Goal: Task Accomplishment & Management: Manage account settings

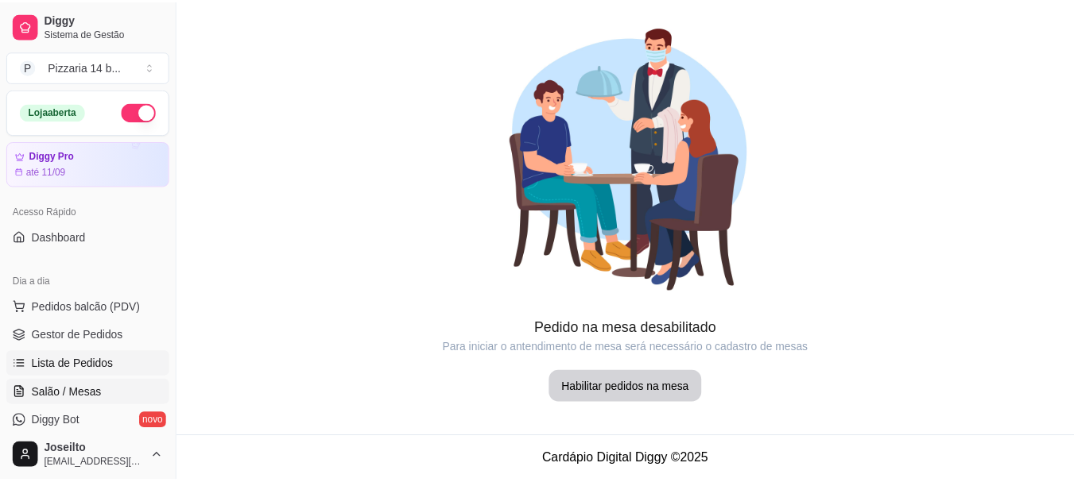
scroll to position [159, 0]
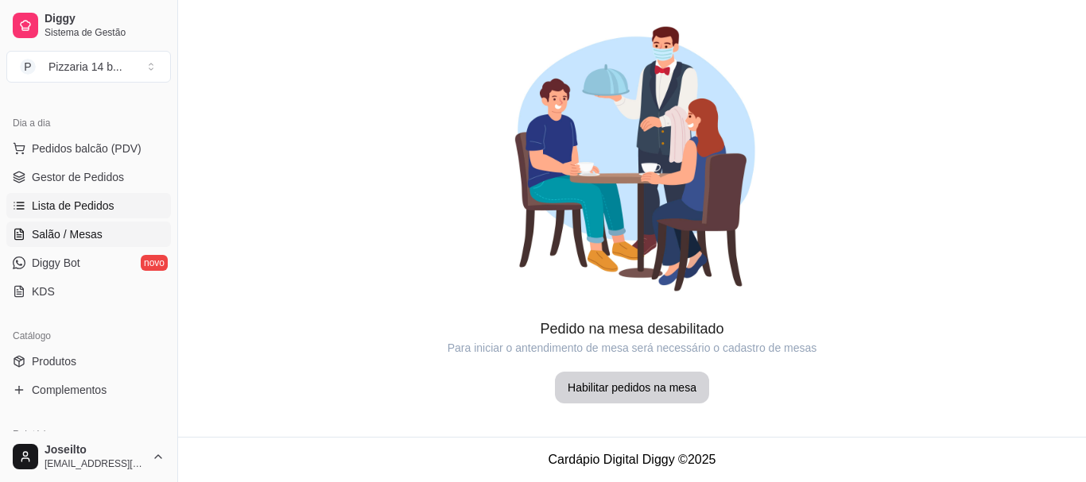
click at [99, 214] on link "Lista de Pedidos" at bounding box center [88, 205] width 165 height 25
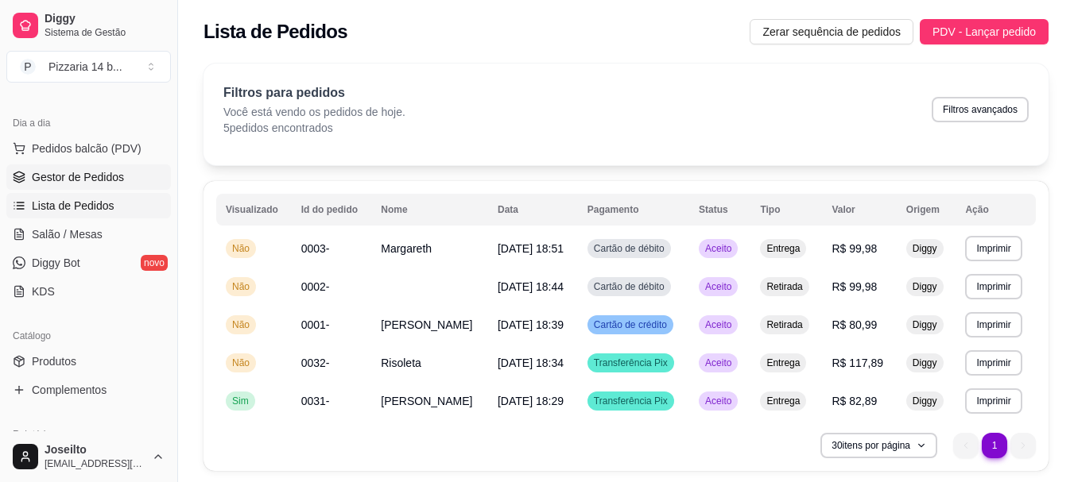
click at [87, 178] on span "Gestor de Pedidos" at bounding box center [78, 177] width 92 height 16
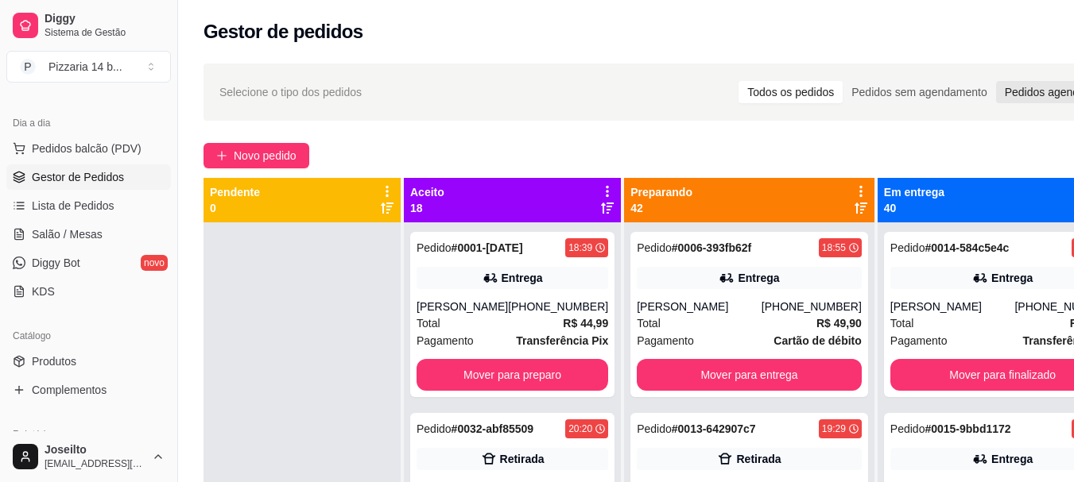
click at [996, 96] on div "Pedidos agendados" at bounding box center [1054, 92] width 116 height 22
click at [996, 81] on input "Pedidos agendados" at bounding box center [996, 81] width 0 height 0
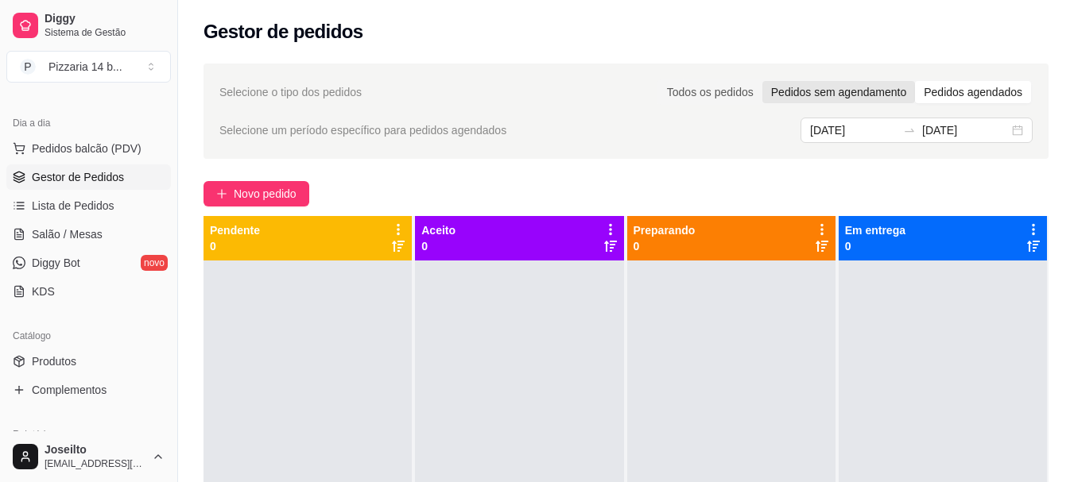
click at [846, 100] on div "Pedidos sem agendamento" at bounding box center [838, 92] width 153 height 22
click at [762, 81] on input "Pedidos sem agendamento" at bounding box center [762, 81] width 0 height 0
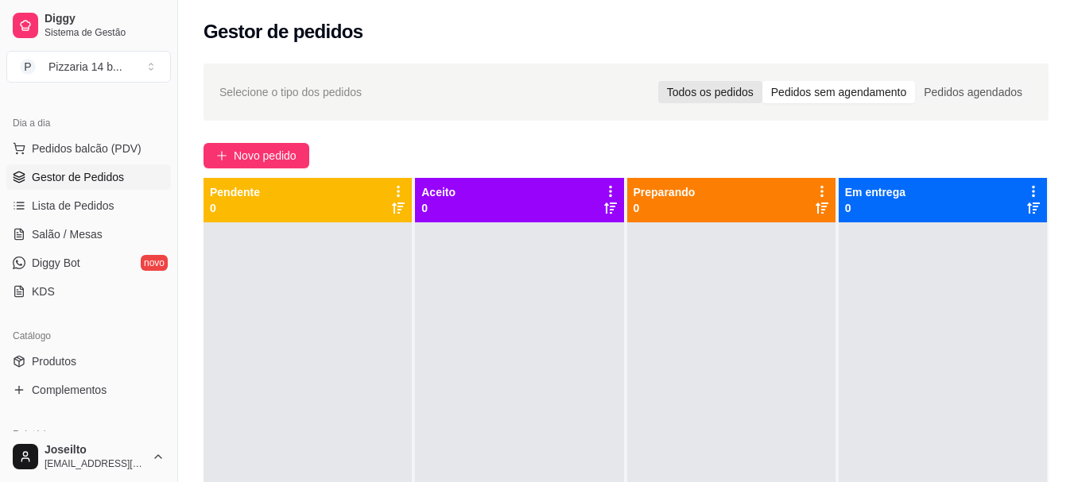
click at [745, 95] on div "Todos os pedidos" at bounding box center [710, 92] width 104 height 22
click at [658, 81] on input "Todos os pedidos" at bounding box center [658, 81] width 0 height 0
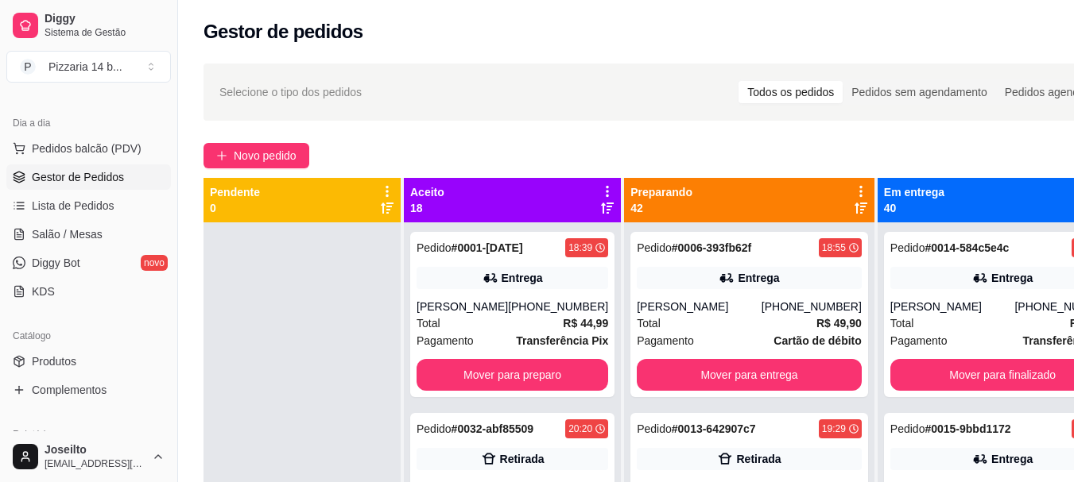
click at [854, 192] on icon at bounding box center [861, 191] width 14 height 14
click at [663, 134] on div "Selecione o tipo dos pedidos Todos os pedidos Pedidos sem agendamento Pedidos a…" at bounding box center [666, 366] width 976 height 625
click at [600, 193] on icon at bounding box center [607, 191] width 14 height 14
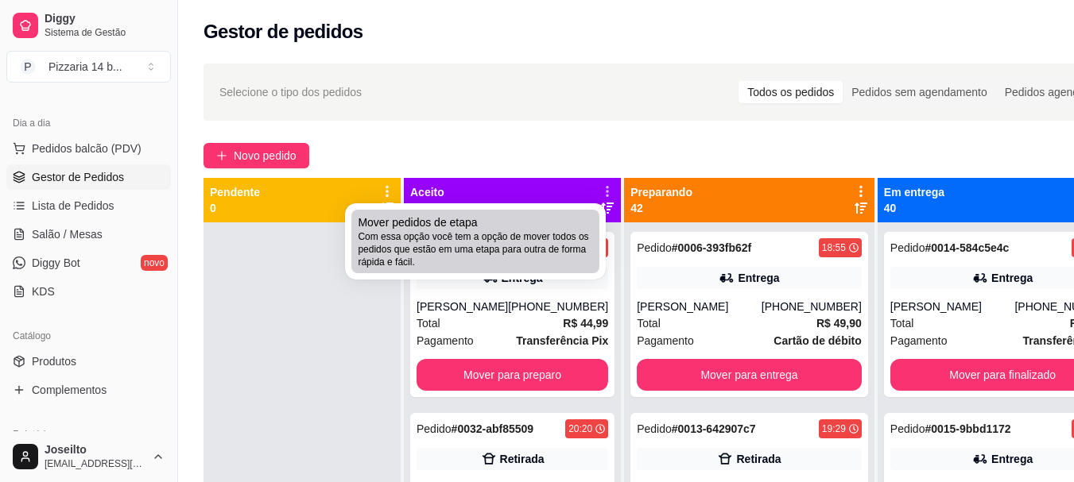
click at [511, 229] on div "Mover pedidos de etapa Com essa opção você tem a opção de mover todos os pedido…" at bounding box center [475, 242] width 235 height 54
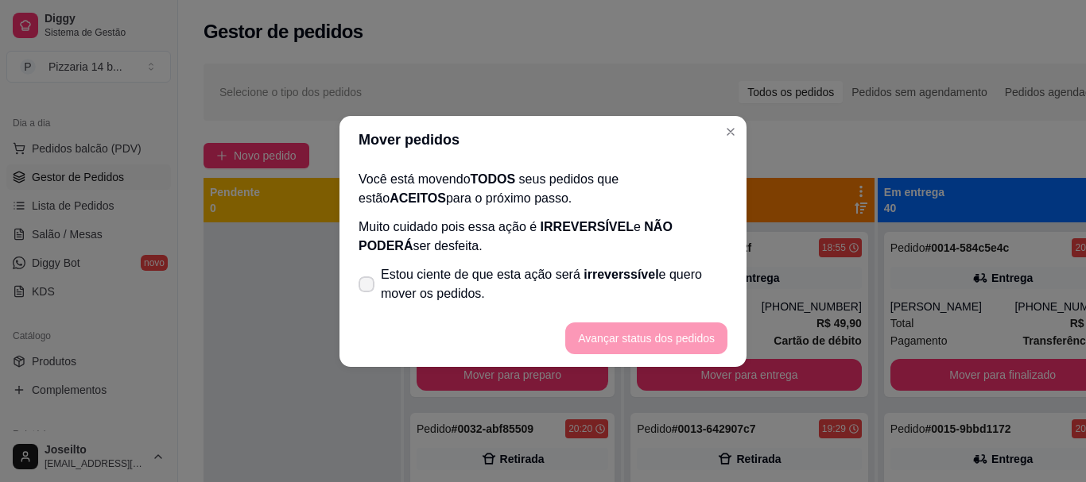
click at [434, 270] on span "Estou ciente de que esta ação será irreverssível e quero mover os pedidos." at bounding box center [554, 284] width 346 height 38
click at [368, 287] on input "Estou ciente de que esta ação será irreverssível e quero mover os pedidos." at bounding box center [363, 292] width 10 height 10
checkbox input "true"
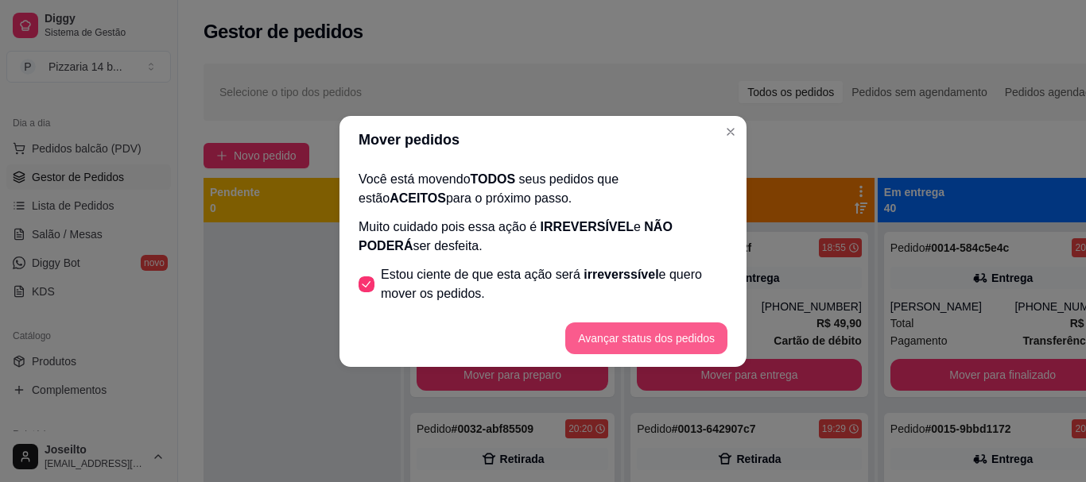
click at [611, 329] on button "Avançar status dos pedidos" at bounding box center [646, 339] width 162 height 32
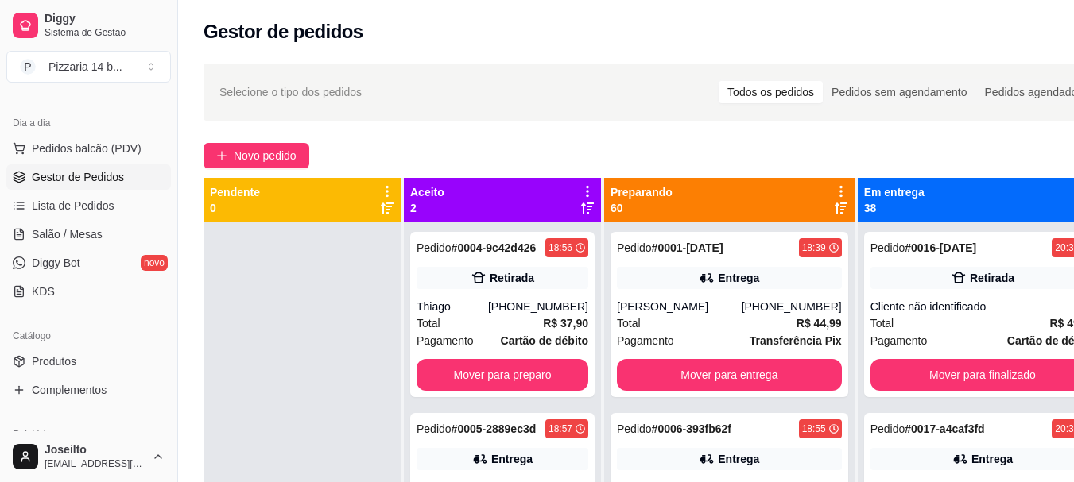
click at [485, 206] on div "Aceito 2" at bounding box center [502, 200] width 184 height 32
click at [594, 188] on icon at bounding box center [587, 191] width 14 height 14
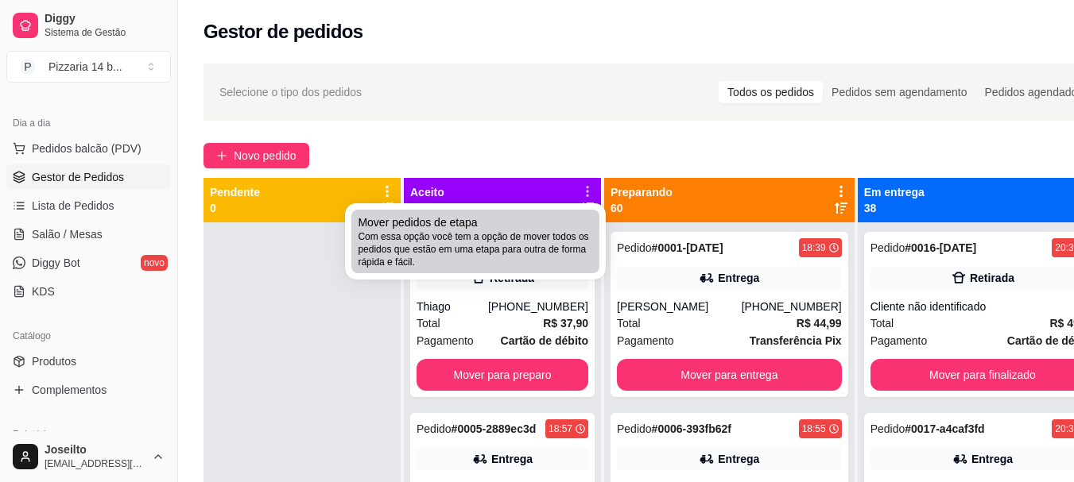
click at [527, 234] on span "Com essa opção você tem a opção de mover todos os pedidos que estão em uma etap…" at bounding box center [475, 249] width 235 height 38
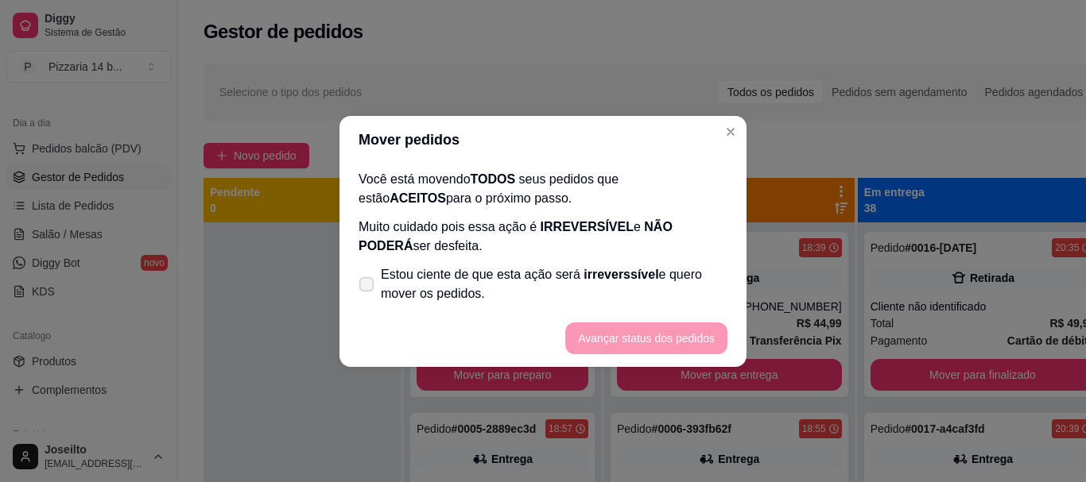
click at [420, 291] on span "Estou ciente de que esta ação será irreverssível e quero mover os pedidos." at bounding box center [554, 284] width 346 height 38
click at [368, 291] on input "Estou ciente de que esta ação será irreverssível e quero mover os pedidos." at bounding box center [363, 292] width 10 height 10
checkbox input "true"
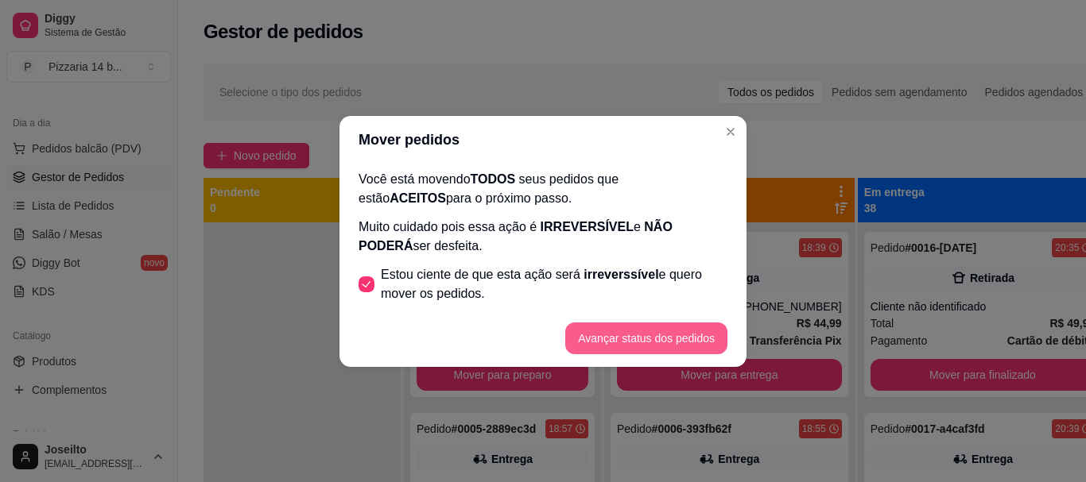
click at [648, 333] on button "Avançar status dos pedidos" at bounding box center [646, 339] width 162 height 32
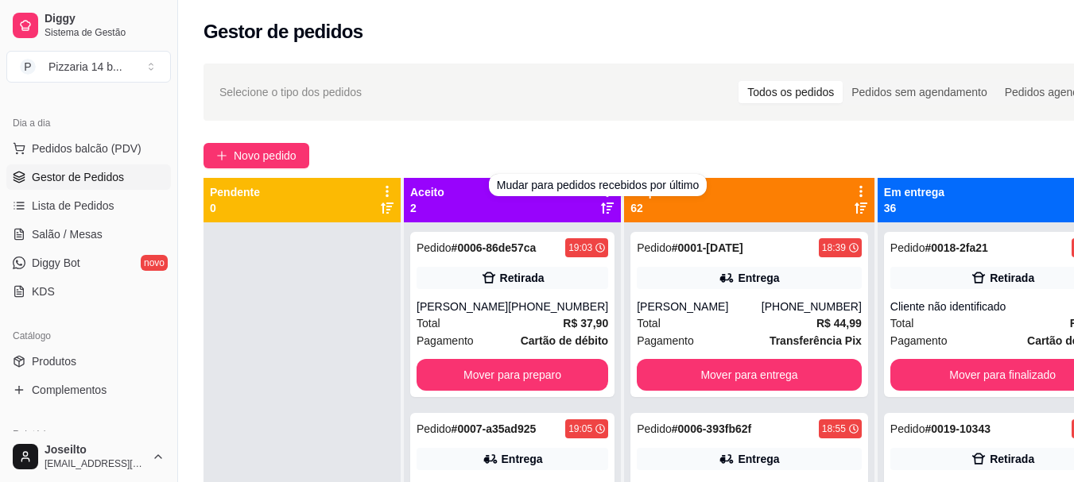
click at [598, 190] on div "Mudar para pedidos recebidos por último" at bounding box center [598, 185] width 218 height 22
drag, startPoint x: 502, startPoint y: 114, endPoint x: 586, endPoint y: 172, distance: 102.1
click at [503, 113] on div "Selecione o tipo dos pedidos Todos os pedidos Pedidos sem agendamento Pedidos a…" at bounding box center [665, 92] width 925 height 57
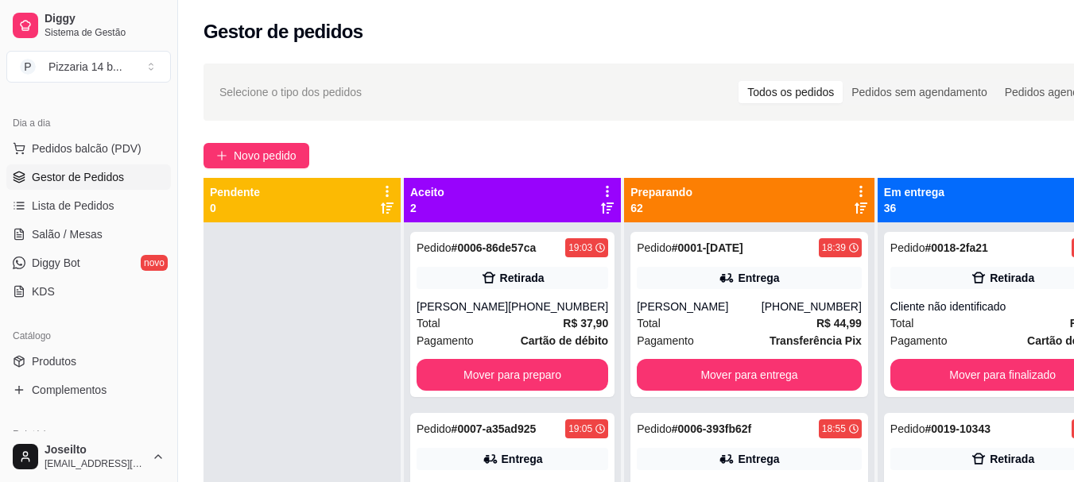
click at [600, 188] on icon at bounding box center [607, 191] width 14 height 14
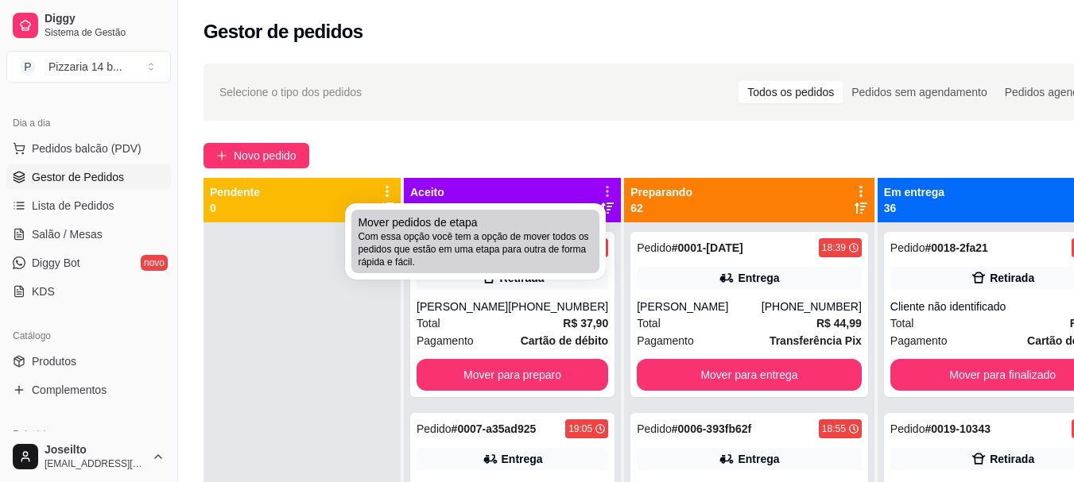
click at [470, 220] on span "Mover pedidos de etapa" at bounding box center [417, 223] width 119 height 16
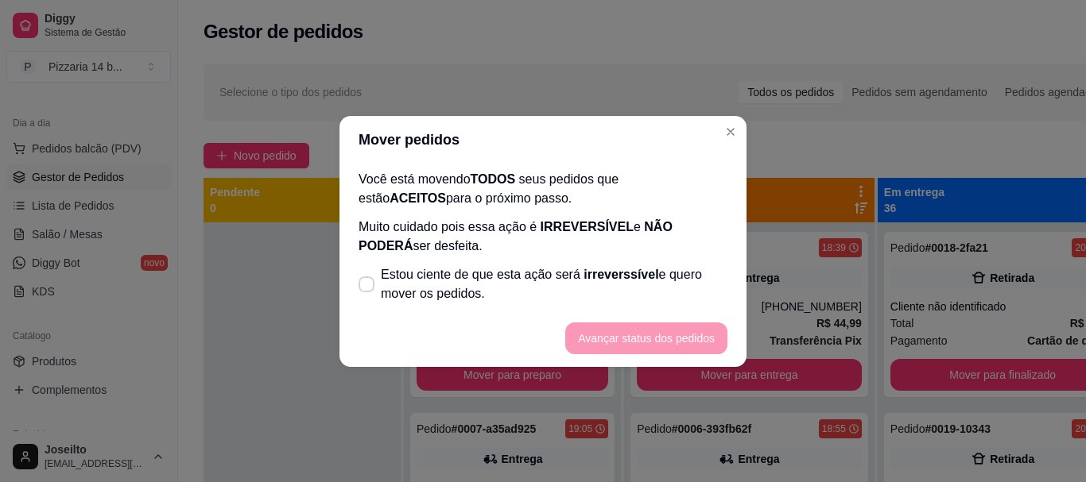
drag, startPoint x: 424, startPoint y: 228, endPoint x: 405, endPoint y: 257, distance: 35.0
click at [420, 240] on p "Muito cuidado pois essa ação é IRREVERSÍVEL e NÃO PODERÁ ser desfeita." at bounding box center [542, 237] width 369 height 38
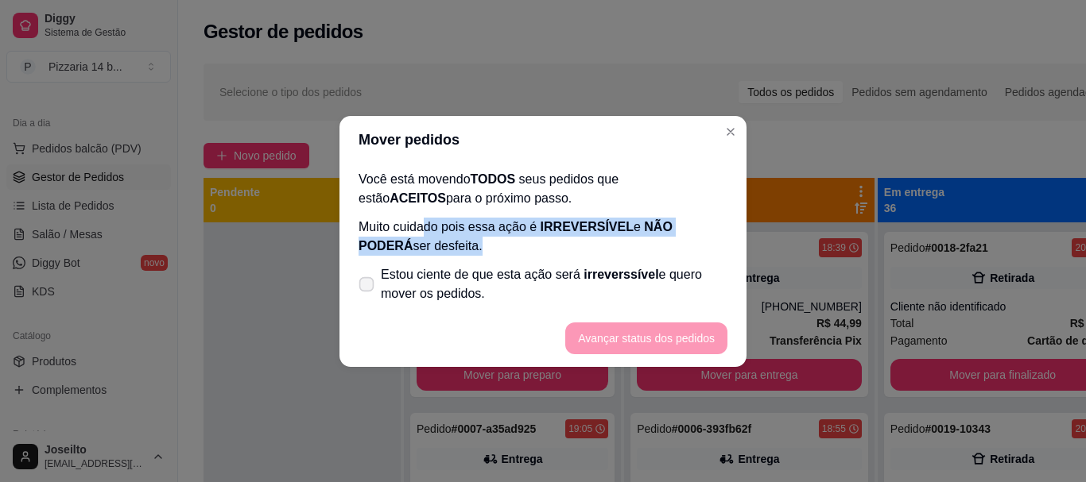
click at [398, 267] on span "Estou ciente de que esta ação será irreverssível e quero mover os pedidos." at bounding box center [554, 284] width 346 height 38
click at [368, 287] on input "Estou ciente de que esta ação será irreverssível e quero mover os pedidos." at bounding box center [363, 292] width 10 height 10
checkbox input "true"
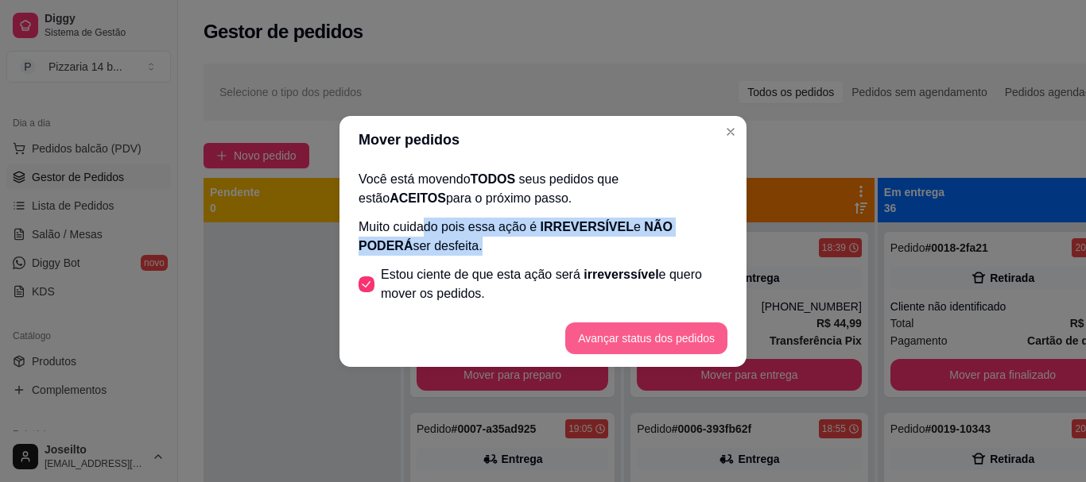
click at [622, 341] on button "Avançar status dos pedidos" at bounding box center [646, 339] width 162 height 32
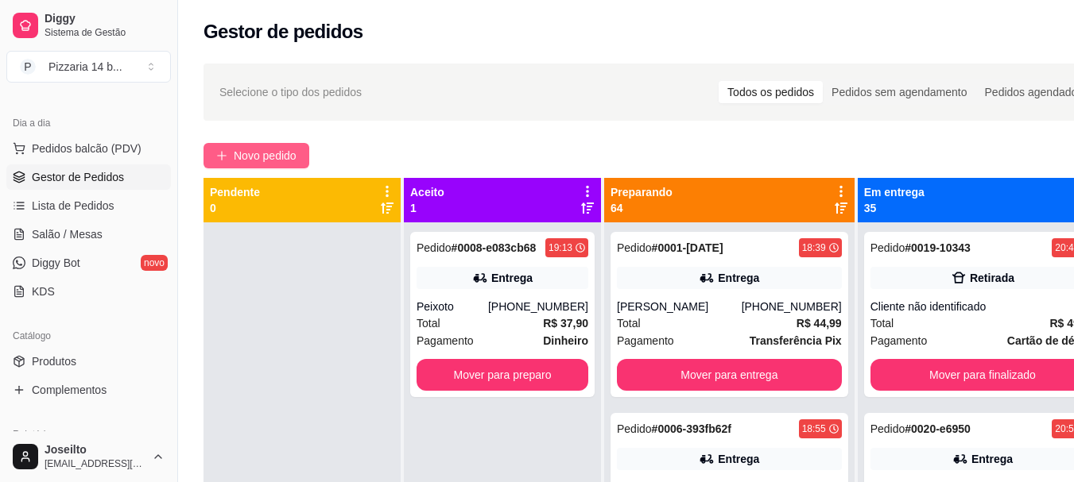
click at [267, 153] on span "Novo pedido" at bounding box center [265, 155] width 63 height 17
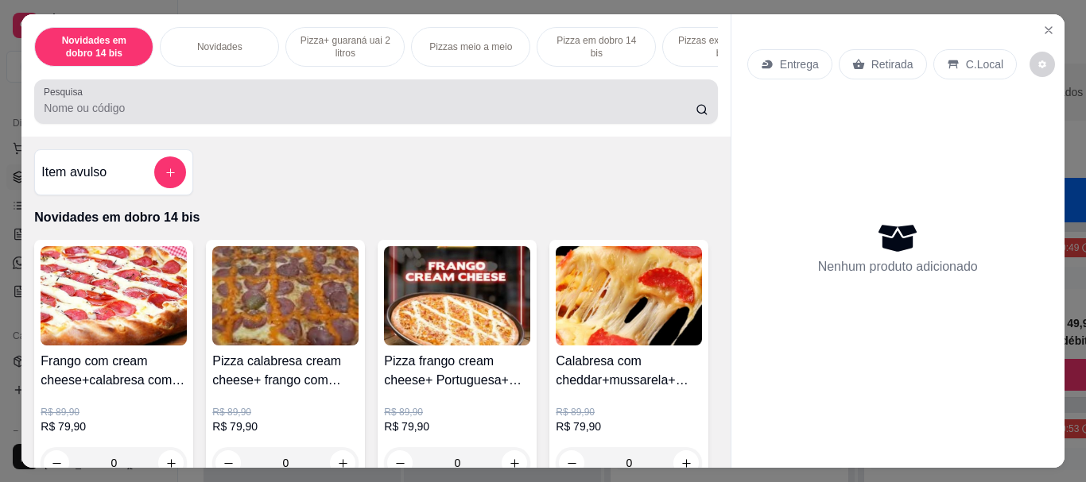
click at [102, 114] on input "Pesquisa" at bounding box center [370, 108] width 652 height 16
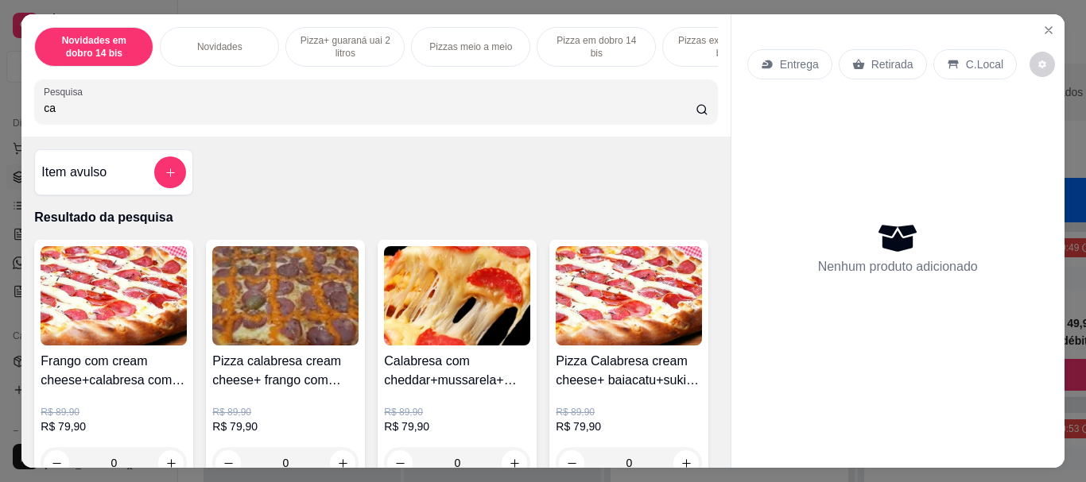
type input "c"
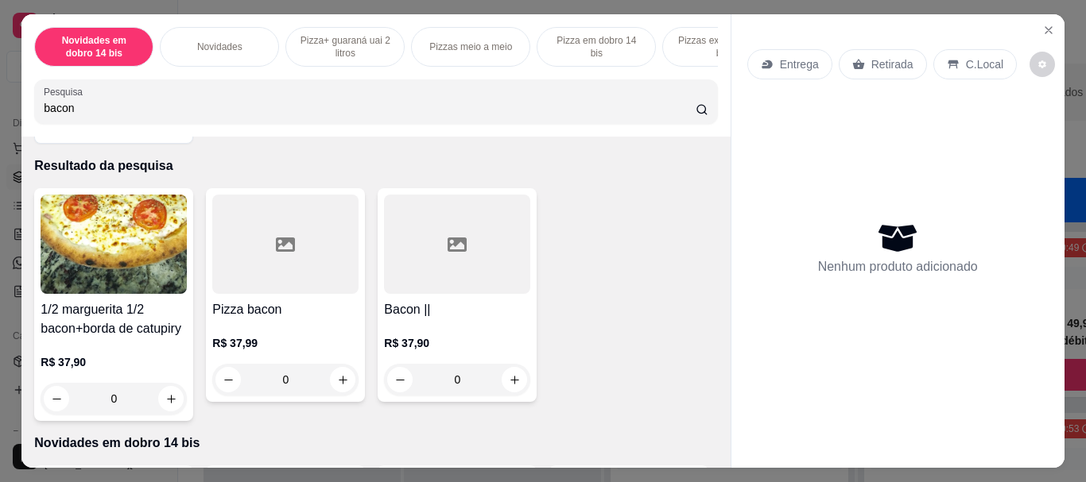
scroll to position [79, 0]
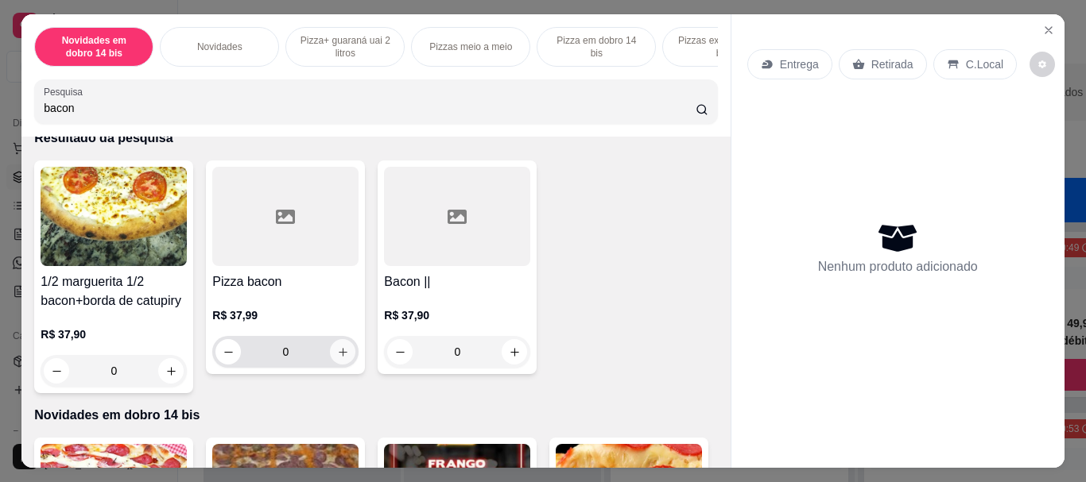
type input "bacon"
click at [337, 358] on icon "increase-product-quantity" at bounding box center [343, 352] width 12 height 12
type input "1"
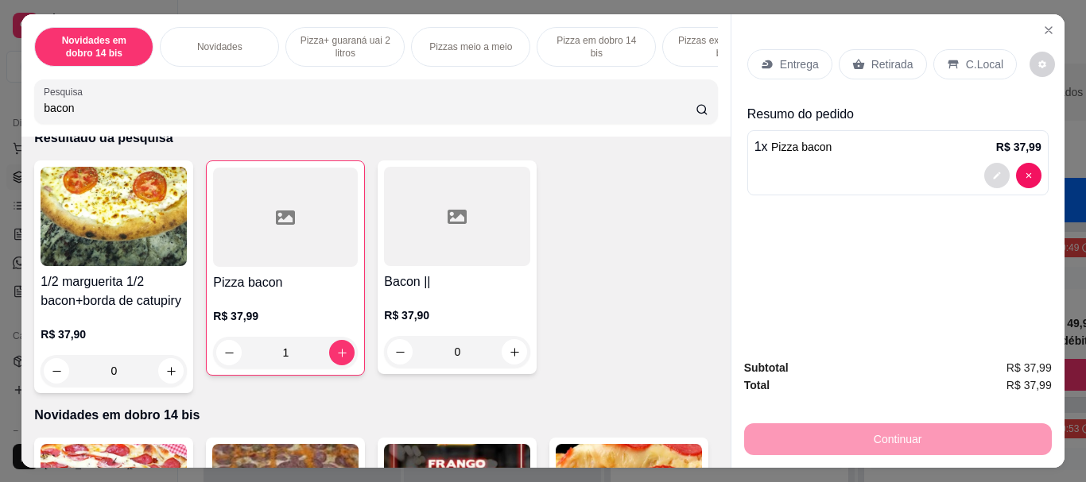
click at [986, 176] on button "decrease-product-quantity" at bounding box center [996, 175] width 25 height 25
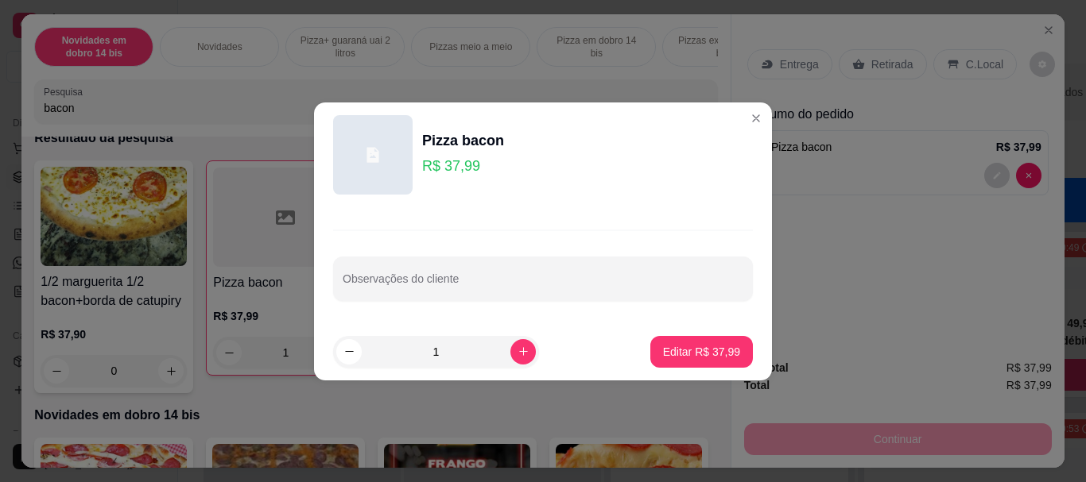
click at [462, 300] on div "Observações do cliente" at bounding box center [543, 279] width 420 height 45
click at [463, 291] on input "Observações do cliente" at bounding box center [543, 285] width 401 height 16
type input "metade caipira"
click at [670, 354] on p "Editar R$ 37,99" at bounding box center [701, 352] width 77 height 16
type input "0"
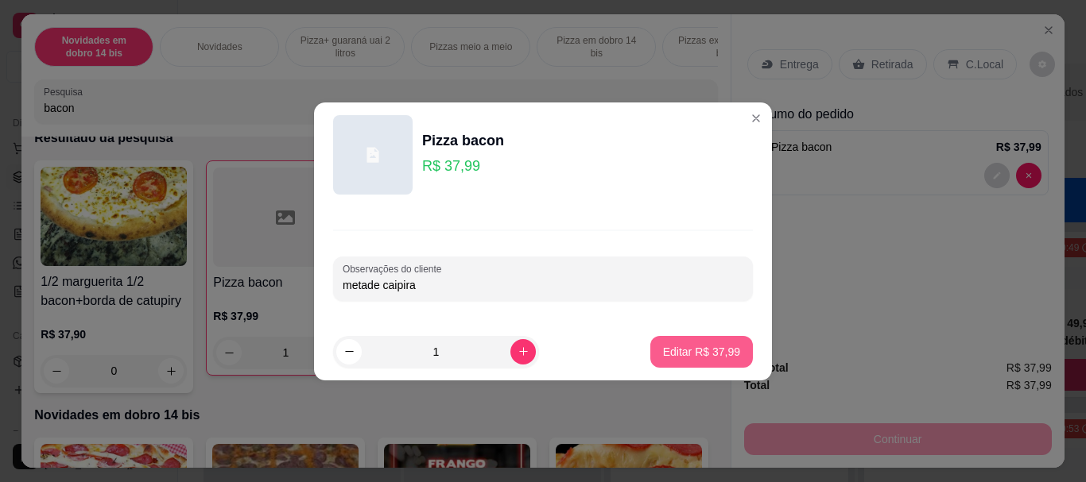
type input "0"
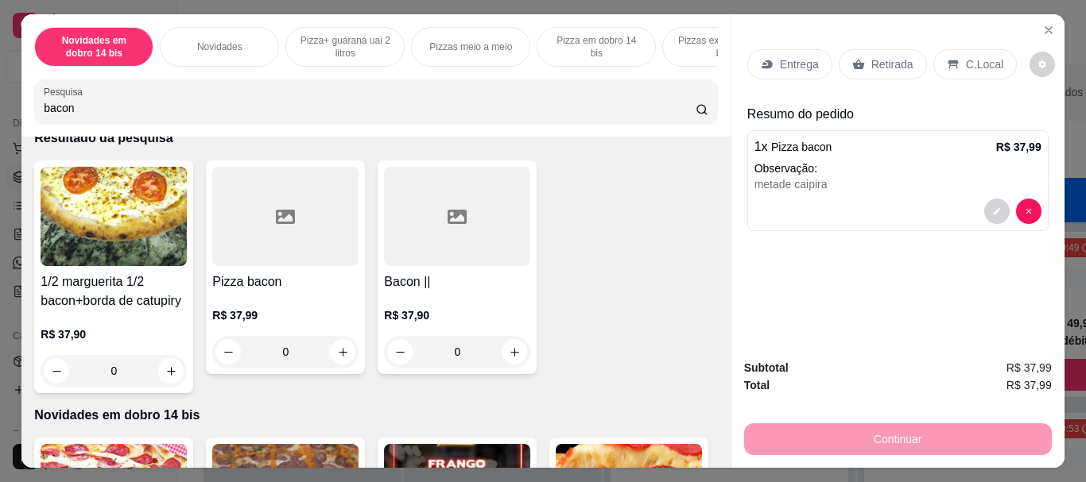
click at [852, 58] on icon at bounding box center [858, 64] width 13 height 13
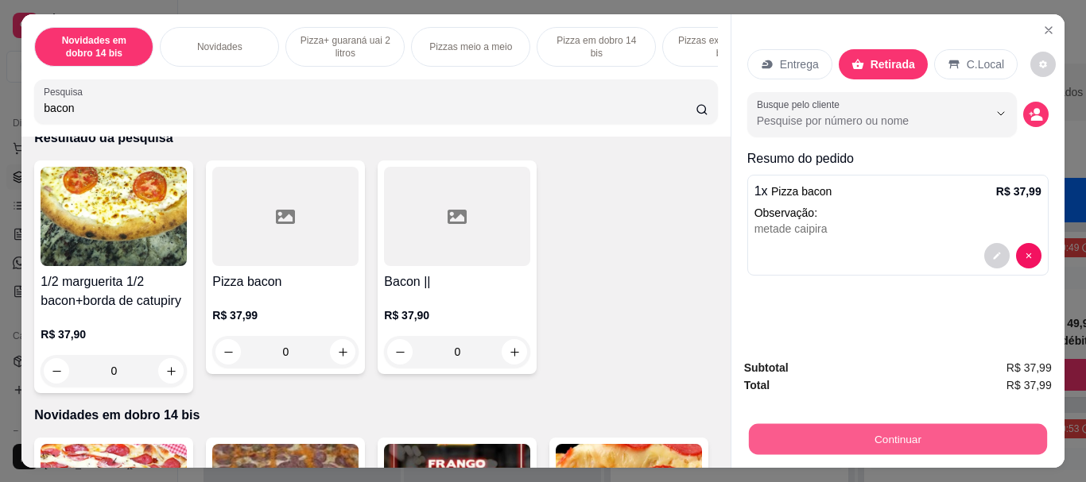
click at [844, 424] on button "Continuar" at bounding box center [897, 439] width 298 height 31
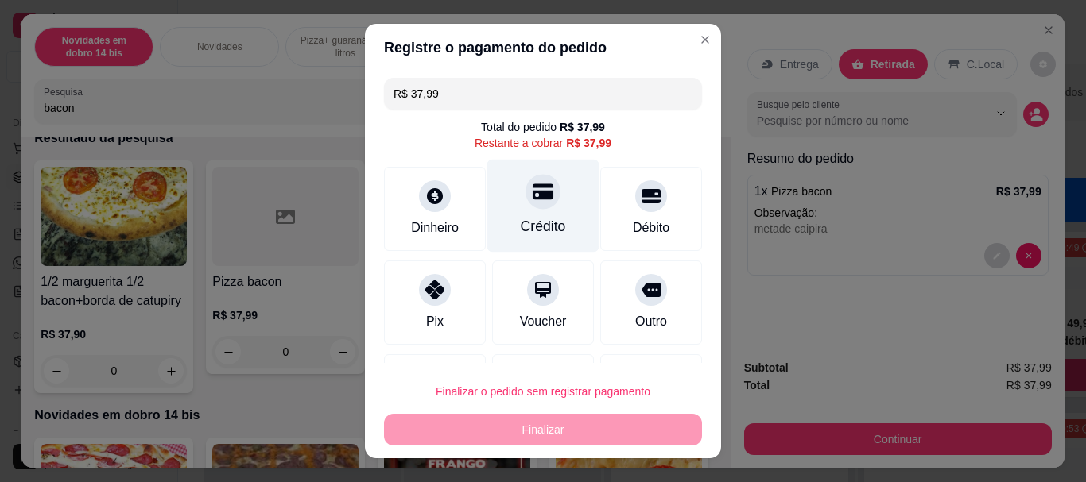
click at [532, 191] on icon at bounding box center [542, 192] width 21 height 16
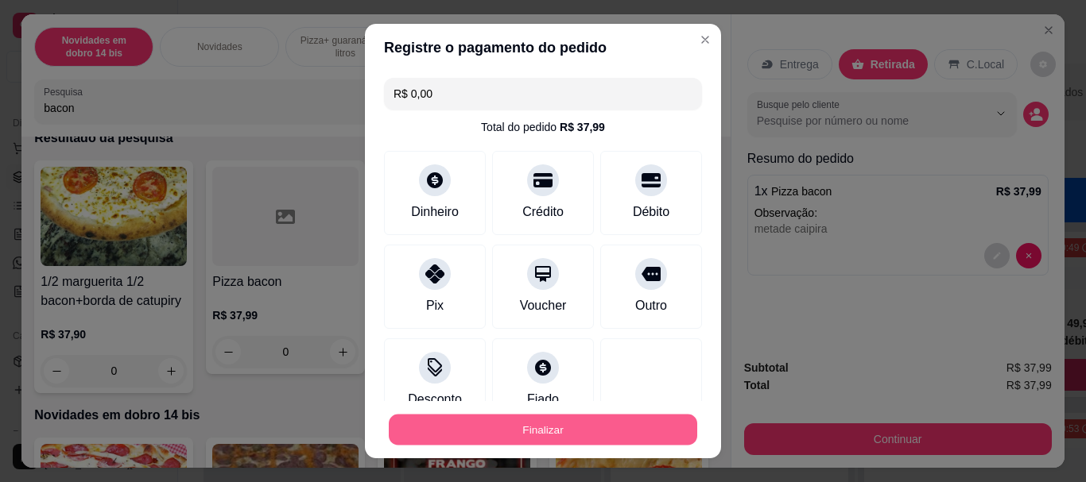
click at [491, 425] on button "Finalizar" at bounding box center [543, 429] width 308 height 31
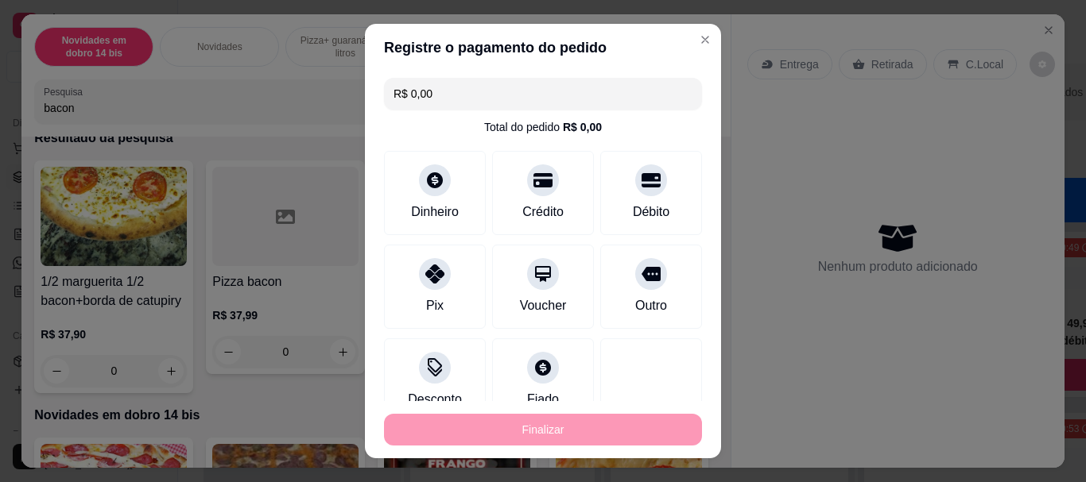
type input "-R$ 37,99"
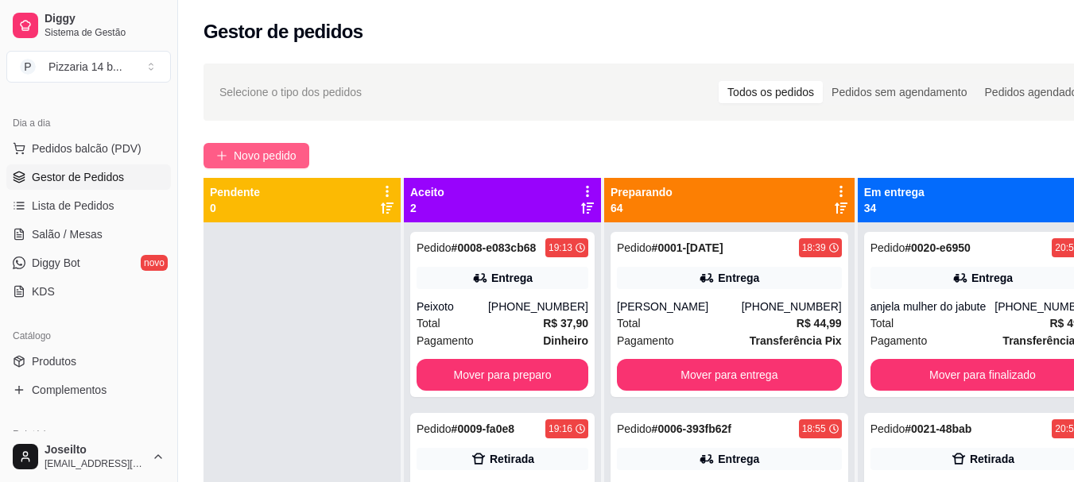
click at [257, 146] on button "Novo pedido" at bounding box center [256, 155] width 106 height 25
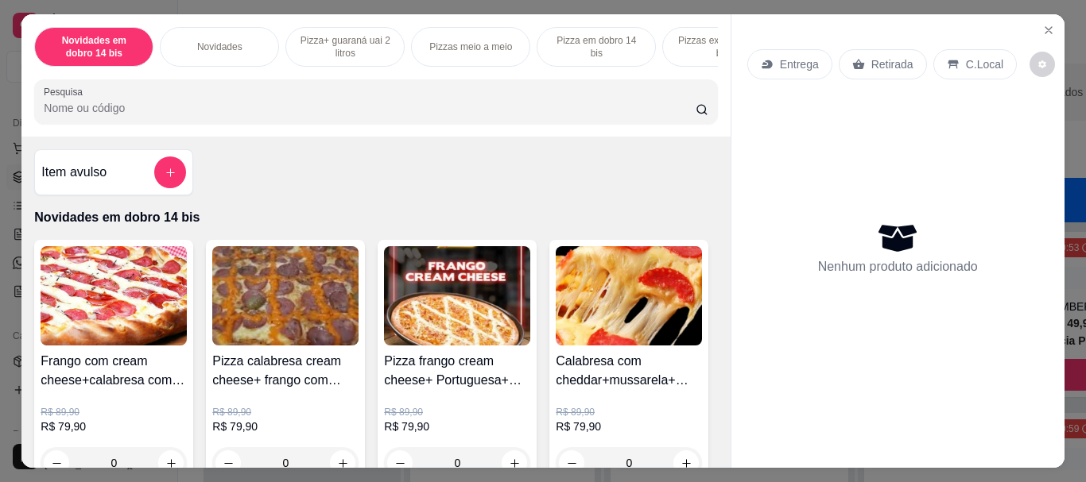
click at [815, 59] on div "Entrega" at bounding box center [789, 64] width 85 height 30
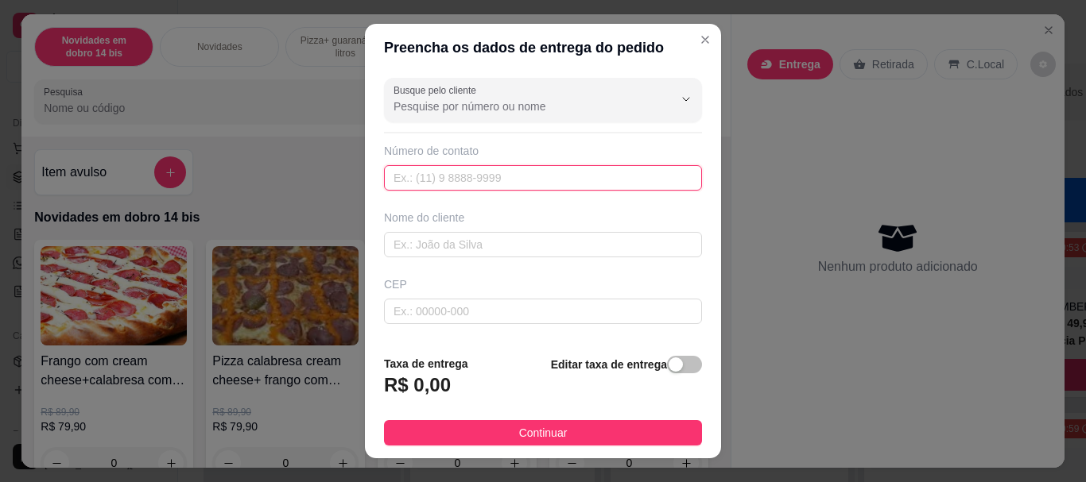
click at [429, 172] on input "text" at bounding box center [543, 177] width 318 height 25
paste input "[PHONE_NUMBER]"
type input "[PHONE_NUMBER]"
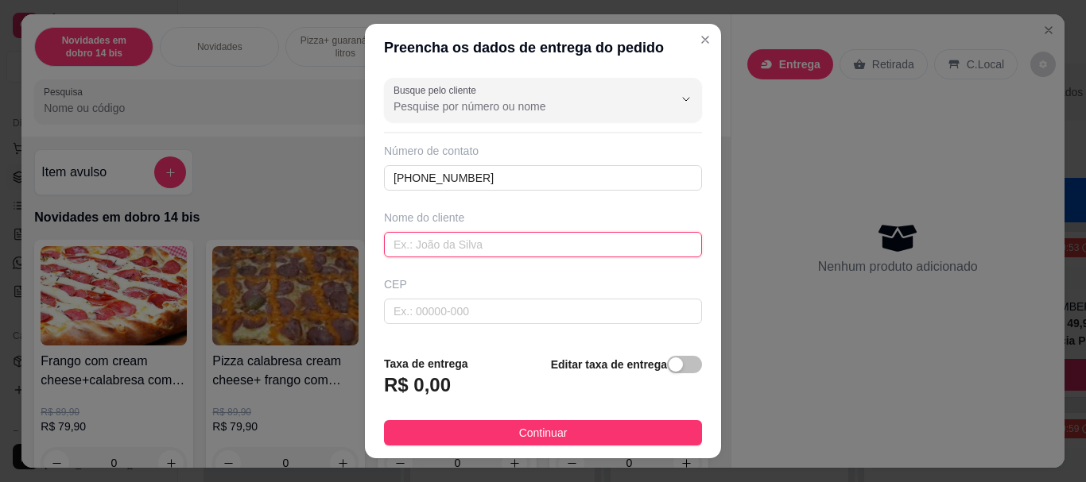
click at [552, 251] on input "text" at bounding box center [543, 244] width 318 height 25
type input "[PERSON_NAME]"
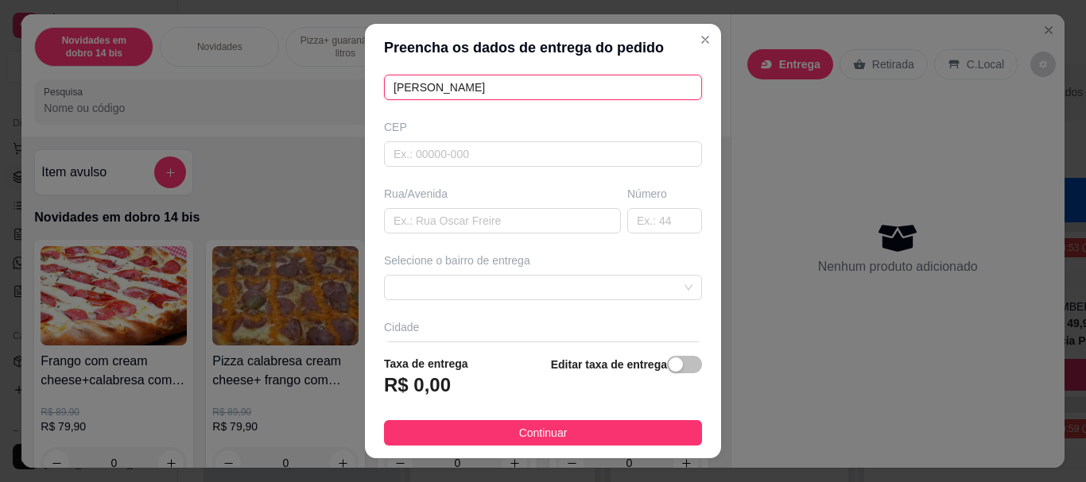
scroll to position [159, 0]
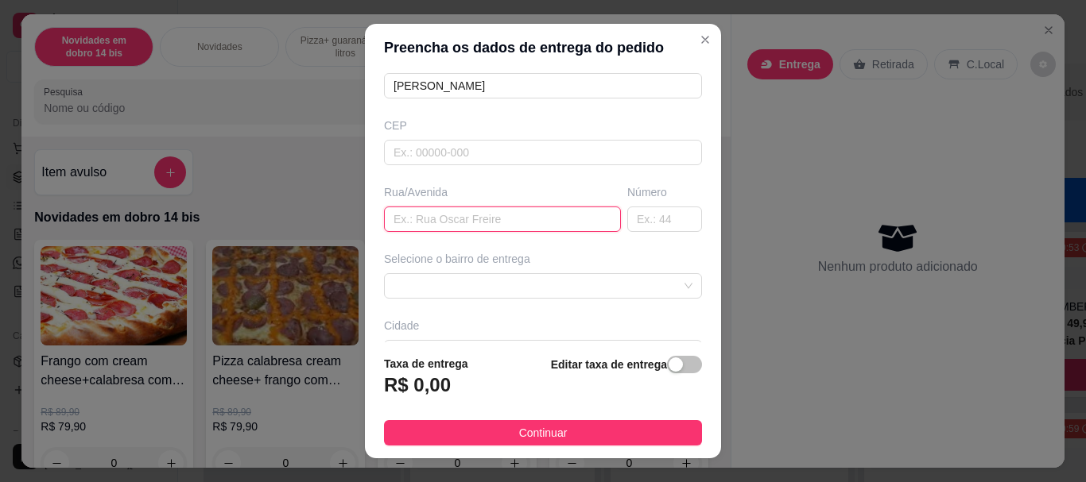
click at [447, 215] on input "text" at bounding box center [502, 219] width 237 height 25
paste input "[STREET_ADDRESS][PERSON_NAME]"
type input "Rua Professor [PERSON_NAME]"
click at [637, 223] on input "text" at bounding box center [664, 219] width 75 height 25
type input "30"
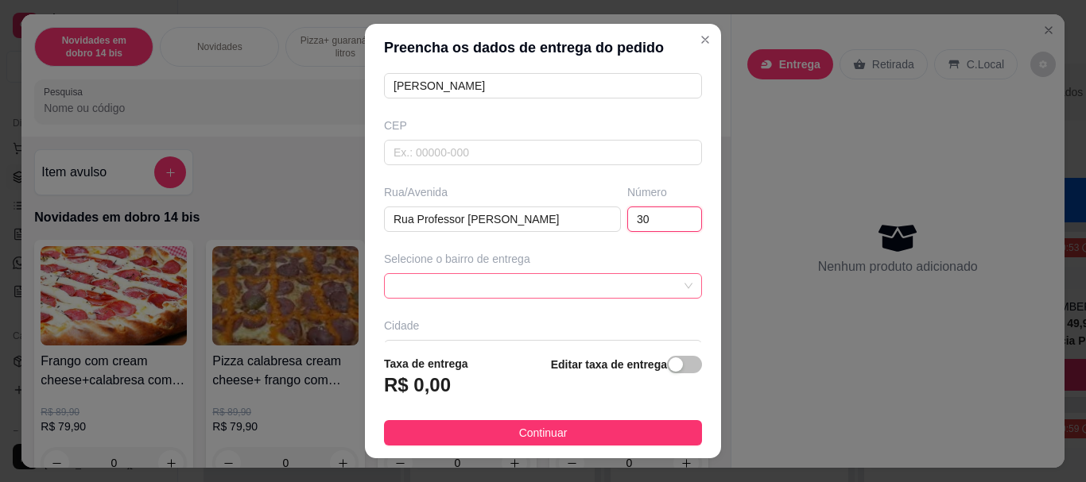
click at [466, 288] on span at bounding box center [542, 286] width 299 height 24
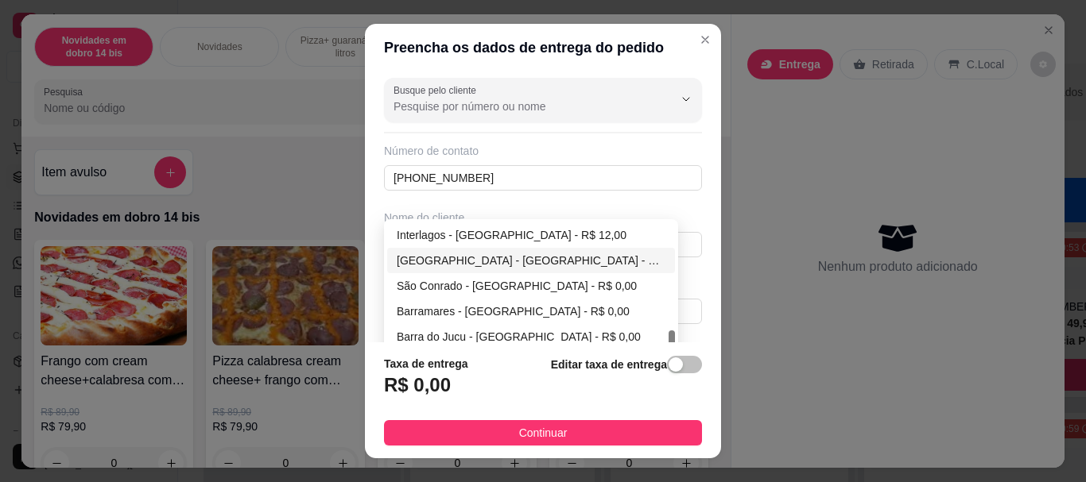
scroll to position [265, 0]
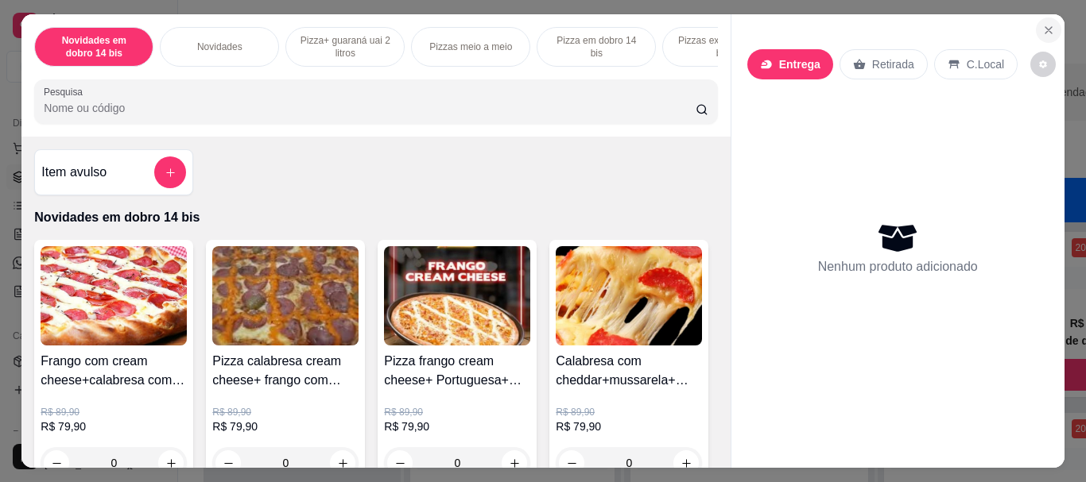
click at [1042, 24] on icon "Close" at bounding box center [1048, 30] width 13 height 13
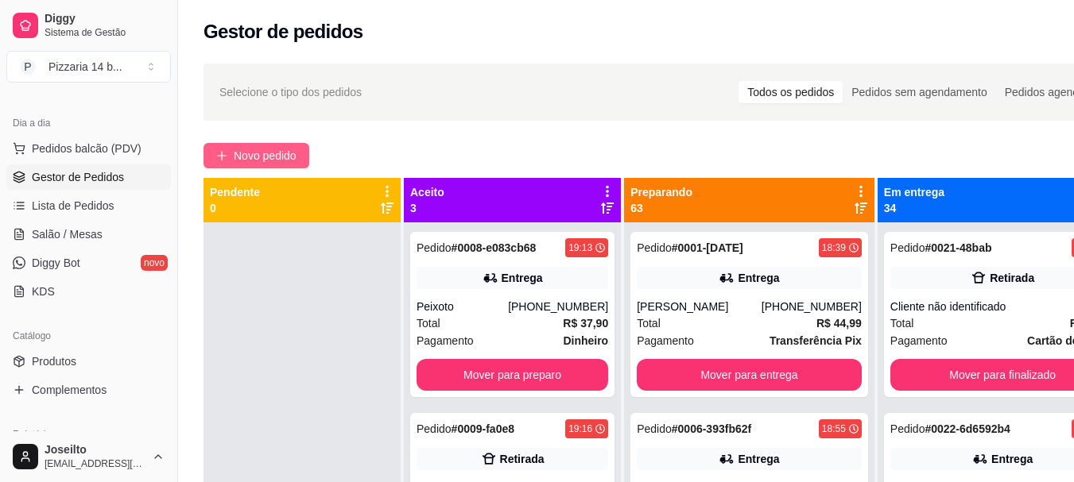
click at [283, 157] on span "Novo pedido" at bounding box center [265, 155] width 63 height 17
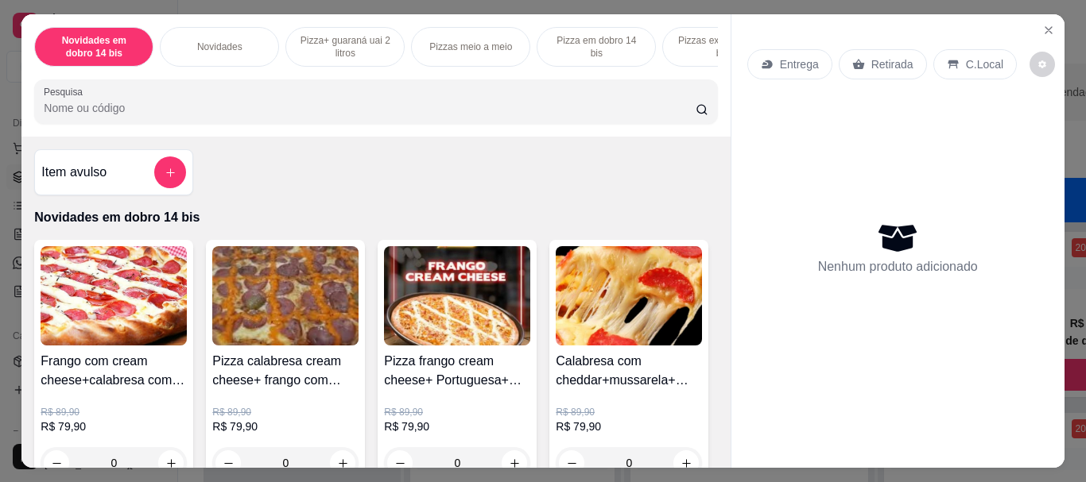
drag, startPoint x: 876, startPoint y: 64, endPoint x: 517, endPoint y: 87, distance: 359.2
click at [871, 65] on p "Retirada" at bounding box center [892, 64] width 42 height 16
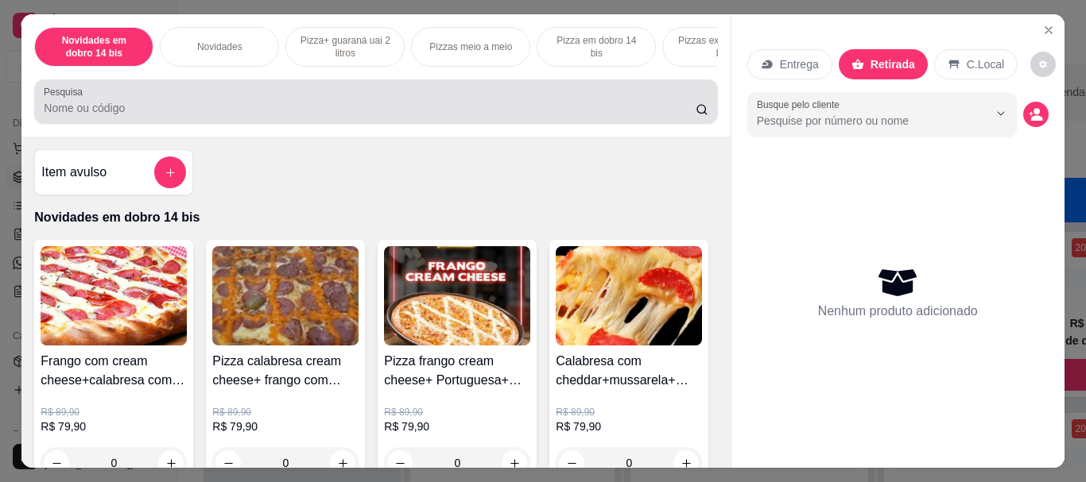
drag, startPoint x: 205, startPoint y: 103, endPoint x: 308, endPoint y: 100, distance: 102.6
click at [203, 103] on div at bounding box center [376, 102] width 664 height 32
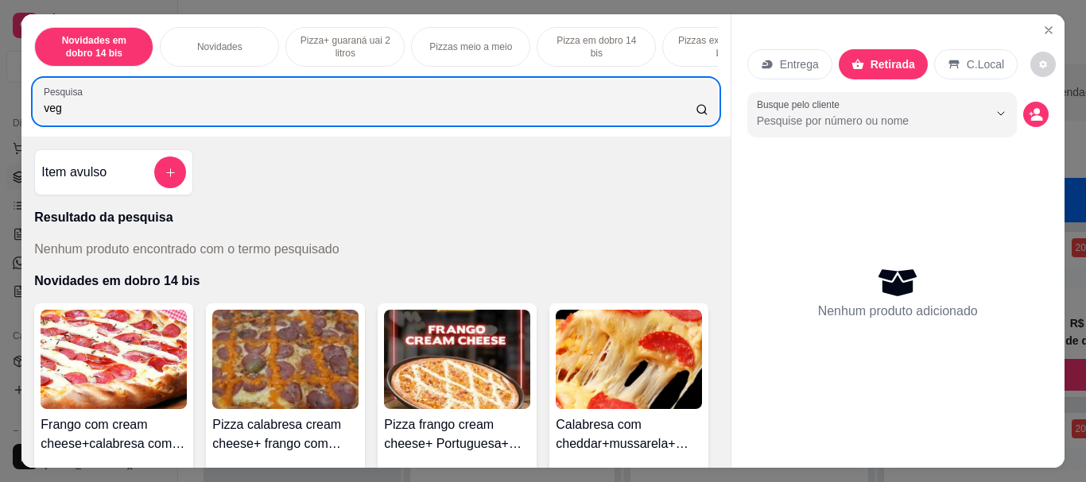
type input "vege"
click at [678, 116] on input "vege" at bounding box center [370, 108] width 652 height 16
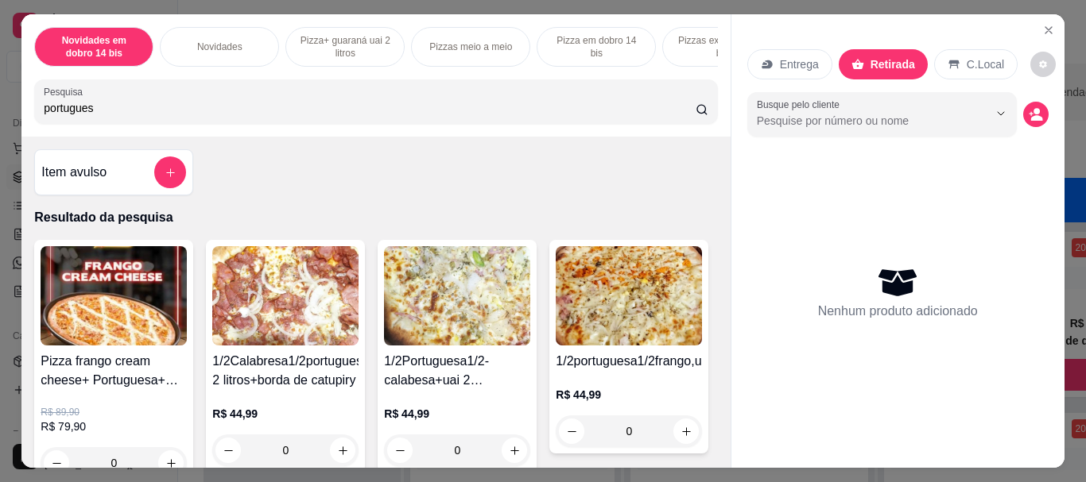
type input "portuguesa"
drag, startPoint x: 0, startPoint y: 122, endPoint x: 0, endPoint y: 133, distance: 11.1
click at [0, 132] on div "Novidades em dobro 14 bis Novidades Pizza+ guaraná uai 2 litros Pizzas meio a m…" at bounding box center [543, 241] width 1086 height 482
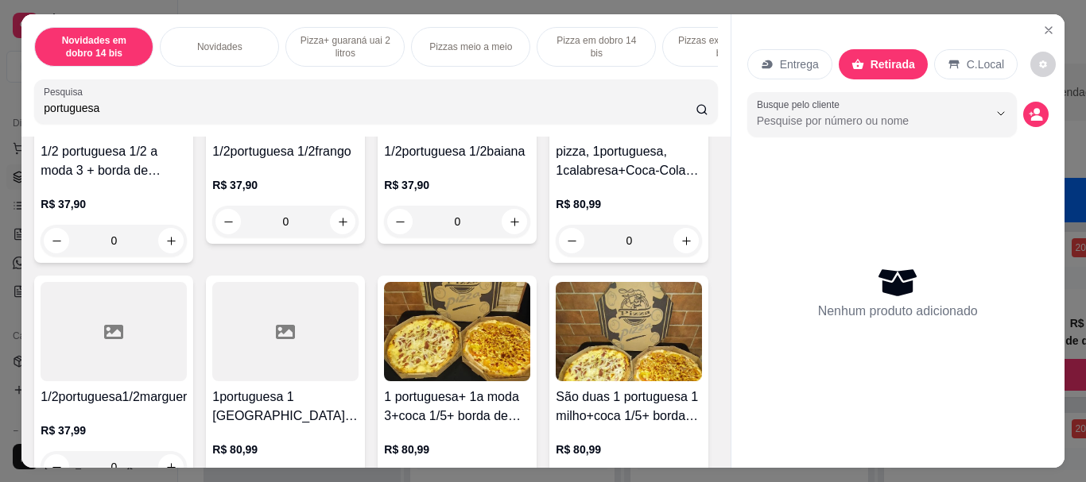
scroll to position [715, 0]
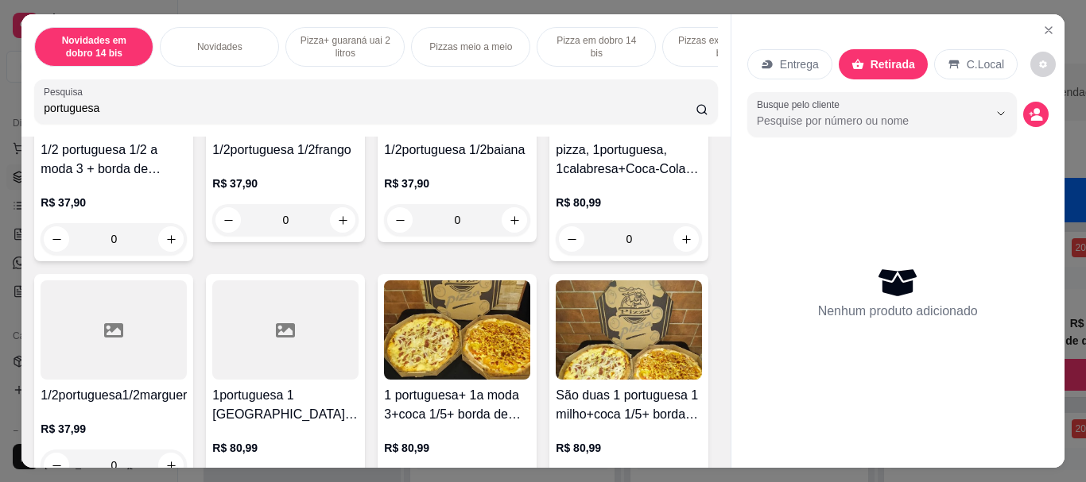
type input "portuguesa"
type input "1"
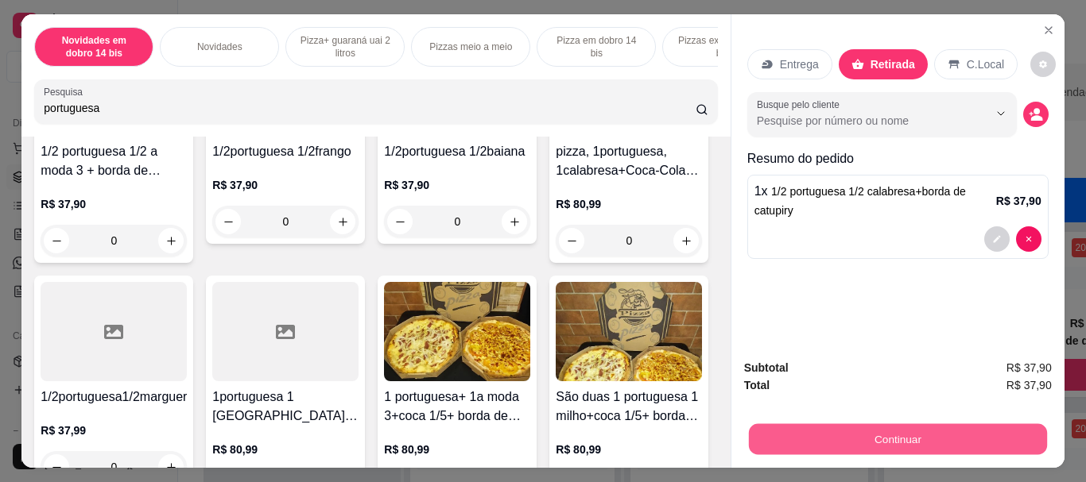
click at [896, 428] on button "Continuar" at bounding box center [897, 439] width 298 height 31
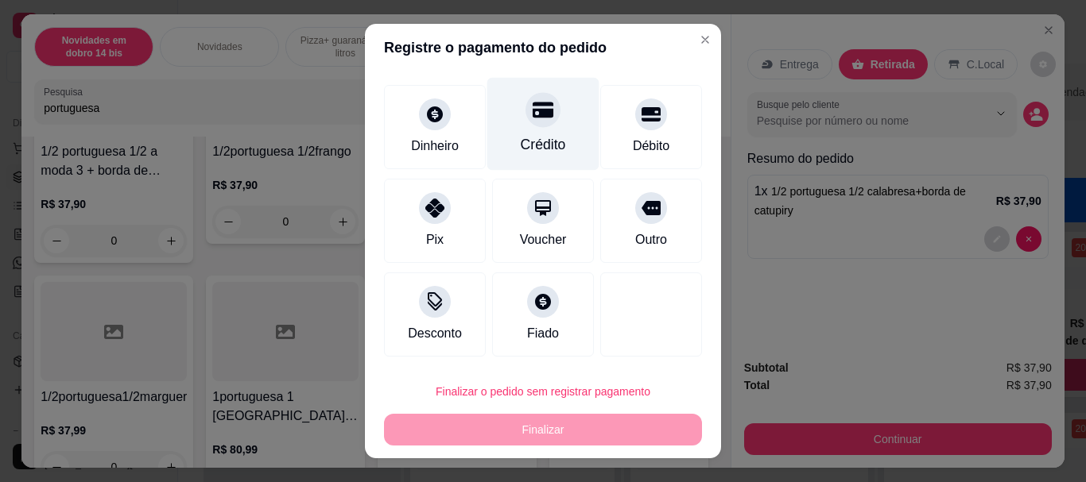
click at [500, 117] on div "Crédito" at bounding box center [543, 124] width 112 height 93
type input "R$ 0,00"
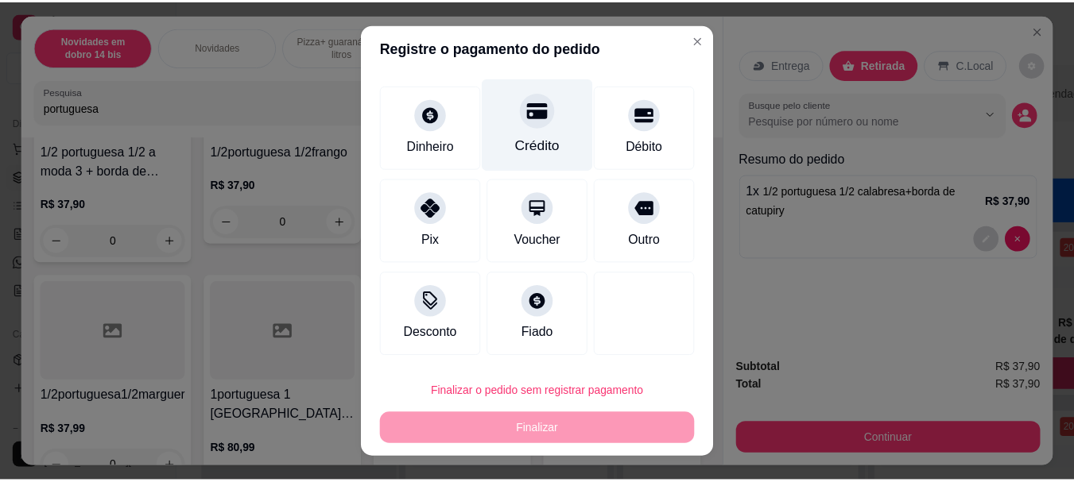
scroll to position [66, 0]
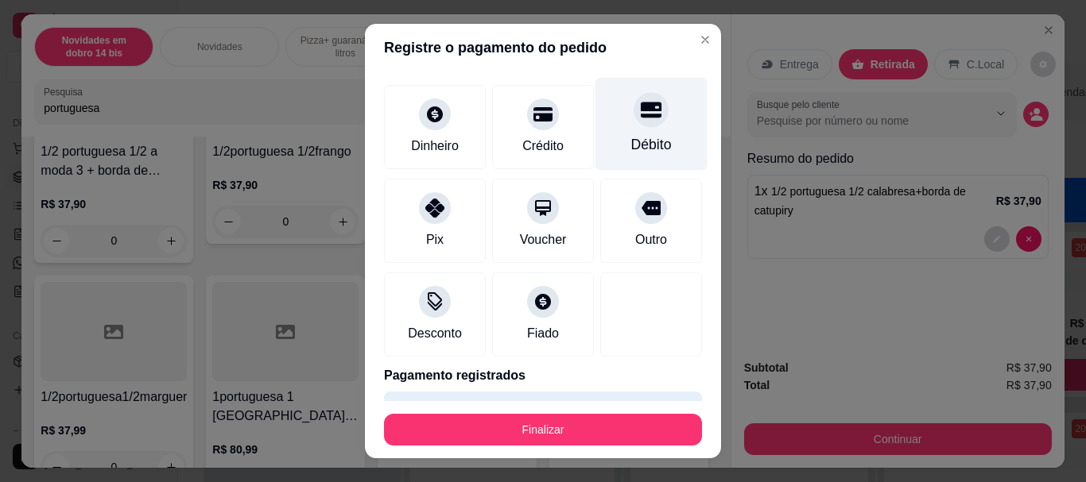
click at [640, 137] on div "Débito" at bounding box center [651, 145] width 41 height 21
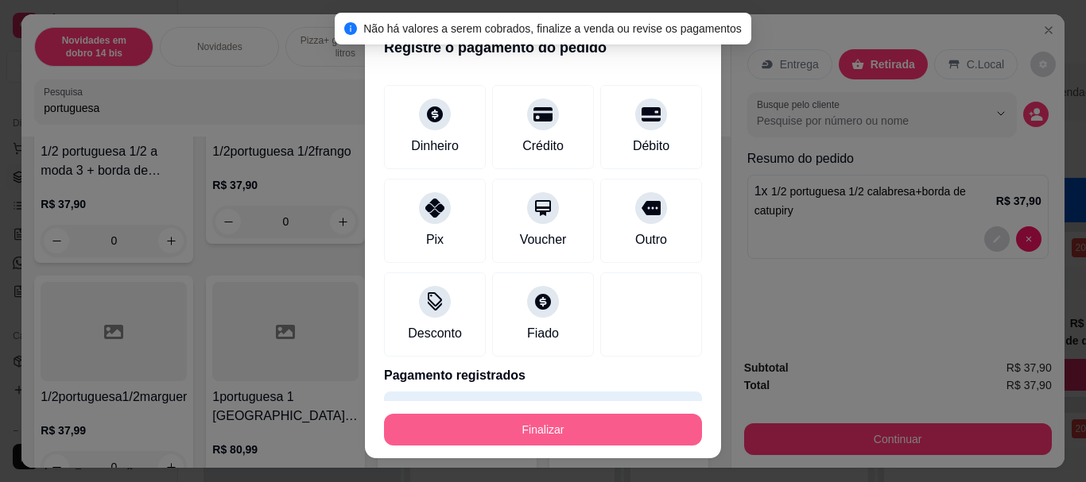
click at [575, 428] on button "Finalizar" at bounding box center [543, 430] width 318 height 32
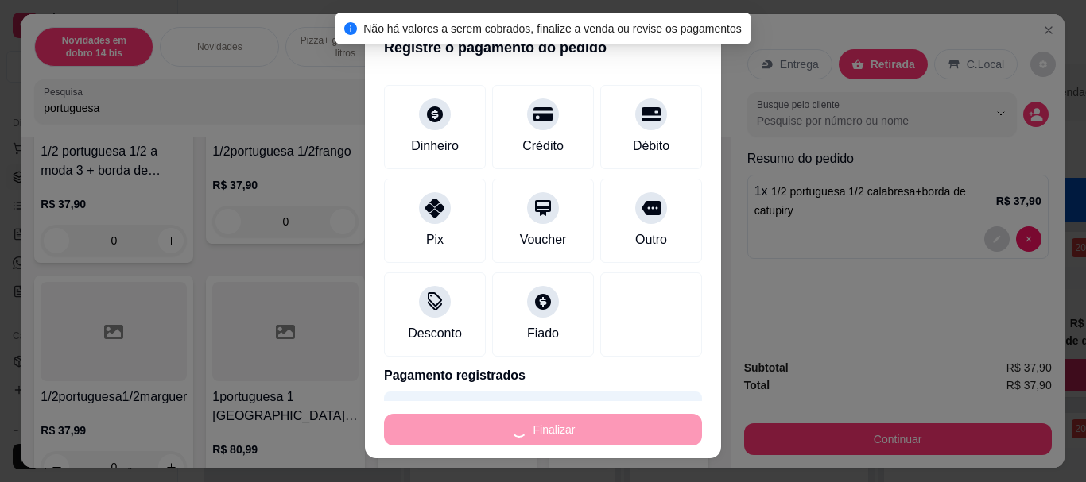
type input "0"
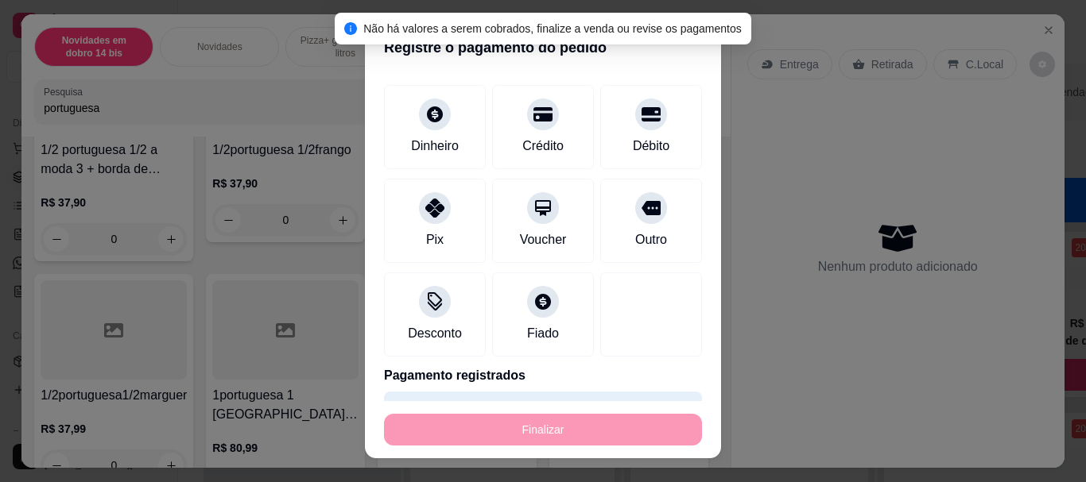
type input "-R$ 37,90"
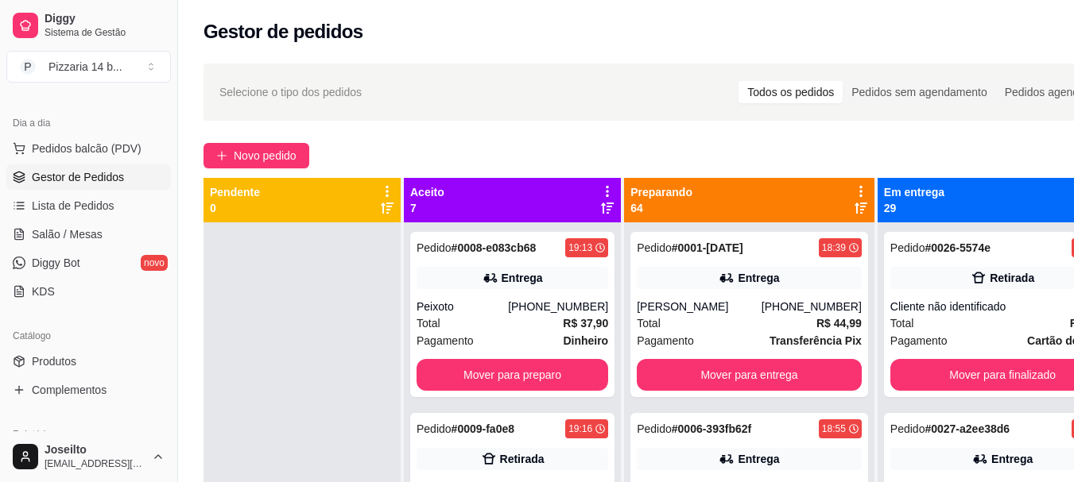
click at [606, 188] on icon at bounding box center [607, 191] width 3 height 11
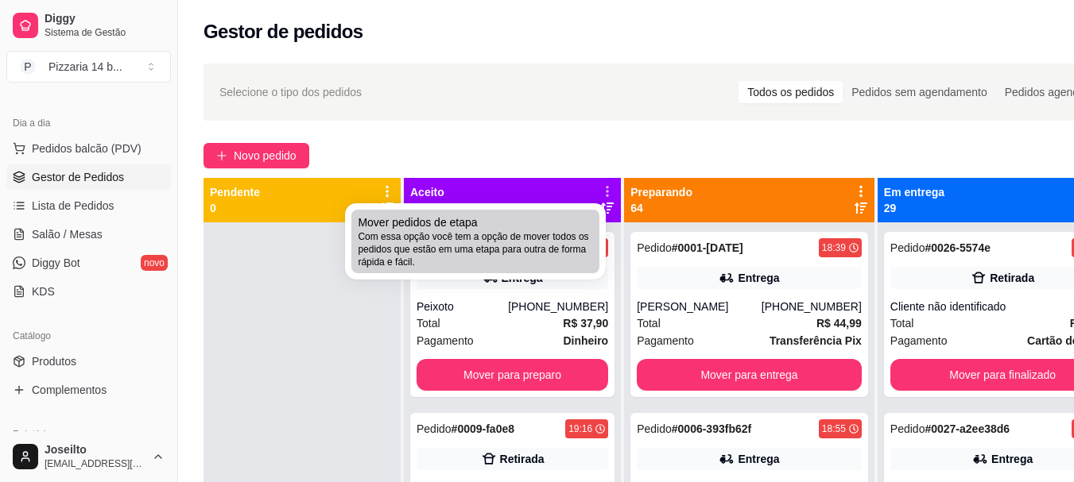
click at [454, 242] on span "Com essa opção você tem a opção de mover todos os pedidos que estão em uma etap…" at bounding box center [475, 249] width 235 height 38
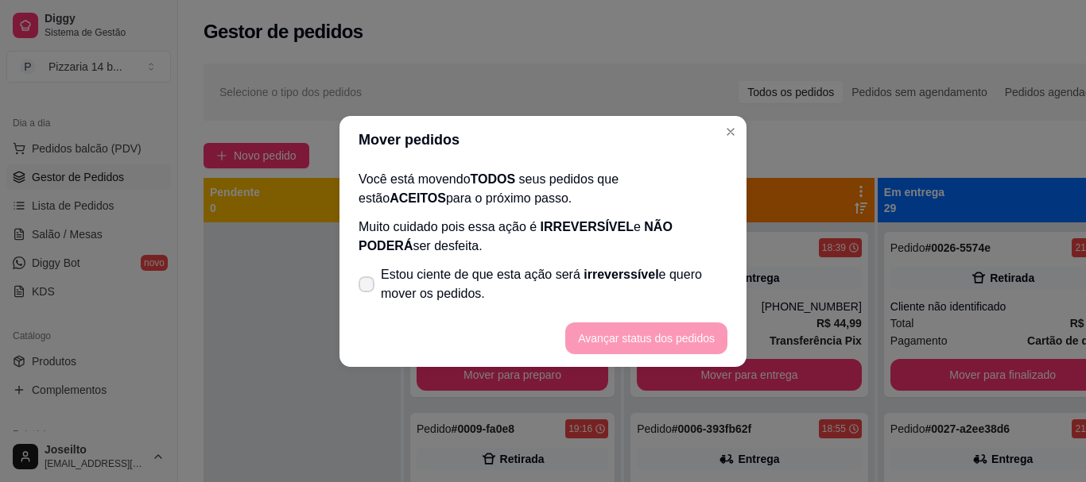
click at [365, 263] on label "Estou ciente de que esta ação será irreverssível e quero mover os pedidos." at bounding box center [542, 284] width 381 height 51
click at [365, 287] on input "Estou ciente de que esta ação será irreverssível e quero mover os pedidos." at bounding box center [363, 292] width 10 height 10
checkbox input "true"
click at [674, 338] on button "Avançar status dos pedidos" at bounding box center [645, 338] width 157 height 31
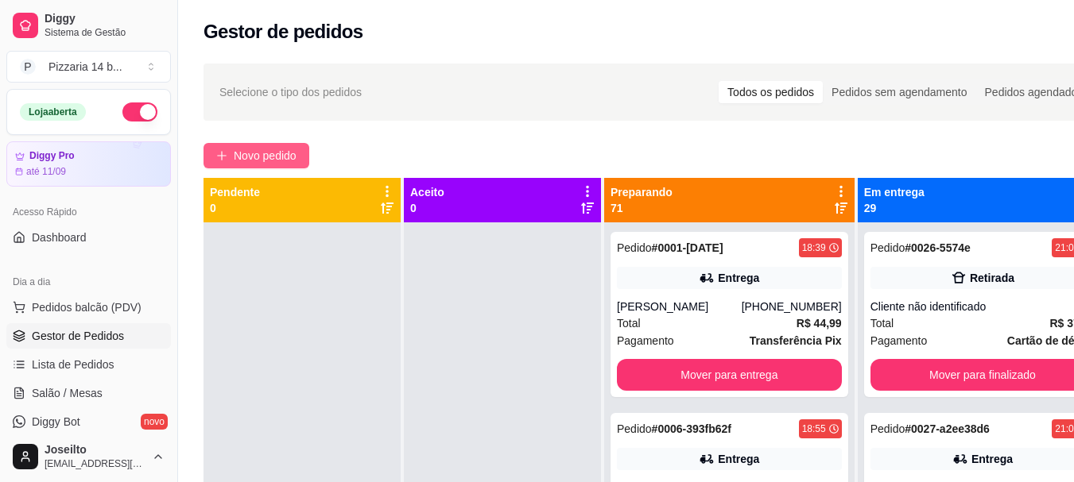
click at [267, 157] on span "Novo pedido" at bounding box center [265, 155] width 63 height 17
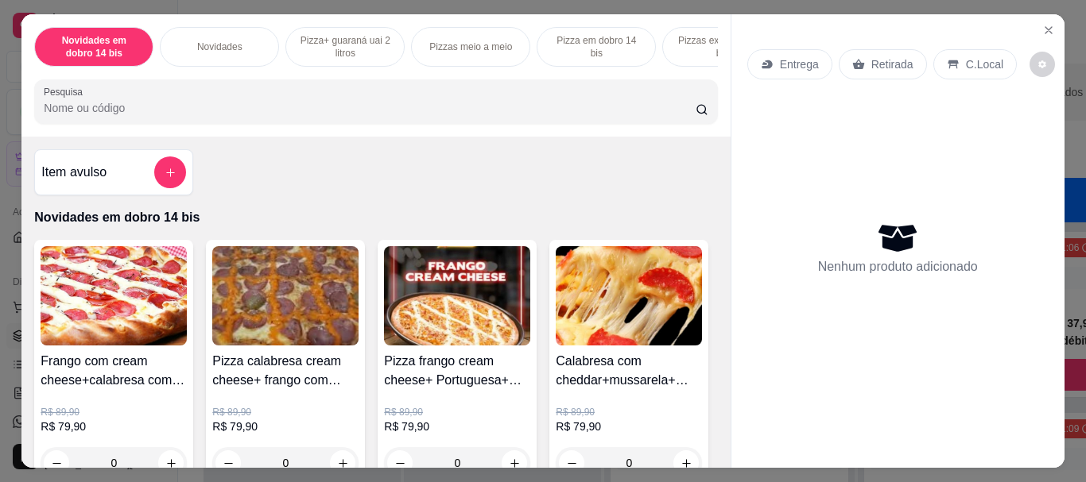
click at [309, 116] on input "Pesquisa" at bounding box center [370, 108] width 652 height 16
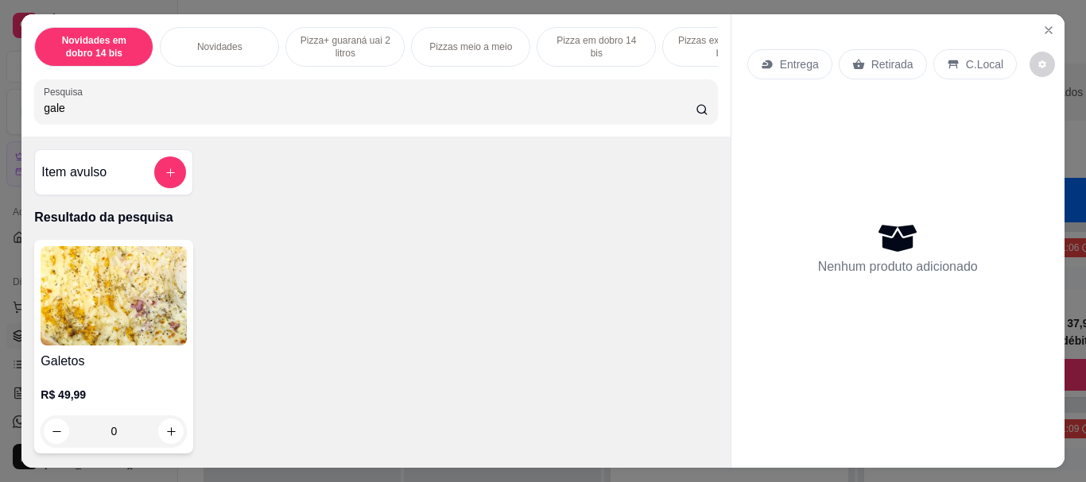
type input "gale"
click at [165, 435] on icon "increase-product-quantity" at bounding box center [171, 432] width 12 height 12
type input "1"
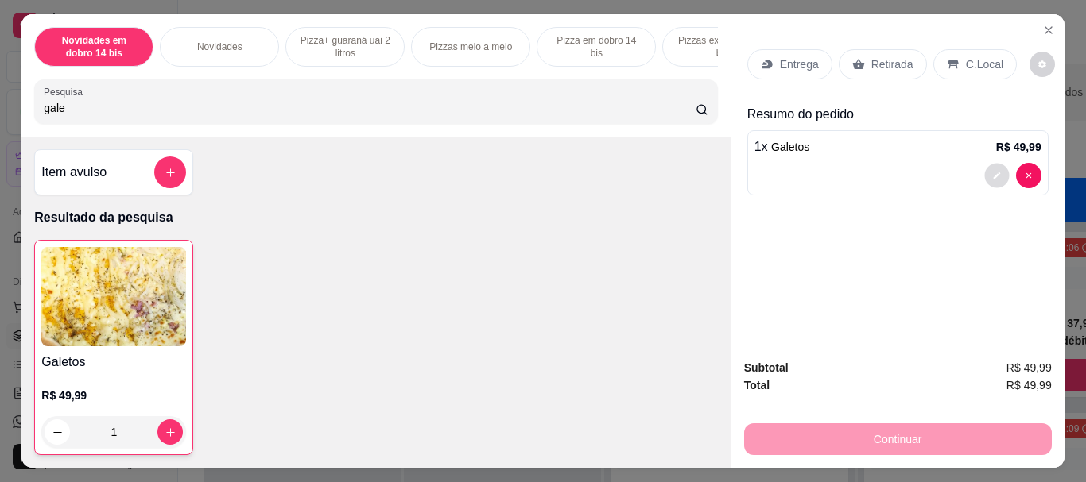
click at [993, 172] on icon "decrease-product-quantity" at bounding box center [996, 175] width 7 height 7
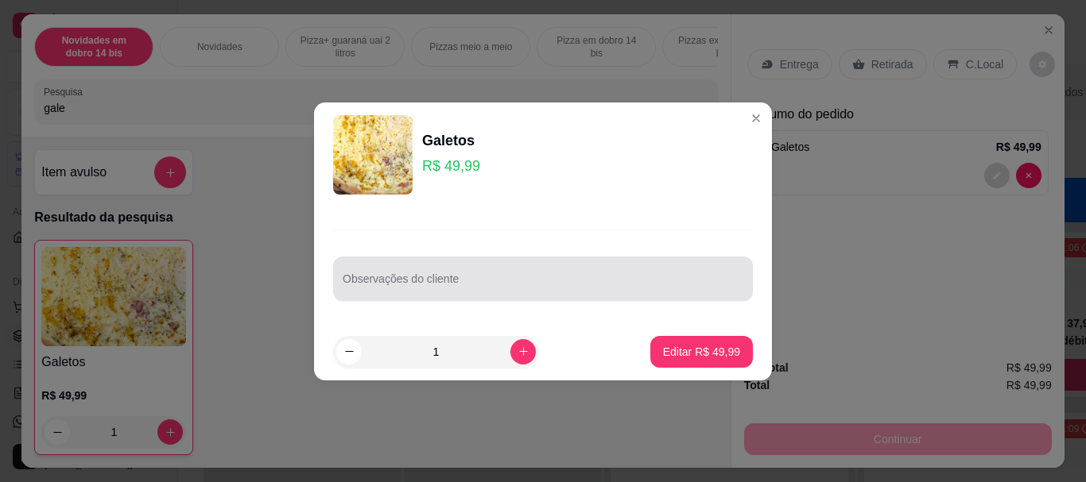
click at [510, 273] on div at bounding box center [543, 279] width 401 height 32
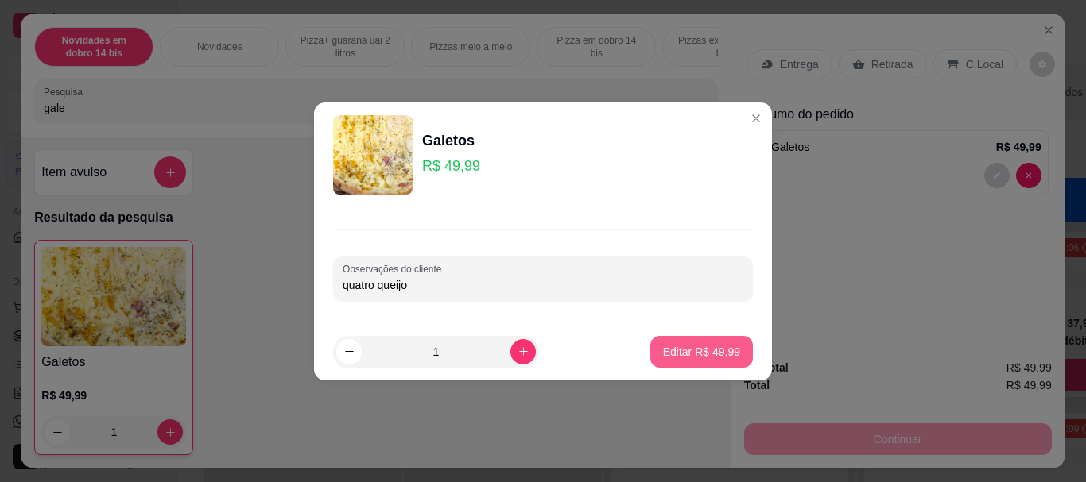
type input "quatro queijo"
click at [673, 362] on button "Editar R$ 49,99" at bounding box center [701, 352] width 103 height 32
type input "0"
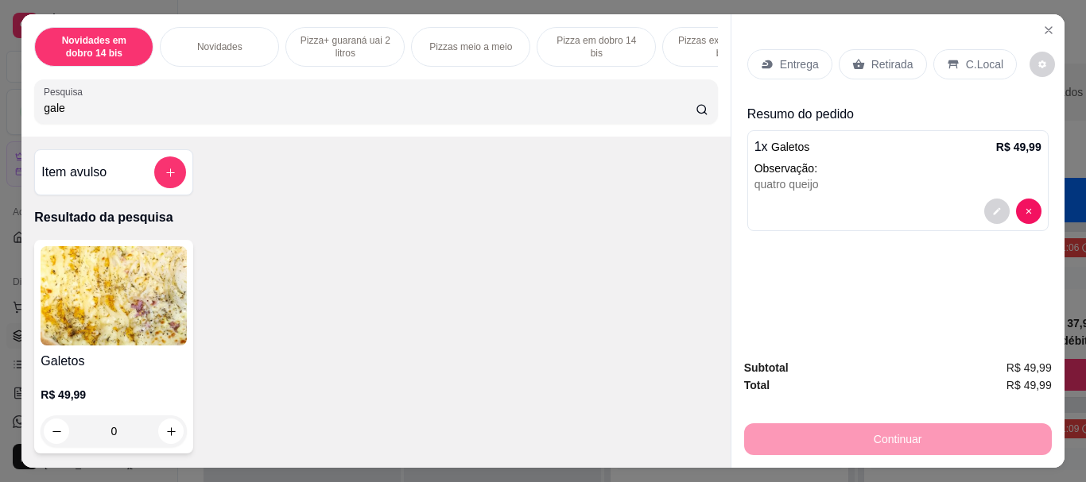
drag, startPoint x: 780, startPoint y: 32, endPoint x: 780, endPoint y: 45, distance: 12.7
click at [780, 38] on div "Entrega Retirada C.Local" at bounding box center [897, 65] width 301 height 56
click at [780, 56] on p "Entrega" at bounding box center [799, 64] width 39 height 16
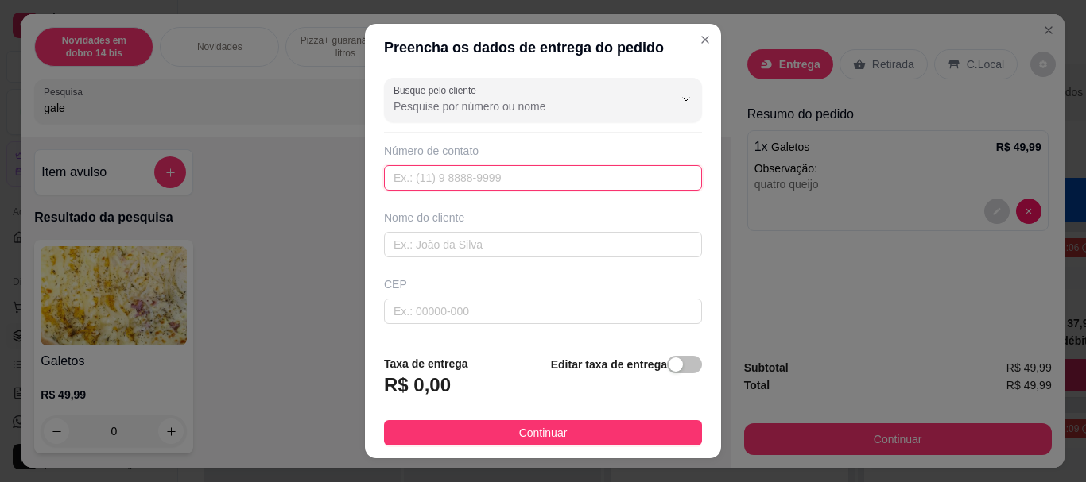
click at [541, 167] on input "text" at bounding box center [543, 177] width 318 height 25
paste input "[PHONE_NUMBER]"
type input "[PHONE_NUMBER]"
click at [478, 230] on div "Nome do cliente" at bounding box center [543, 234] width 324 height 48
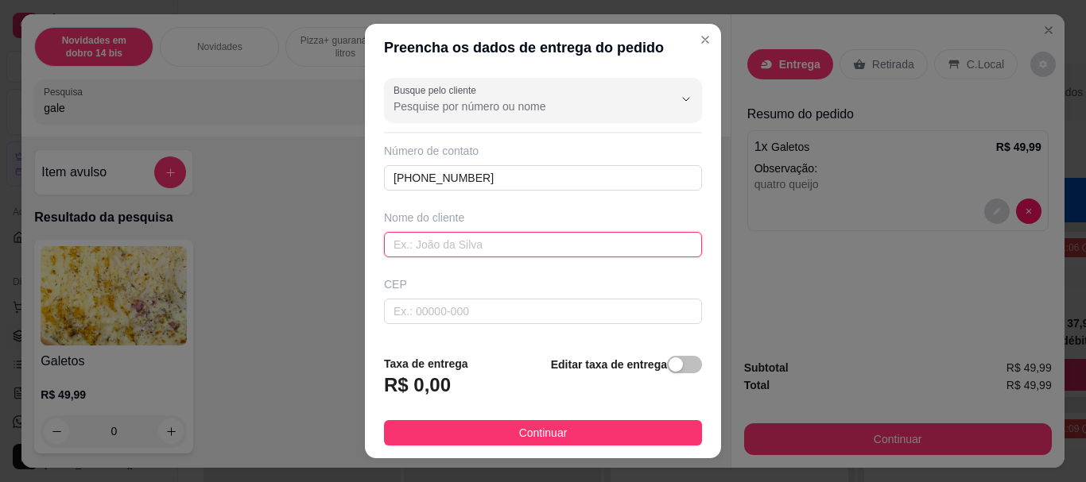
click at [478, 234] on input "text" at bounding box center [543, 244] width 318 height 25
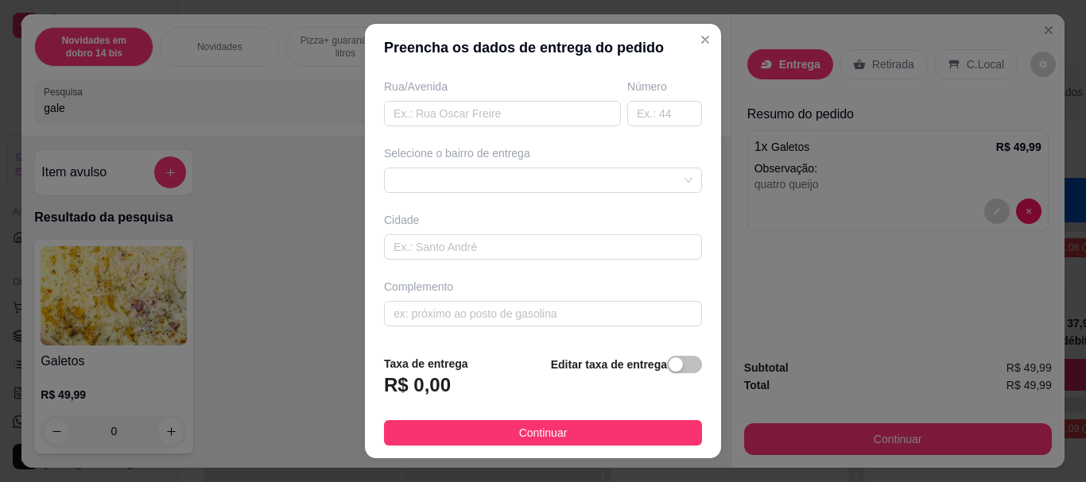
scroll to position [185, 0]
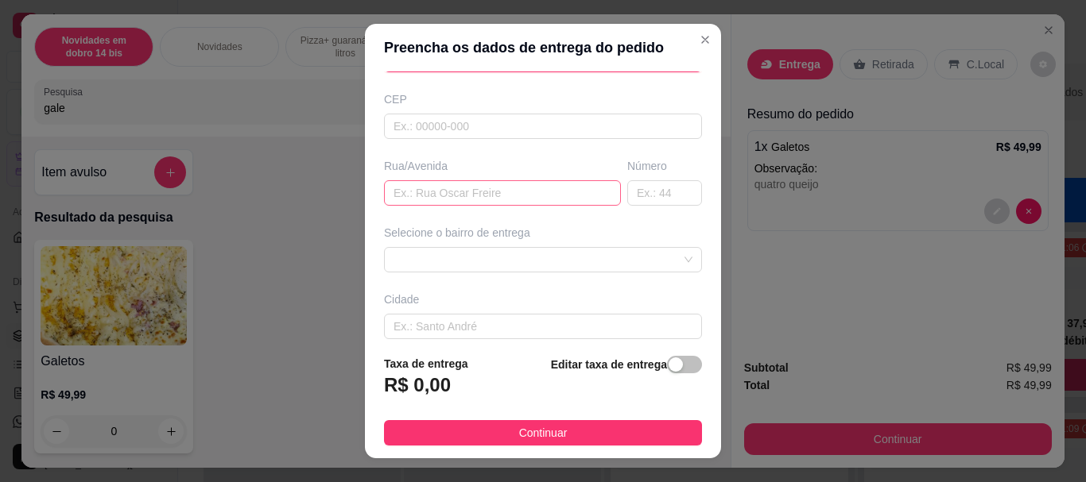
type input "Lucileia"
click at [447, 199] on input "text" at bounding box center [502, 192] width 237 height 25
type input "R. Iconha"
click at [627, 185] on input "text" at bounding box center [664, 192] width 75 height 25
click at [523, 252] on div at bounding box center [543, 259] width 318 height 25
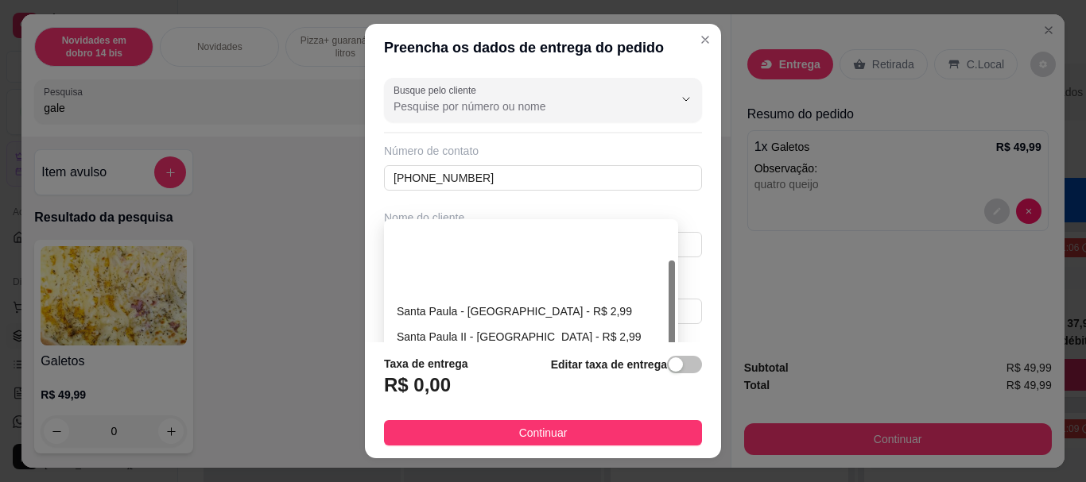
scroll to position [79, 0]
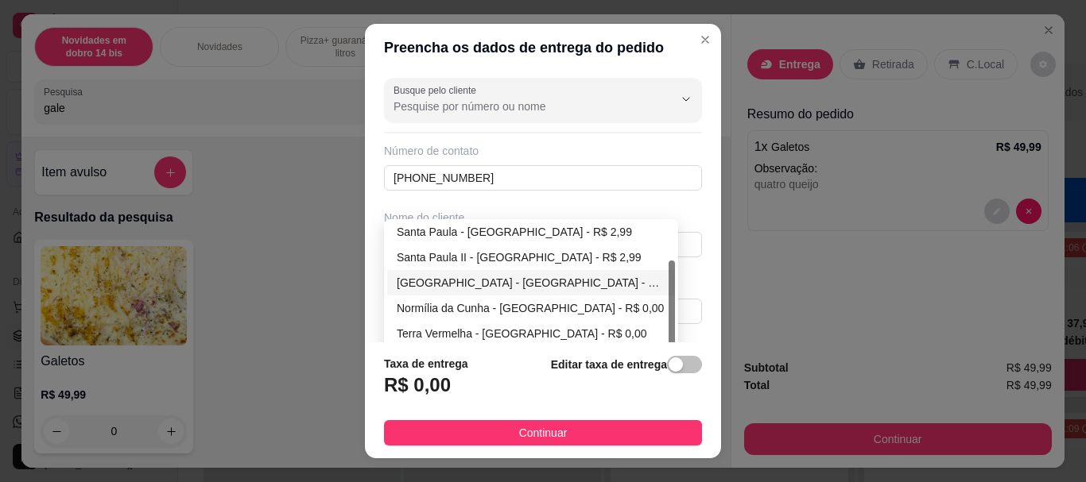
type input "1366"
click at [460, 284] on div "Busque pelo cliente Número de contato [PHONE_NUMBER] Nome do cliente Lucileia C…" at bounding box center [543, 207] width 356 height 270
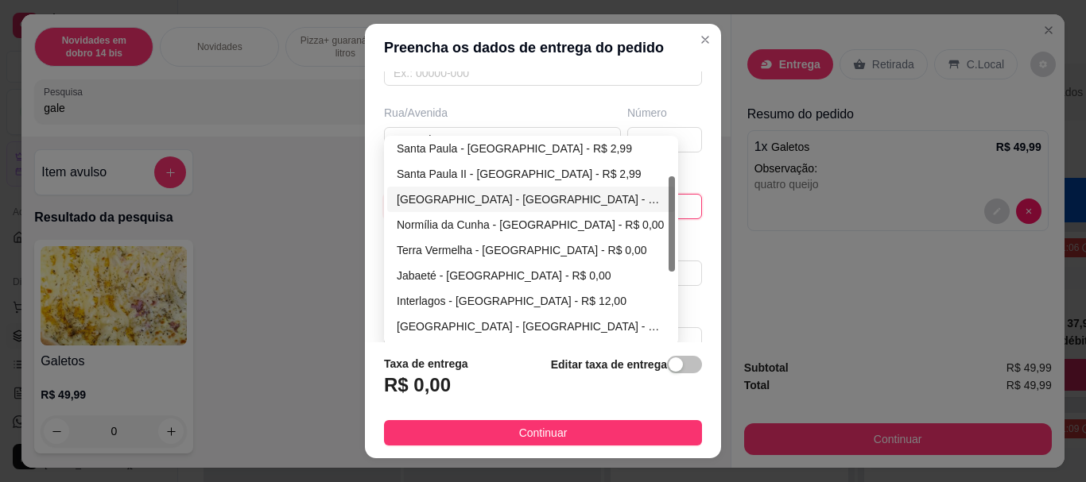
click at [465, 197] on div "[GEOGRAPHIC_DATA] - [GEOGRAPHIC_DATA] - R$ 0,00" at bounding box center [531, 199] width 269 height 17
type input "[GEOGRAPHIC_DATA]"
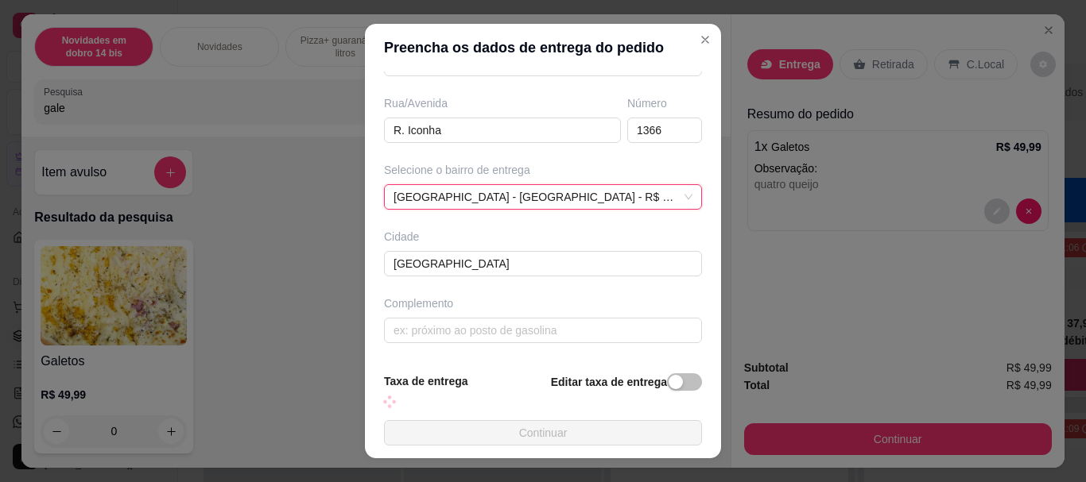
scroll to position [315, 0]
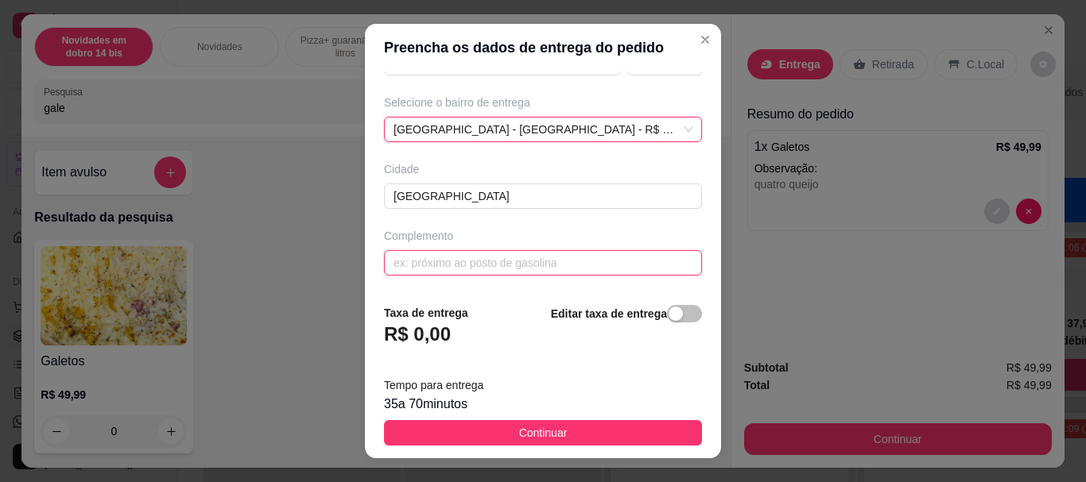
click at [430, 270] on input "text" at bounding box center [543, 262] width 318 height 25
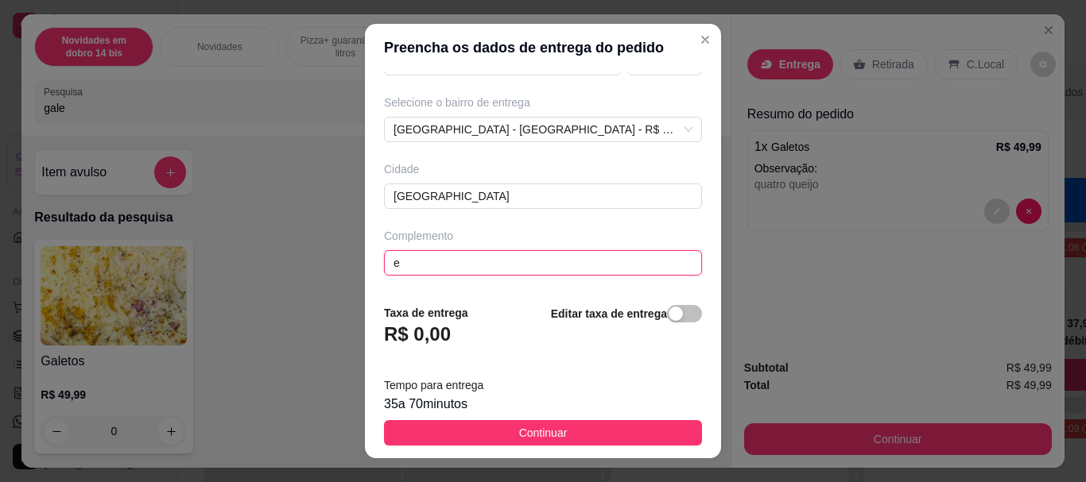
scroll to position [265, 0]
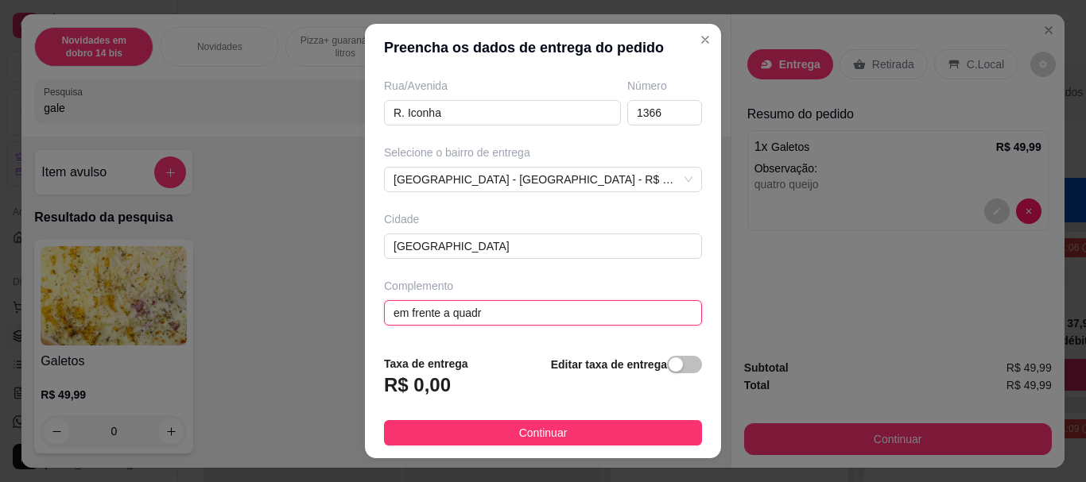
type input "em frente a quadra"
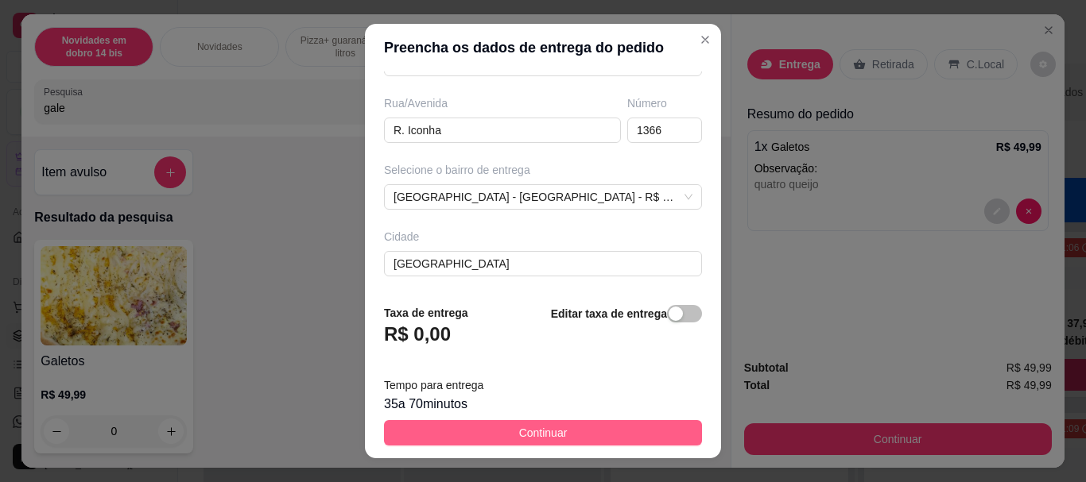
scroll to position [315, 0]
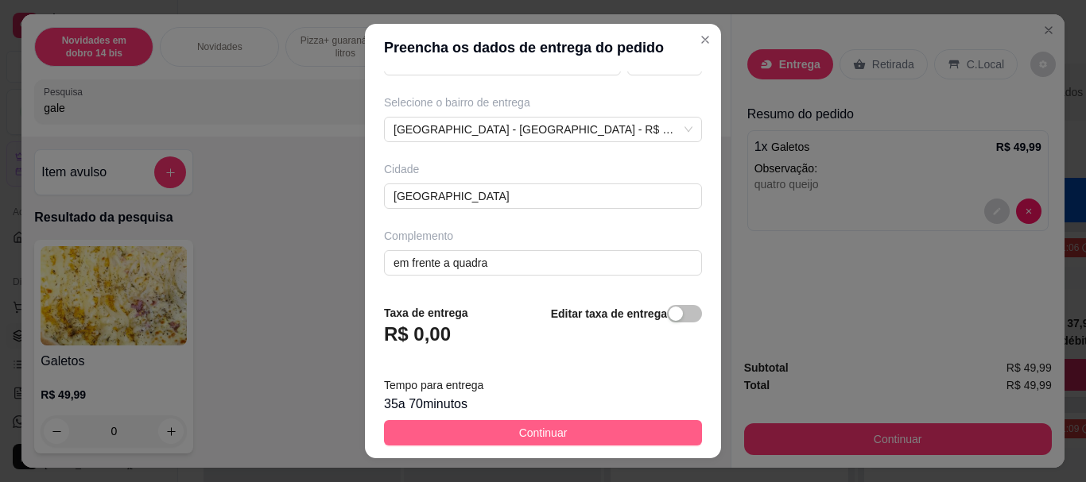
click at [471, 439] on button "Continuar" at bounding box center [543, 432] width 318 height 25
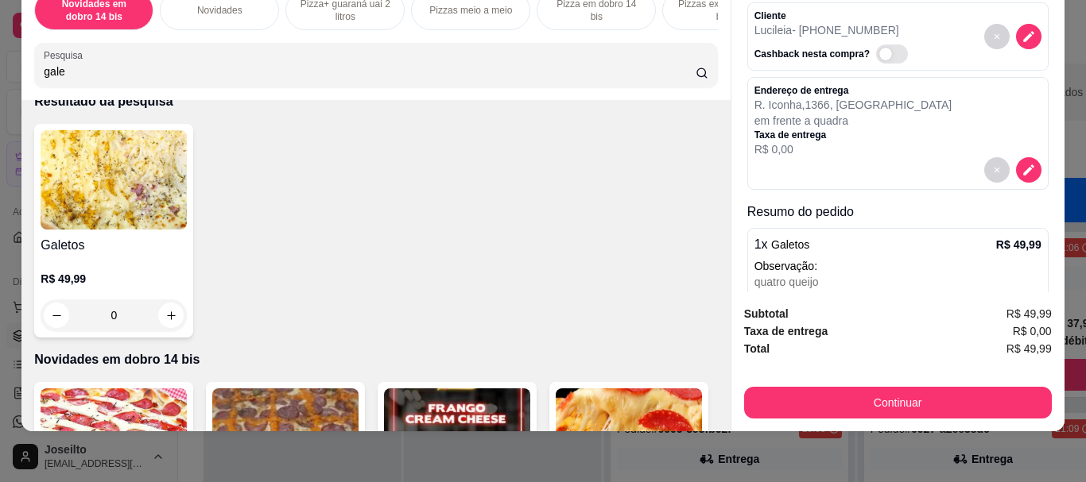
scroll to position [112, 0]
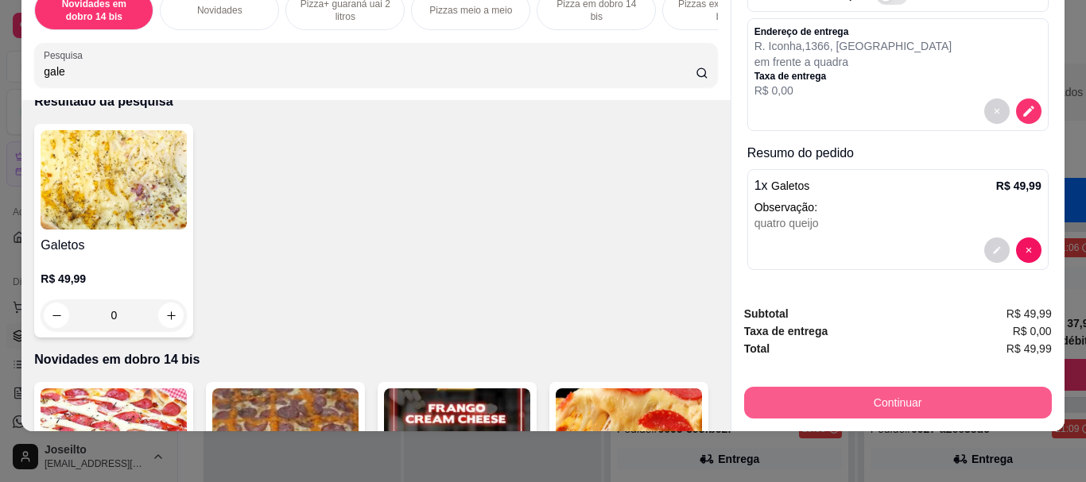
click at [837, 389] on button "Continuar" at bounding box center [898, 403] width 308 height 32
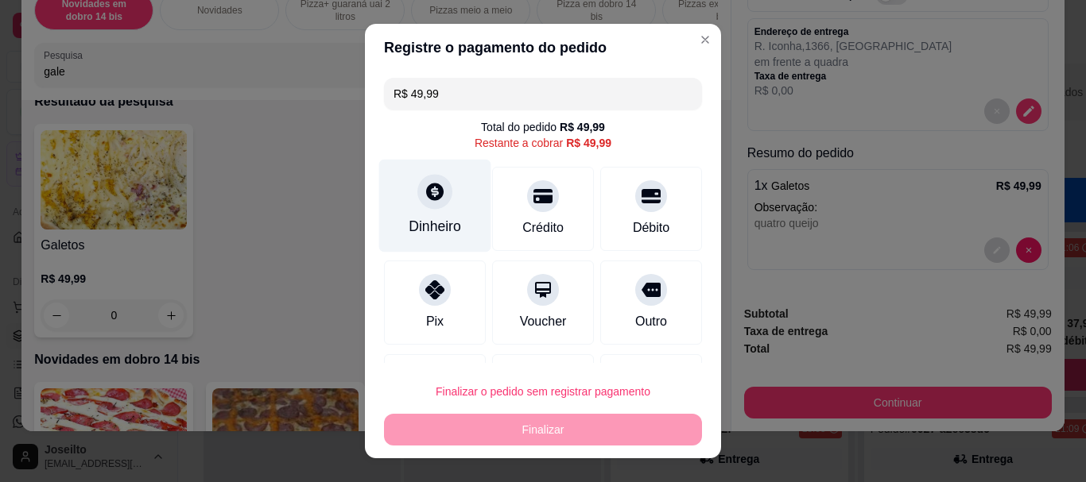
click at [435, 208] on div "Dinheiro" at bounding box center [435, 206] width 112 height 93
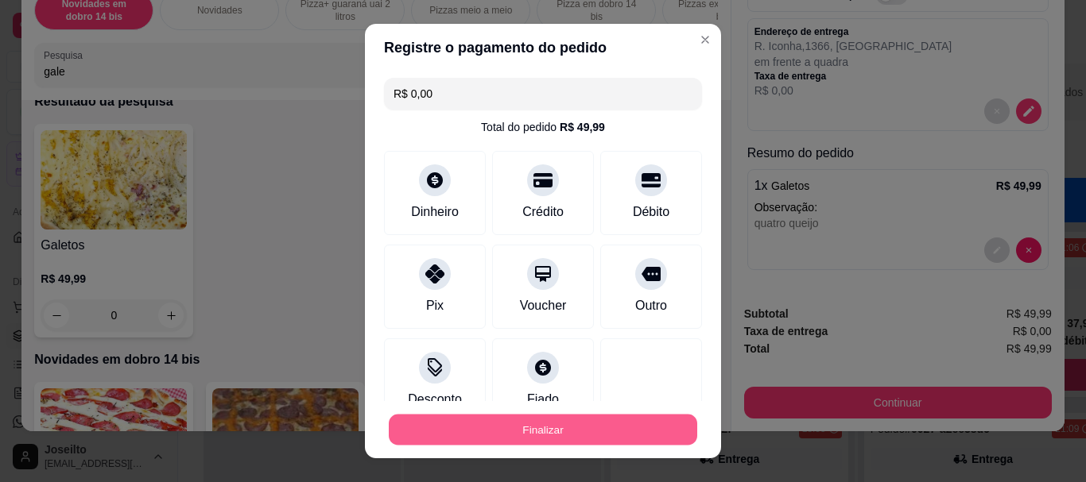
click at [576, 427] on button "Finalizar" at bounding box center [543, 429] width 308 height 31
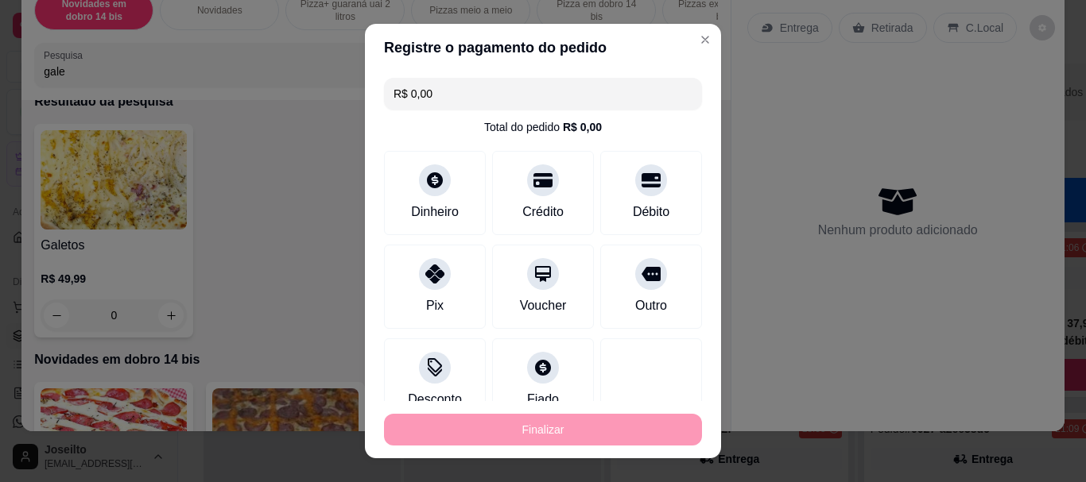
type input "-R$ 49,99"
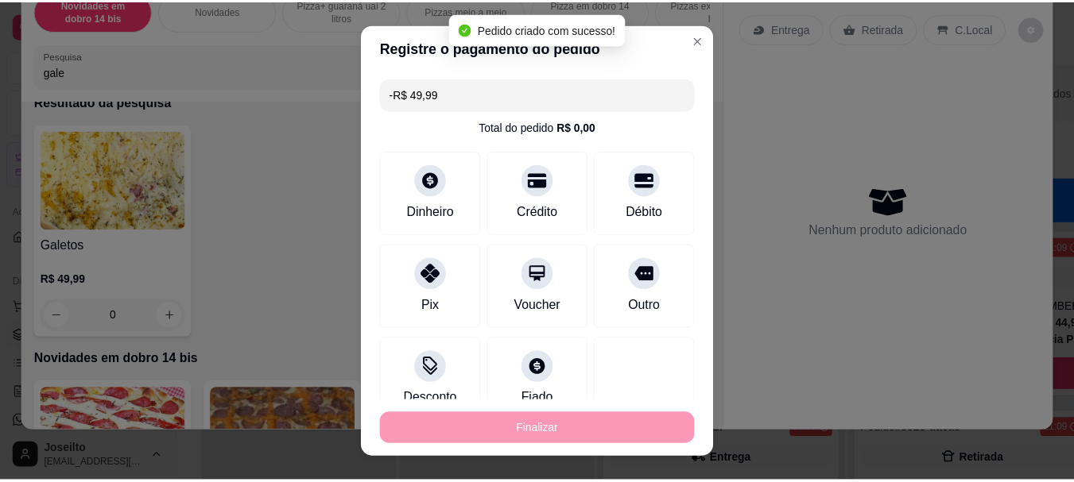
scroll to position [0, 0]
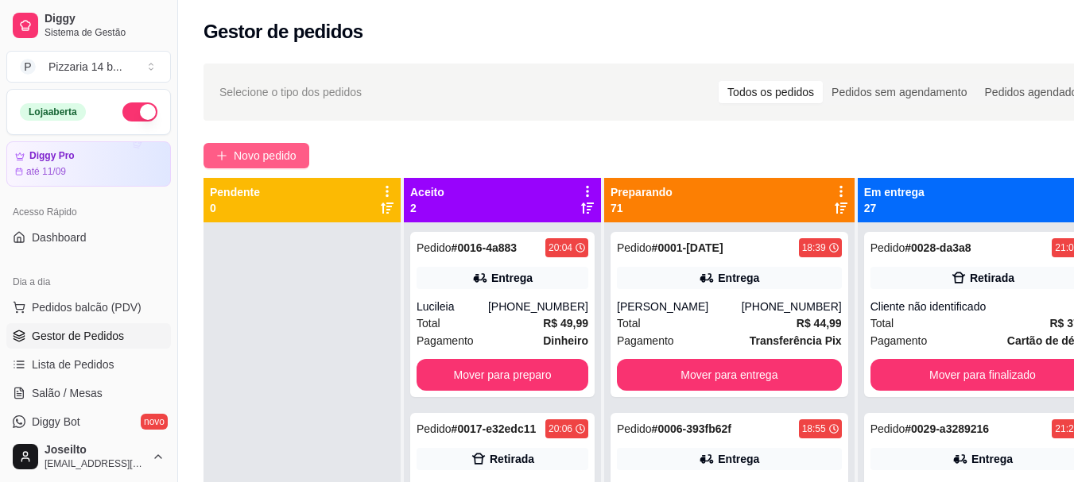
click at [273, 154] on span "Novo pedido" at bounding box center [265, 155] width 63 height 17
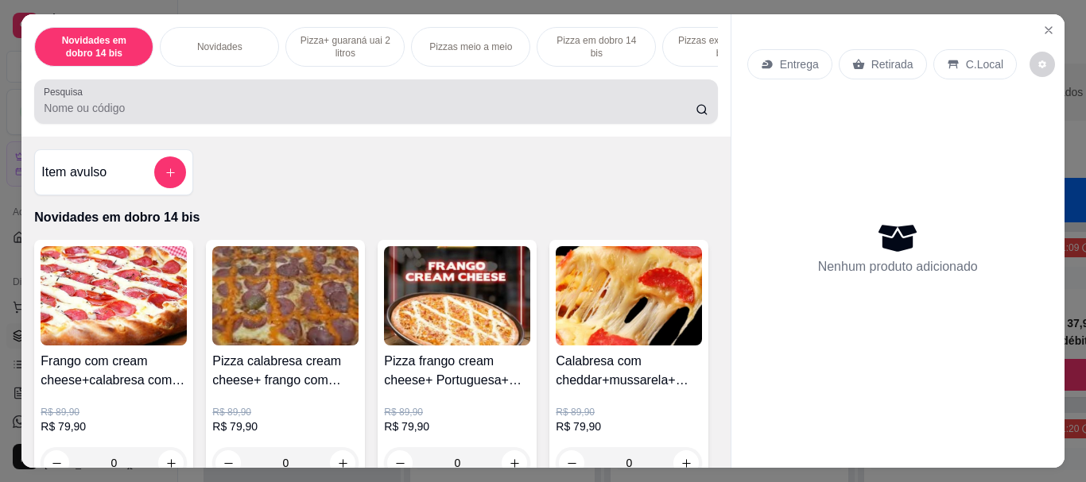
click at [144, 118] on div at bounding box center [376, 102] width 664 height 32
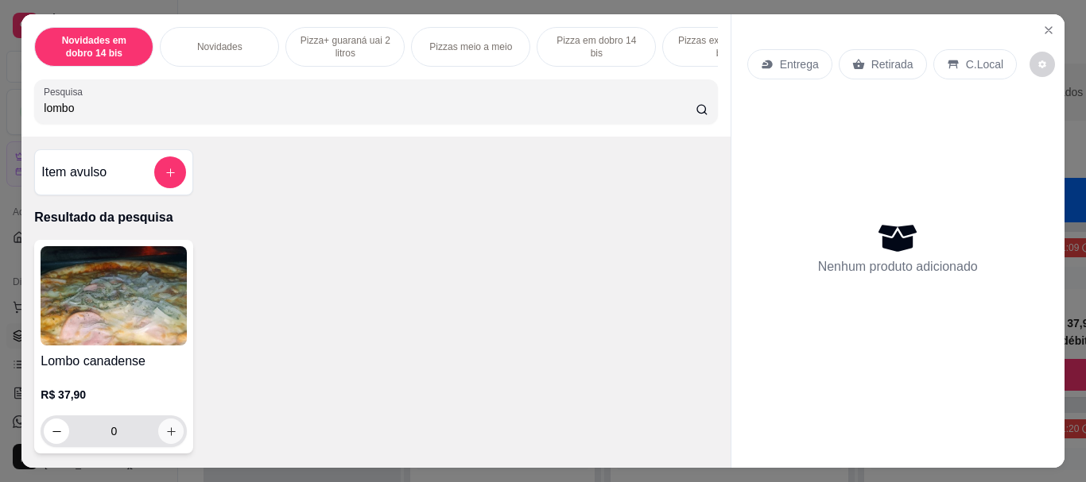
type input "lombo"
click at [168, 435] on icon "increase-product-quantity" at bounding box center [171, 432] width 12 height 12
type input "1"
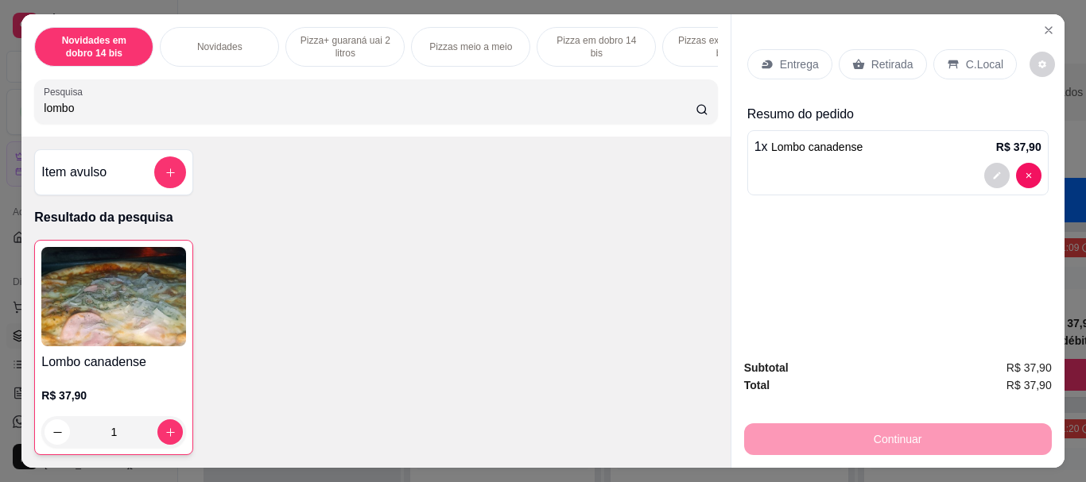
click at [150, 116] on input "lombo" at bounding box center [370, 108] width 652 height 16
drag, startPoint x: 150, startPoint y: 121, endPoint x: 251, endPoint y: 136, distance: 102.1
click at [251, 136] on div "Novidades em dobro 14 bis Novidades Pizza+ guaraná uai 2 litros Pizzas meio a m…" at bounding box center [375, 75] width 708 height 122
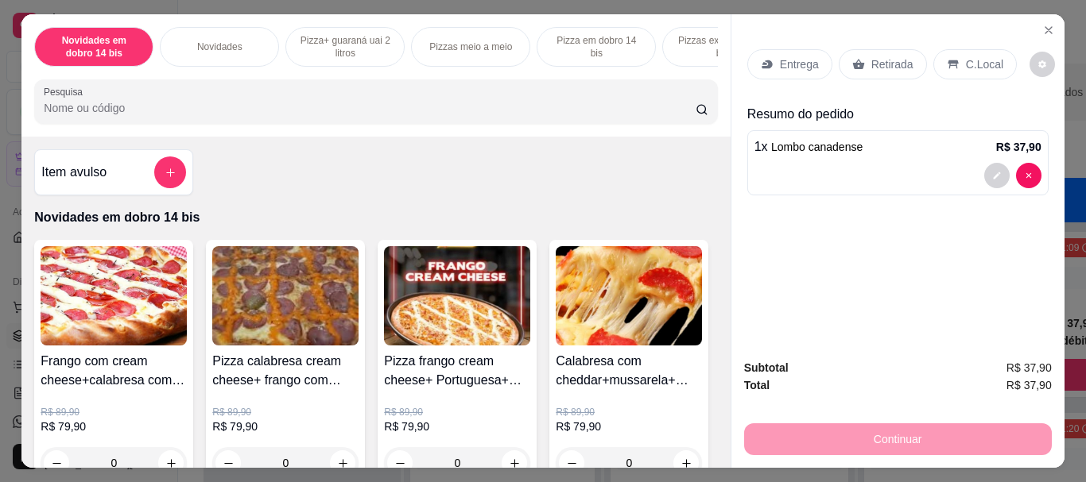
drag, startPoint x: 885, startPoint y: 50, endPoint x: 800, endPoint y: 415, distance: 374.5
click at [884, 83] on div "Entrega Retirada C.Local" at bounding box center [897, 65] width 301 height 56
click at [859, 69] on div "Retirada" at bounding box center [882, 64] width 88 height 30
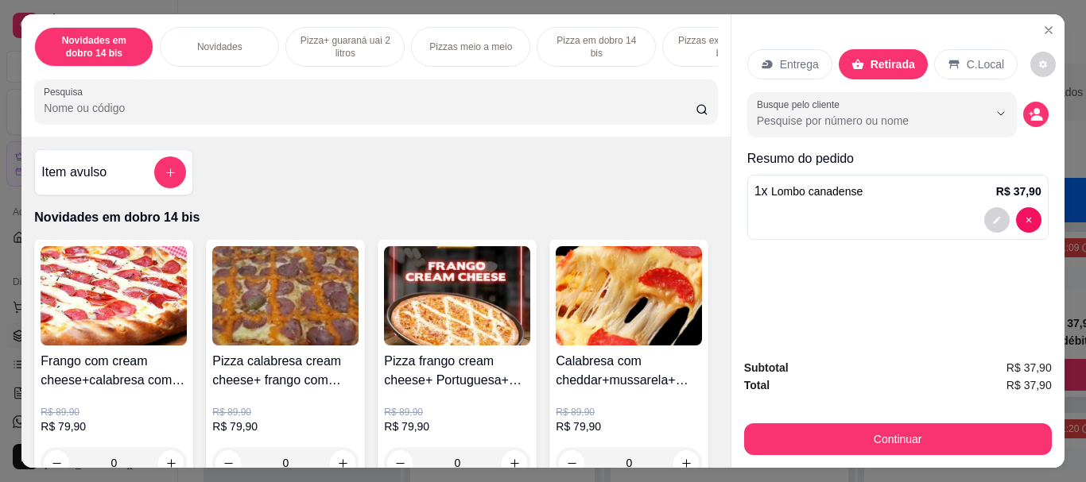
click at [259, 108] on input "Pesquisa" at bounding box center [370, 108] width 652 height 16
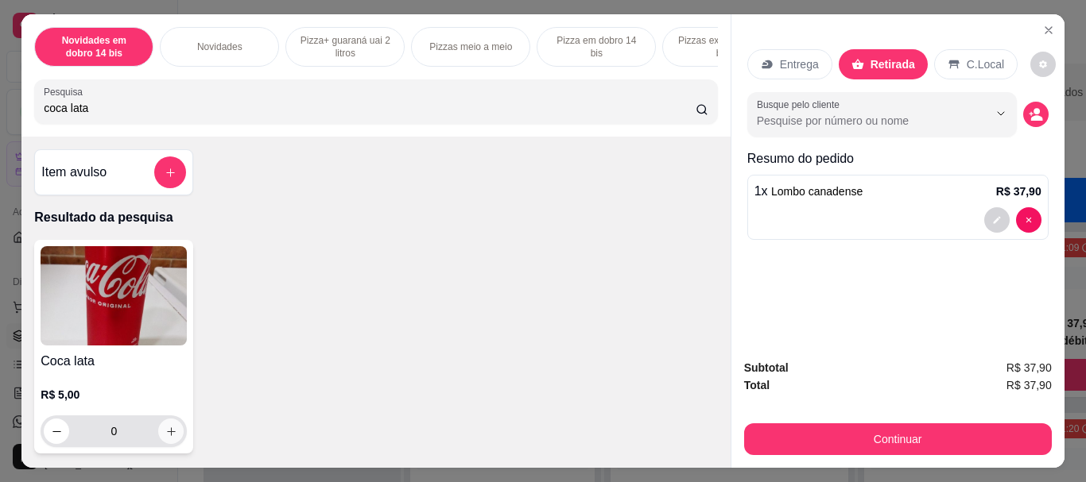
type input "coca lata"
click at [158, 435] on button "increase-product-quantity" at bounding box center [170, 431] width 25 height 25
type input "1"
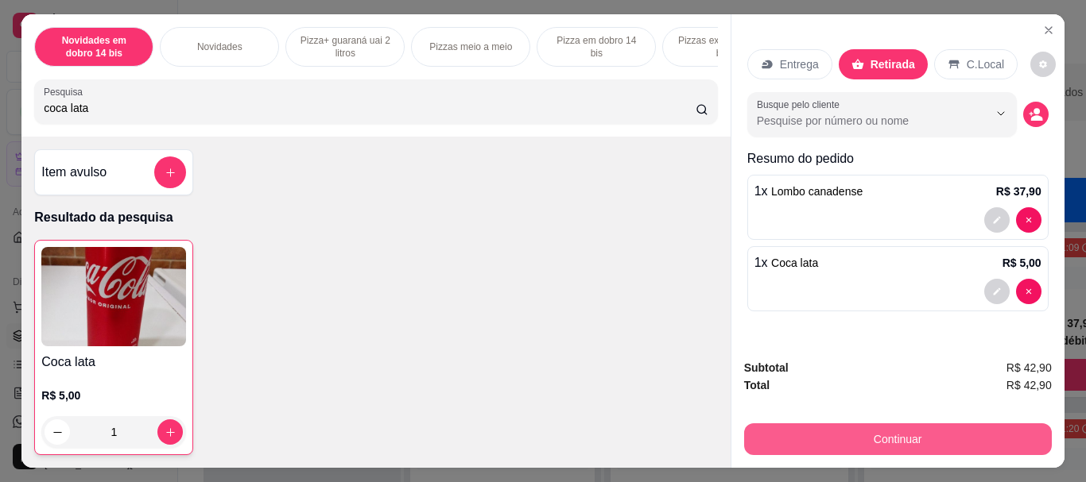
click at [875, 442] on button "Continuar" at bounding box center [898, 440] width 308 height 32
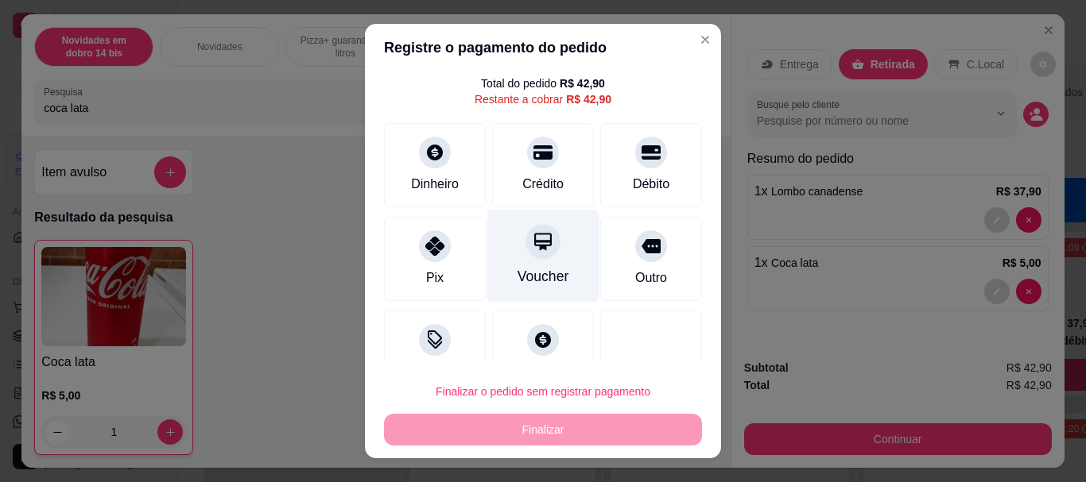
scroll to position [82, 0]
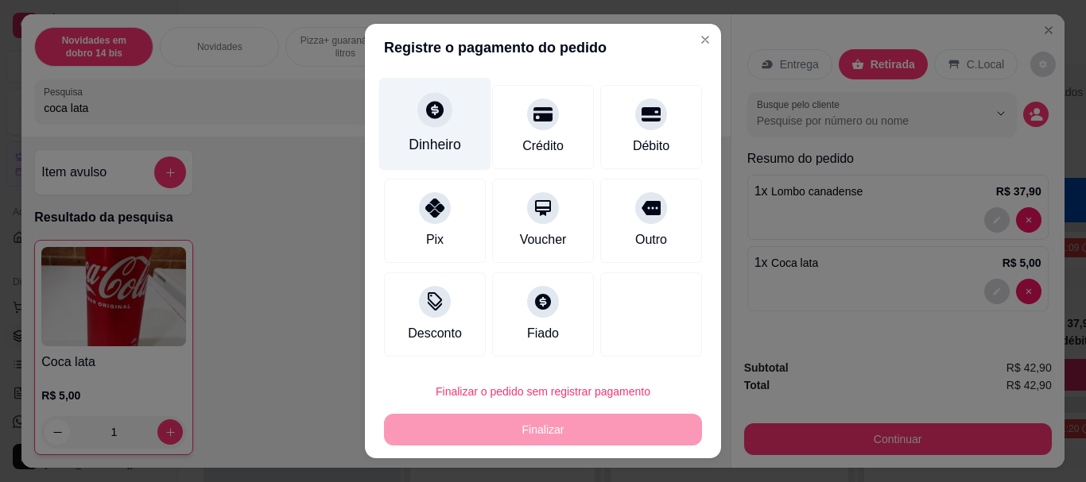
click at [410, 154] on div "Dinheiro" at bounding box center [434, 145] width 52 height 21
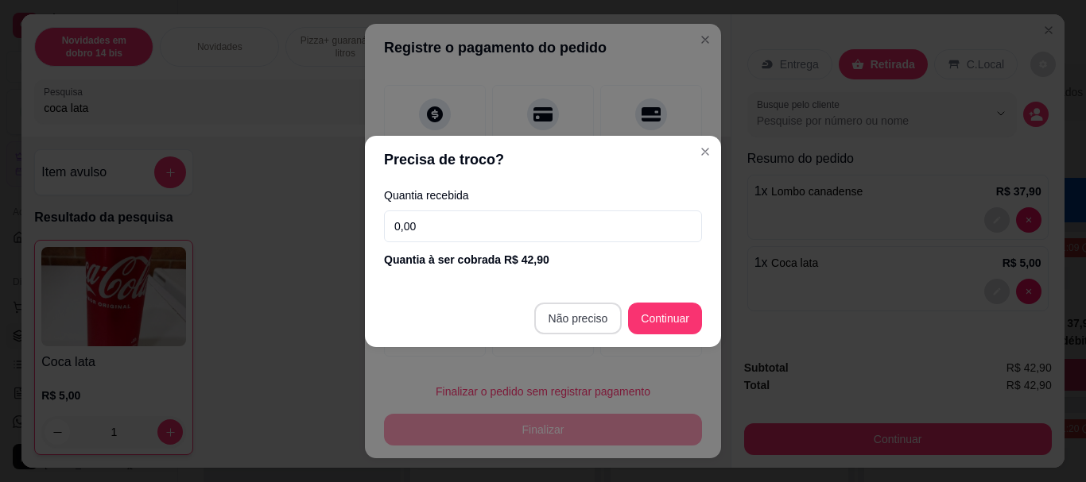
type input "R$ 0,00"
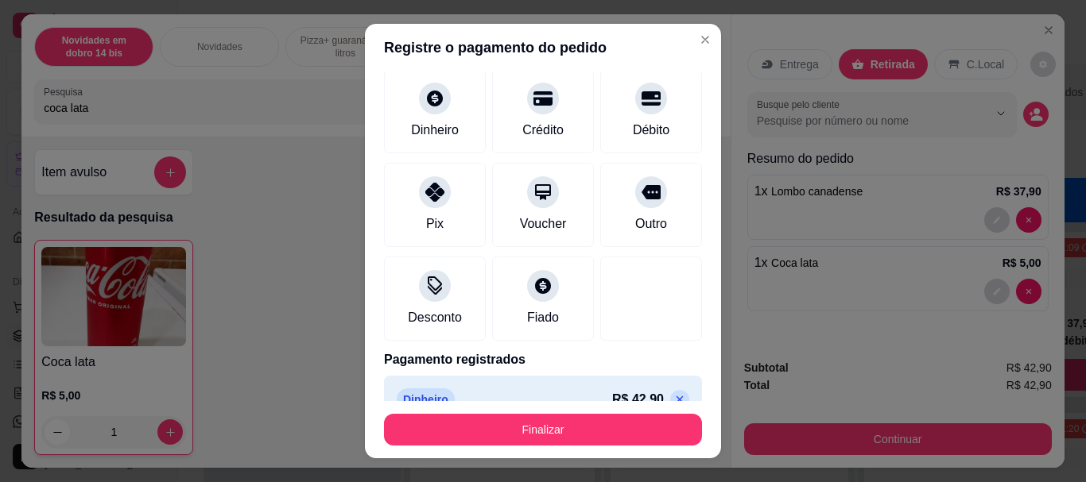
scroll to position [66, 0]
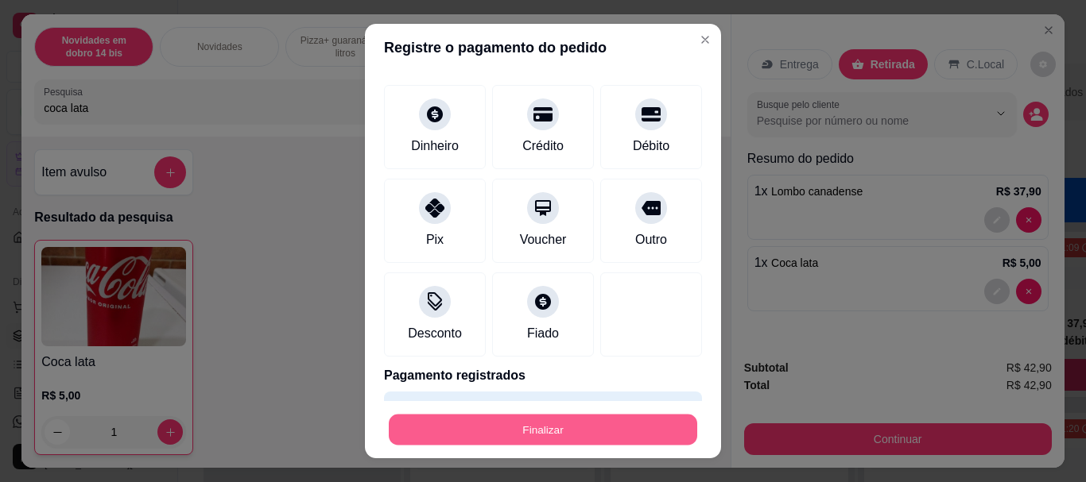
click at [557, 419] on button "Finalizar" at bounding box center [543, 429] width 308 height 31
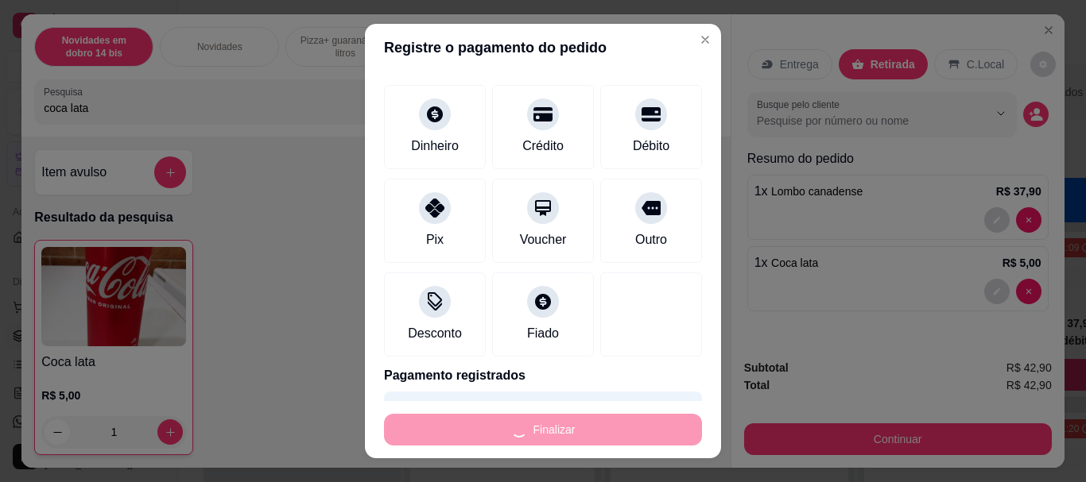
type input "0"
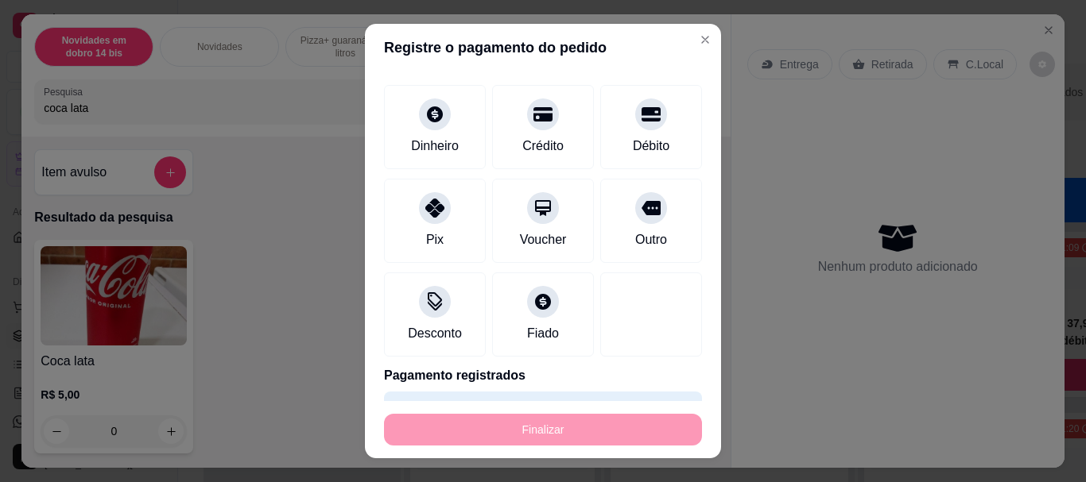
type input "-R$ 42,90"
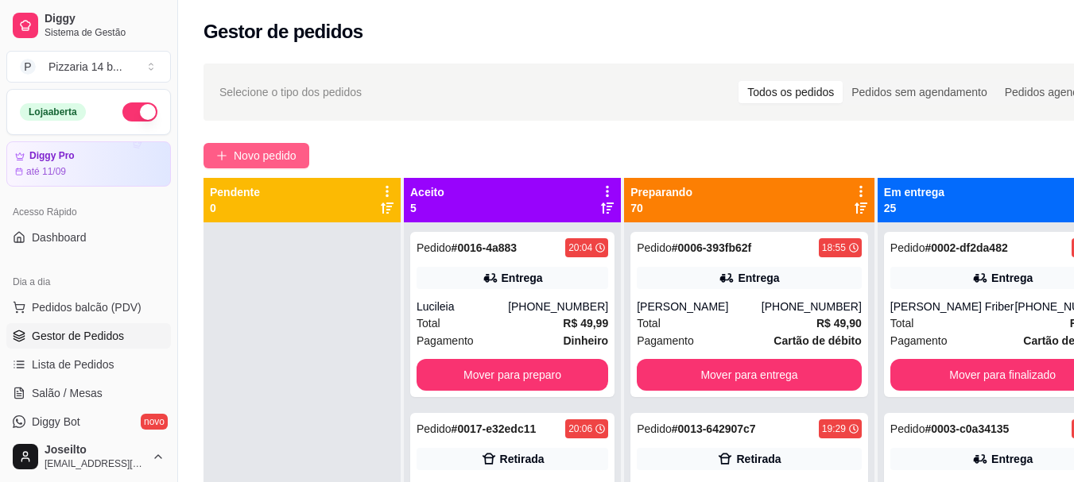
click at [278, 160] on span "Novo pedido" at bounding box center [265, 155] width 63 height 17
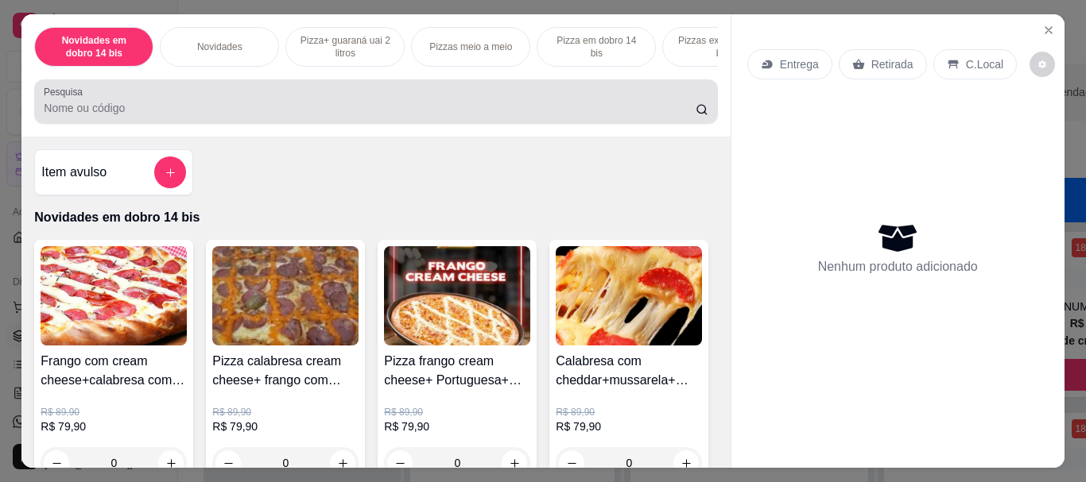
click at [234, 116] on input "Pesquisa" at bounding box center [370, 108] width 652 height 16
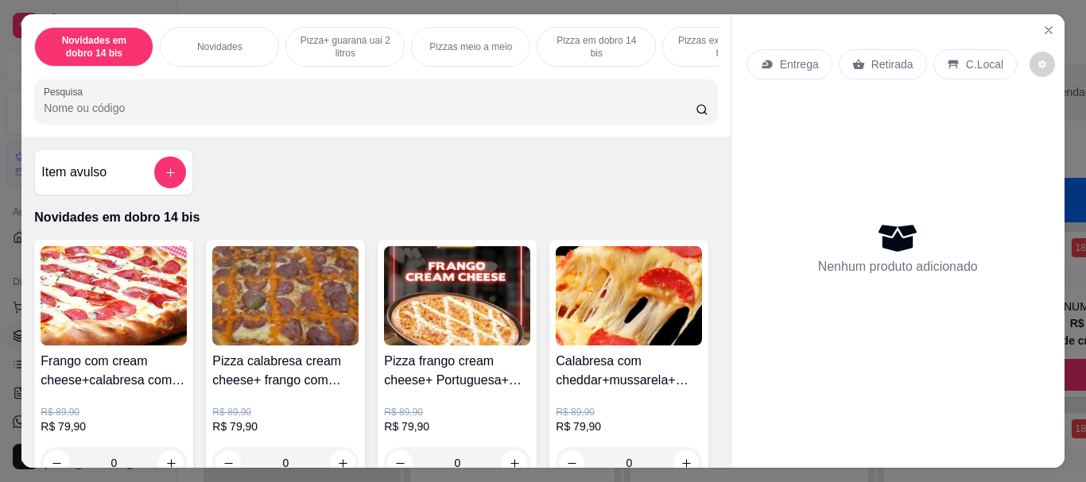
click at [234, 116] on input "Pesquisa" at bounding box center [370, 108] width 652 height 16
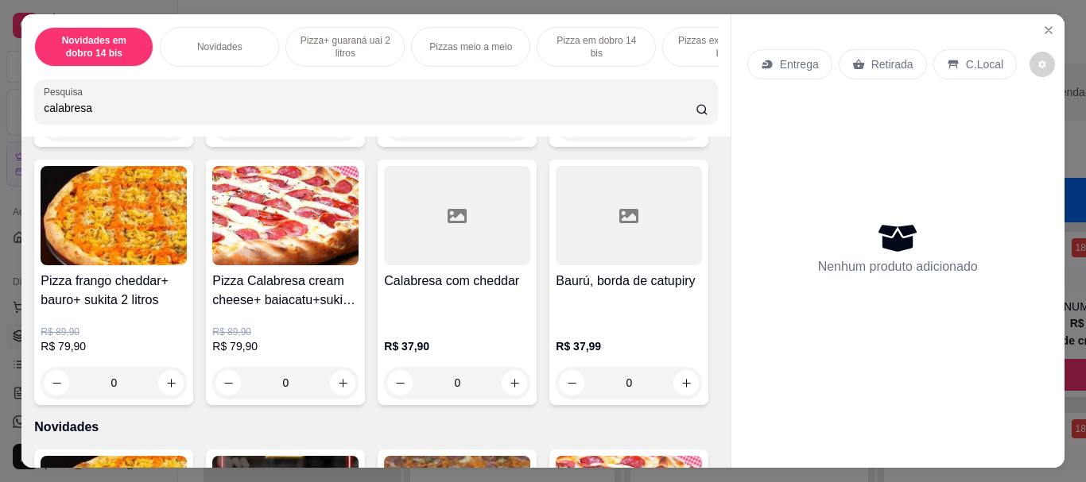
scroll to position [1748, 0]
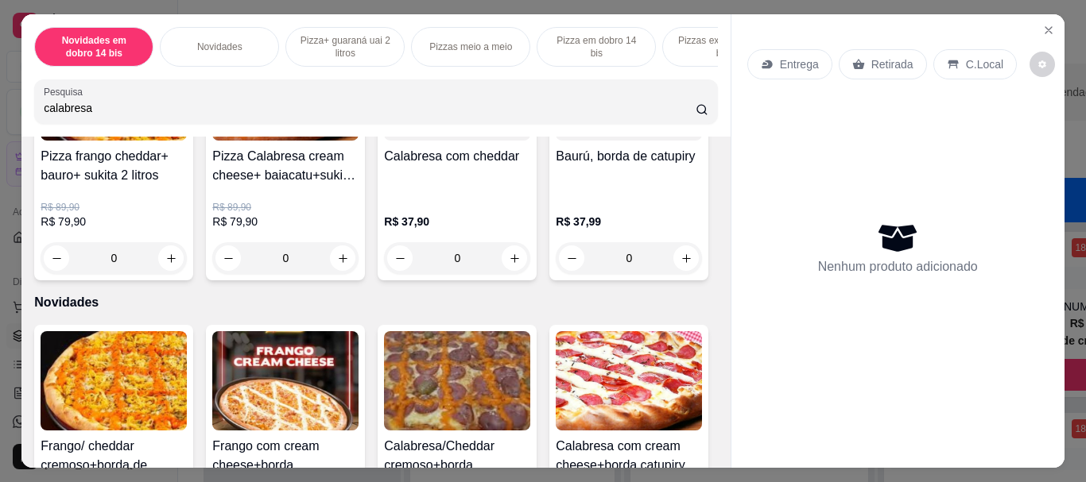
type input "calabresa"
type input "1"
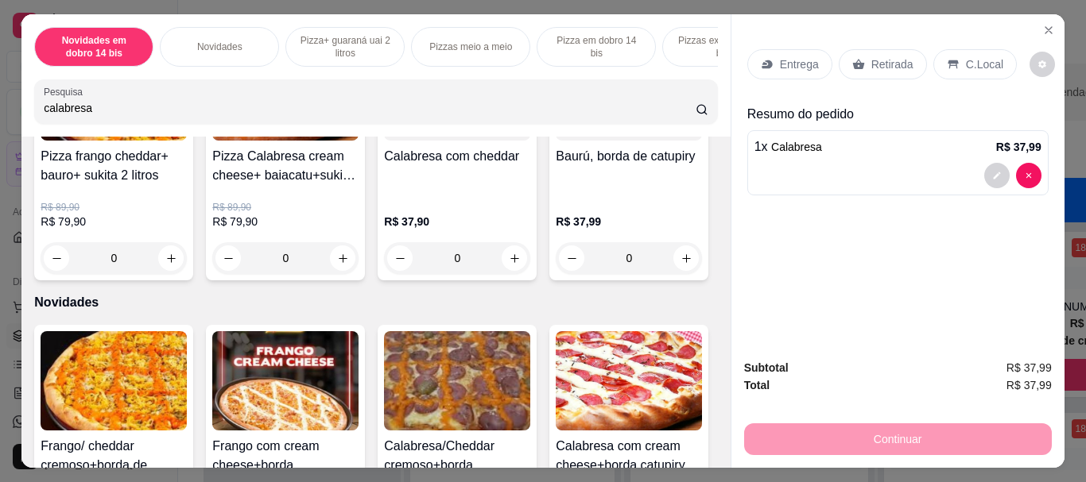
scroll to position [1749, 0]
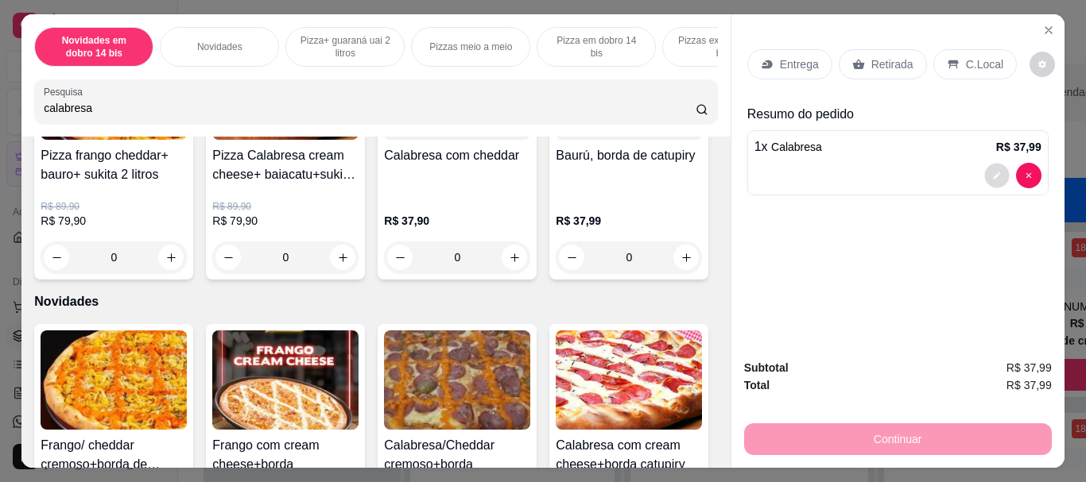
click at [986, 165] on button "decrease-product-quantity" at bounding box center [996, 176] width 25 height 25
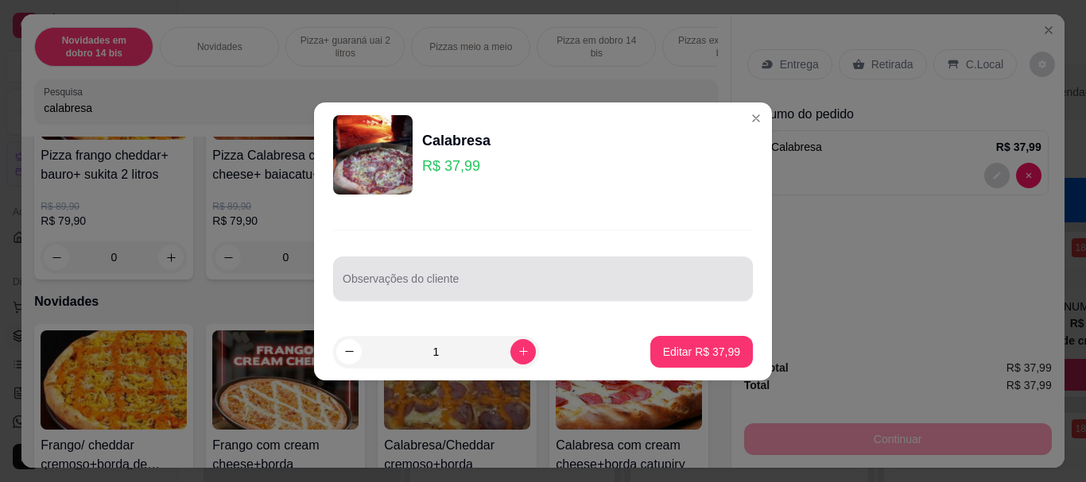
click at [395, 260] on div "Observações do cliente" at bounding box center [543, 279] width 420 height 45
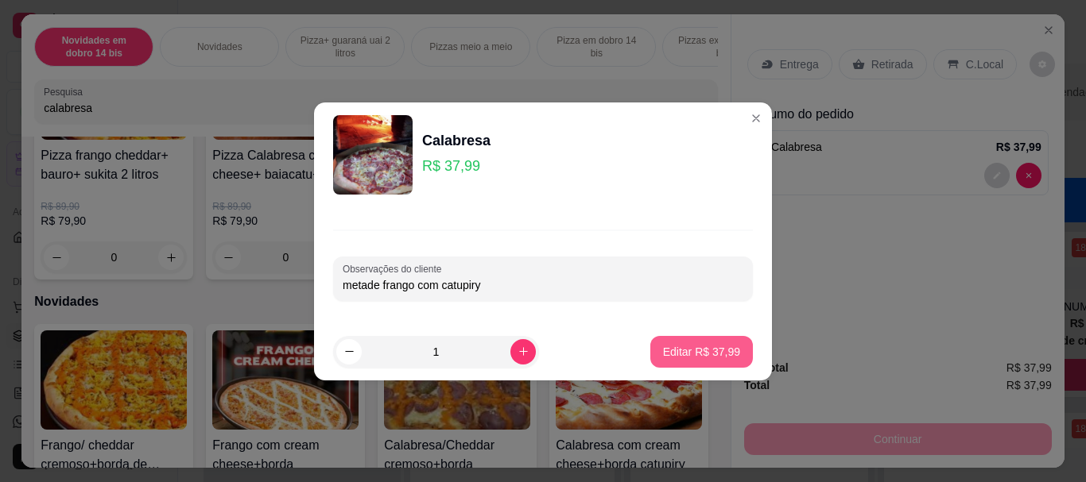
type input "metade frango com catupiry"
click at [710, 343] on button "Editar R$ 37,99" at bounding box center [701, 352] width 103 height 32
type input "0"
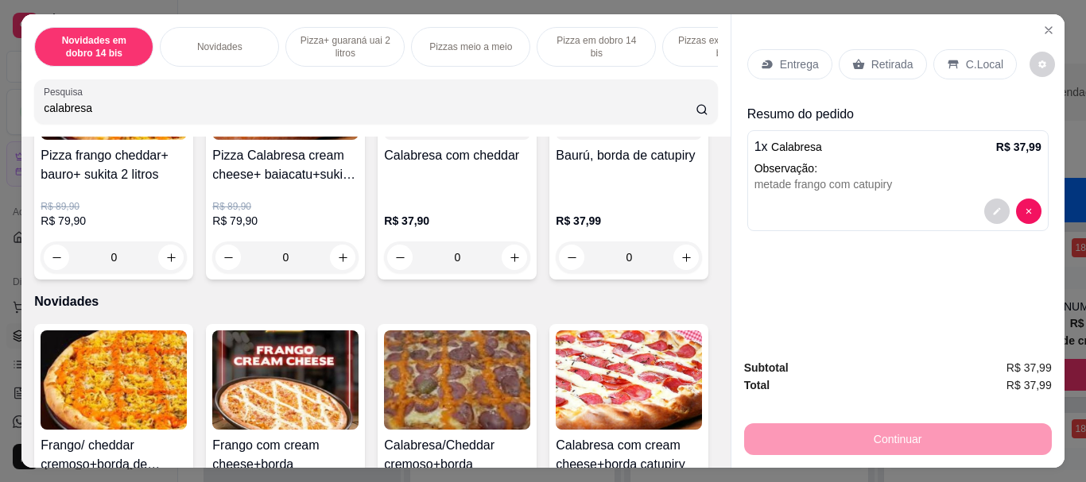
scroll to position [1748, 0]
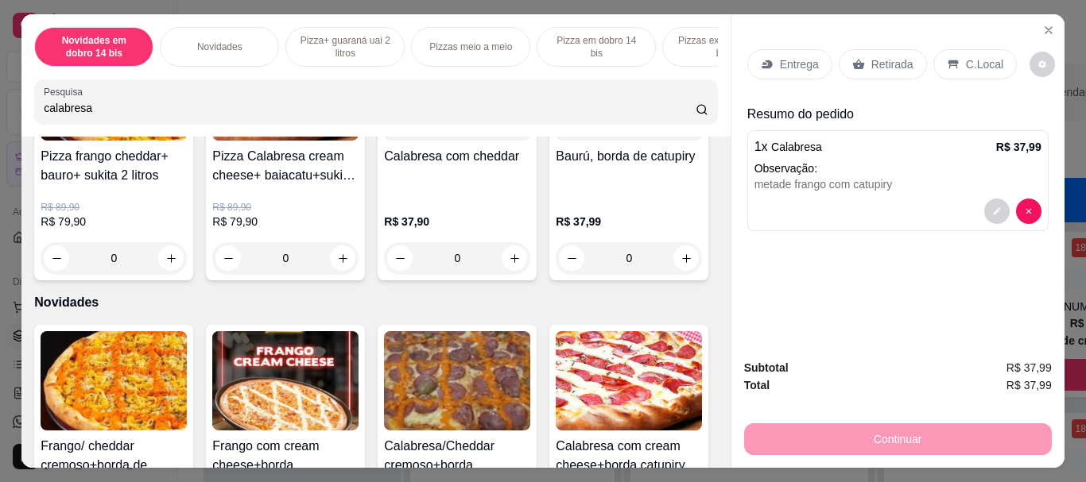
click at [780, 49] on div "Entrega" at bounding box center [789, 64] width 85 height 30
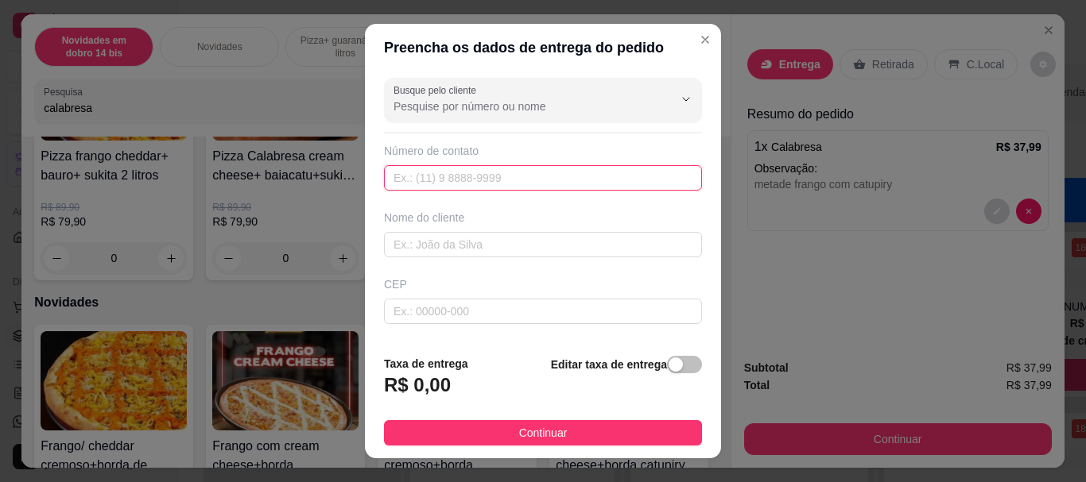
click at [445, 177] on input "text" at bounding box center [543, 177] width 318 height 25
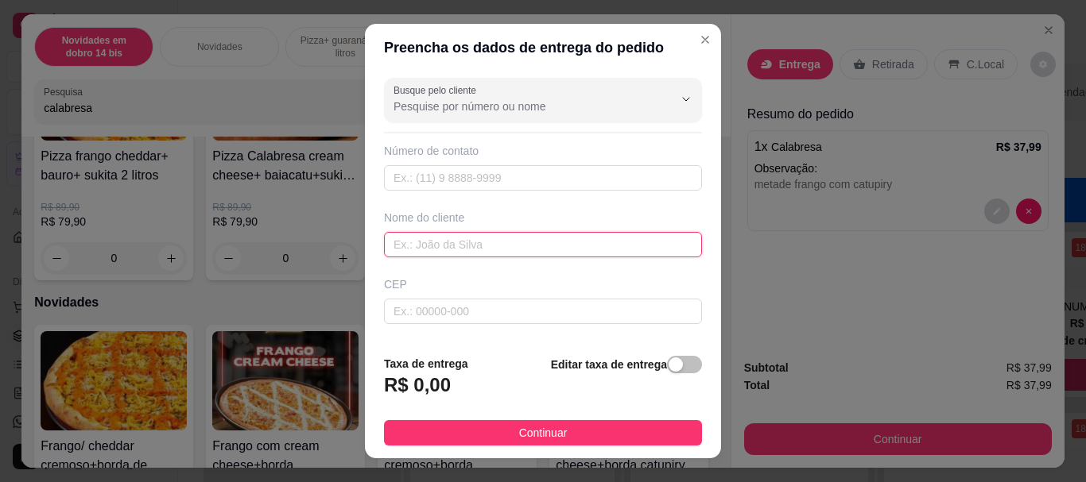
click at [424, 241] on input "text" at bounding box center [543, 244] width 318 height 25
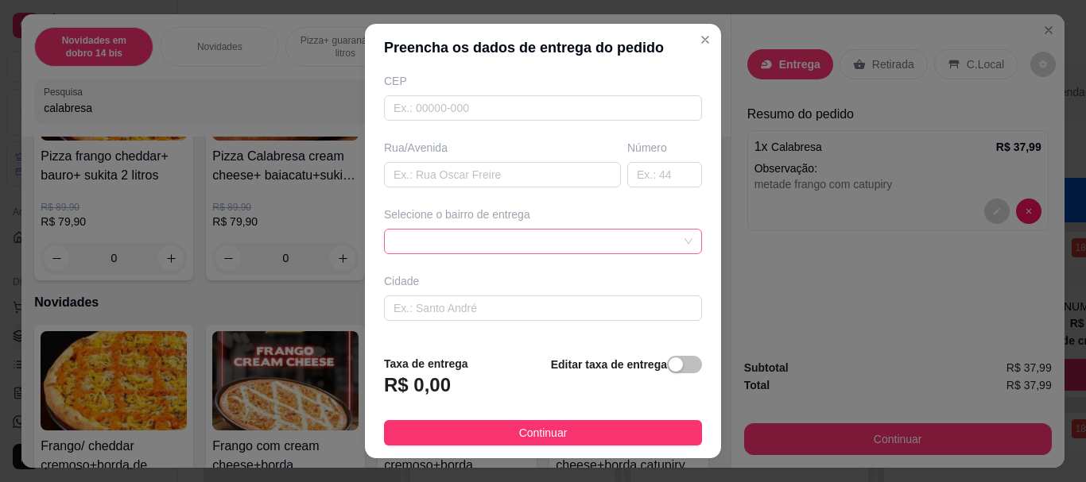
scroll to position [238, 0]
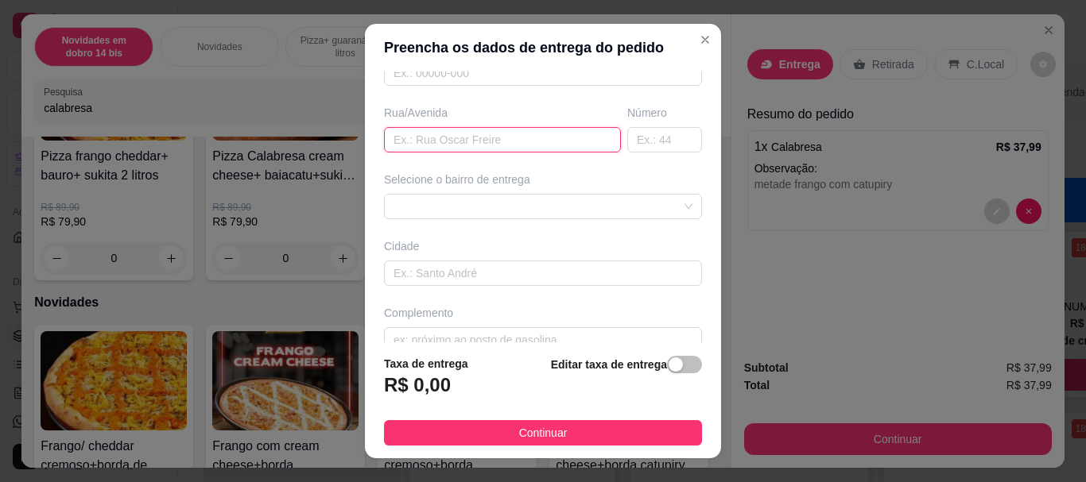
click at [450, 131] on input "text" at bounding box center [502, 139] width 237 height 25
type input "rua [PERSON_NAME]"
click at [641, 136] on input "text" at bounding box center [664, 139] width 75 height 25
drag, startPoint x: 529, startPoint y: 197, endPoint x: 528, endPoint y: 215, distance: 18.3
click at [528, 203] on div "63d9ac76be653fc608dcf003 63d9b01bbefd9875bae41b6b [GEOGRAPHIC_DATA] - [GEOGRAPH…" at bounding box center [543, 206] width 318 height 25
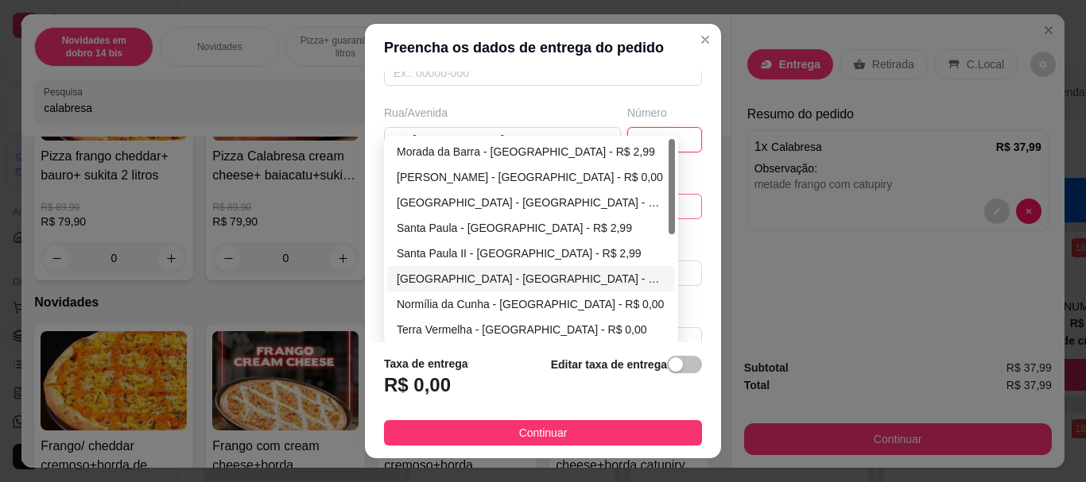
type input "1057"
click at [460, 281] on div "[GEOGRAPHIC_DATA] - [GEOGRAPHIC_DATA] - R$ 0,00" at bounding box center [531, 278] width 269 height 17
type input "[GEOGRAPHIC_DATA]"
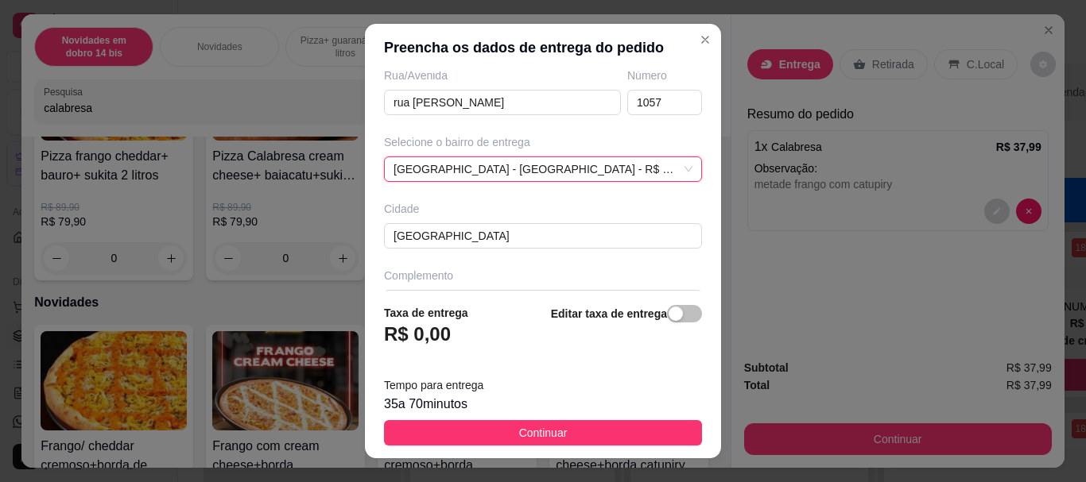
scroll to position [315, 0]
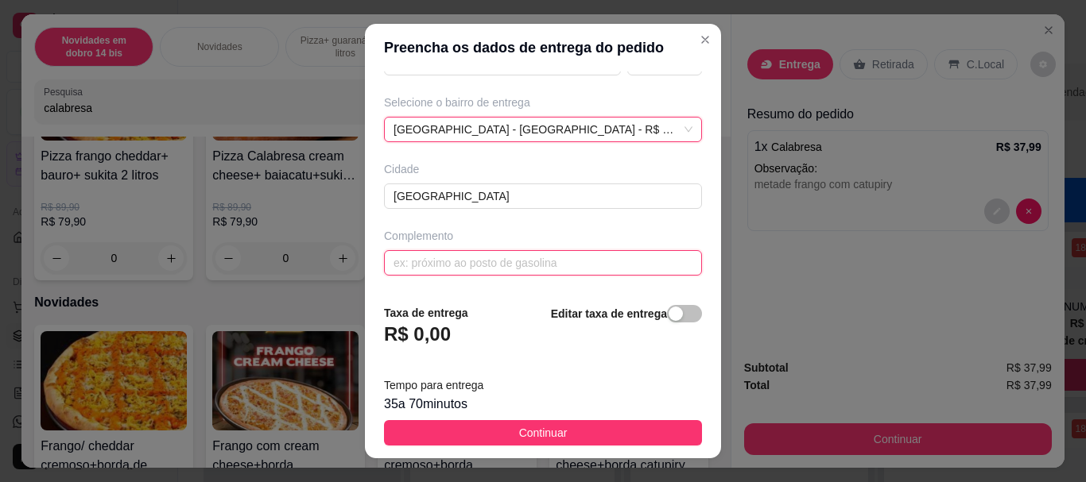
click at [459, 257] on input "text" at bounding box center [543, 262] width 318 height 25
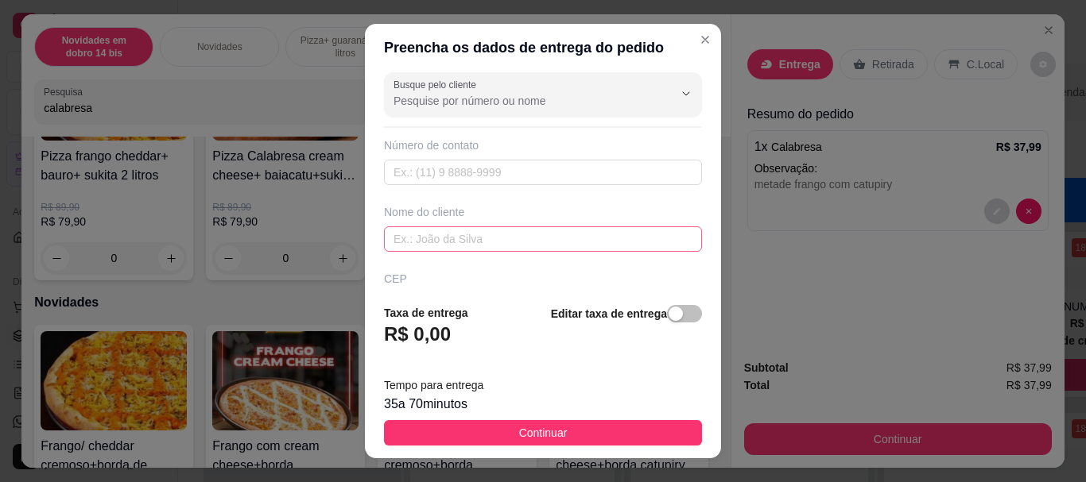
scroll to position [0, 0]
type input "em frente a maranata"
click at [428, 252] on input "text" at bounding box center [543, 244] width 318 height 25
type input "rayane"
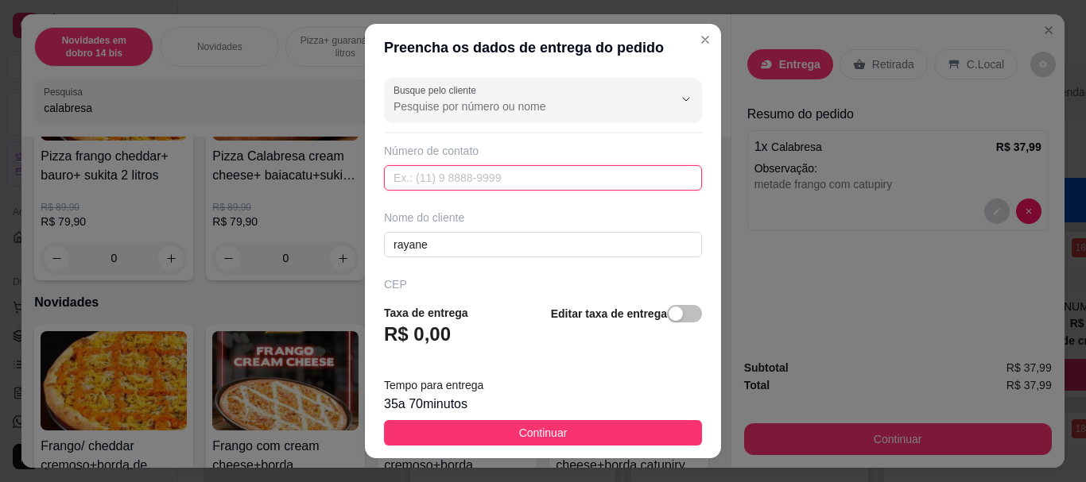
click at [459, 185] on input "text" at bounding box center [543, 177] width 318 height 25
type input "2"
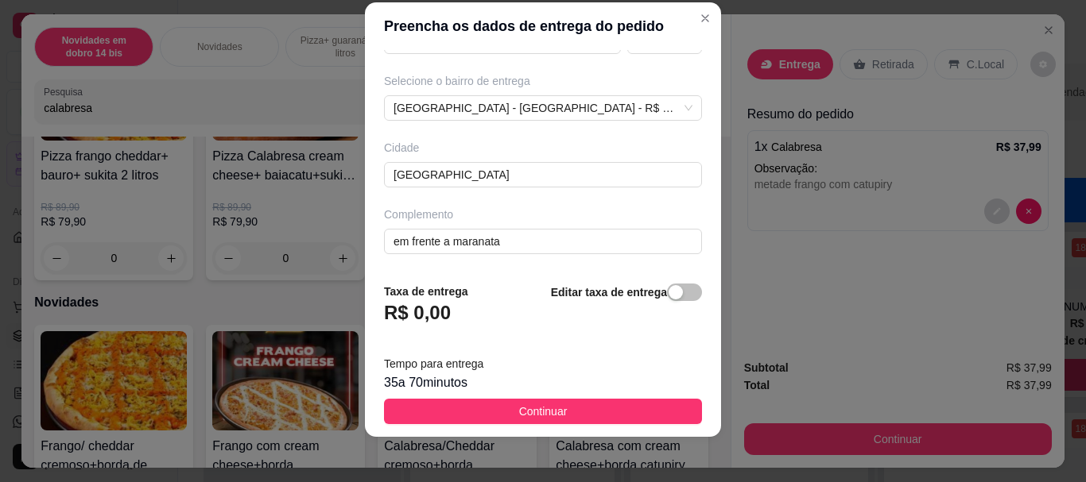
scroll to position [27, 0]
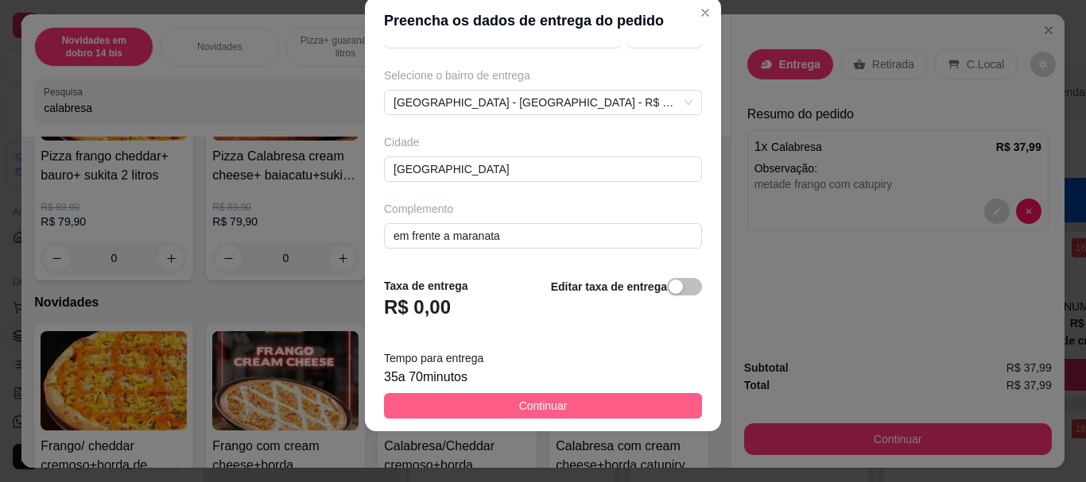
type input "99867-1163"
click at [478, 398] on button "Continuar" at bounding box center [543, 405] width 318 height 25
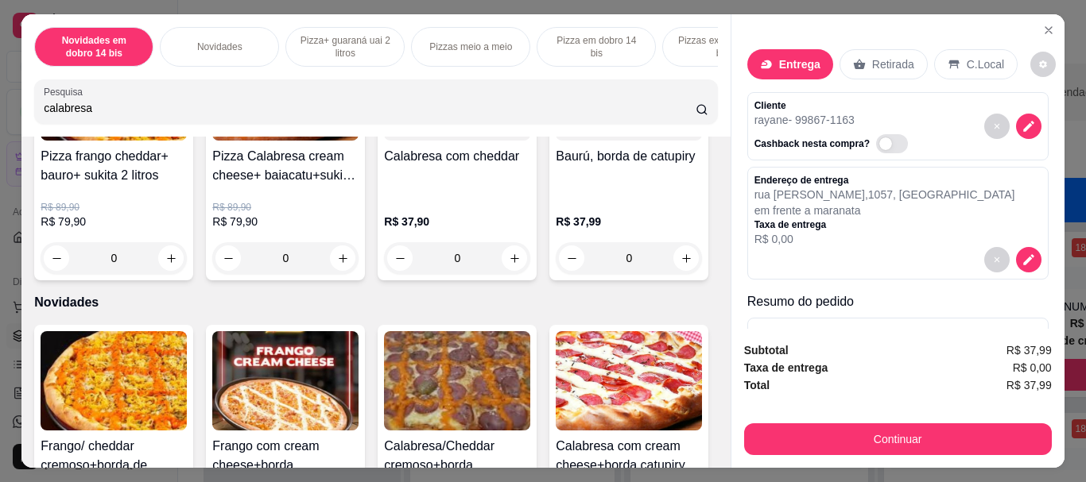
scroll to position [112, 0]
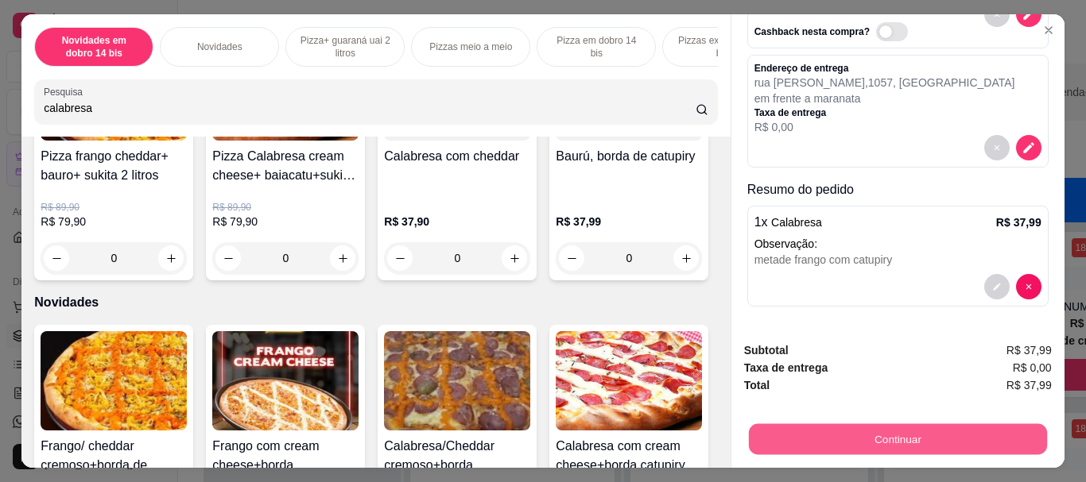
click at [870, 440] on button "Continuar" at bounding box center [897, 439] width 298 height 31
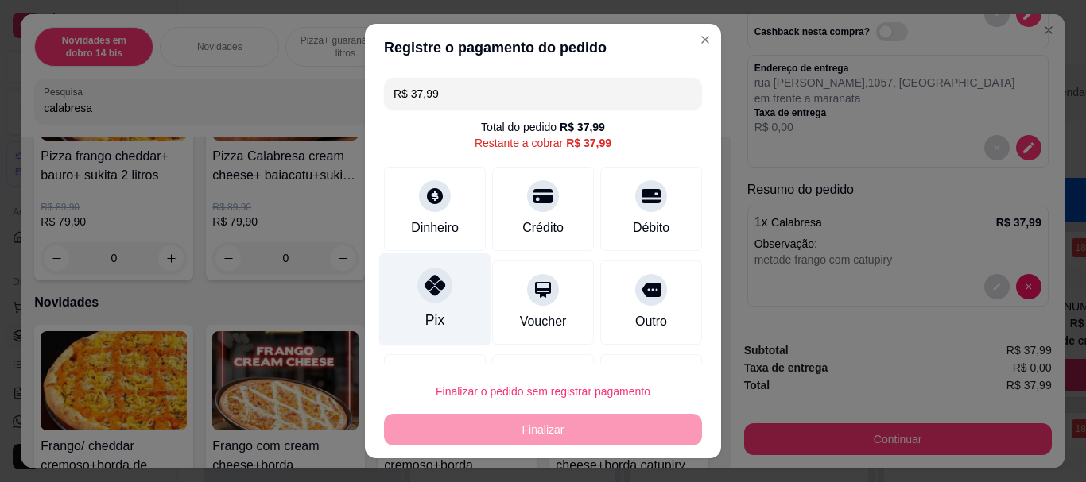
click at [424, 290] on icon at bounding box center [434, 286] width 21 height 21
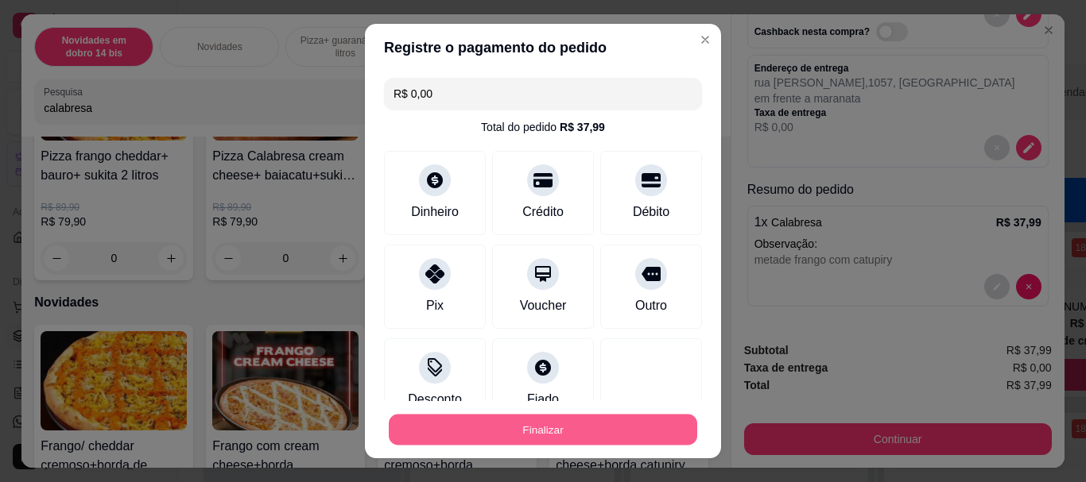
click at [482, 423] on button "Finalizar" at bounding box center [543, 429] width 308 height 31
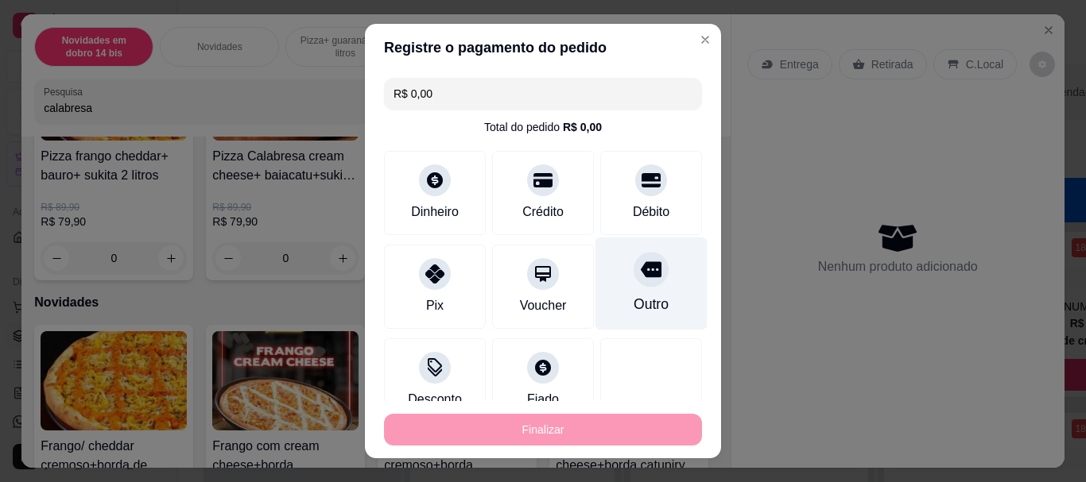
type input "-R$ 37,99"
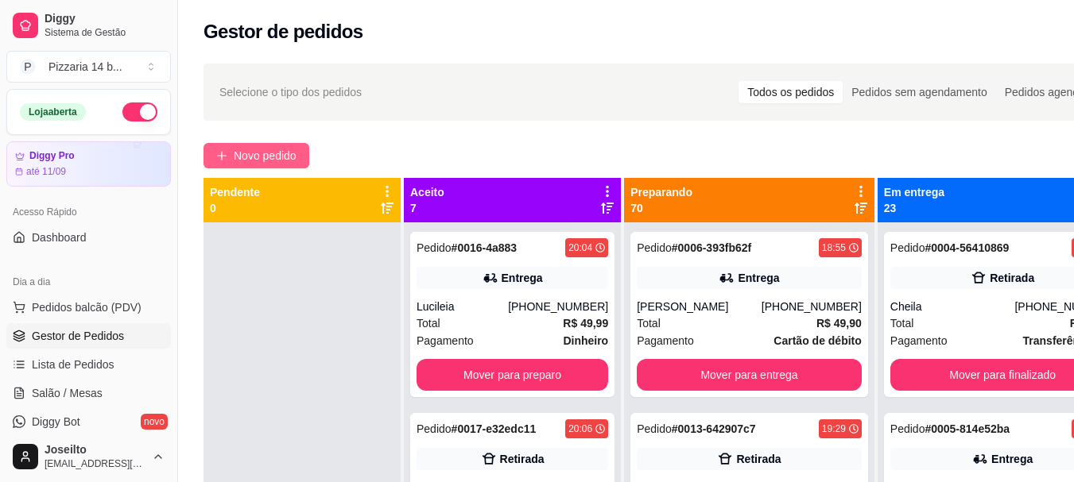
click at [278, 151] on span "Novo pedido" at bounding box center [265, 155] width 63 height 17
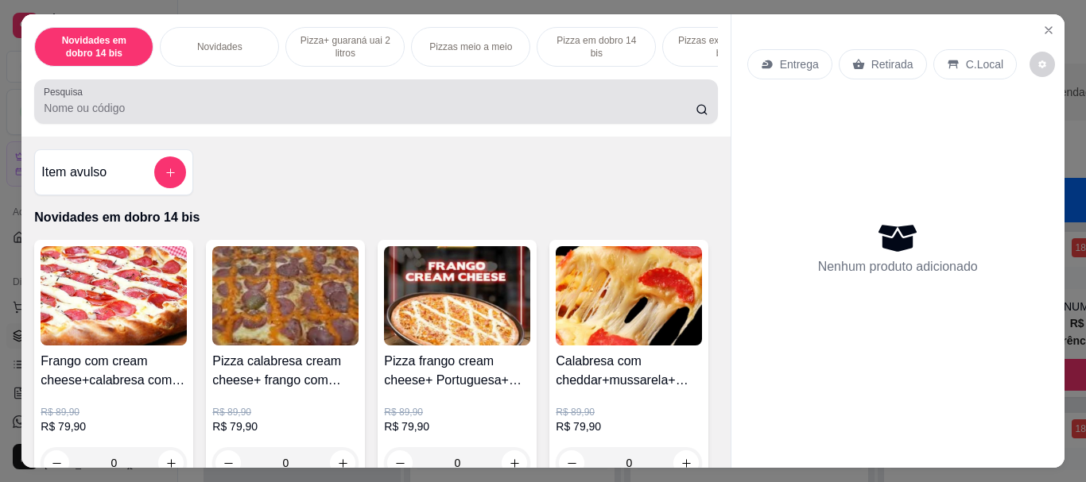
click at [323, 107] on input "Pesquisa" at bounding box center [370, 108] width 652 height 16
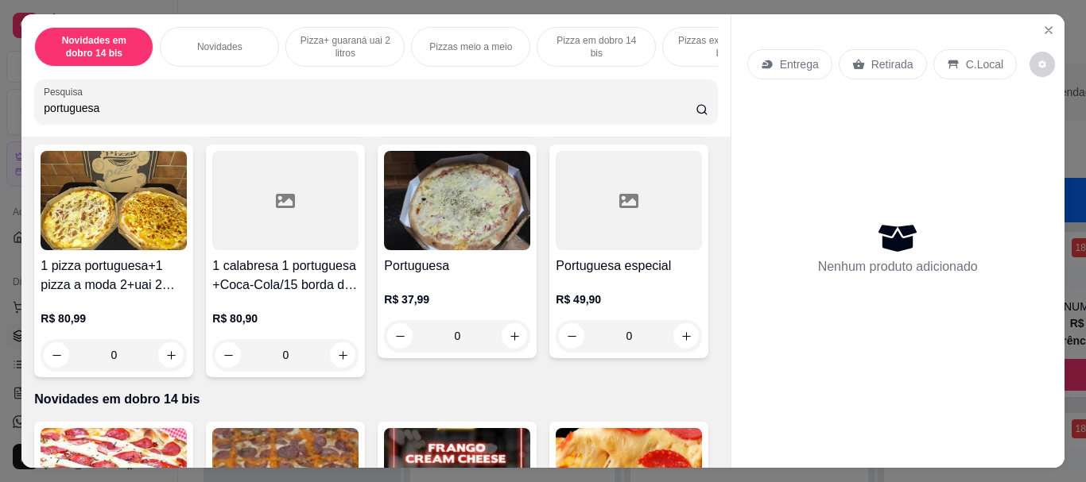
scroll to position [1113, 0]
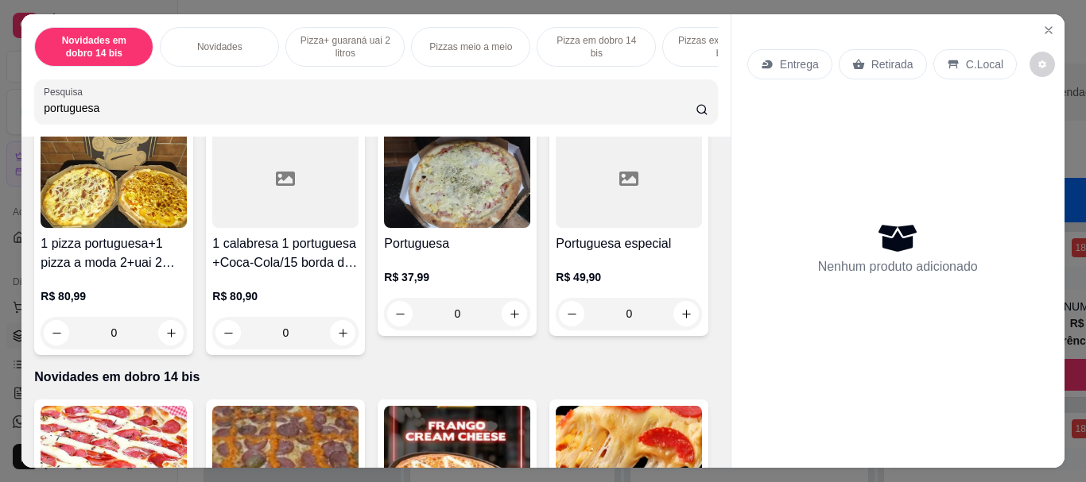
type input "portuguesa"
click at [169, 75] on icon "increase-product-quantity" at bounding box center [171, 69] width 12 height 12
type input "1"
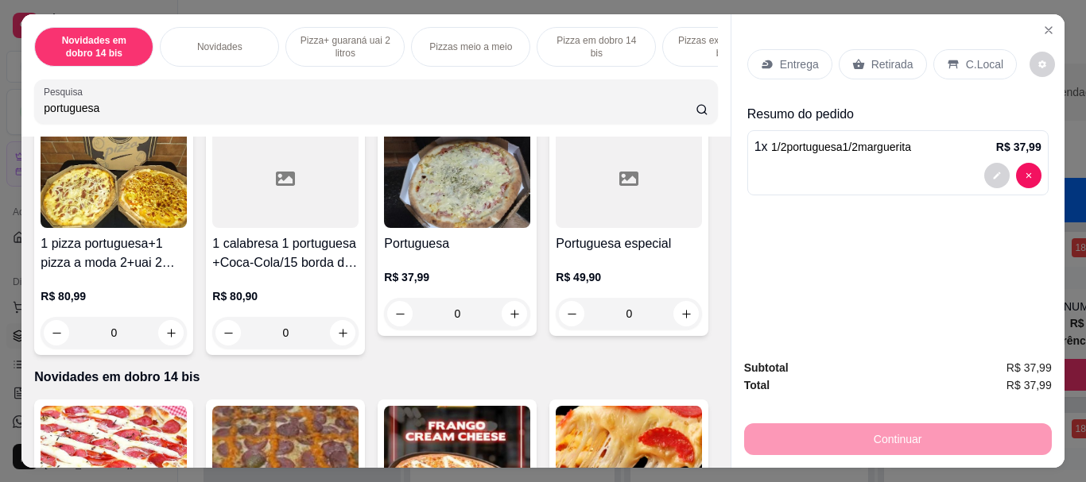
scroll to position [1113, 0]
click at [879, 72] on div "Retirada" at bounding box center [882, 64] width 88 height 30
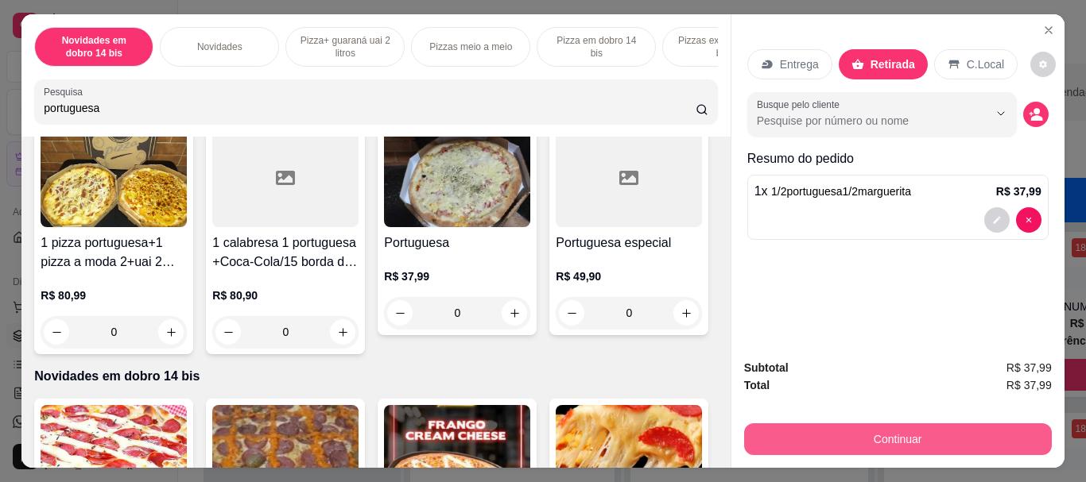
click at [863, 432] on button "Continuar" at bounding box center [898, 440] width 308 height 32
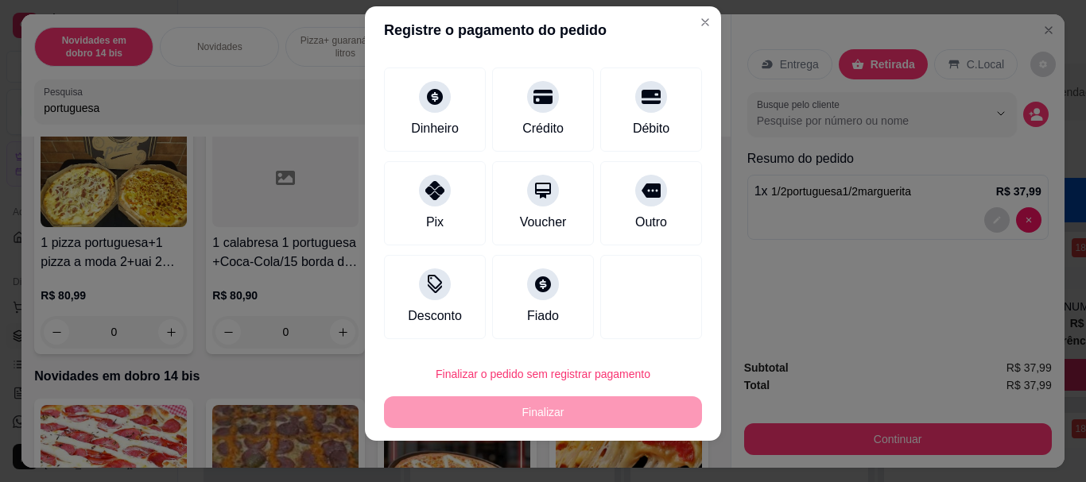
scroll to position [27, 0]
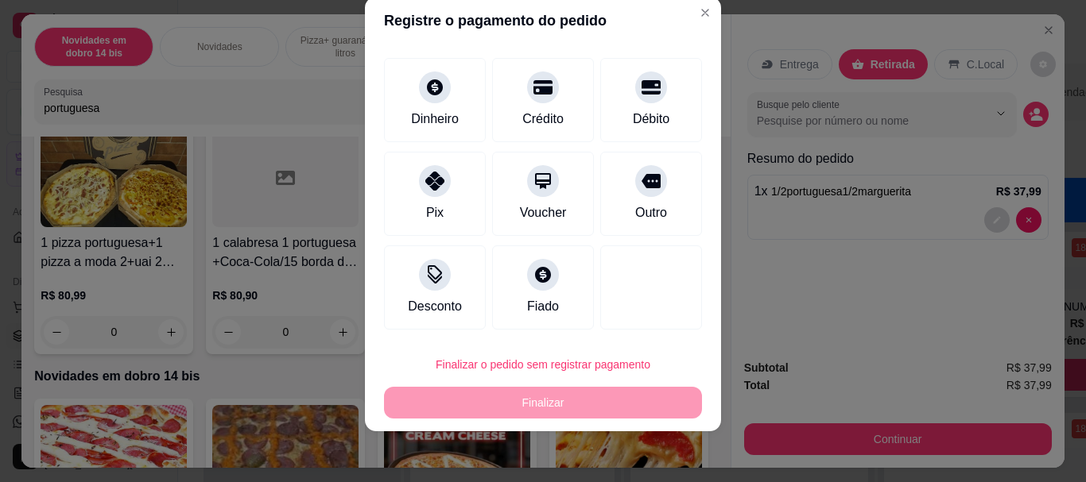
drag, startPoint x: 638, startPoint y: 92, endPoint x: 519, endPoint y: 408, distance: 337.3
click at [633, 112] on div "Débito" at bounding box center [651, 100] width 102 height 84
type input "R$ 0,00"
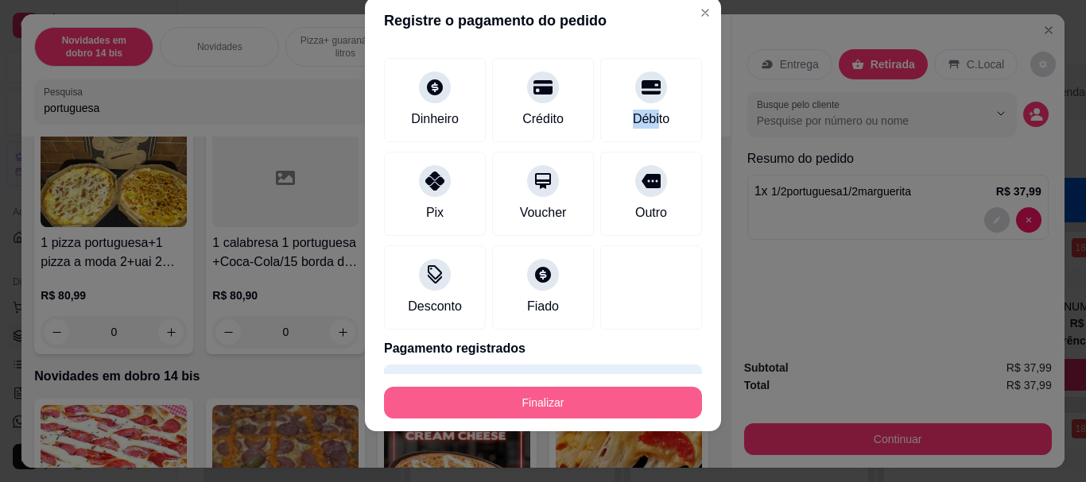
click at [540, 400] on button "Finalizar" at bounding box center [543, 403] width 318 height 32
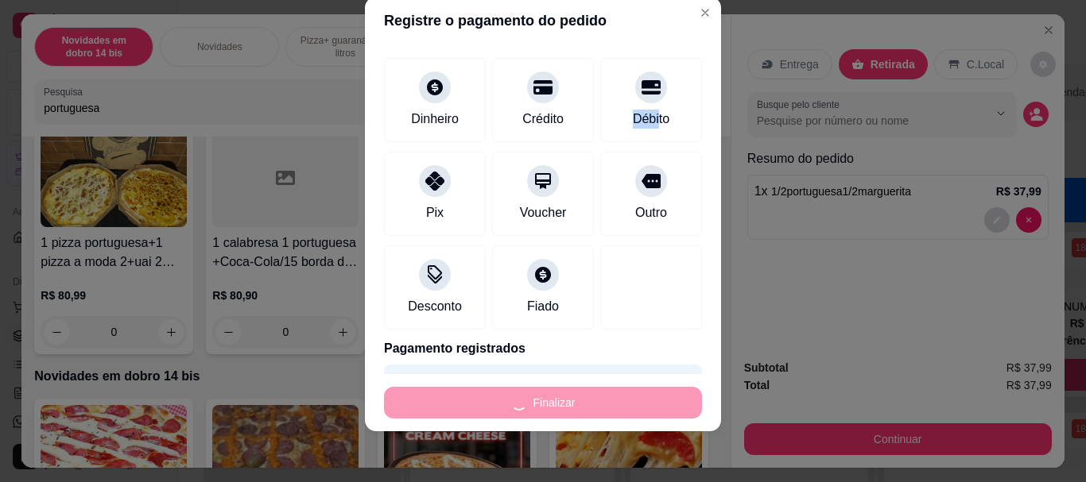
type input "0"
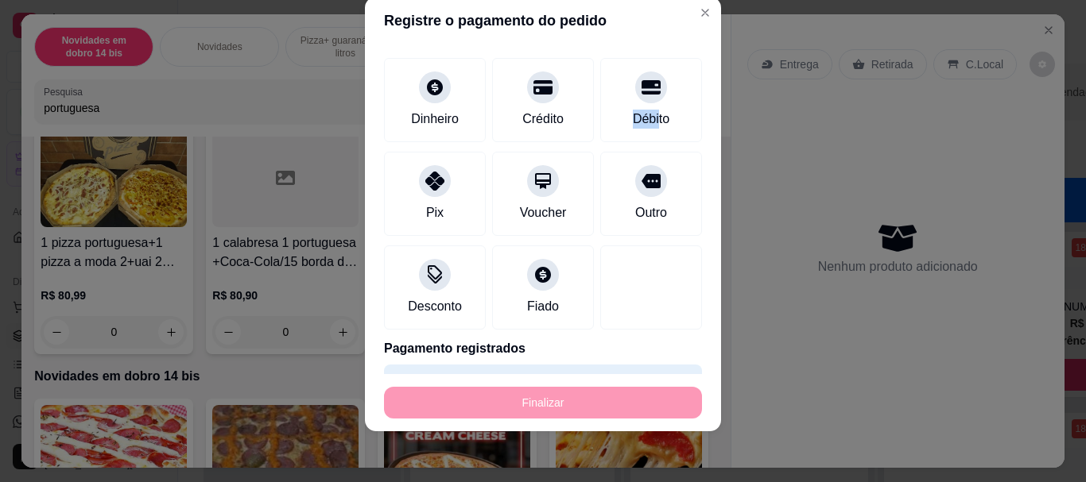
type input "-R$ 37,99"
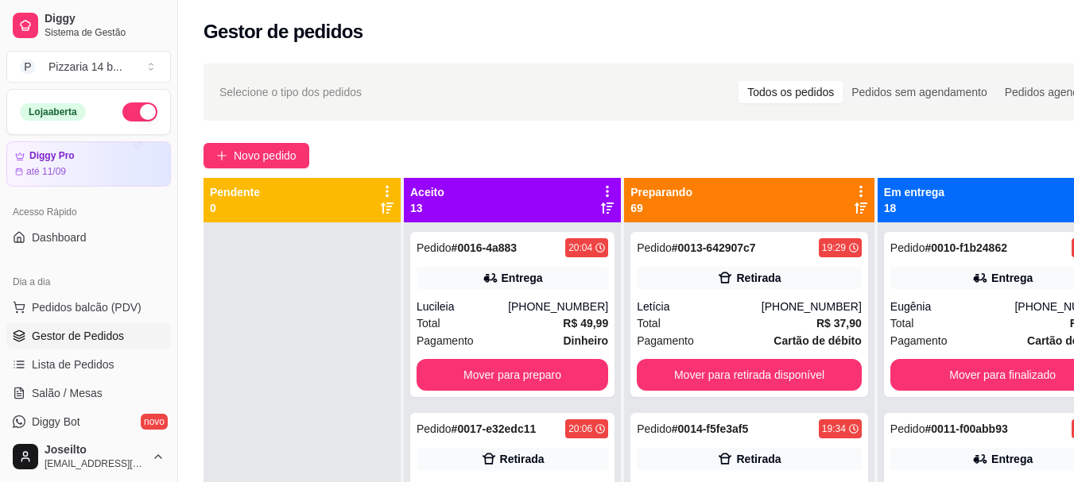
click at [244, 141] on div "Selecione o tipo dos pedidos Todos os pedidos Pedidos sem agendamento Pedidos a…" at bounding box center [666, 366] width 976 height 625
click at [245, 145] on button "Novo pedido" at bounding box center [256, 155] width 106 height 25
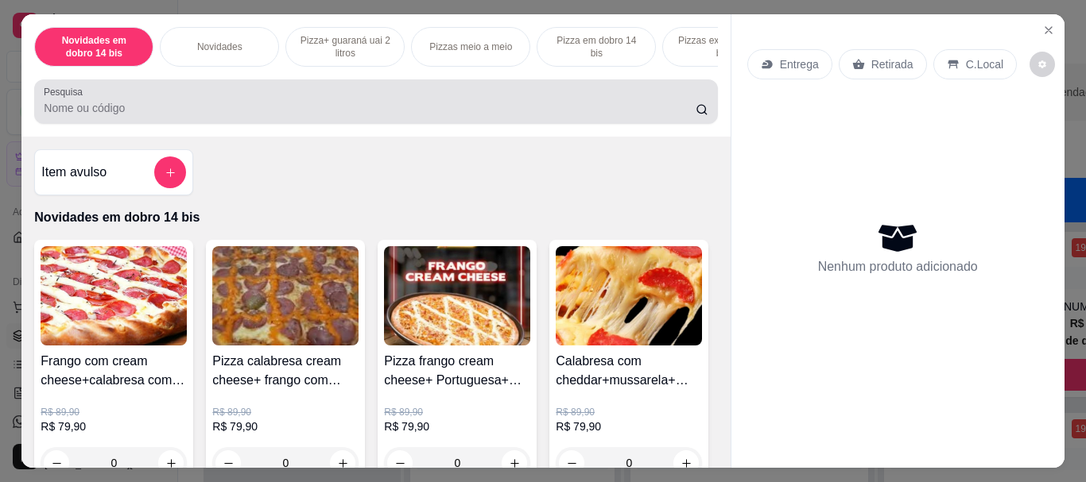
drag, startPoint x: 248, startPoint y: 122, endPoint x: 250, endPoint y: 113, distance: 9.7
click at [248, 118] on div at bounding box center [376, 102] width 664 height 32
click at [250, 106] on input "Pesquisa" at bounding box center [370, 108] width 652 height 16
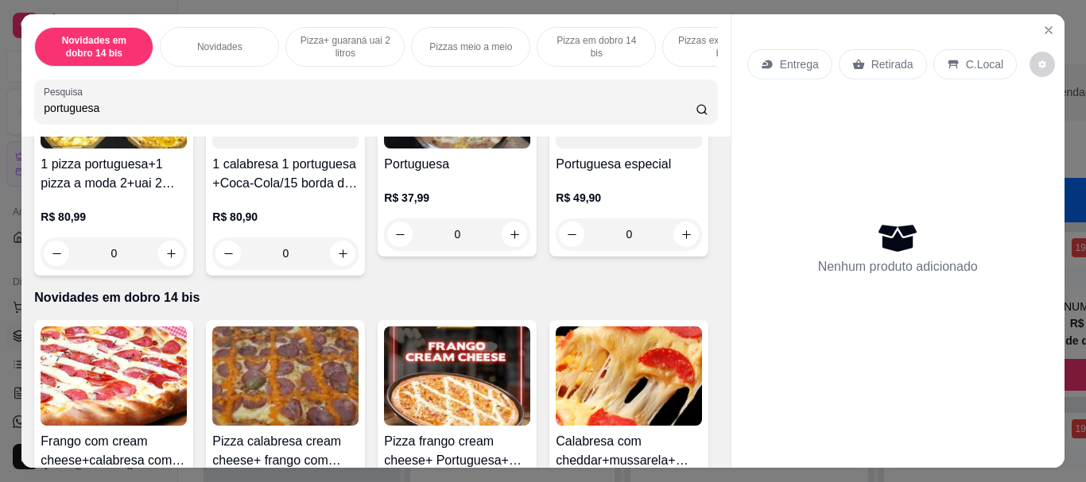
scroll to position [1351, 0]
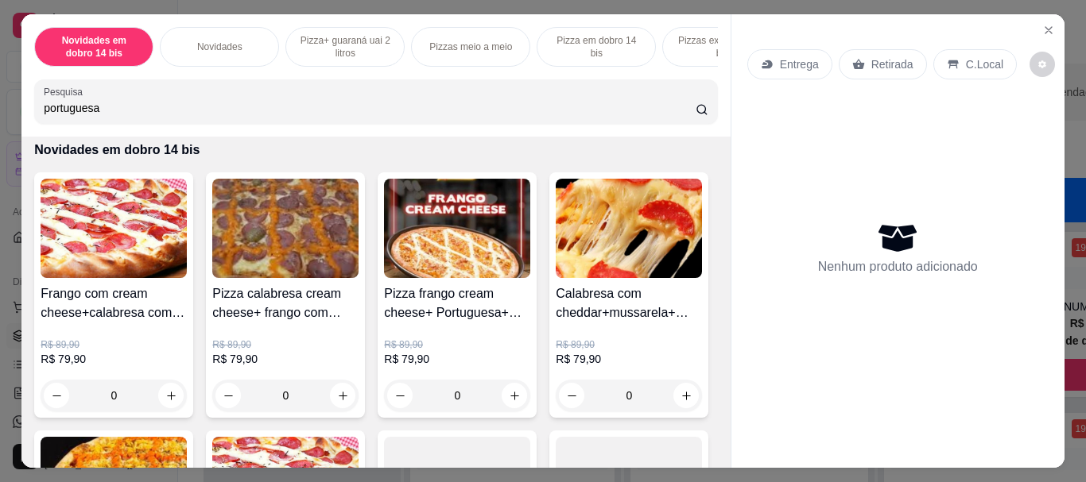
type input "portuguesa"
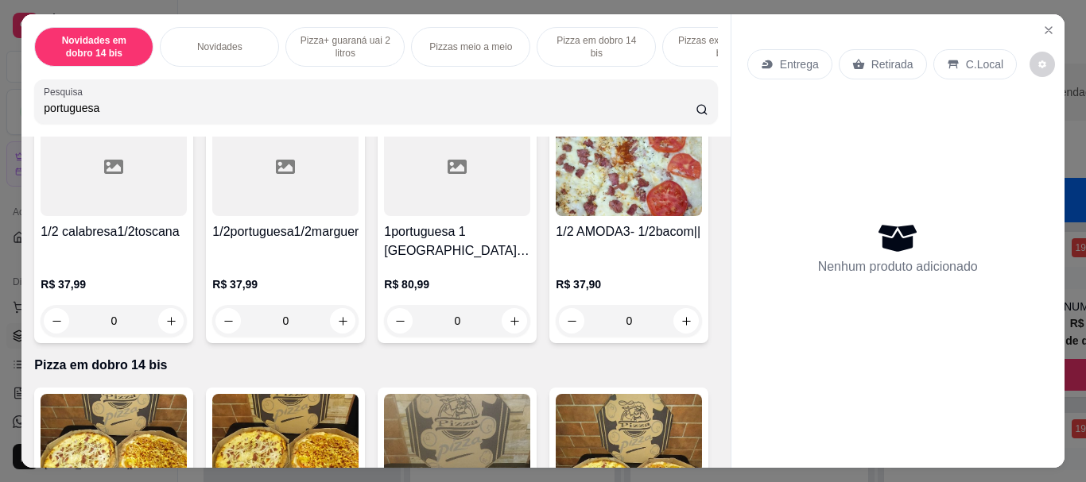
scroll to position [4371, 0]
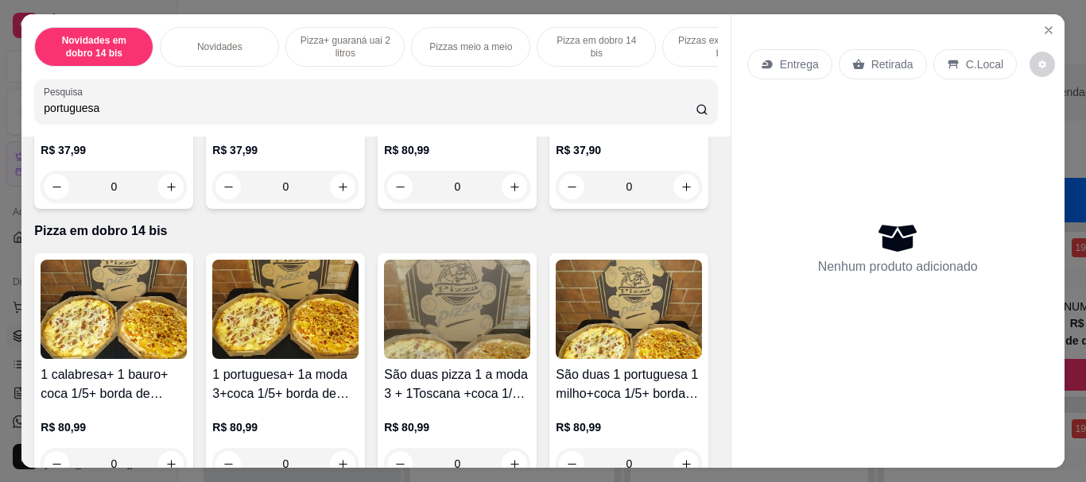
type input "1"
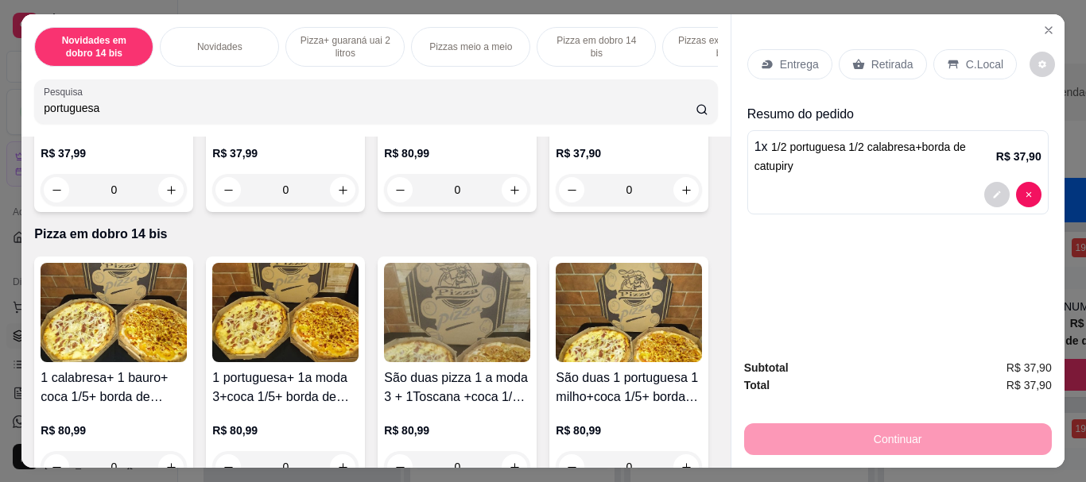
scroll to position [4372, 0]
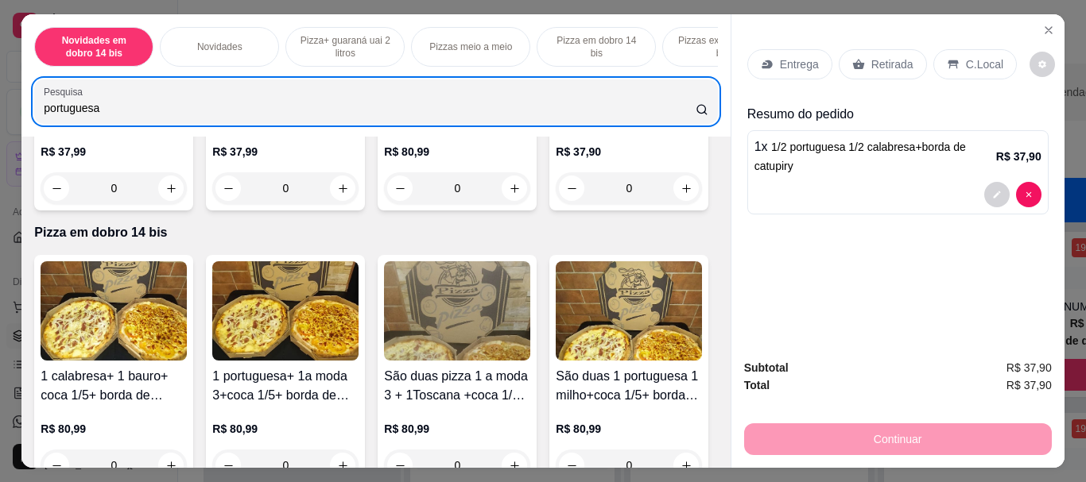
click at [0, 106] on div "Novidades em dobro 14 bis Novidades Pizza+ guaraná uai 2 litros Pizzas meio a m…" at bounding box center [543, 241] width 1086 height 482
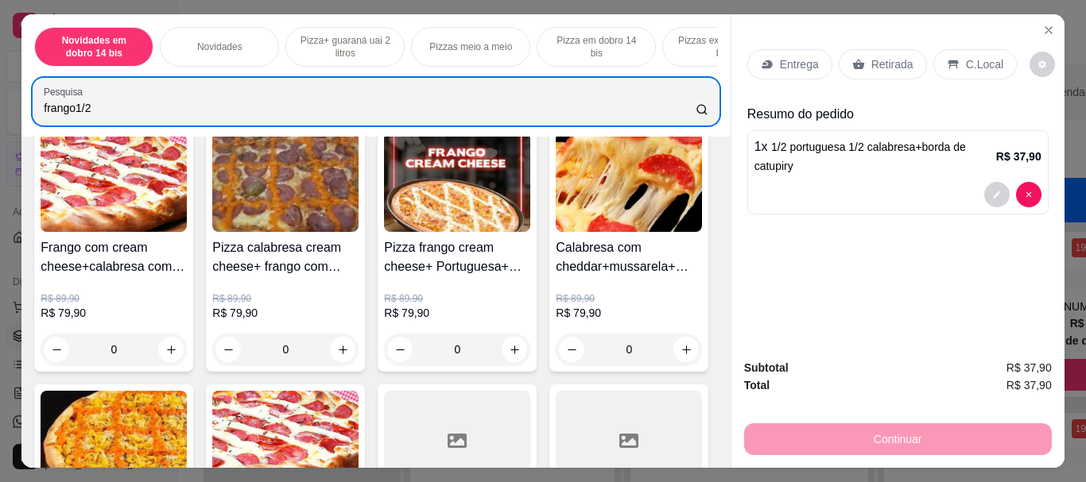
scroll to position [477, 0]
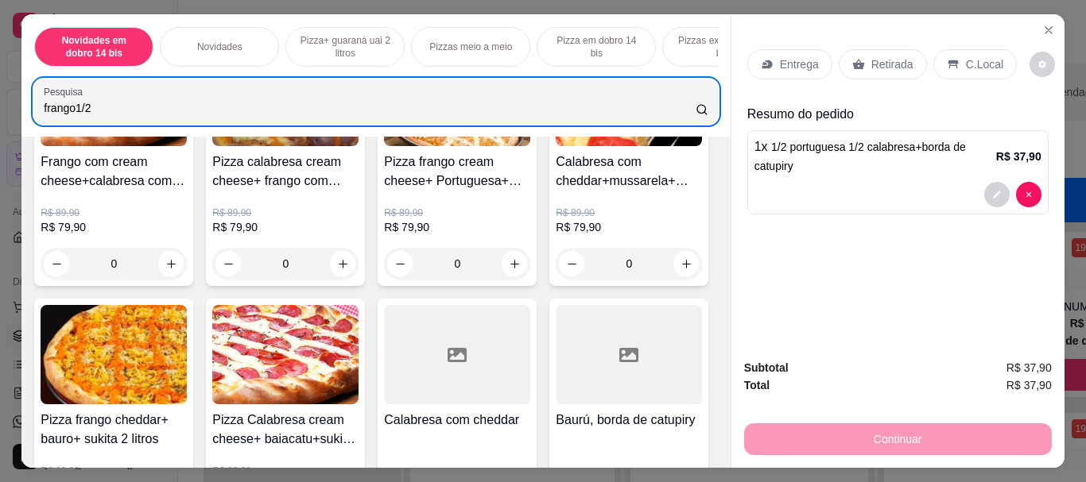
click at [162, 114] on input "frango1/2" at bounding box center [370, 108] width 652 height 16
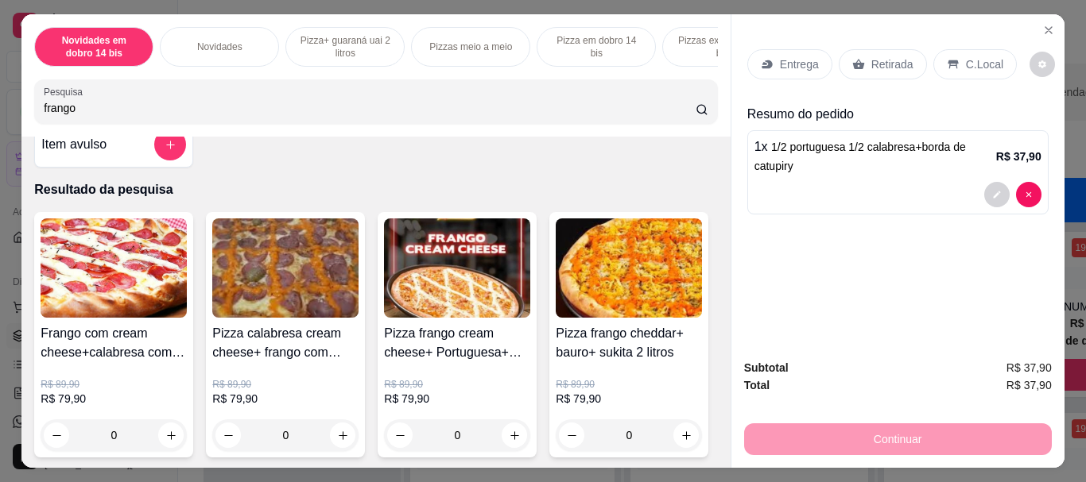
scroll to position [0, 0]
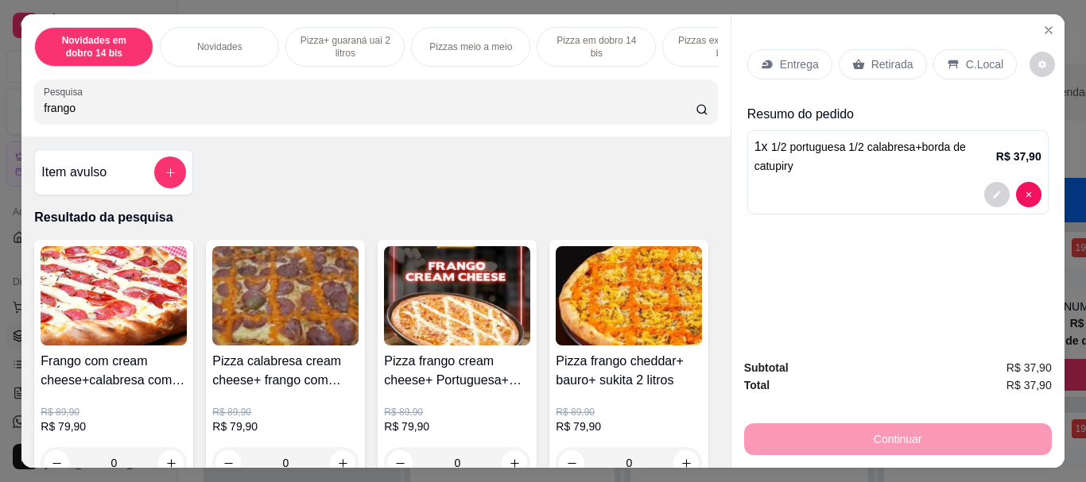
type input "frango"
drag, startPoint x: 362, startPoint y: 49, endPoint x: 370, endPoint y: 48, distance: 8.1
click at [362, 48] on p "Pizza+ guaraná uai 2 litros" at bounding box center [345, 46] width 92 height 25
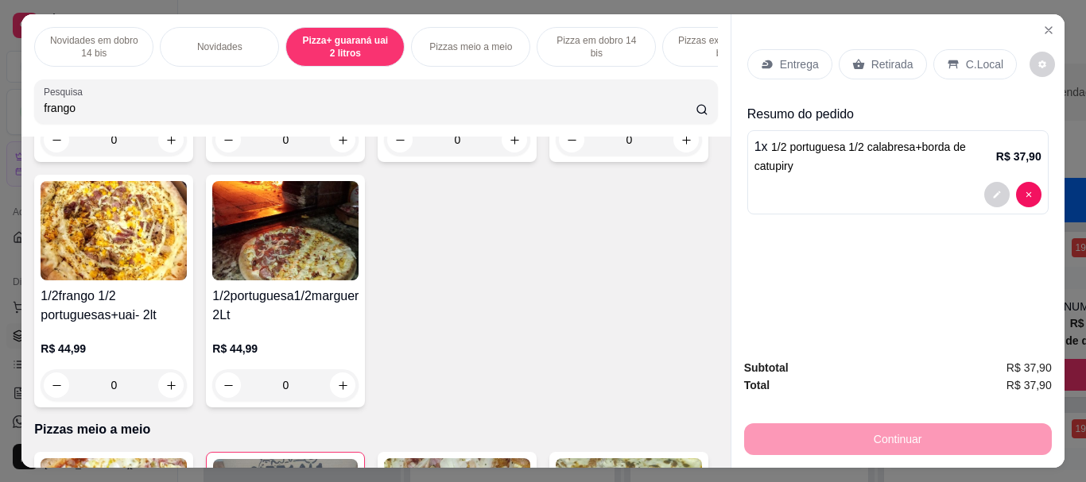
click at [102, 41] on p "Novidades em dobro 14 bis" at bounding box center [94, 46] width 92 height 25
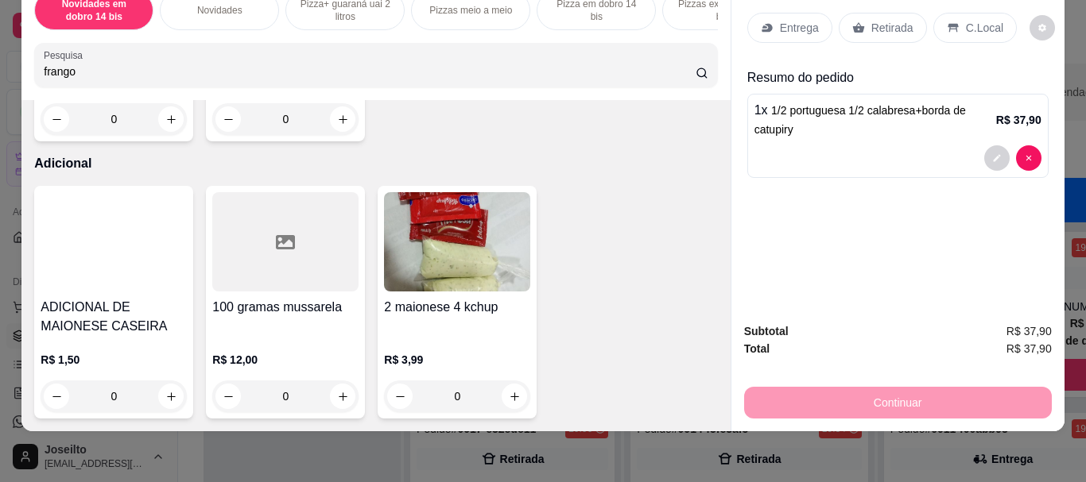
scroll to position [7868, 0]
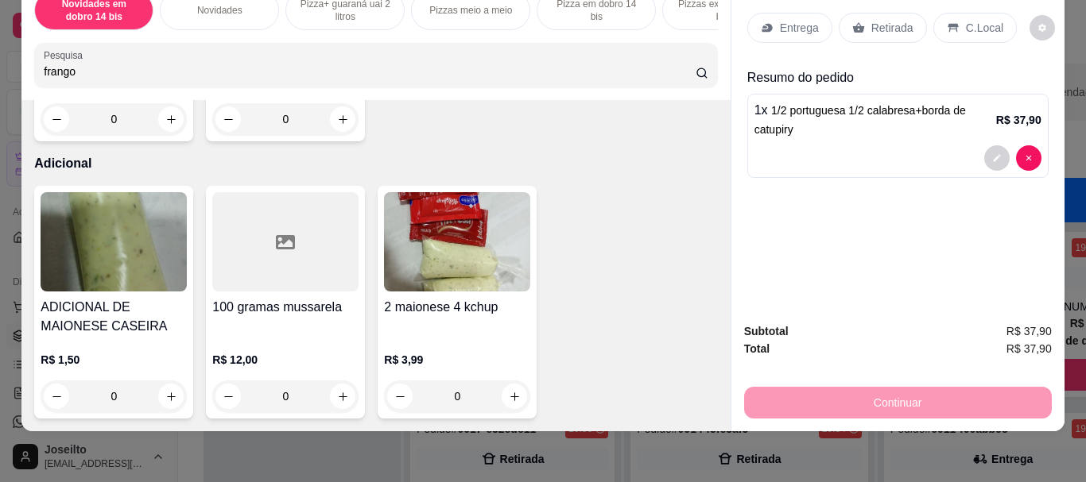
type input "1"
click at [993, 224] on button "decrease-product-quantity" at bounding box center [996, 230] width 25 height 25
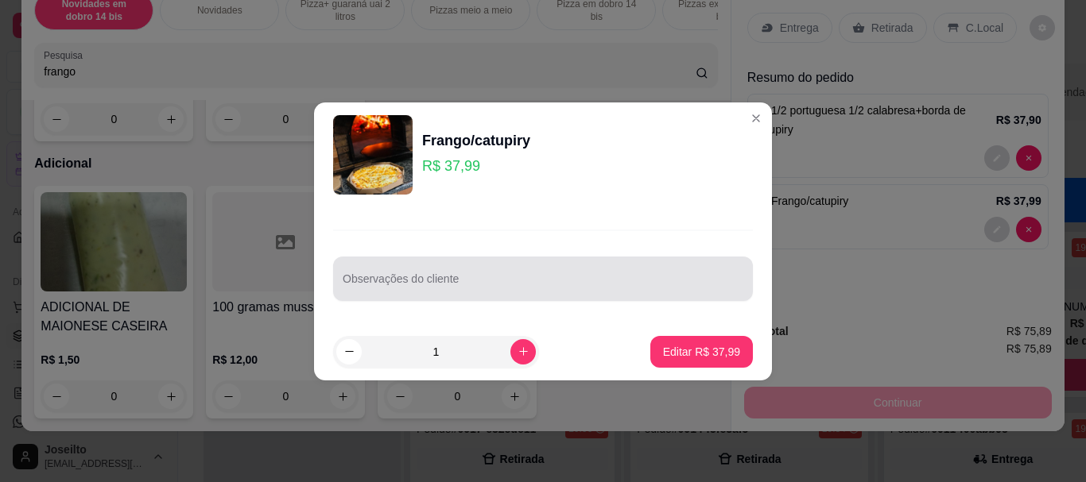
click at [346, 261] on div "Observações do cliente" at bounding box center [543, 279] width 420 height 45
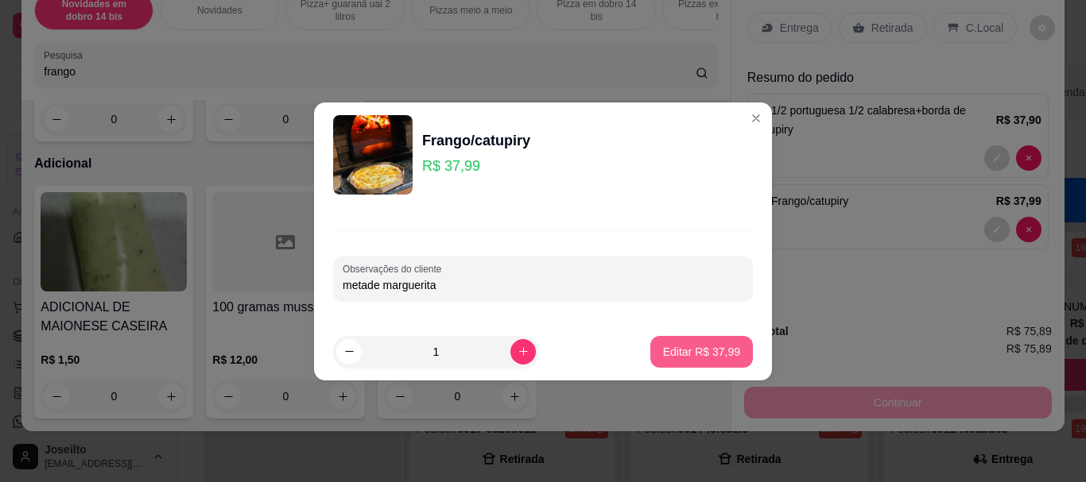
type input "metade marguerita"
click at [730, 358] on button "Editar R$ 37,99" at bounding box center [701, 352] width 103 height 32
type input "0"
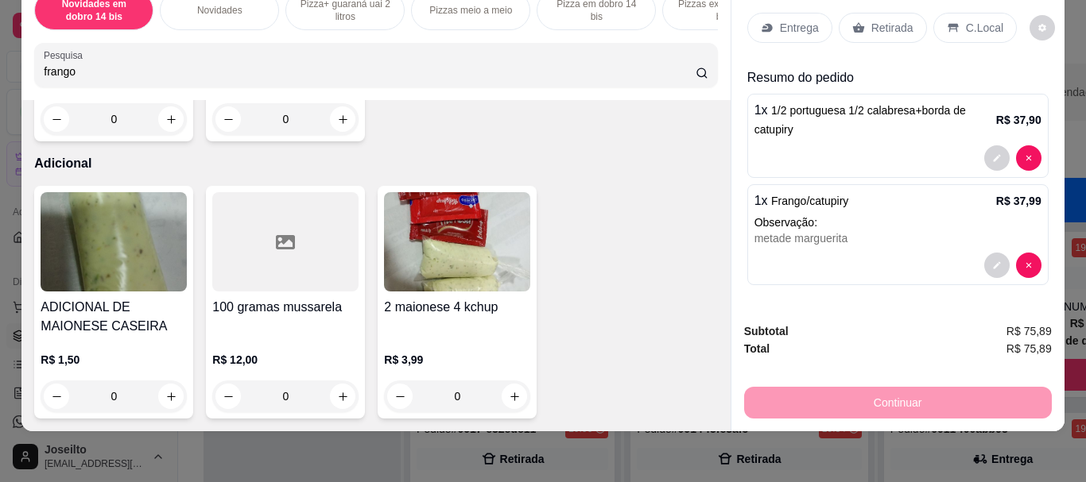
scroll to position [7868, 0]
drag, startPoint x: 850, startPoint y: 18, endPoint x: 843, endPoint y: 310, distance: 291.7
click at [853, 23] on icon at bounding box center [858, 28] width 12 height 10
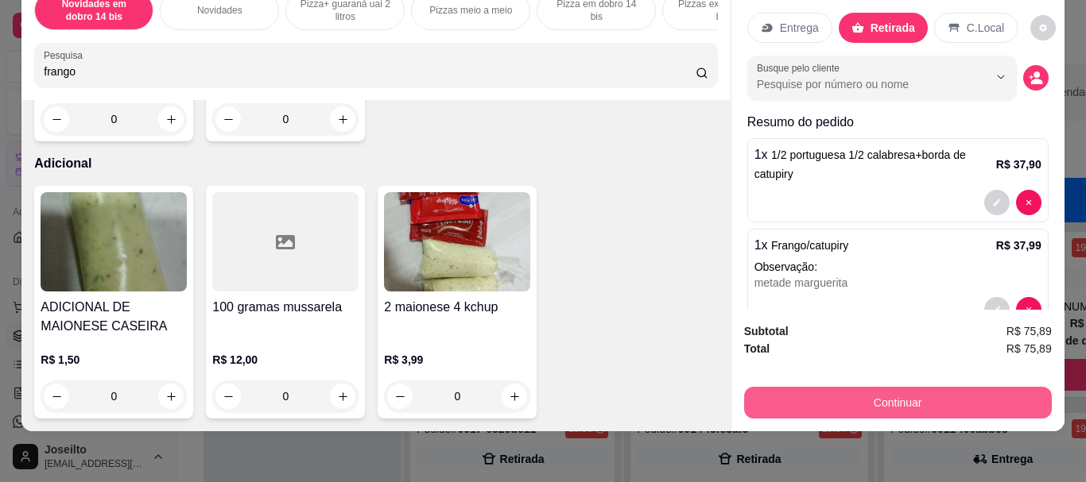
click at [881, 389] on button "Continuar" at bounding box center [898, 403] width 308 height 32
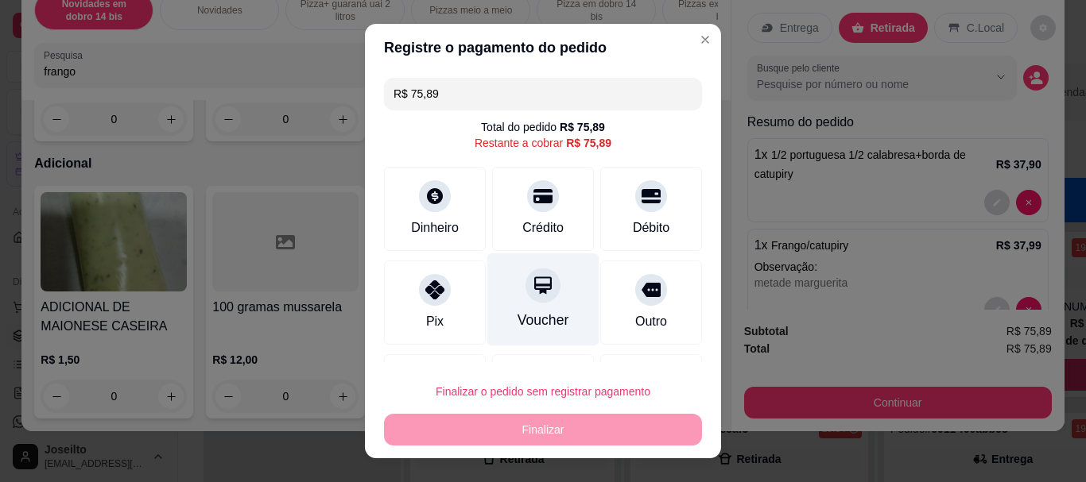
drag, startPoint x: 526, startPoint y: 226, endPoint x: 534, endPoint y: 292, distance: 67.2
click at [524, 234] on div "Crédito" at bounding box center [542, 228] width 41 height 19
type input "R$ 0,00"
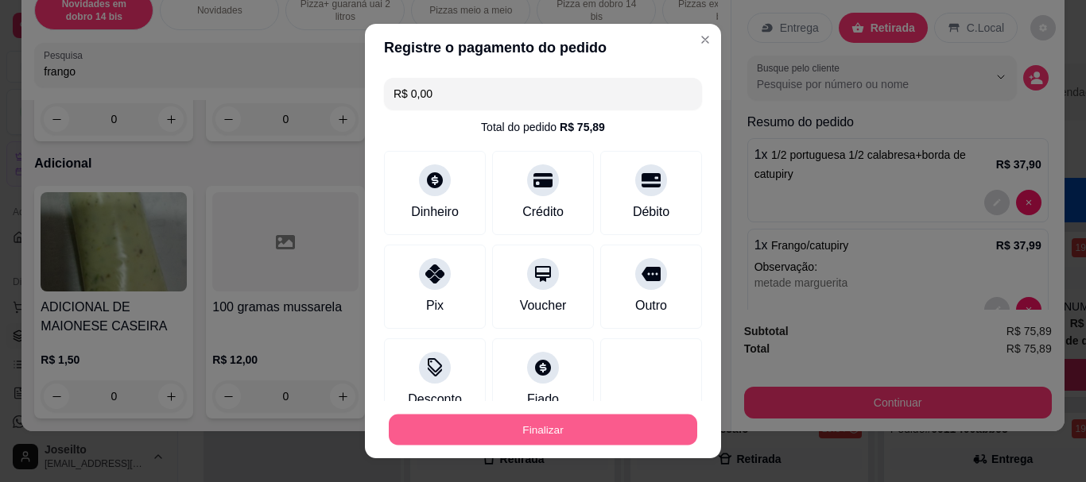
click at [465, 423] on button "Finalizar" at bounding box center [543, 429] width 308 height 31
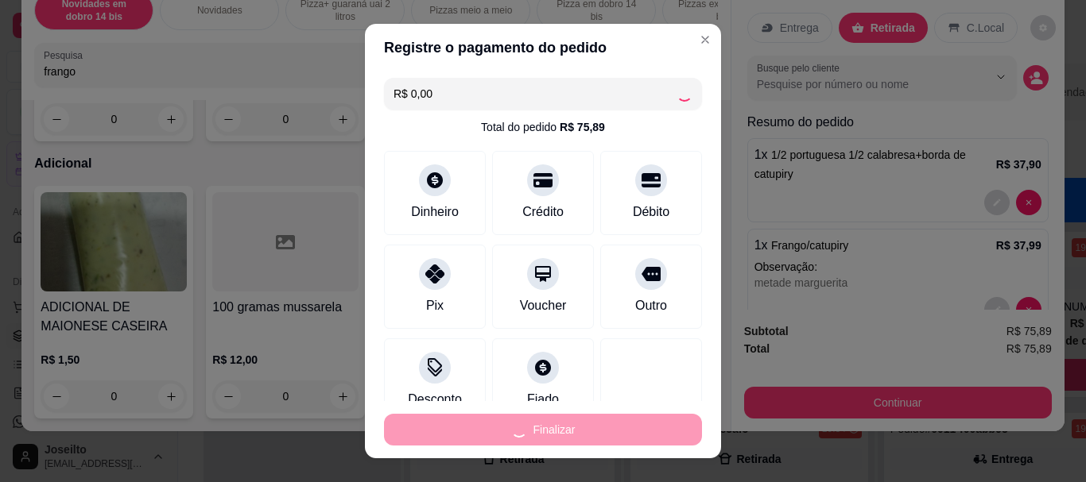
type input "0"
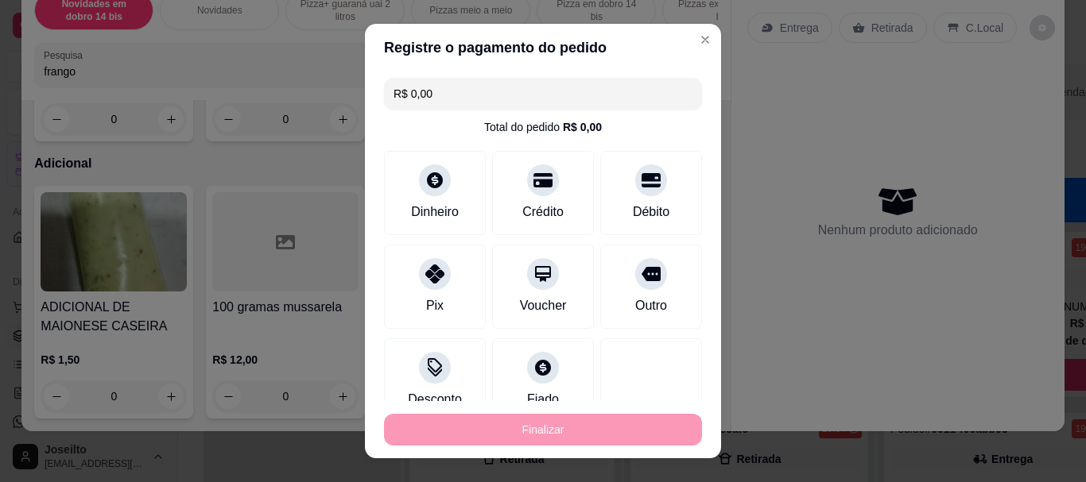
type input "-R$ 75,89"
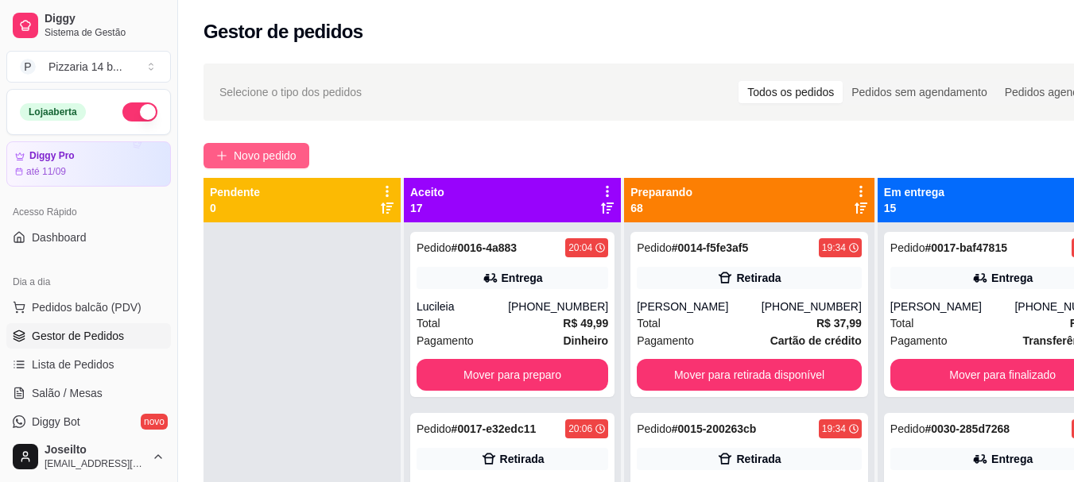
click at [244, 156] on span "Novo pedido" at bounding box center [265, 155] width 63 height 17
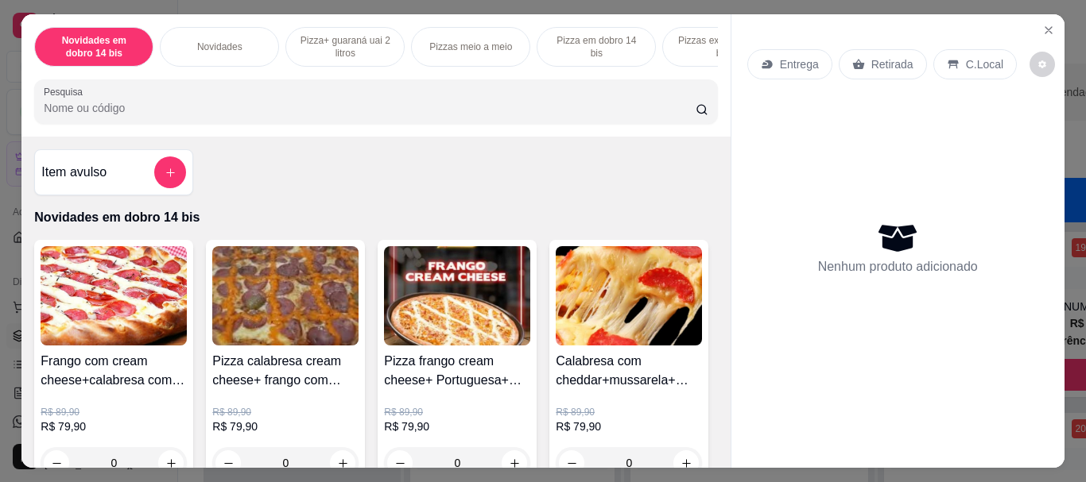
click at [874, 67] on div "Retirada" at bounding box center [882, 64] width 88 height 30
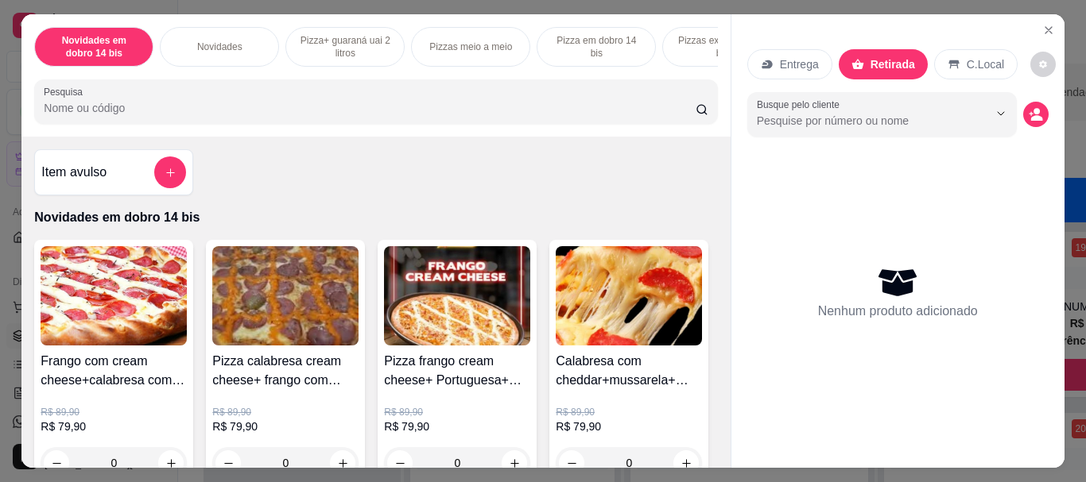
drag, startPoint x: 759, startPoint y: 55, endPoint x: 752, endPoint y: 50, distance: 8.6
click at [752, 50] on div "Entrega" at bounding box center [789, 64] width 85 height 30
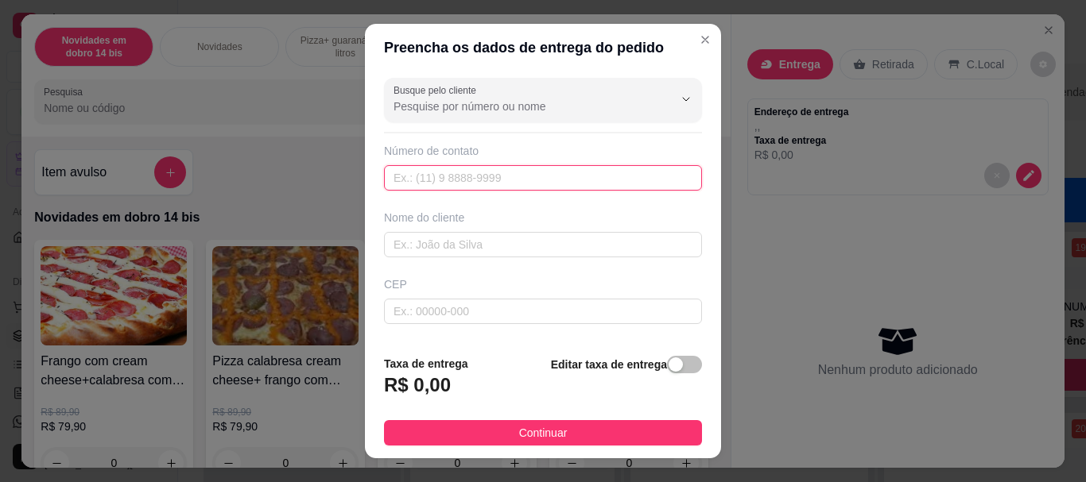
click at [436, 174] on input "text" at bounding box center [543, 177] width 318 height 25
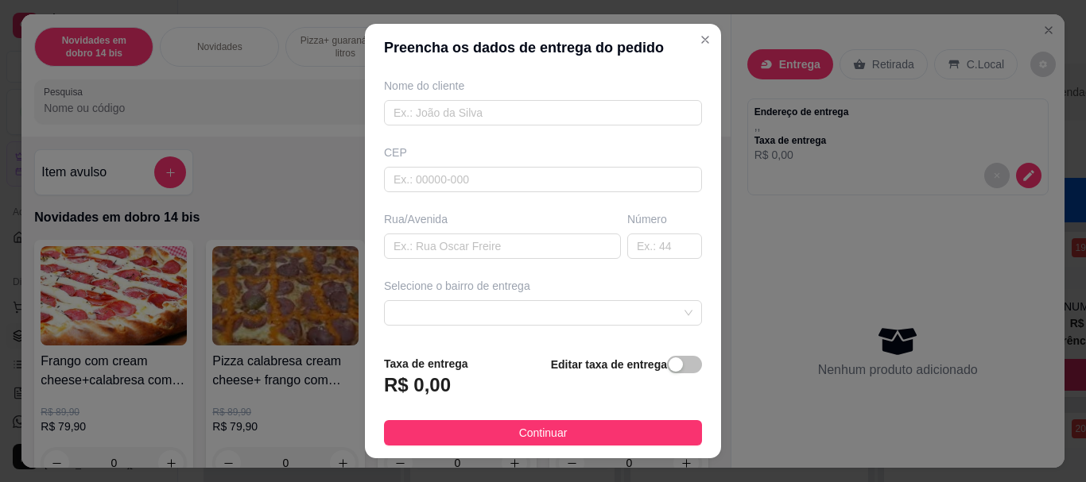
scroll to position [238, 0]
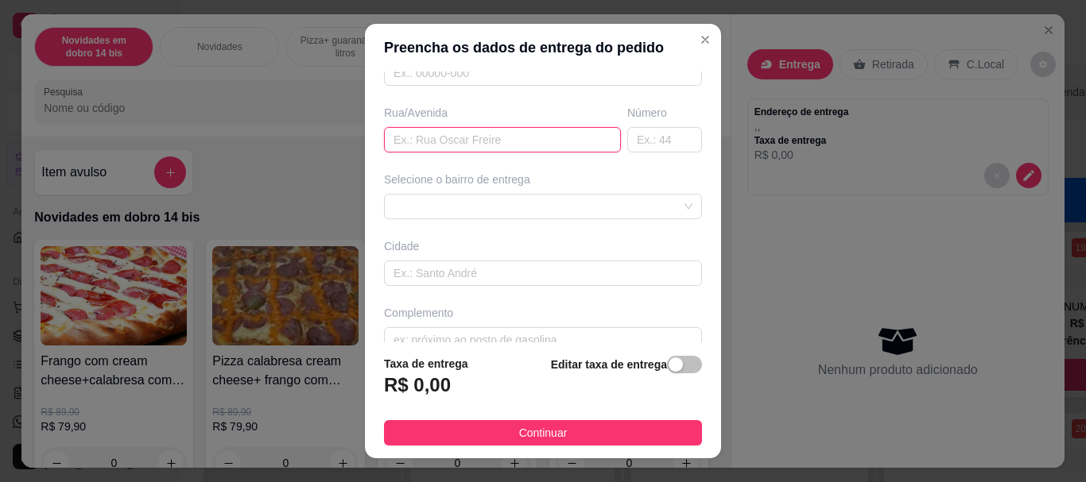
click at [455, 148] on input "text" at bounding box center [502, 139] width 237 height 25
type input "rua iconha"
click at [651, 139] on input "text" at bounding box center [664, 139] width 75 height 25
type input "1354"
click at [480, 203] on div at bounding box center [543, 206] width 318 height 25
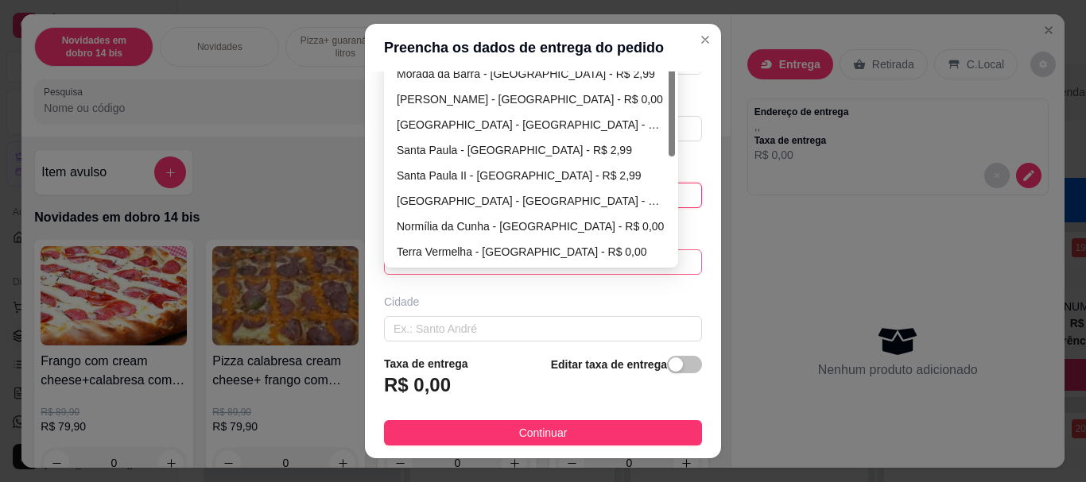
scroll to position [159, 0]
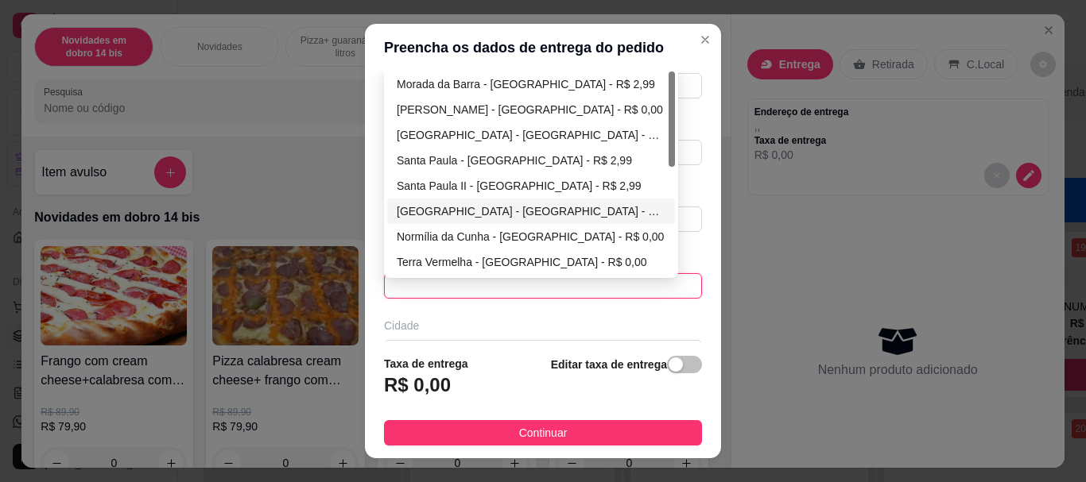
click at [465, 204] on div "[GEOGRAPHIC_DATA] - [GEOGRAPHIC_DATA] - R$ 0,00" at bounding box center [531, 211] width 269 height 17
type input "[GEOGRAPHIC_DATA]"
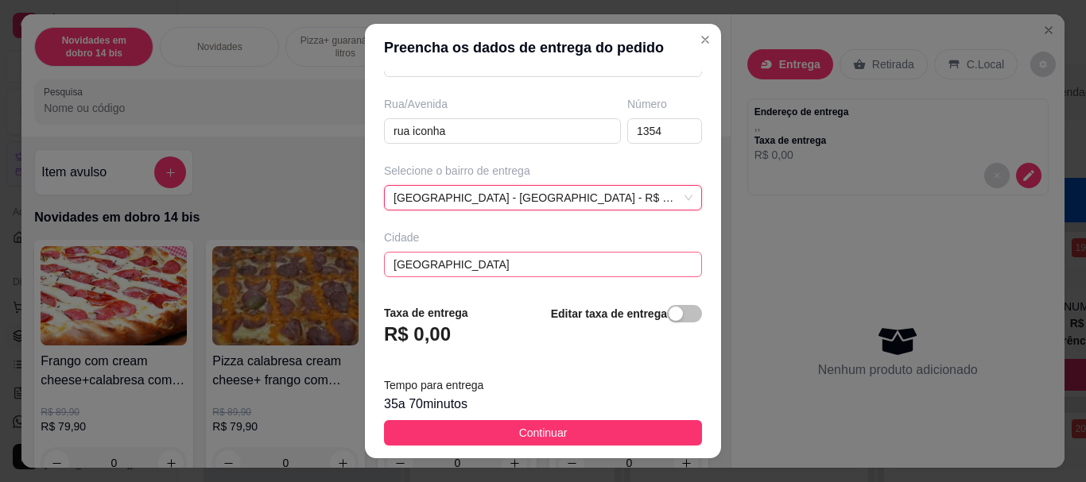
scroll to position [315, 0]
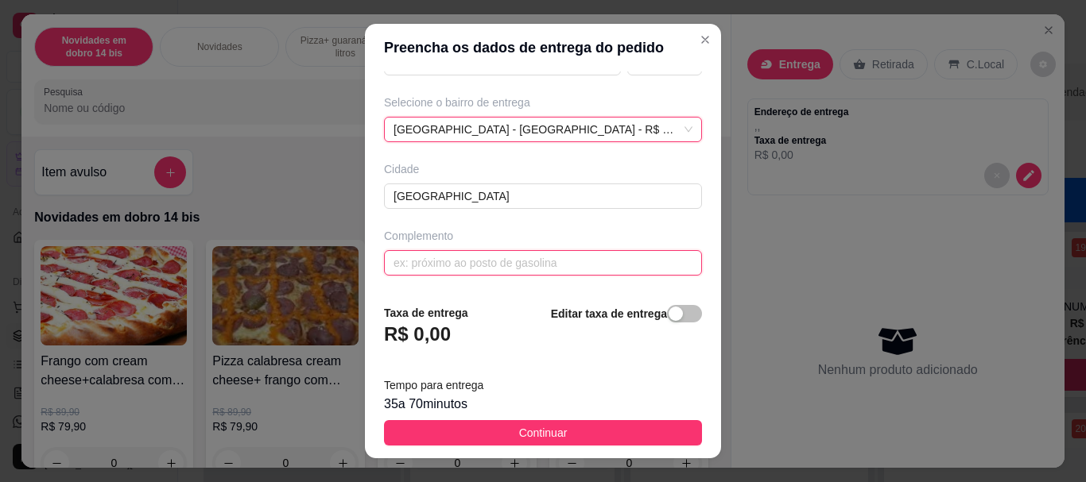
click at [465, 257] on input "text" at bounding box center [543, 262] width 318 height 25
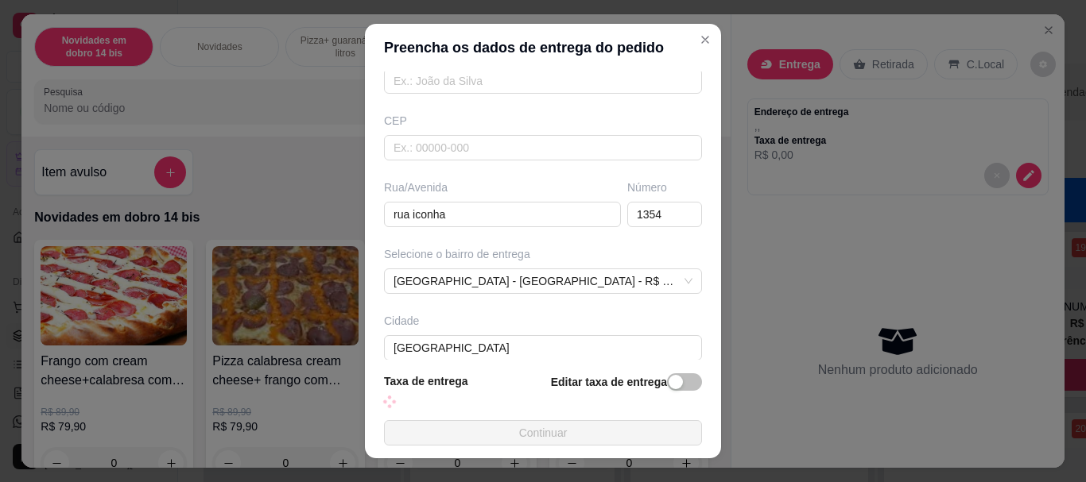
scroll to position [0, 0]
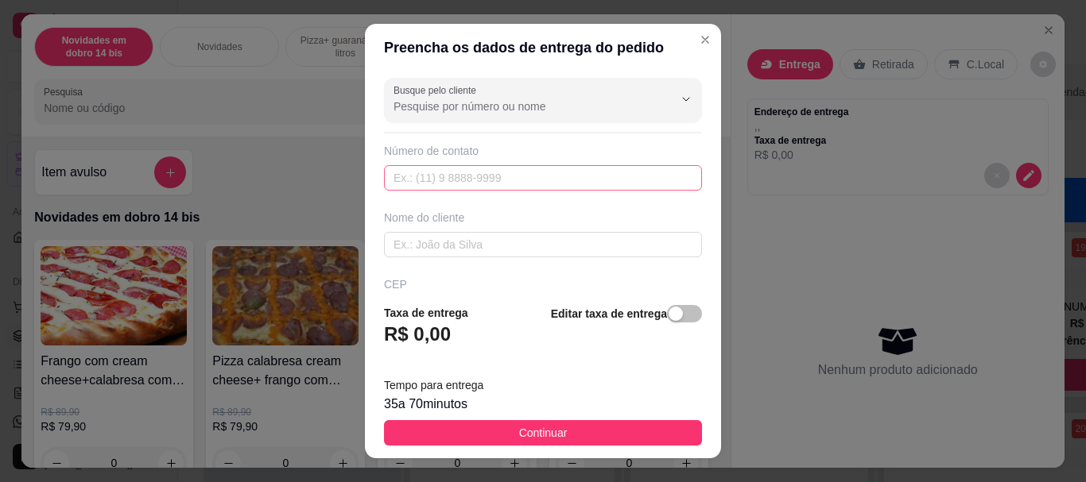
type input "em frente ao society"
click at [458, 184] on input "text" at bounding box center [543, 177] width 318 height 25
paste input "[PHONE_NUMBER]"
type input "[PHONE_NUMBER]"
drag, startPoint x: 487, startPoint y: 255, endPoint x: 401, endPoint y: 136, distance: 146.9
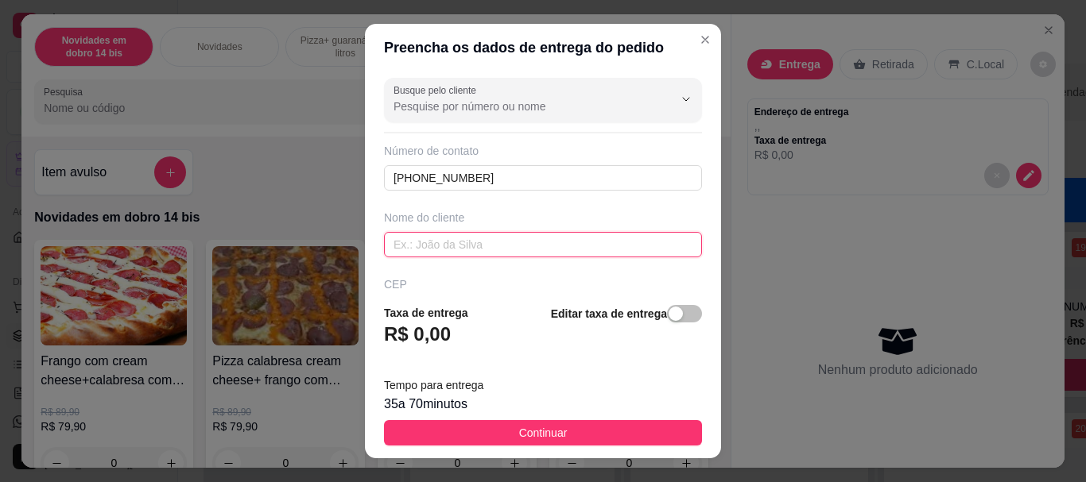
click at [486, 255] on input "text" at bounding box center [543, 244] width 318 height 25
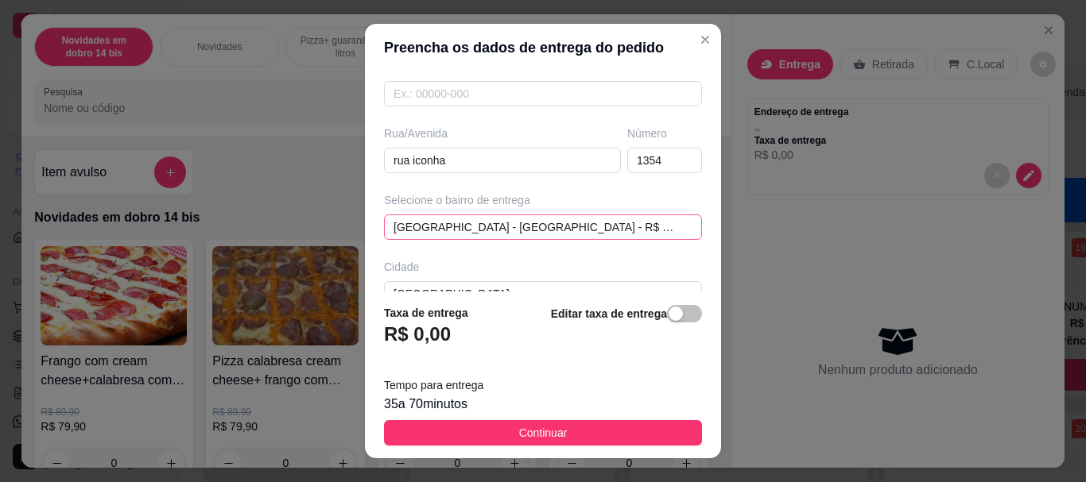
scroll to position [315, 0]
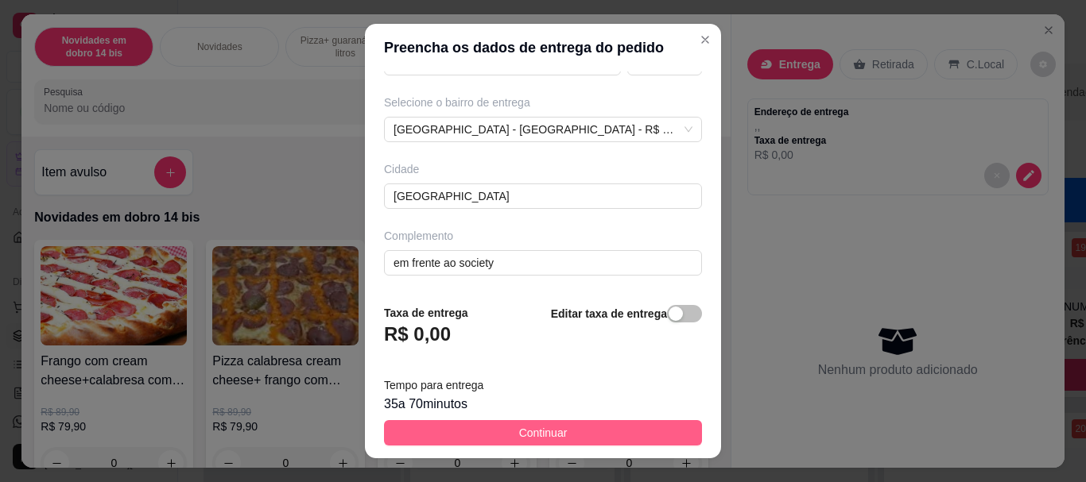
type input "[PERSON_NAME]"
click at [519, 441] on span "Continuar" at bounding box center [543, 432] width 48 height 17
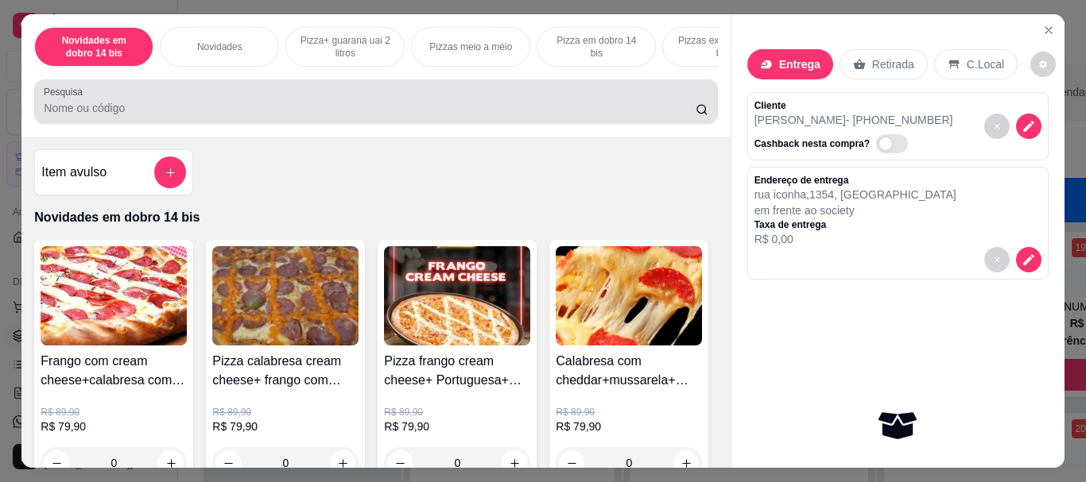
click at [204, 116] on input "Pesquisa" at bounding box center [370, 108] width 652 height 16
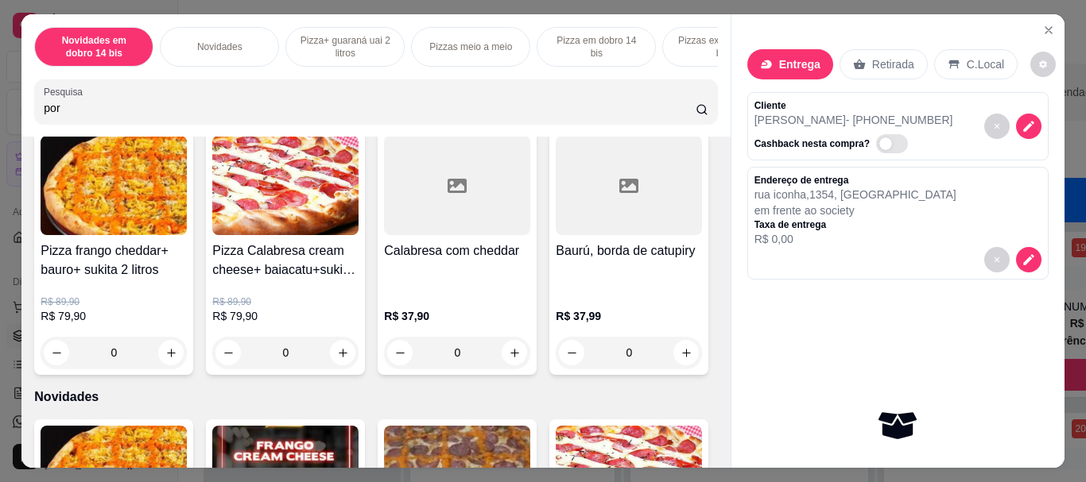
scroll to position [1669, 0]
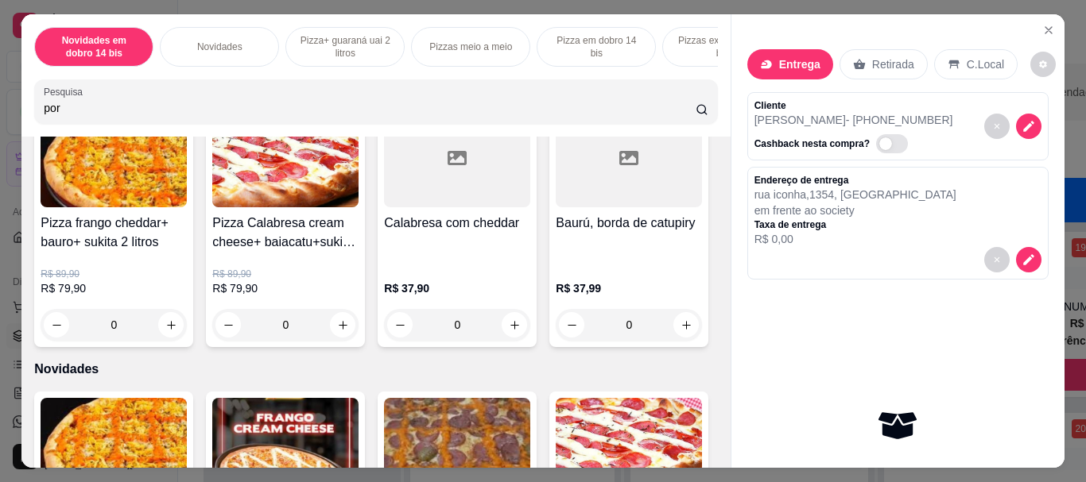
type input "por"
type input "1"
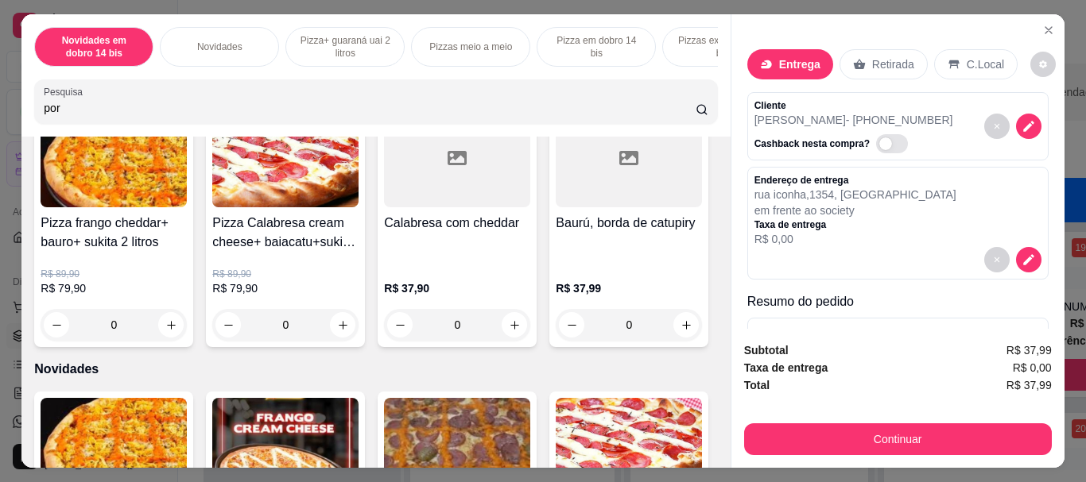
scroll to position [1670, 0]
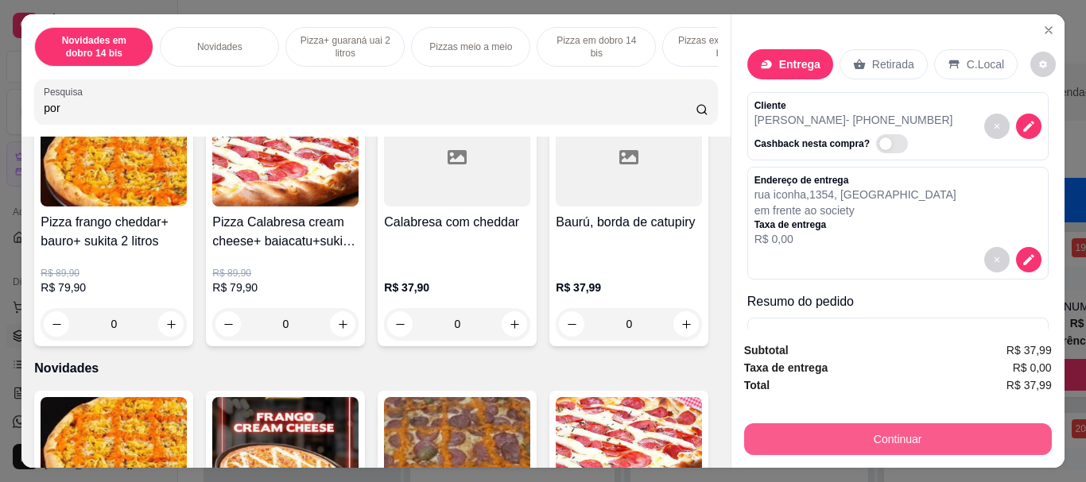
click at [861, 425] on button "Continuar" at bounding box center [898, 440] width 308 height 32
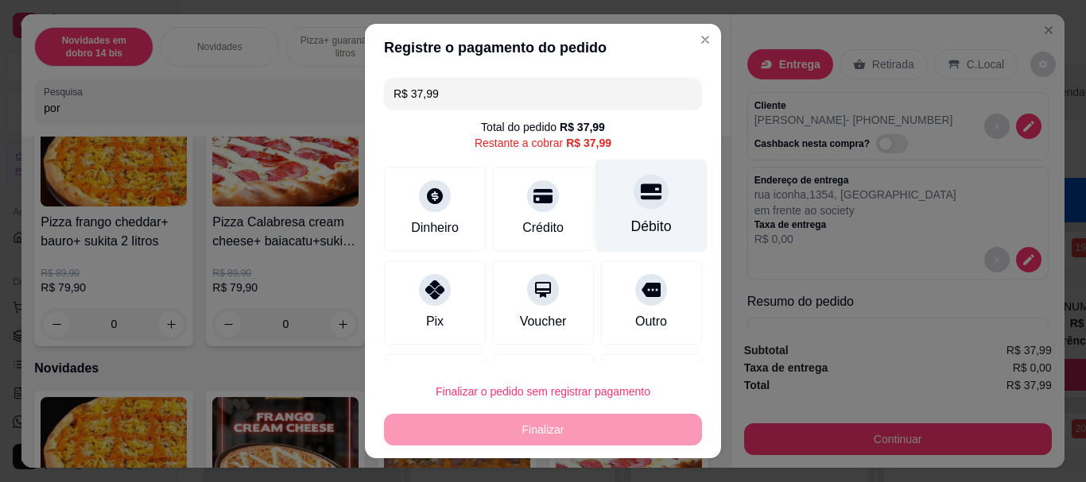
drag, startPoint x: 620, startPoint y: 209, endPoint x: 540, endPoint y: 481, distance: 283.4
click at [620, 211] on div "Débito" at bounding box center [651, 206] width 112 height 93
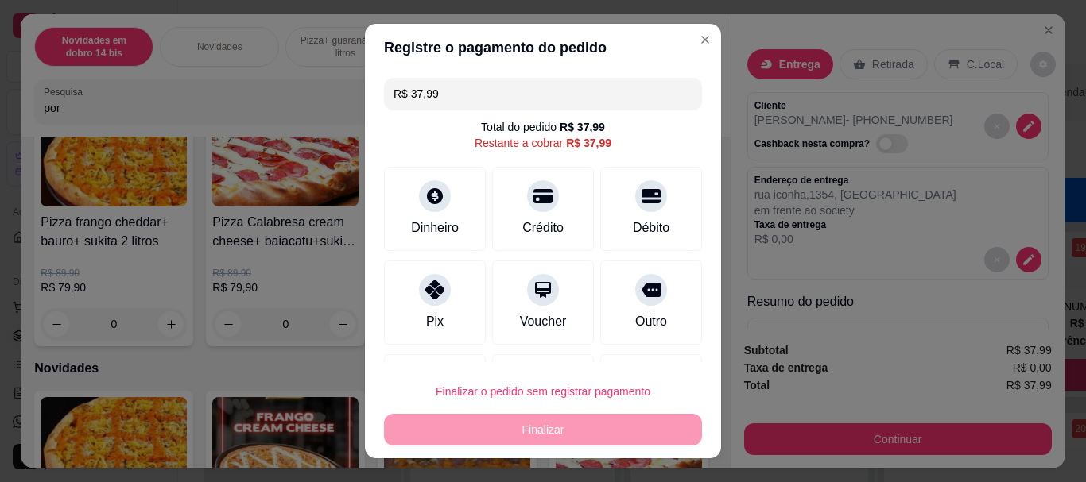
type input "R$ 0,00"
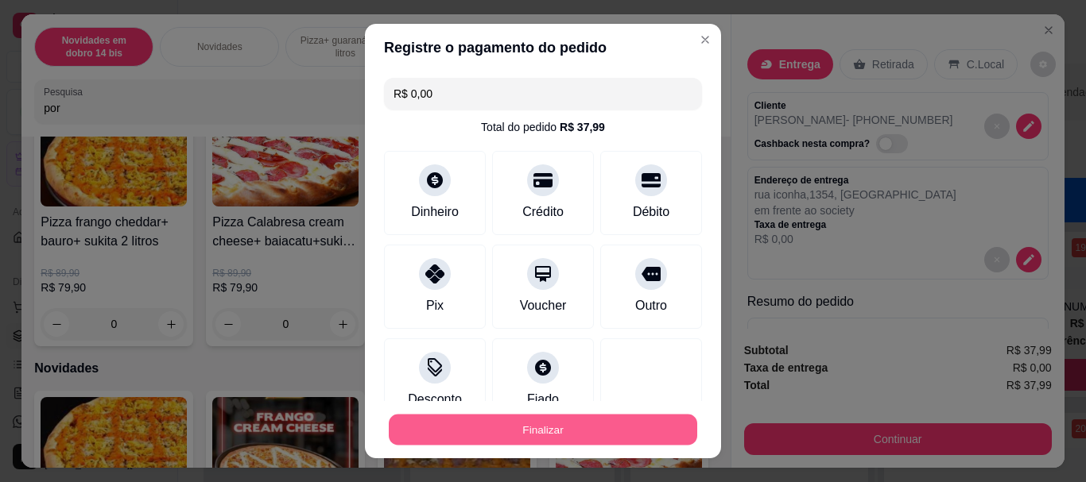
click at [544, 426] on button "Finalizar" at bounding box center [543, 429] width 308 height 31
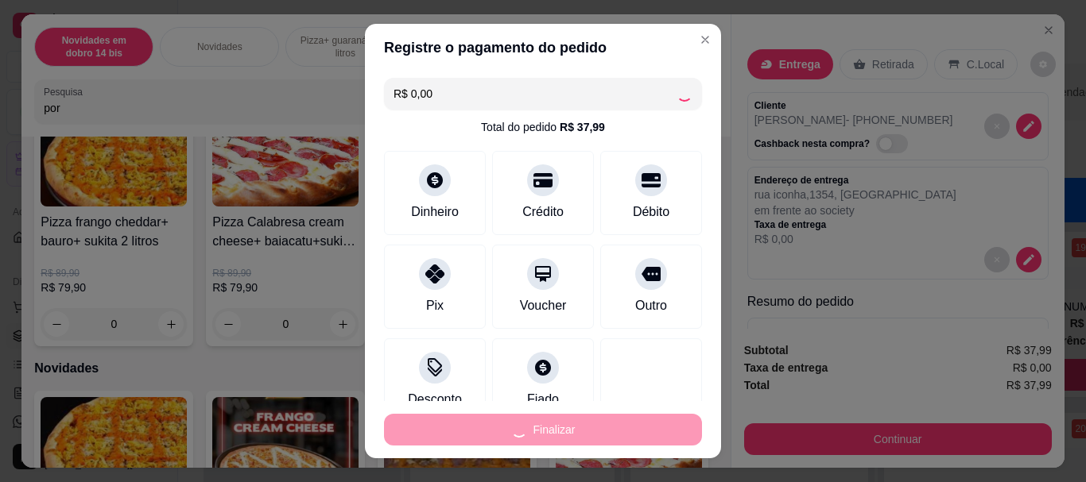
type input "0"
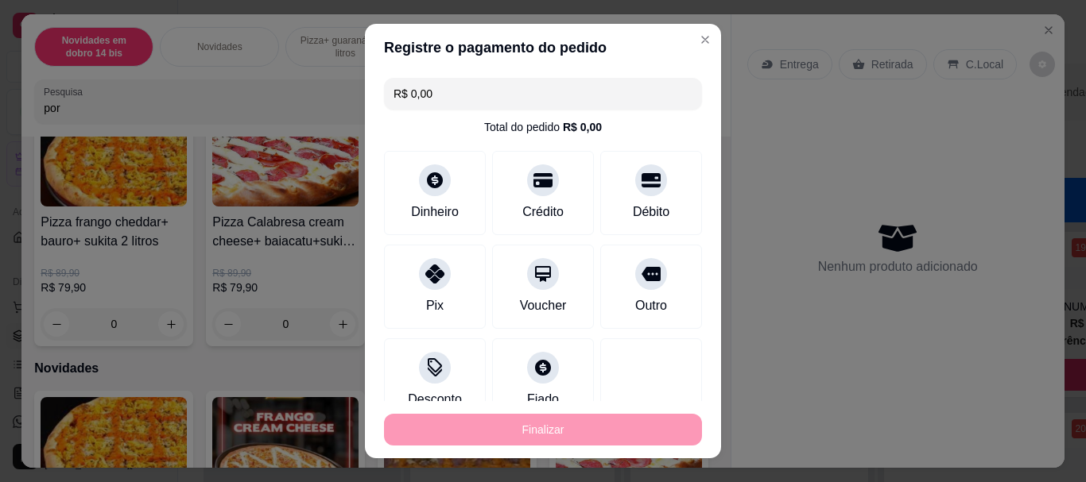
type input "-R$ 37,99"
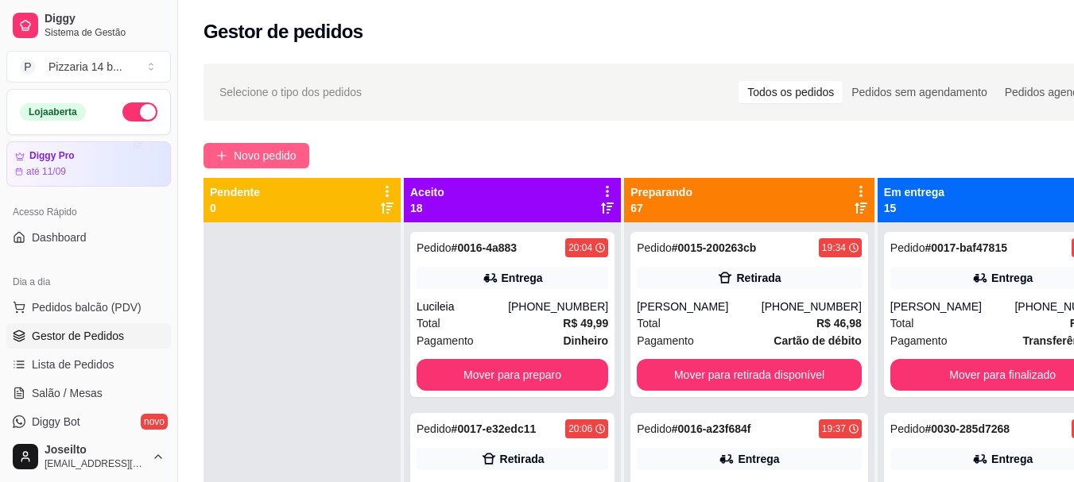
click at [269, 157] on span "Novo pedido" at bounding box center [265, 155] width 63 height 17
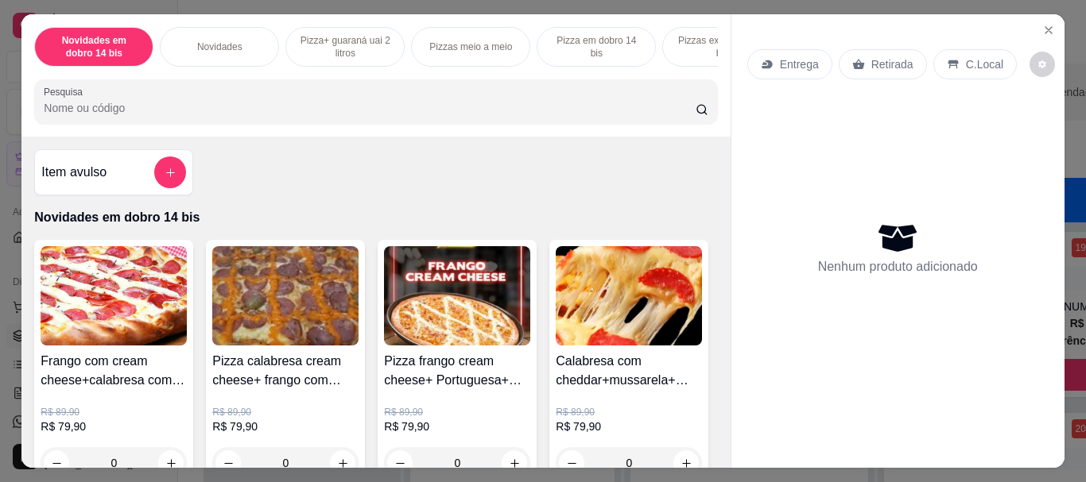
click at [368, 42] on p "Pizza+ guaraná uai 2 litros" at bounding box center [345, 46] width 92 height 25
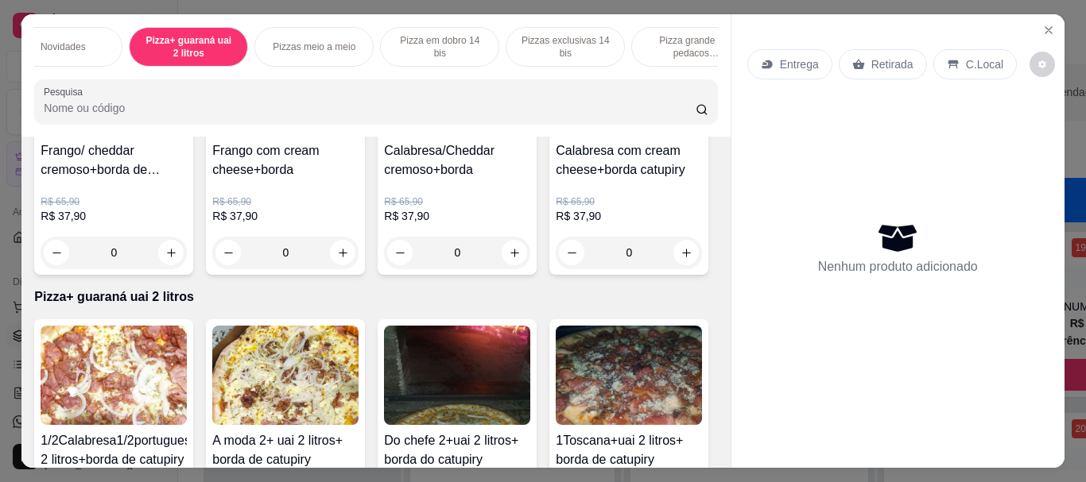
scroll to position [0, 154]
click at [447, 34] on p "Pizza em dobro 14 bis" at bounding box center [442, 46] width 92 height 25
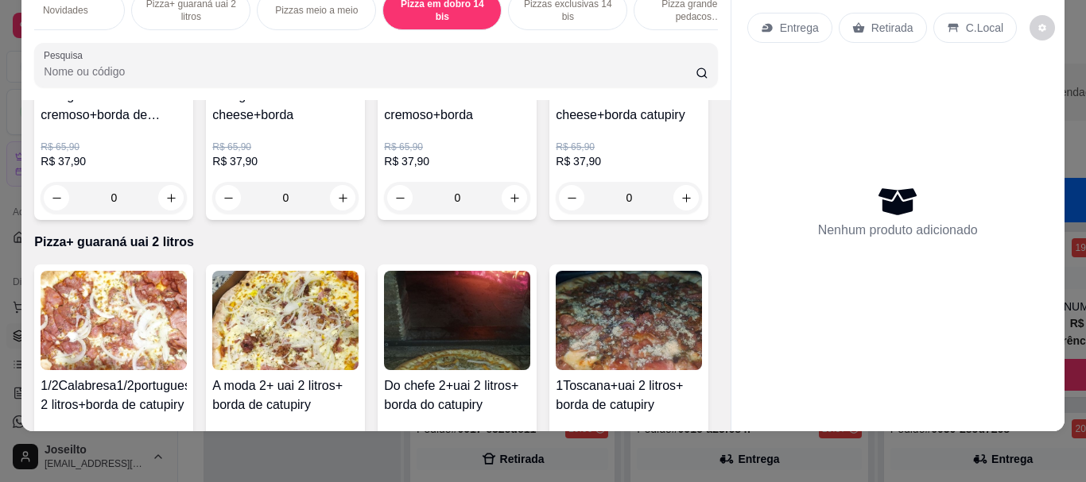
scroll to position [0, 0]
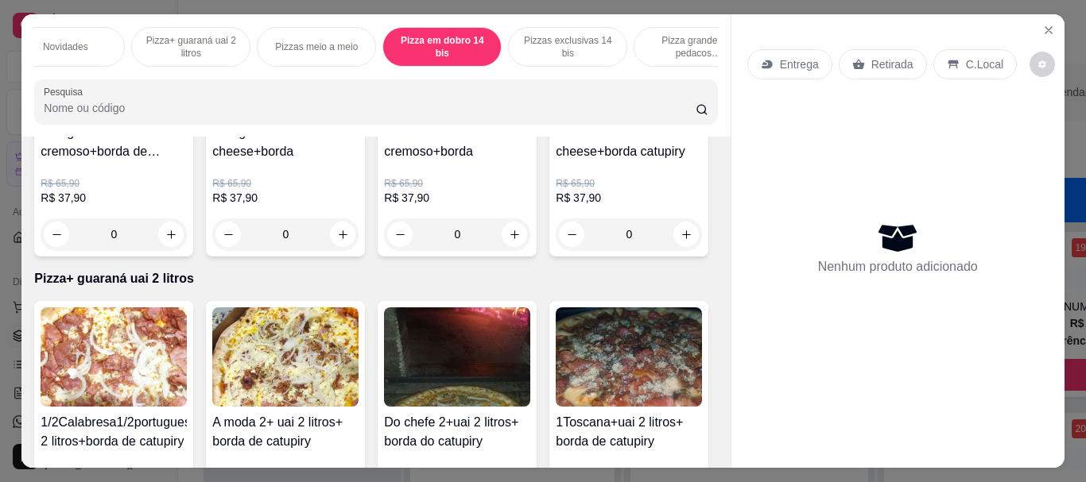
click at [145, 48] on p "Pizza+ guaraná uai 2 litros" at bounding box center [191, 46] width 92 height 25
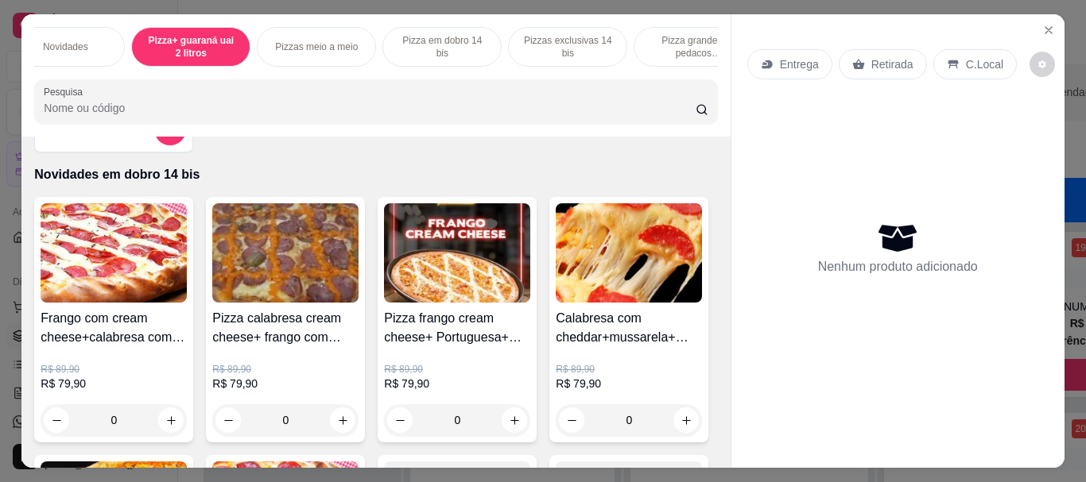
scroll to position [79, 0]
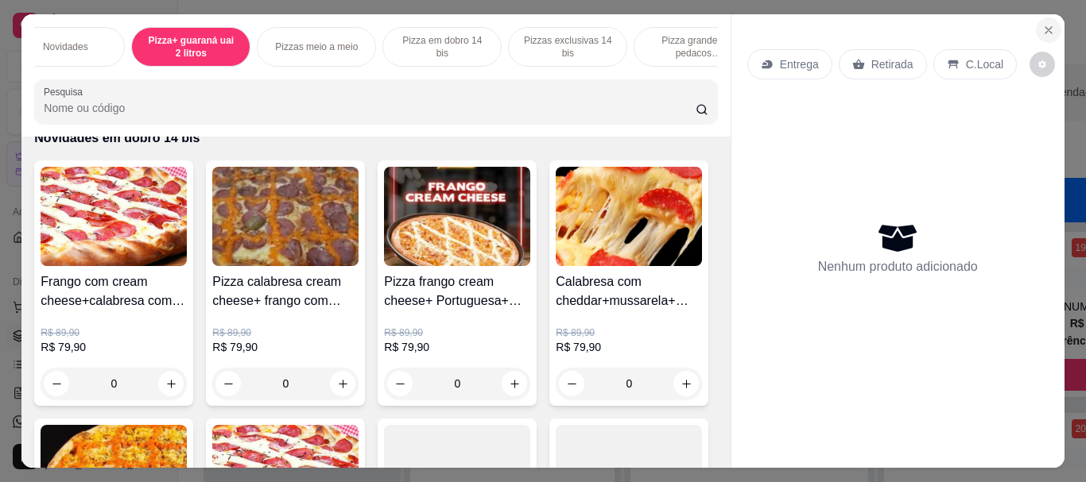
click at [1042, 29] on icon "Close" at bounding box center [1048, 30] width 13 height 13
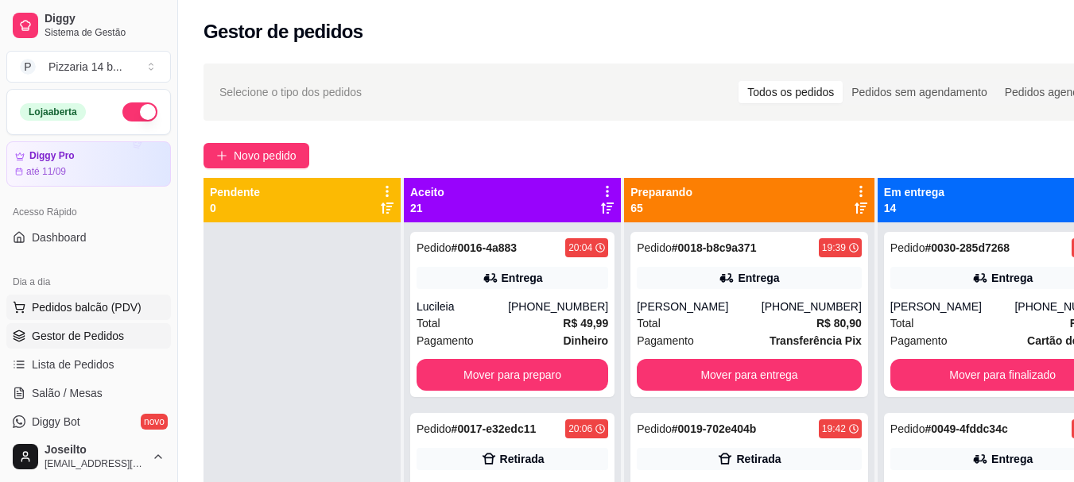
drag, startPoint x: 68, startPoint y: 290, endPoint x: 66, endPoint y: 298, distance: 8.1
click at [66, 298] on div "Dia a dia Pedidos balcão (PDV) Gestor de Pedidos Lista de Pedidos Salão / Mesas…" at bounding box center [88, 366] width 177 height 207
click at [66, 300] on button "Pedidos balcão (PDV)" at bounding box center [88, 307] width 165 height 25
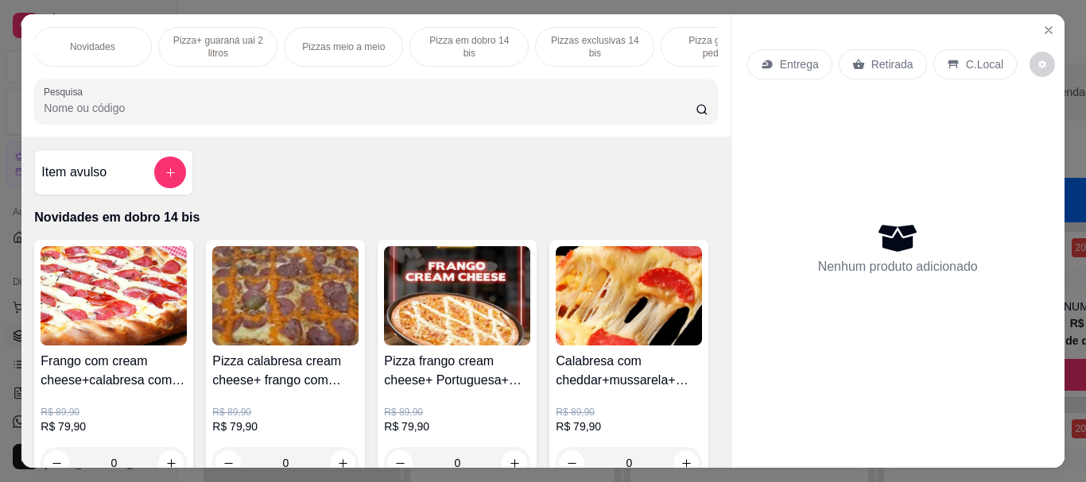
scroll to position [0, 159]
click at [689, 40] on p "Pizza grande 8 pedacos promocionais" at bounding box center [688, 46] width 92 height 25
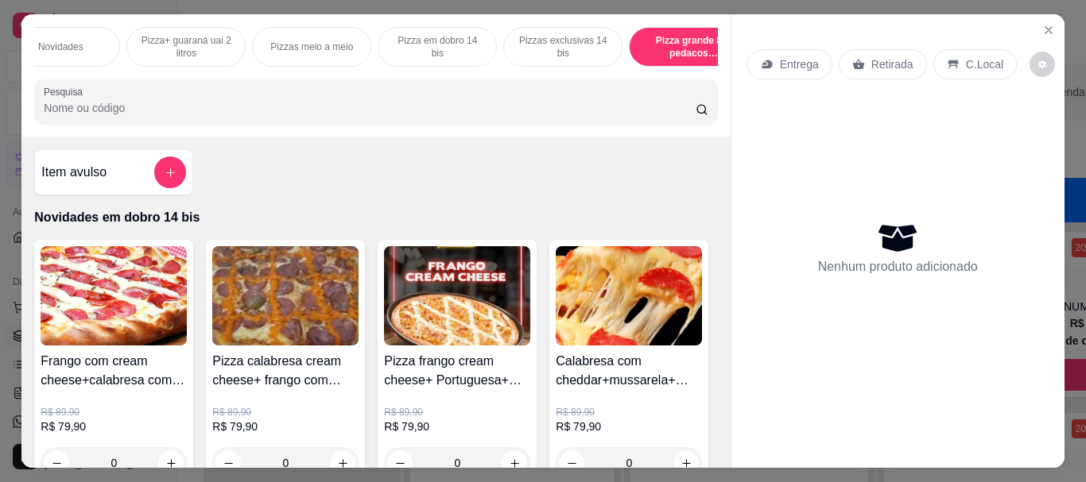
scroll to position [42, 0]
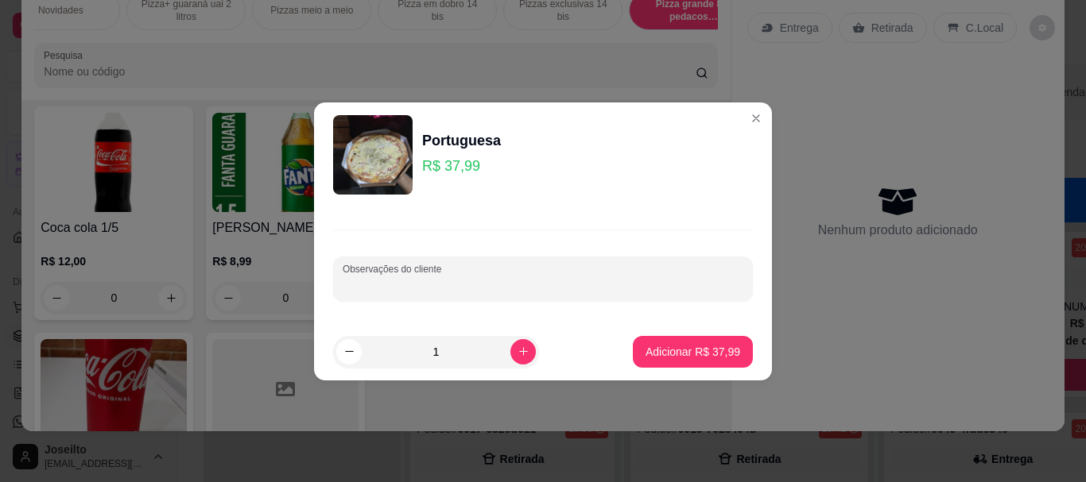
click at [361, 288] on input "Observações do cliente" at bounding box center [543, 285] width 401 height 16
type input "metade caipira"
click at [664, 344] on p "Adicionar R$ 37,99" at bounding box center [693, 351] width 92 height 15
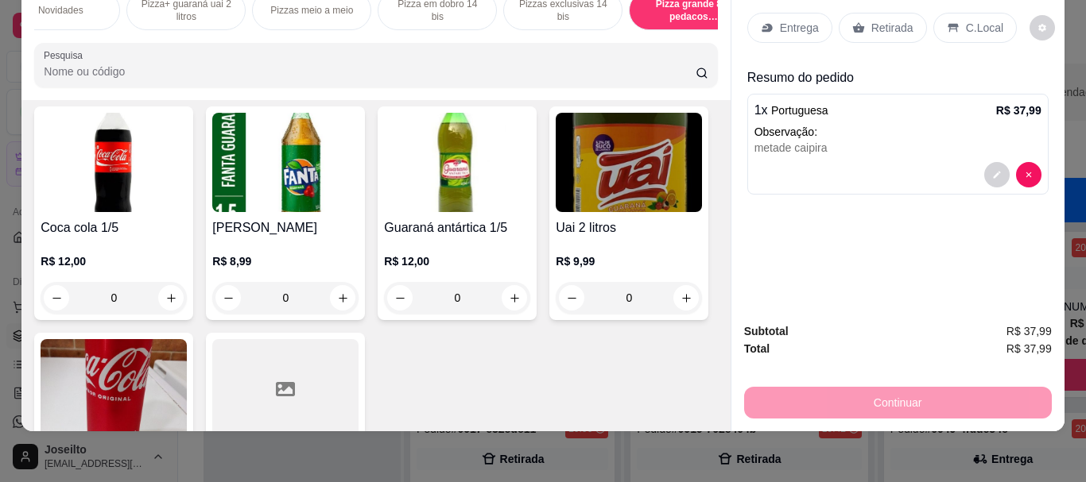
click at [862, 13] on div "Retirada" at bounding box center [882, 28] width 88 height 30
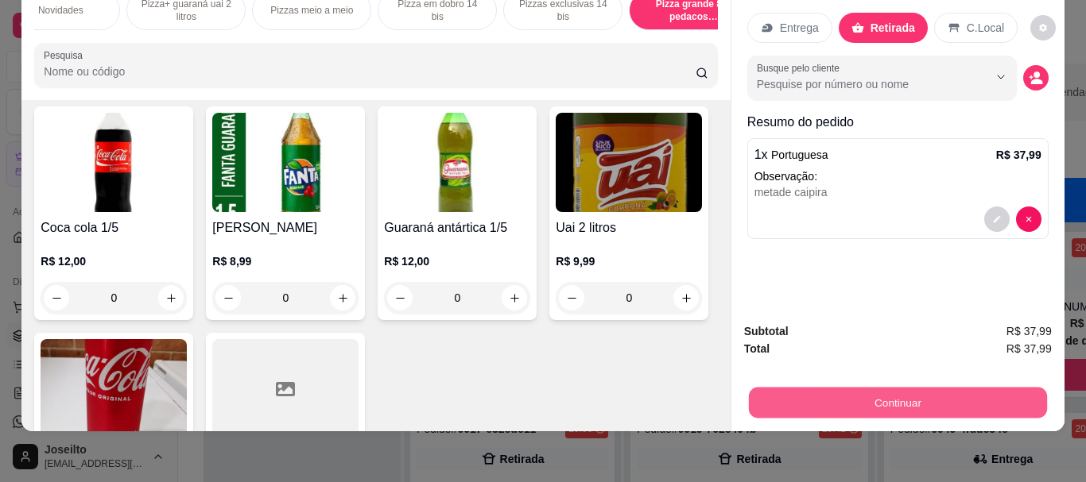
click at [903, 393] on button "Continuar" at bounding box center [897, 402] width 298 height 31
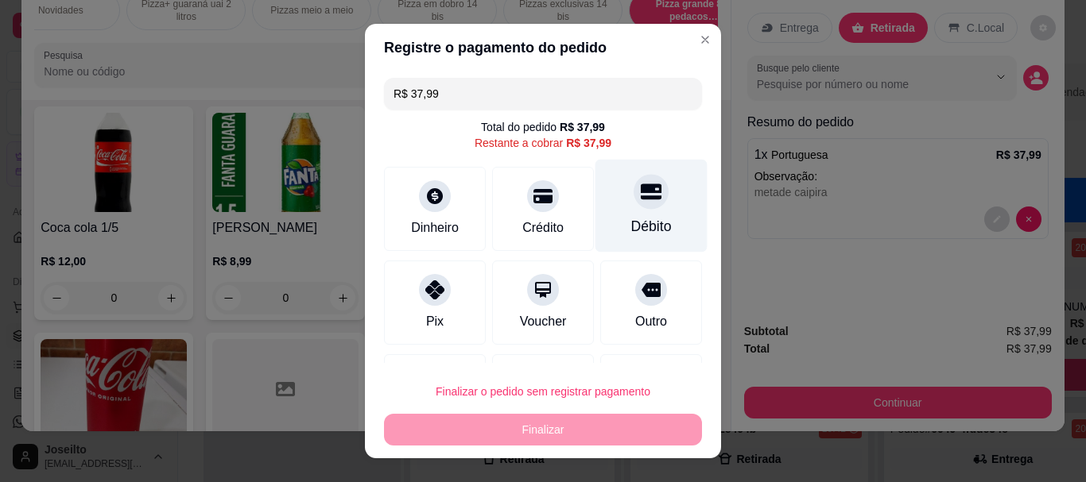
click at [641, 202] on icon at bounding box center [651, 192] width 21 height 21
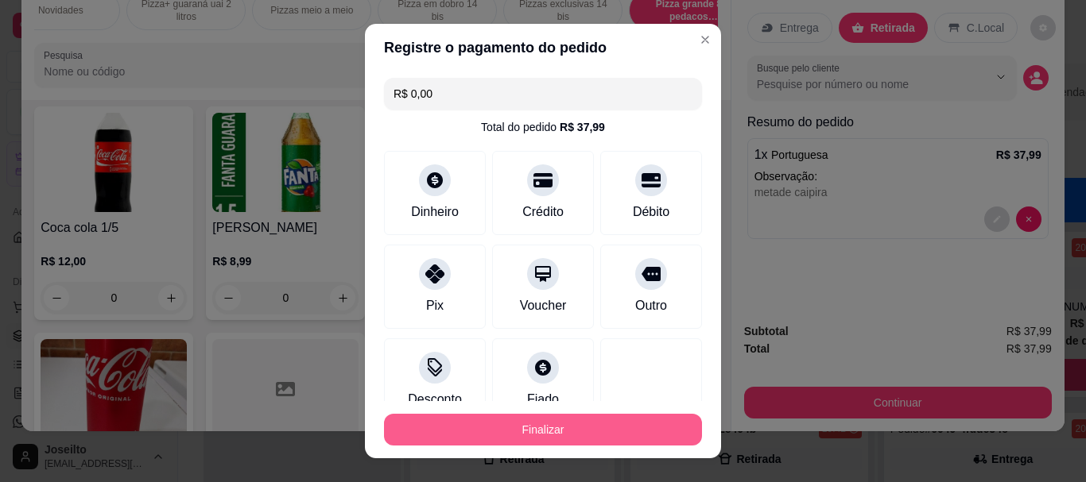
click at [517, 427] on button "Finalizar" at bounding box center [543, 430] width 318 height 32
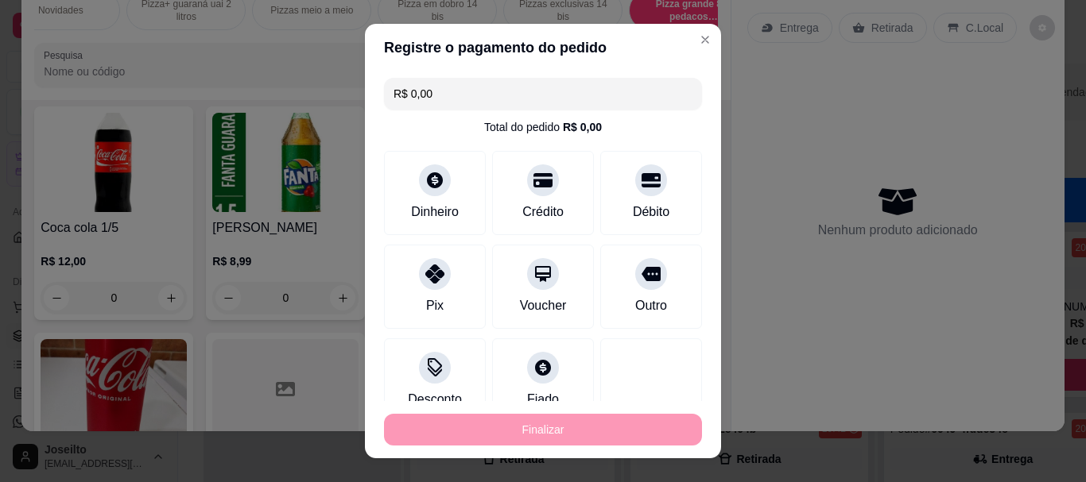
type input "-R$ 37,99"
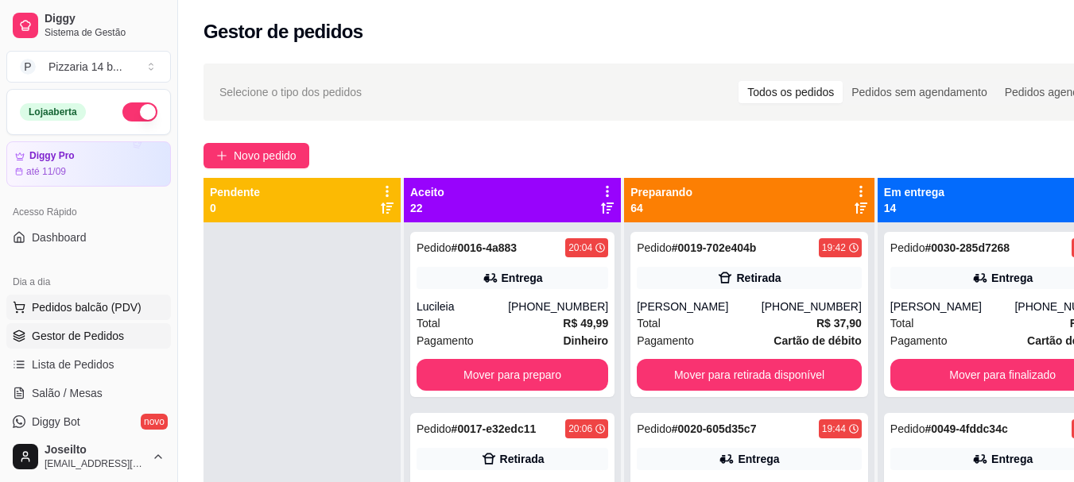
click at [99, 312] on span "Pedidos balcão (PDV)" at bounding box center [87, 308] width 110 height 16
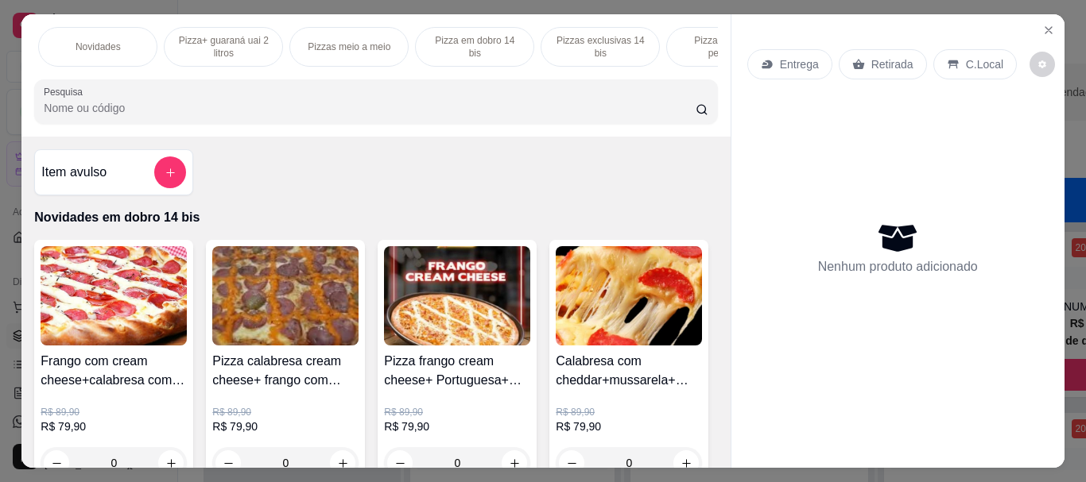
scroll to position [0, 127]
click at [700, 73] on div "Novidades em dobro 14 bis Novidades Pizza+ guaraná uai 2 litros Pizzas meio a m…" at bounding box center [375, 75] width 708 height 122
click at [695, 41] on p "Pizza grande 8 pedacos promocionais" at bounding box center [720, 46] width 92 height 25
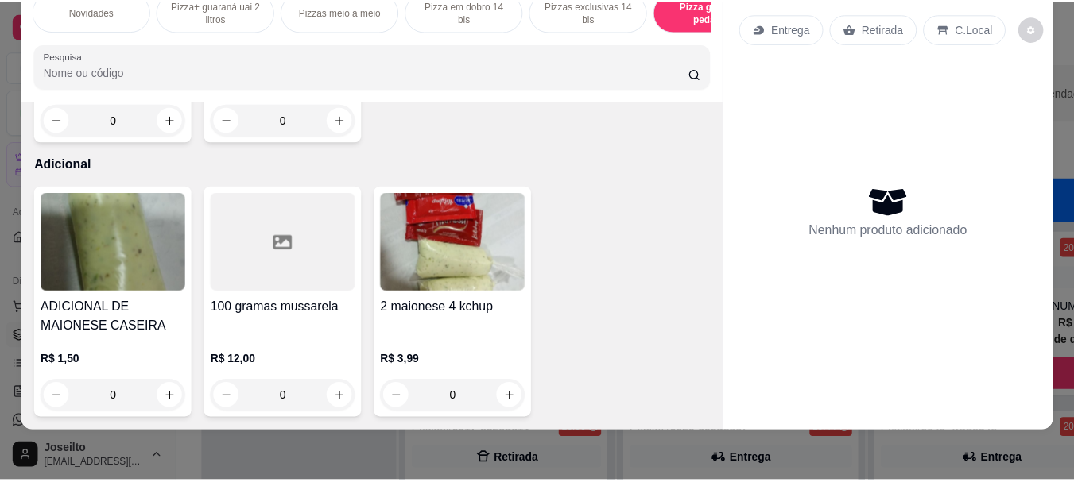
scroll to position [7291, 0]
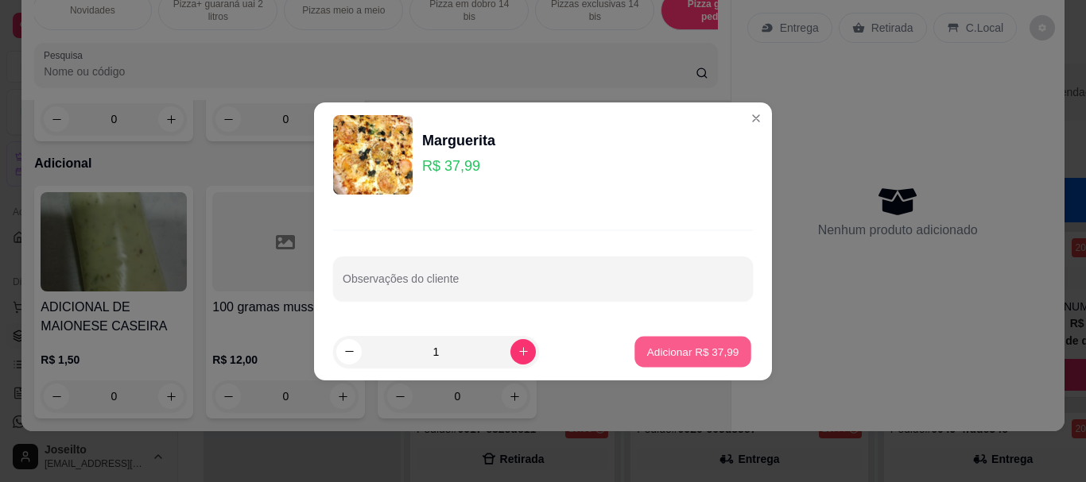
click at [665, 346] on p "Adicionar R$ 37,99" at bounding box center [693, 351] width 92 height 15
type input "1"
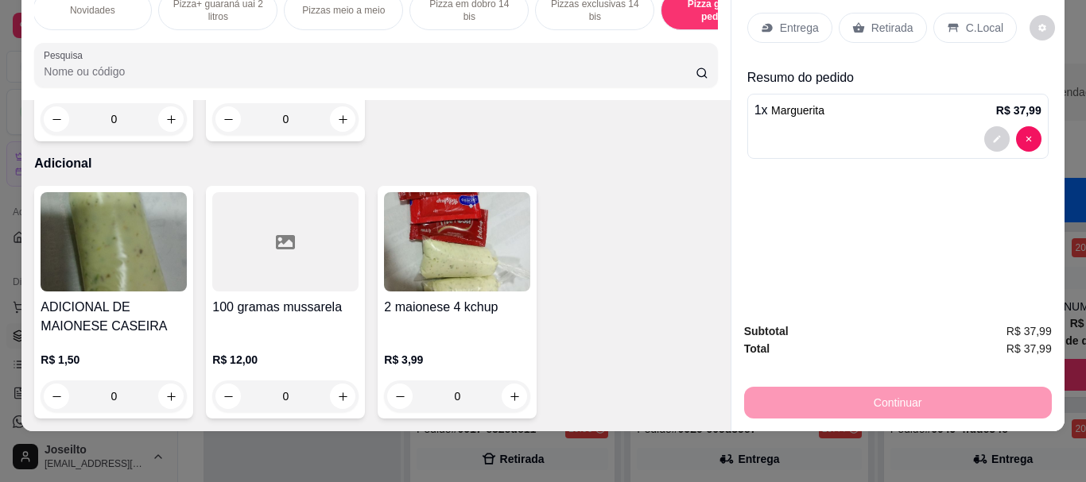
click at [896, 20] on p "Retirada" at bounding box center [892, 28] width 42 height 16
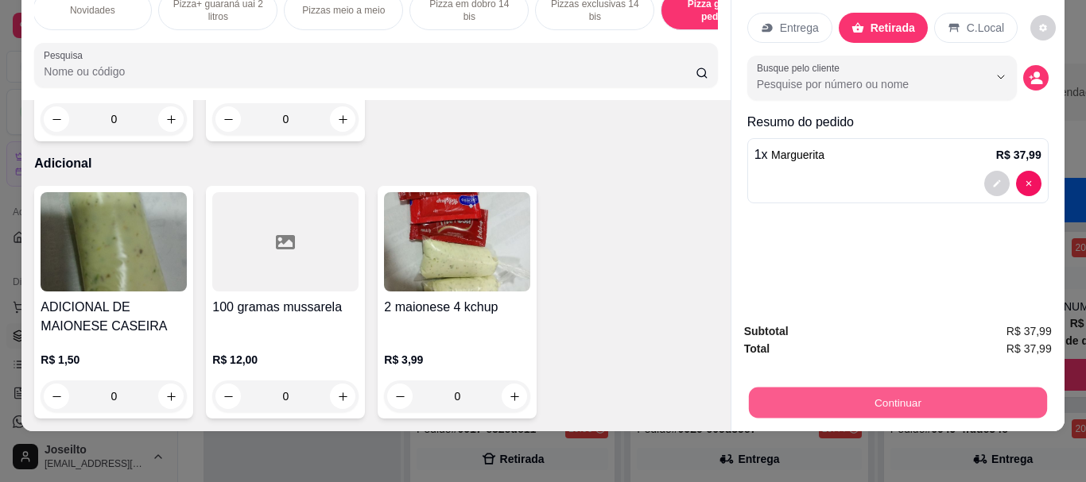
click at [749, 387] on button "Continuar" at bounding box center [897, 402] width 298 height 31
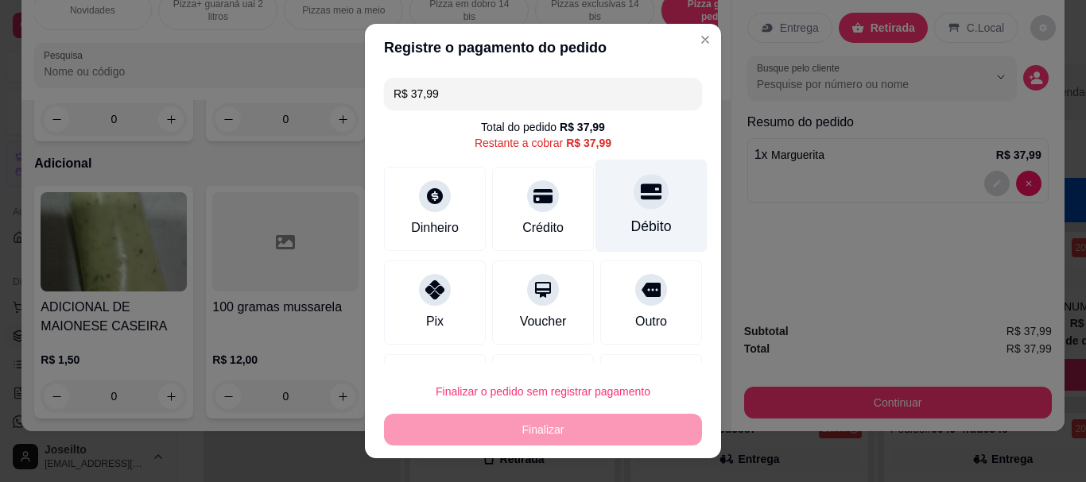
click at [641, 190] on icon at bounding box center [651, 192] width 21 height 21
type input "R$ 0,00"
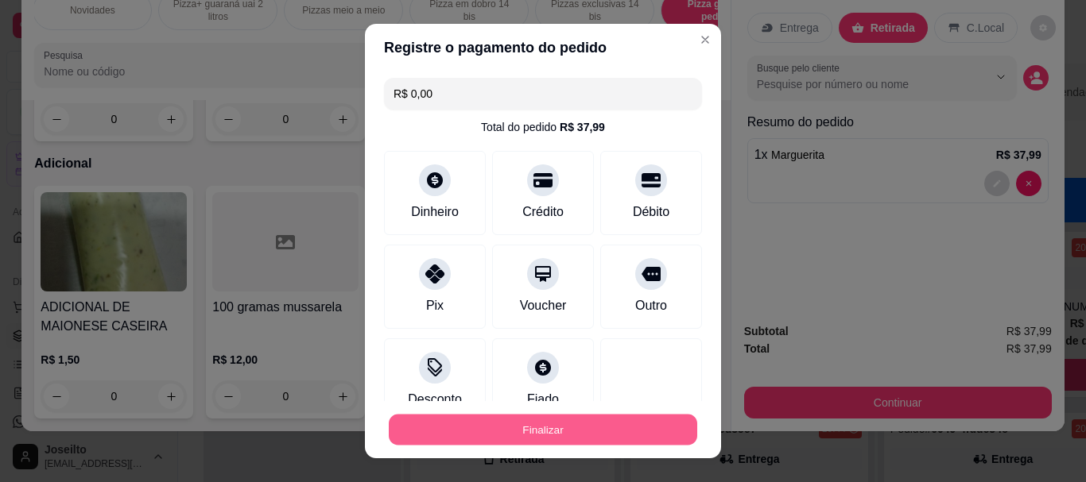
click at [537, 428] on button "Finalizar" at bounding box center [543, 429] width 308 height 31
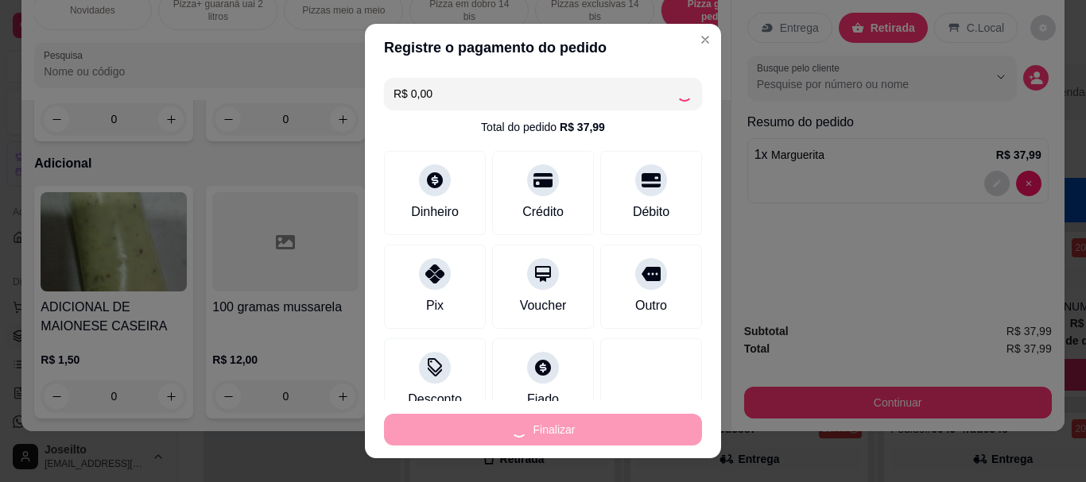
type input "0"
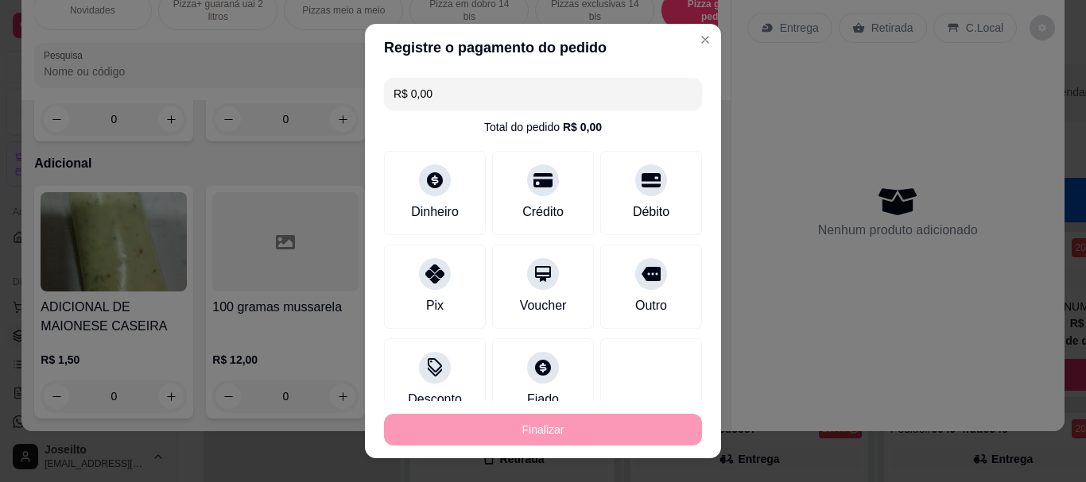
type input "-R$ 37,99"
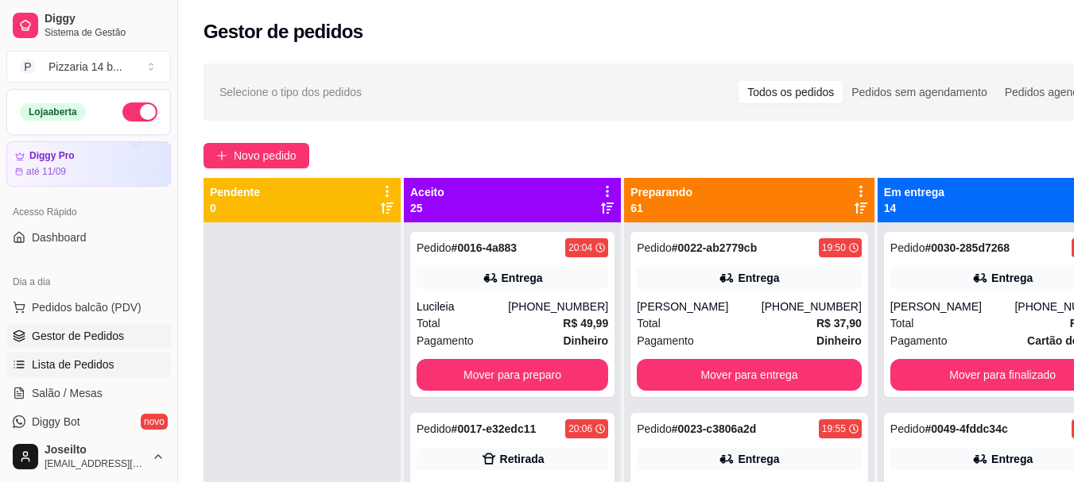
click at [52, 362] on span "Lista de Pedidos" at bounding box center [73, 365] width 83 height 16
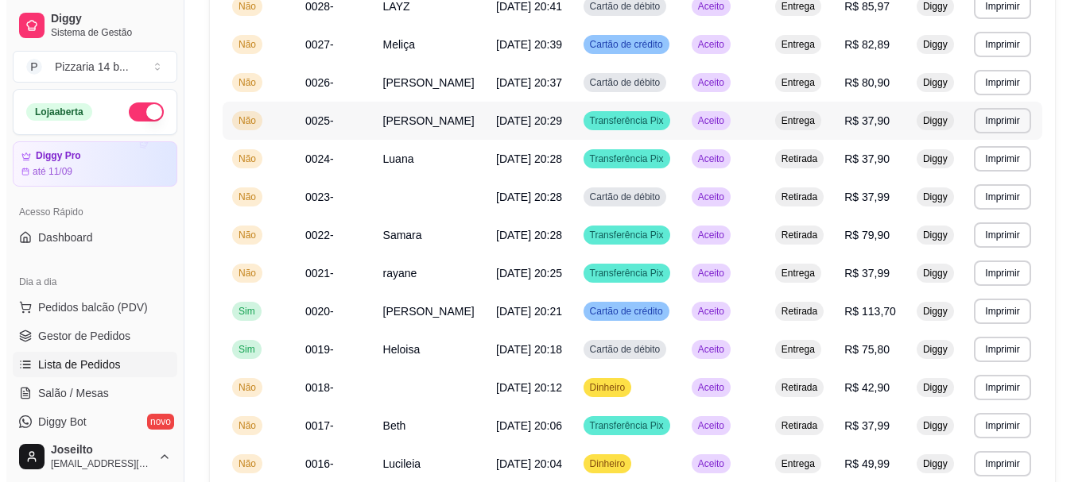
scroll to position [715, 0]
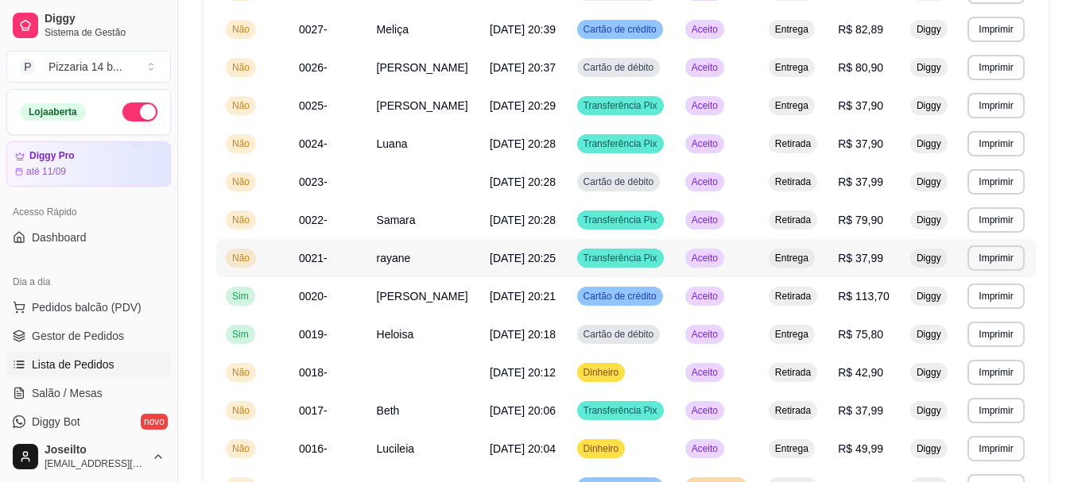
click at [310, 257] on span "0021-" at bounding box center [313, 258] width 29 height 13
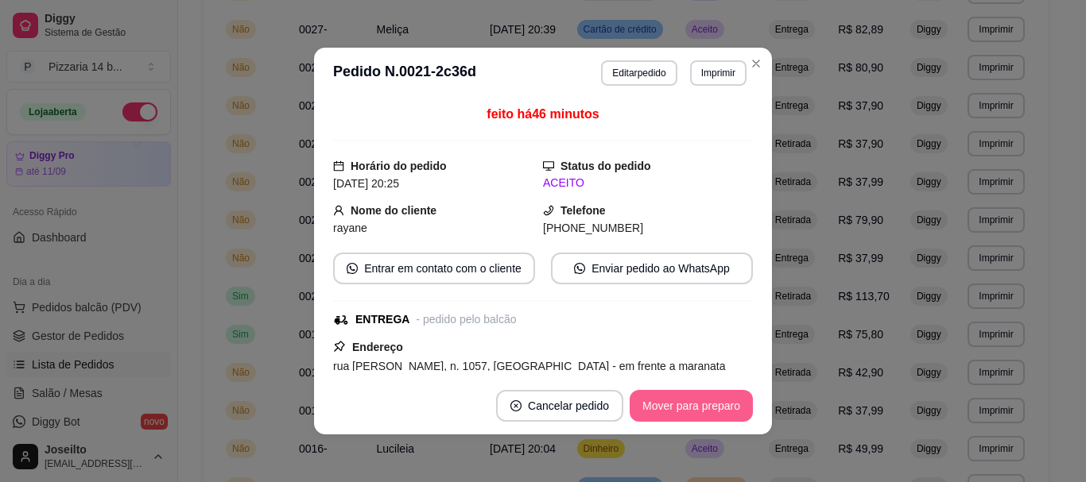
click at [670, 399] on button "Mover para preparo" at bounding box center [690, 406] width 123 height 32
click at [669, 399] on button "Mover para entrega" at bounding box center [691, 406] width 119 height 31
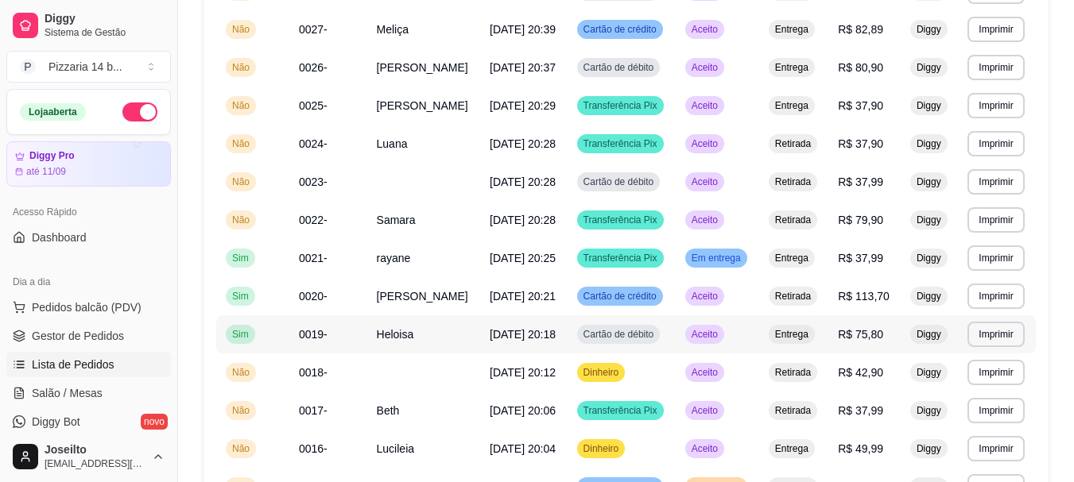
click at [337, 335] on td "0019-" at bounding box center [328, 334] width 78 height 38
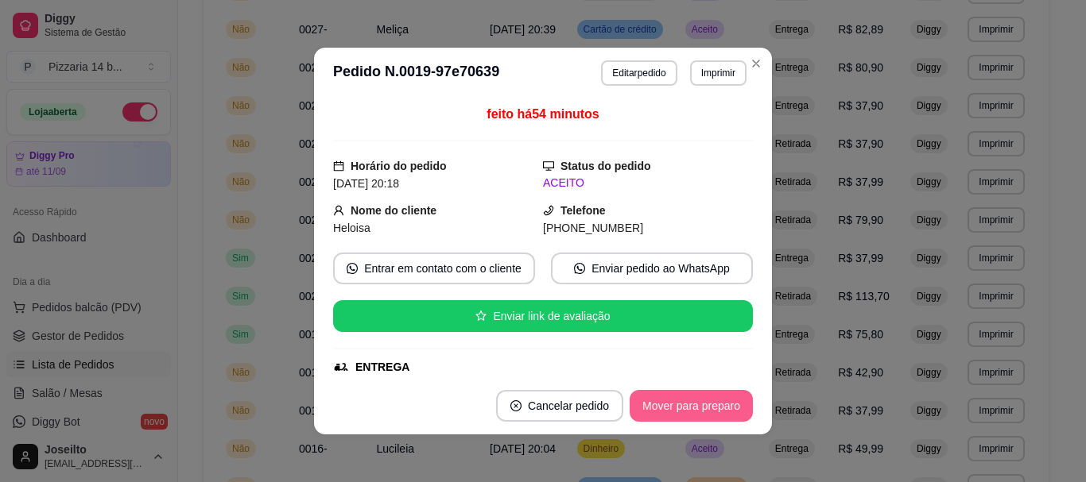
click at [644, 397] on button "Mover para preparo" at bounding box center [690, 406] width 123 height 32
click at [640, 394] on button "Mover para entrega" at bounding box center [691, 406] width 122 height 32
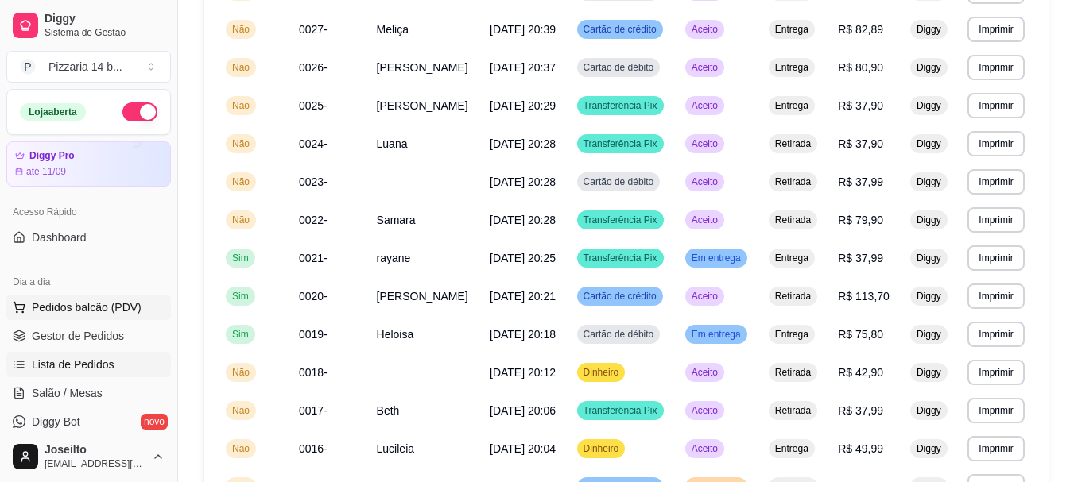
click at [95, 306] on span "Pedidos balcão (PDV)" at bounding box center [87, 308] width 110 height 16
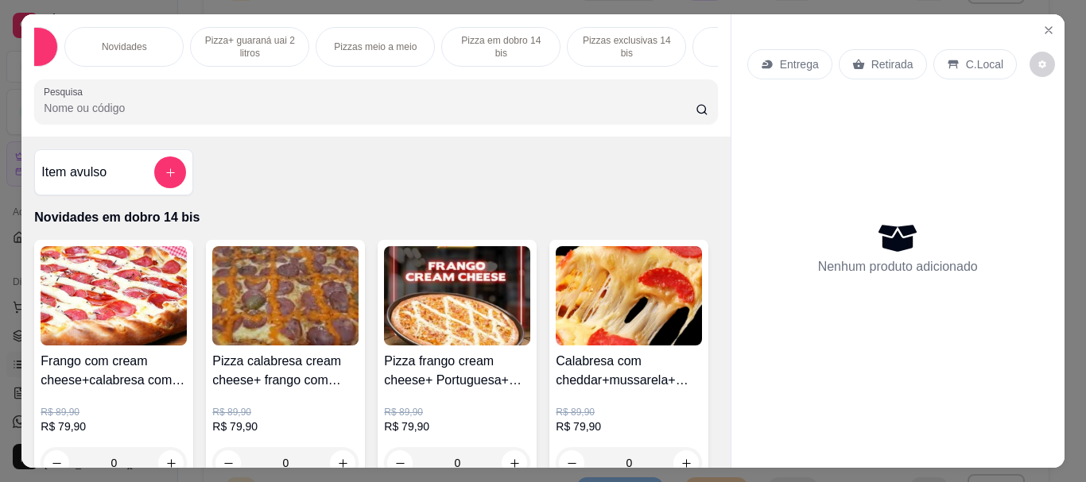
scroll to position [0, 127]
click at [695, 40] on p "Pizza grande 8 pedacos promocionais" at bounding box center [720, 46] width 92 height 25
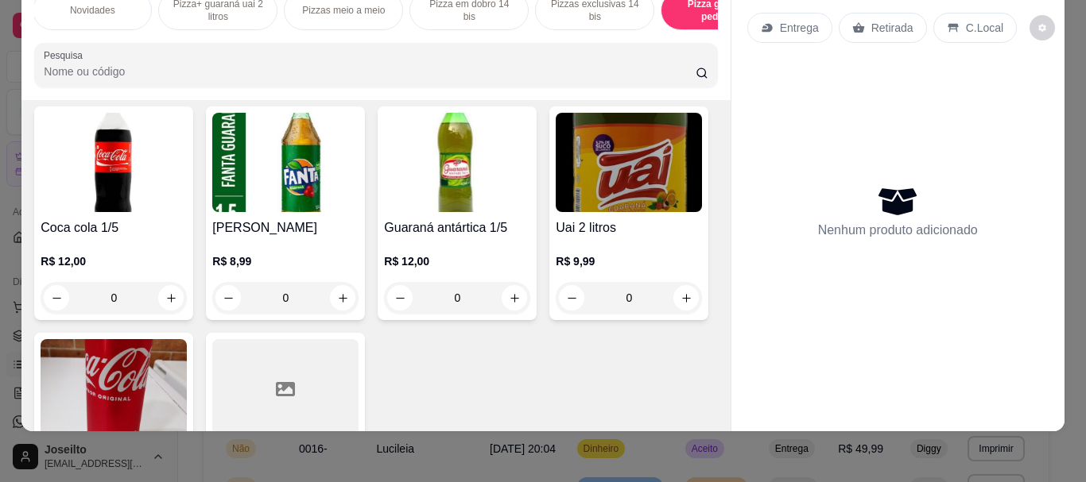
drag, startPoint x: 772, startPoint y: 126, endPoint x: 757, endPoint y: 121, distance: 15.1
click at [763, 122] on div "Nenhum produto adicionado" at bounding box center [897, 212] width 301 height 312
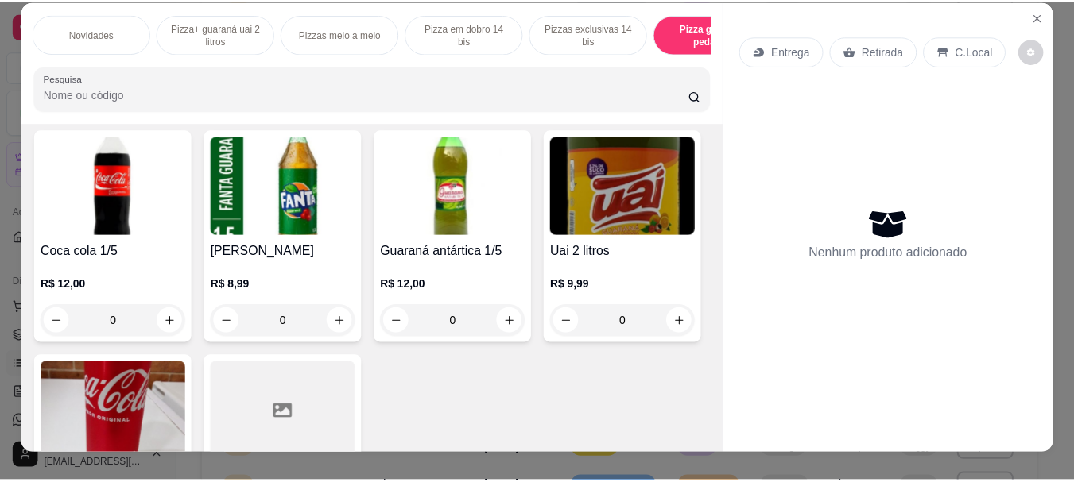
scroll to position [0, 0]
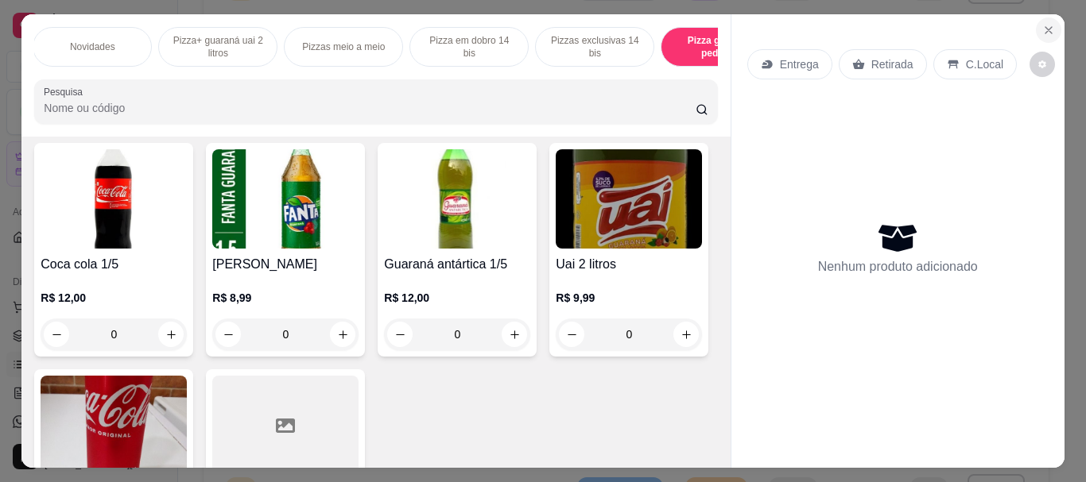
click at [1036, 21] on button "Close" at bounding box center [1048, 29] width 25 height 25
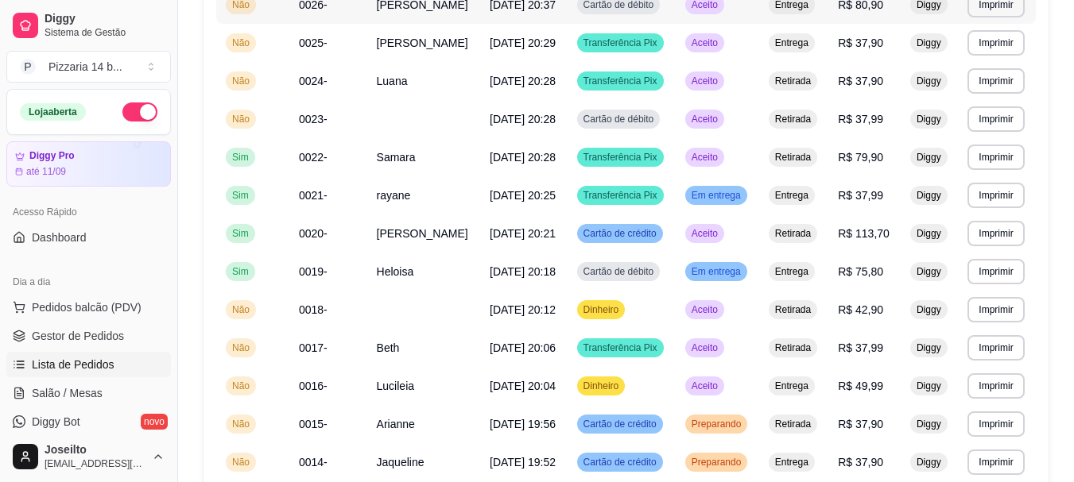
scroll to position [530, 0]
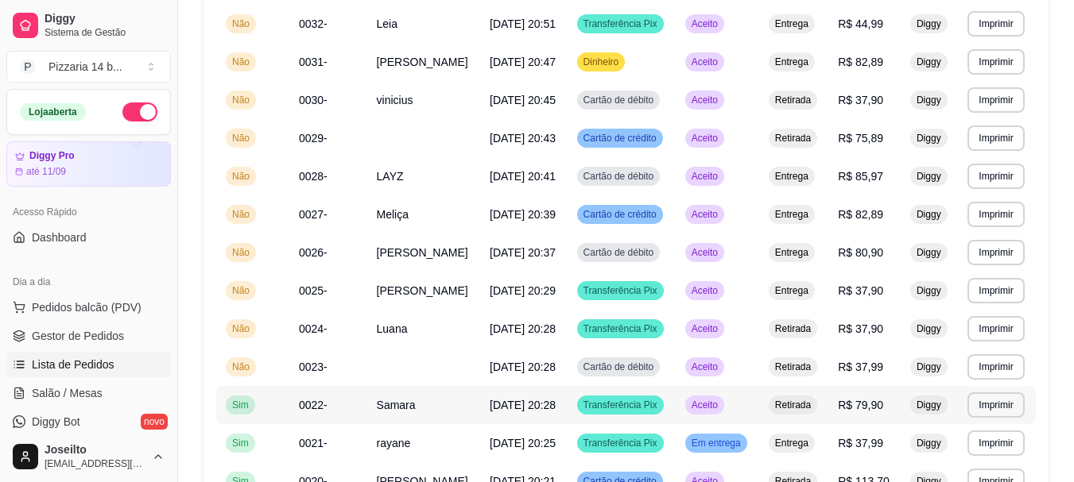
click at [339, 402] on td "0022-" at bounding box center [328, 405] width 78 height 38
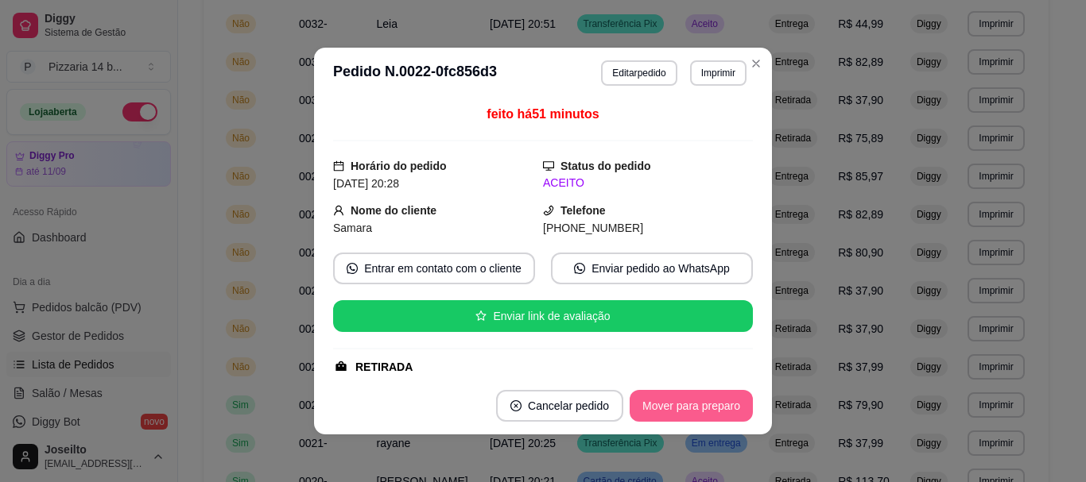
click at [683, 407] on button "Mover para preparo" at bounding box center [690, 406] width 123 height 32
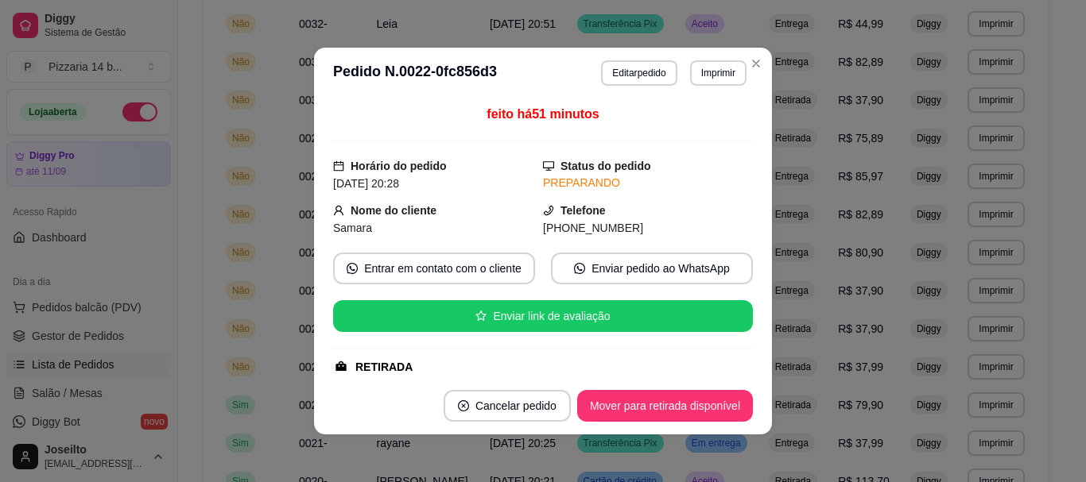
click at [715, 87] on header "**********" at bounding box center [543, 73] width 458 height 51
click at [708, 73] on button "Imprimir" at bounding box center [718, 72] width 56 height 25
click at [697, 130] on button "Impressora" at bounding box center [684, 128] width 111 height 25
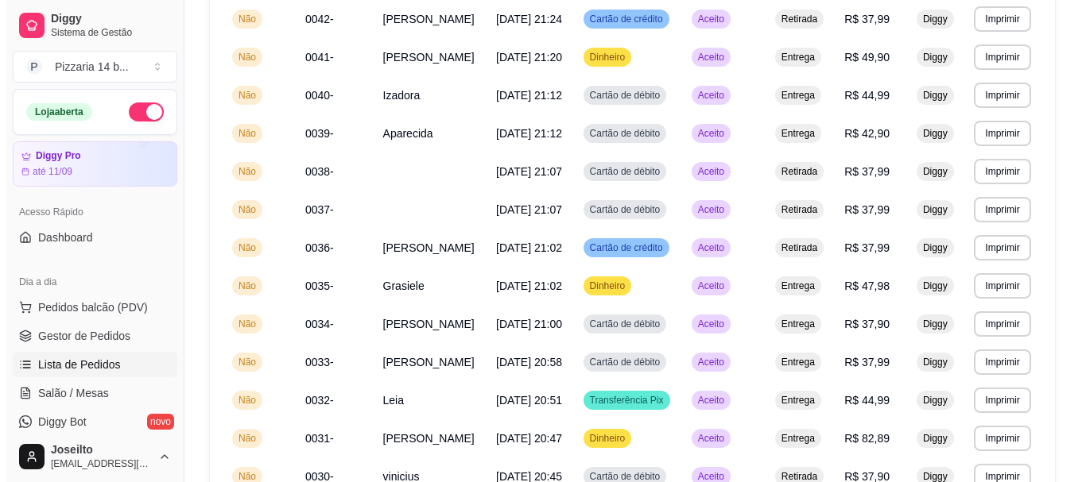
scroll to position [0, 0]
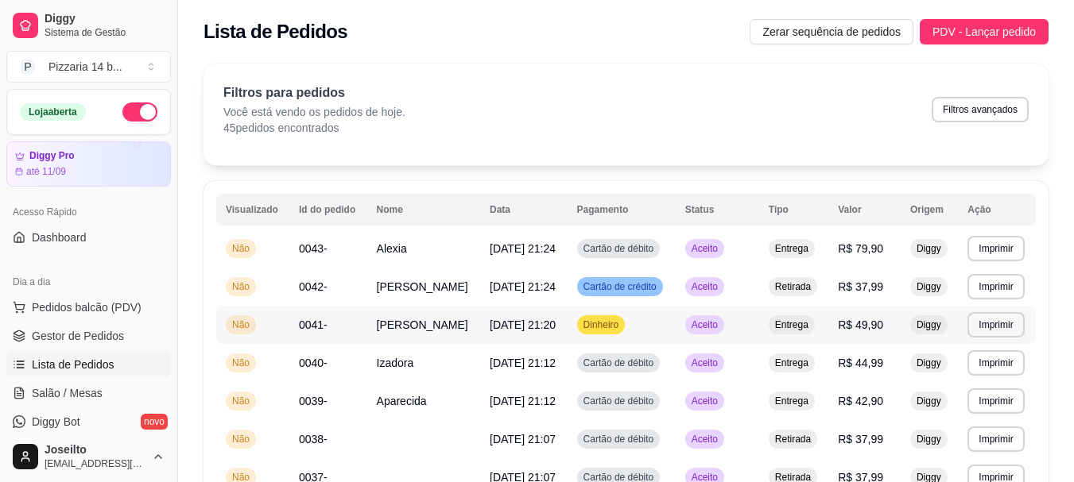
click at [329, 341] on td "0041-" at bounding box center [328, 325] width 78 height 38
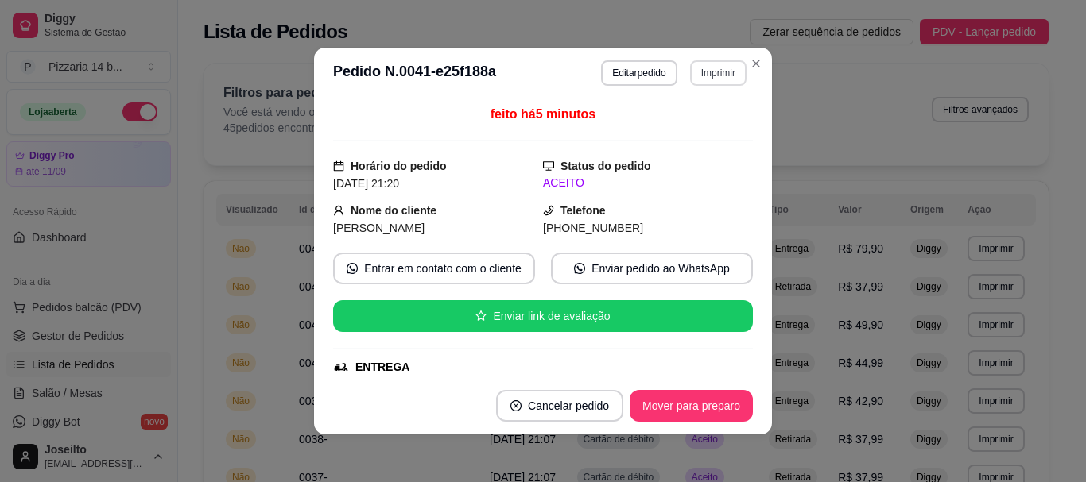
click at [715, 73] on button "Imprimir" at bounding box center [718, 72] width 56 height 25
click at [702, 73] on button "Imprimir" at bounding box center [718, 72] width 55 height 25
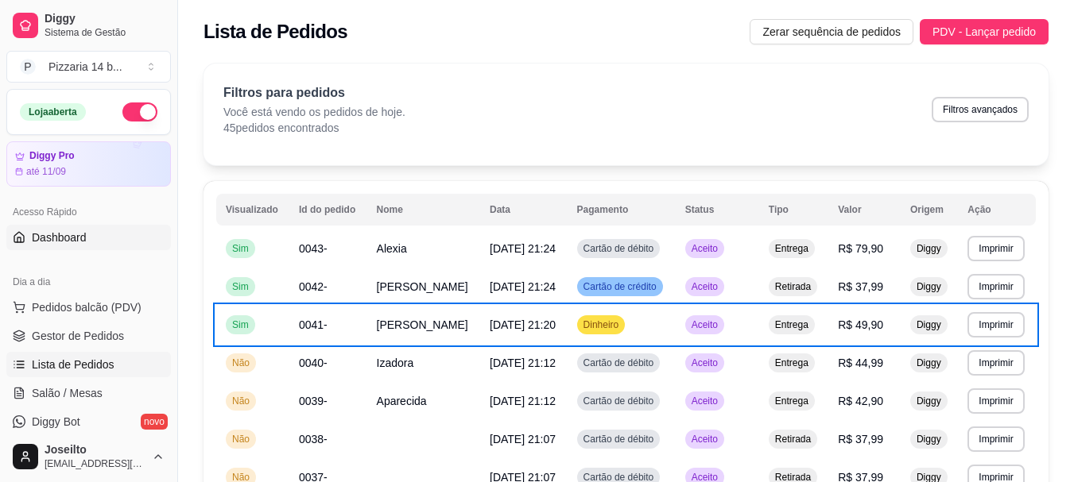
click at [52, 236] on span "Dashboard" at bounding box center [59, 238] width 55 height 16
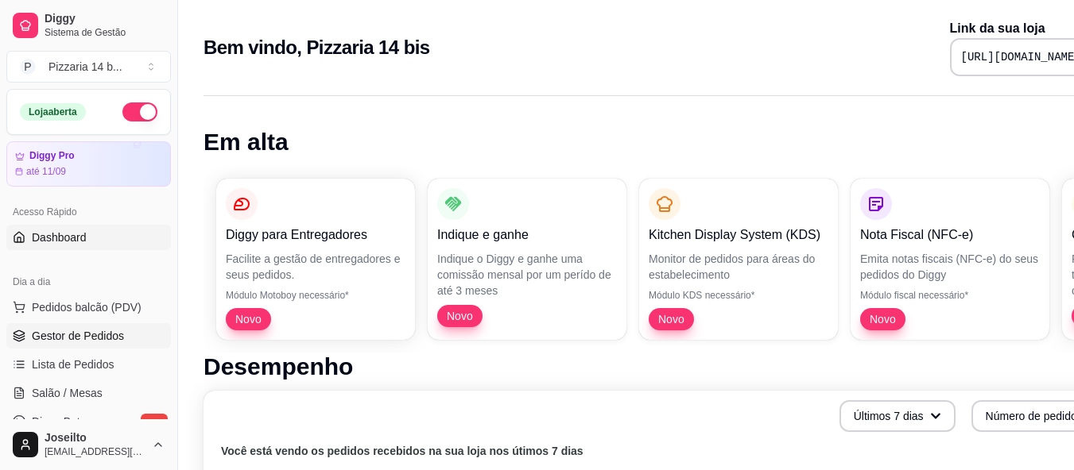
click at [92, 344] on link "Gestor de Pedidos" at bounding box center [88, 335] width 165 height 25
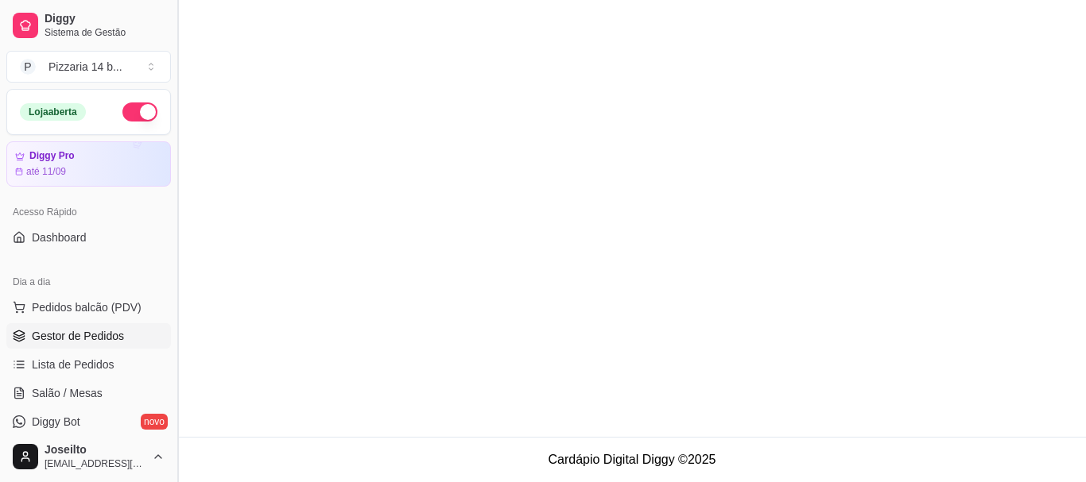
click at [85, 362] on span "Lista de Pedidos" at bounding box center [73, 365] width 83 height 16
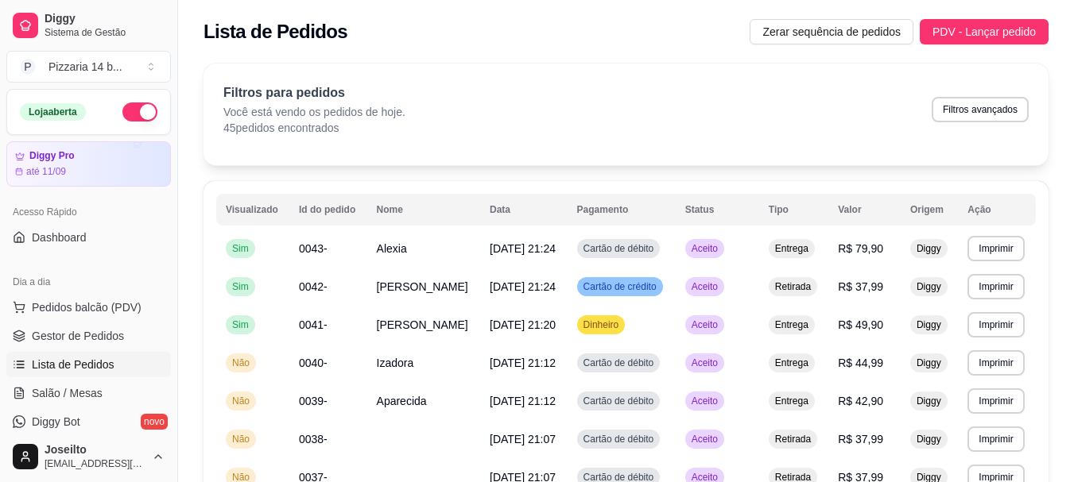
click at [108, 343] on span "Gestor de Pedidos" at bounding box center [78, 336] width 92 height 16
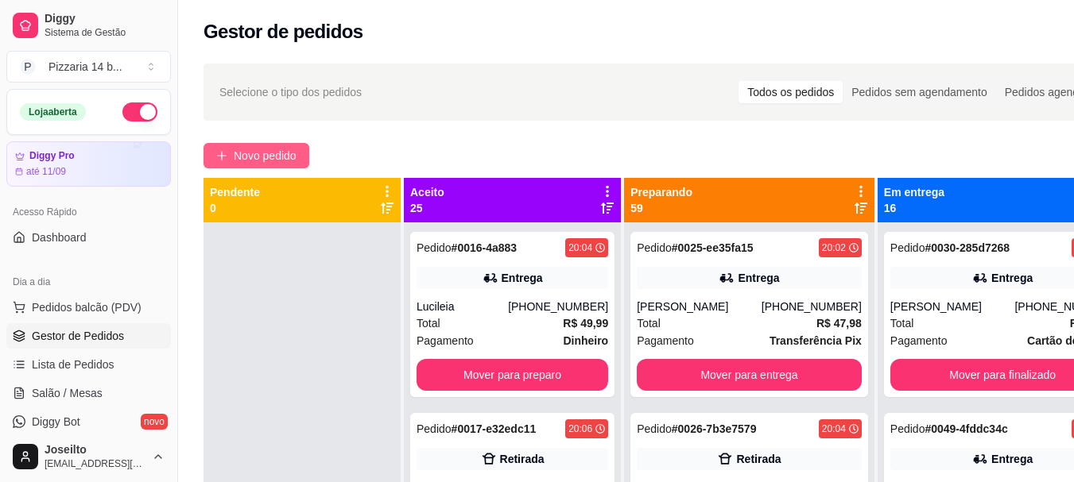
click at [269, 144] on button "Novo pedido" at bounding box center [256, 155] width 106 height 25
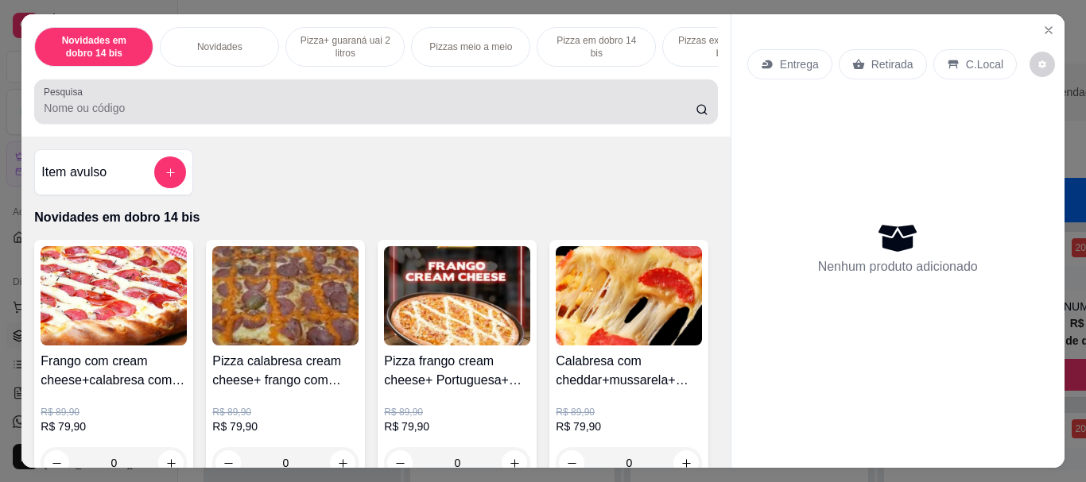
click at [243, 115] on input "Pesquisa" at bounding box center [370, 108] width 652 height 16
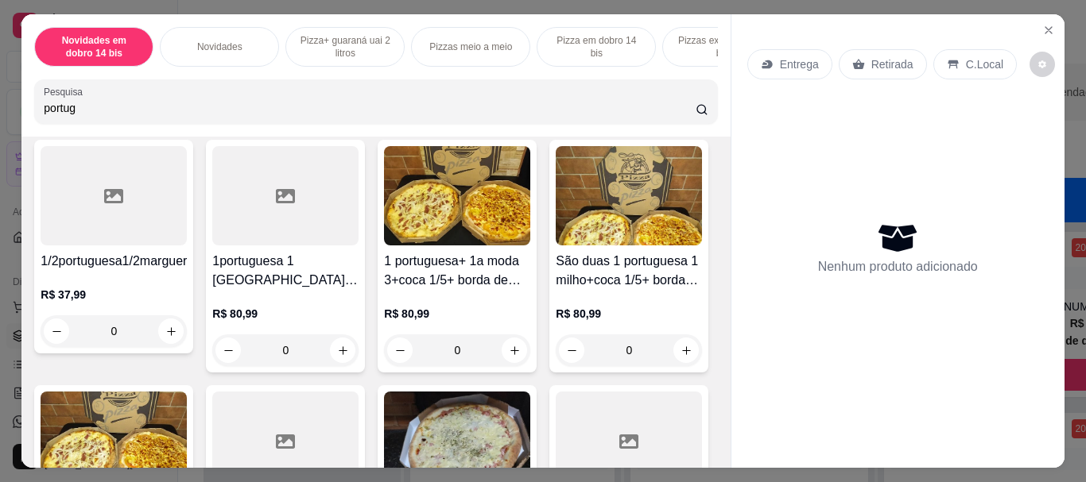
scroll to position [874, 0]
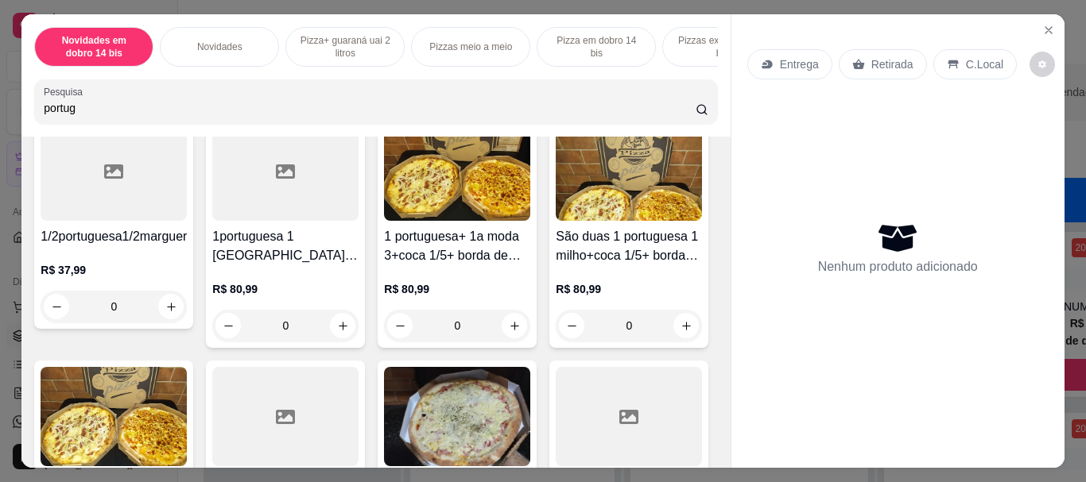
type input "portug"
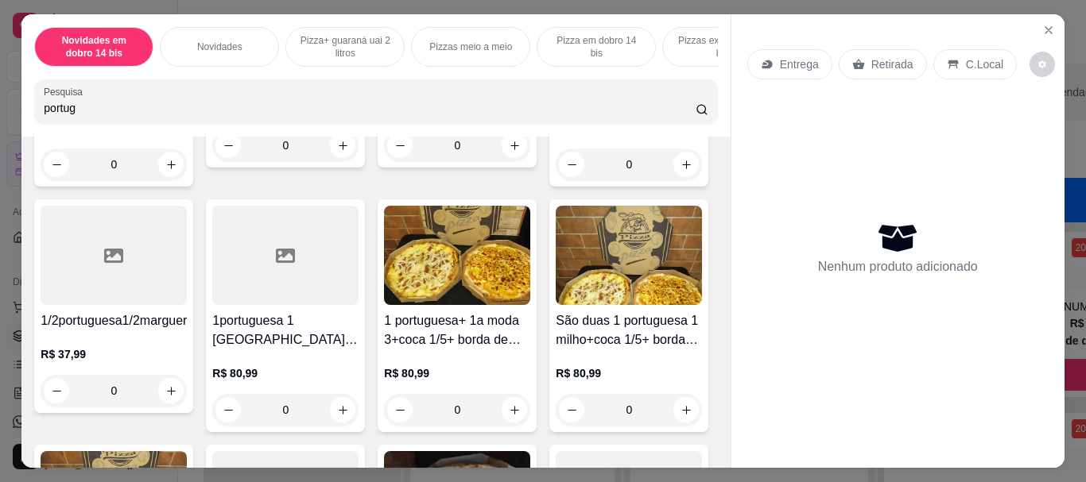
scroll to position [795, 0]
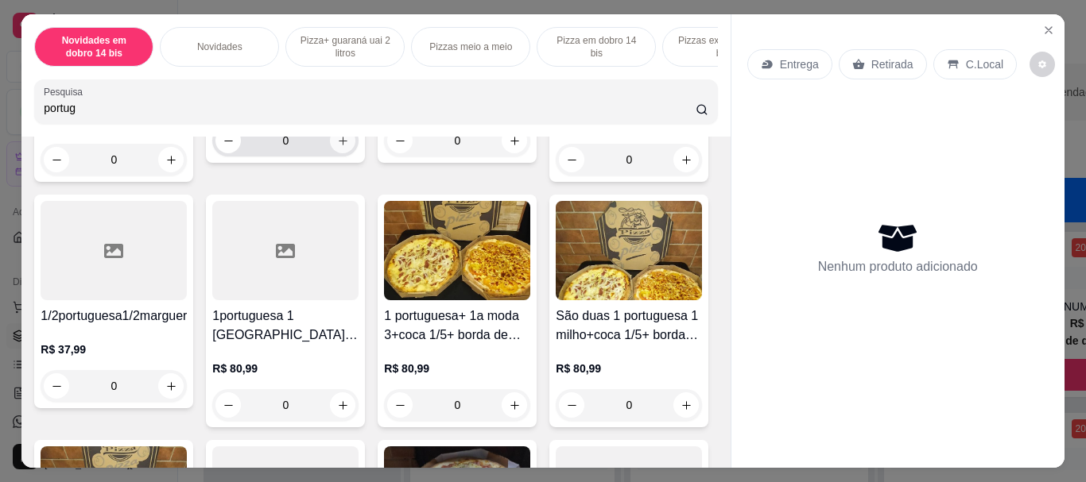
click at [337, 147] on icon "increase-product-quantity" at bounding box center [343, 141] width 12 height 12
type input "1"
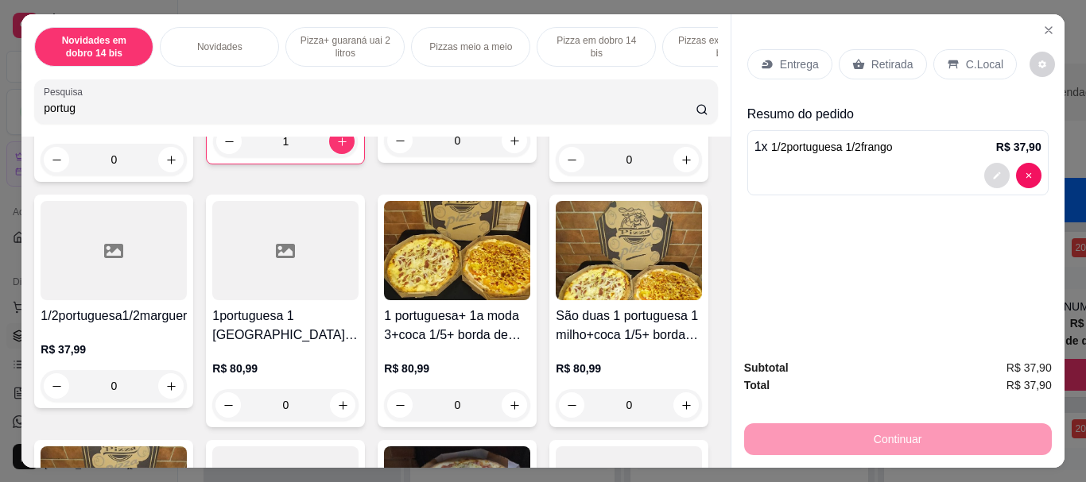
click at [993, 171] on icon "decrease-product-quantity" at bounding box center [997, 176] width 10 height 10
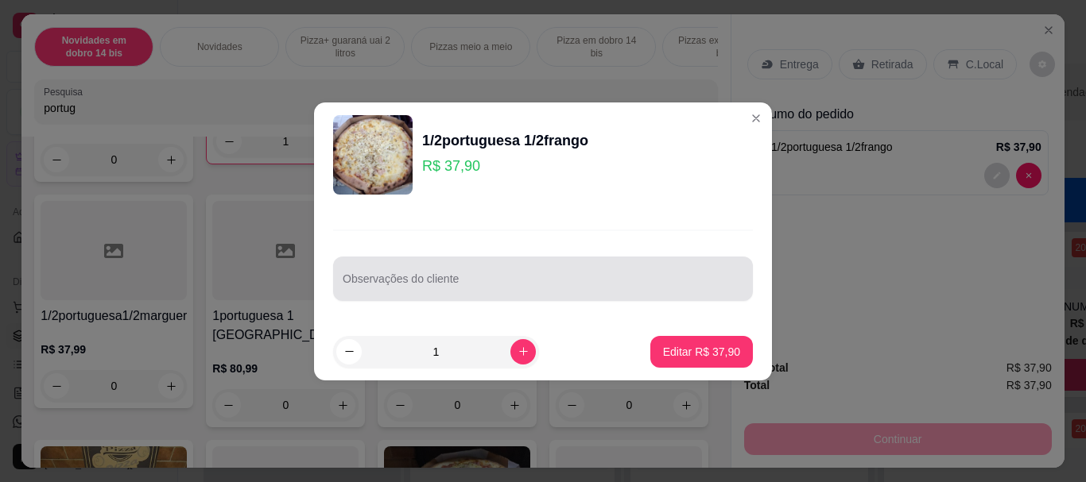
drag, startPoint x: 391, startPoint y: 276, endPoint x: 428, endPoint y: 274, distance: 36.6
click at [394, 276] on div at bounding box center [543, 279] width 401 height 32
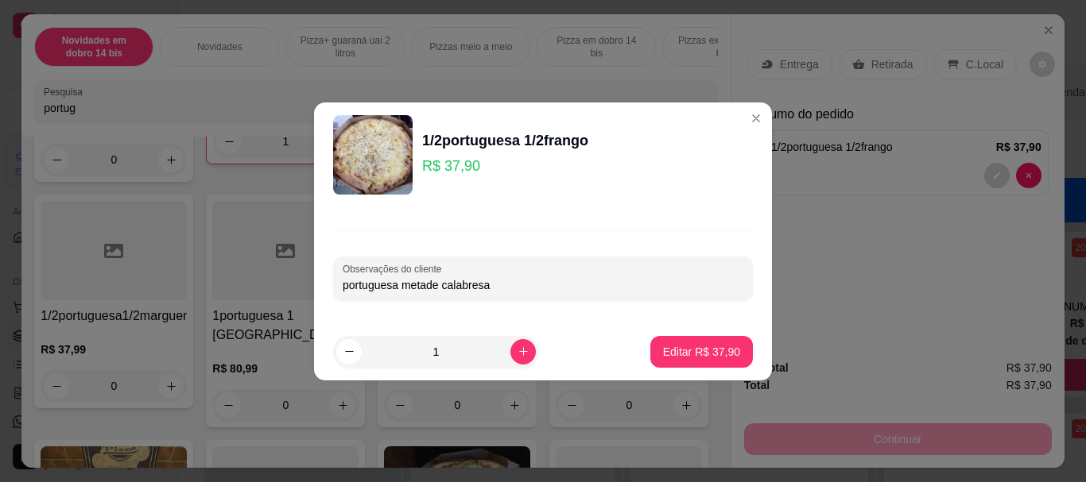
type input "portuguesa metade calabresa"
click at [674, 356] on p "Editar R$ 37,90" at bounding box center [701, 351] width 75 height 15
type input "0"
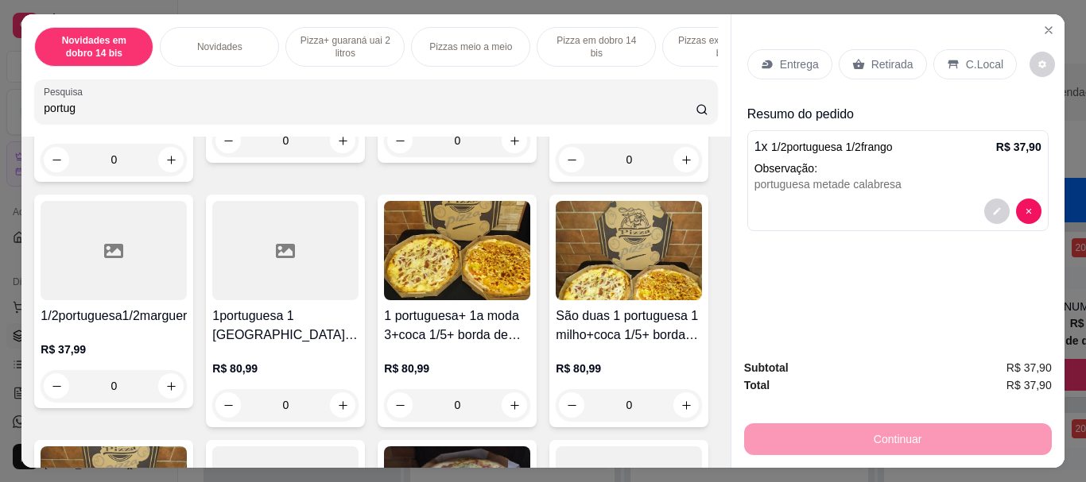
click at [784, 64] on p "Entrega" at bounding box center [799, 64] width 39 height 16
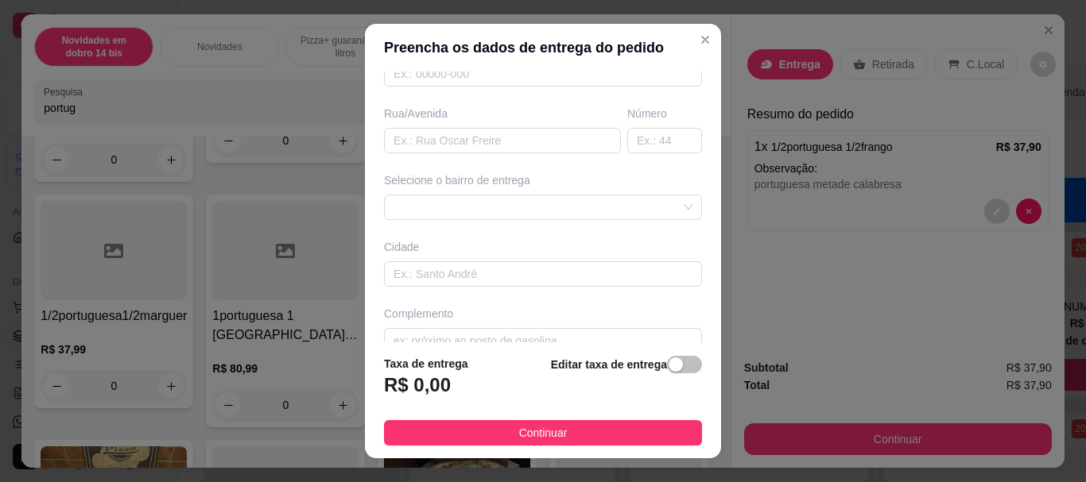
scroll to position [238, 0]
click at [504, 145] on input "text" at bounding box center [502, 139] width 237 height 25
type input "av. cachoeiro de itapemirm"
click at [633, 130] on input "text" at bounding box center [664, 139] width 75 height 25
type input "28"
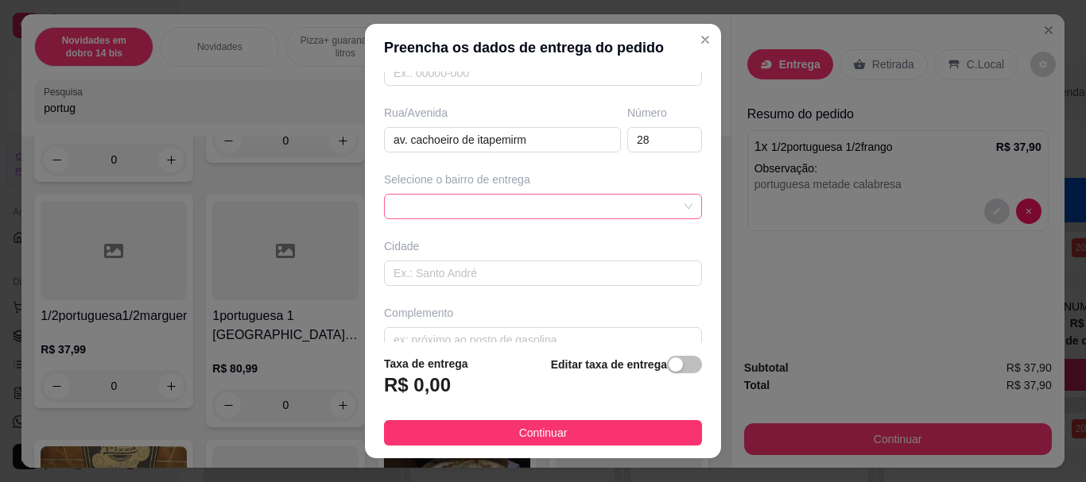
click at [608, 203] on div "Selecione o bairro de entrega" at bounding box center [543, 196] width 324 height 48
click at [614, 218] on div "63d9ac76be653fc608dcf003 63d9b01bbefd9875bae41b6b [GEOGRAPHIC_DATA] - [GEOGRAPH…" at bounding box center [543, 206] width 318 height 25
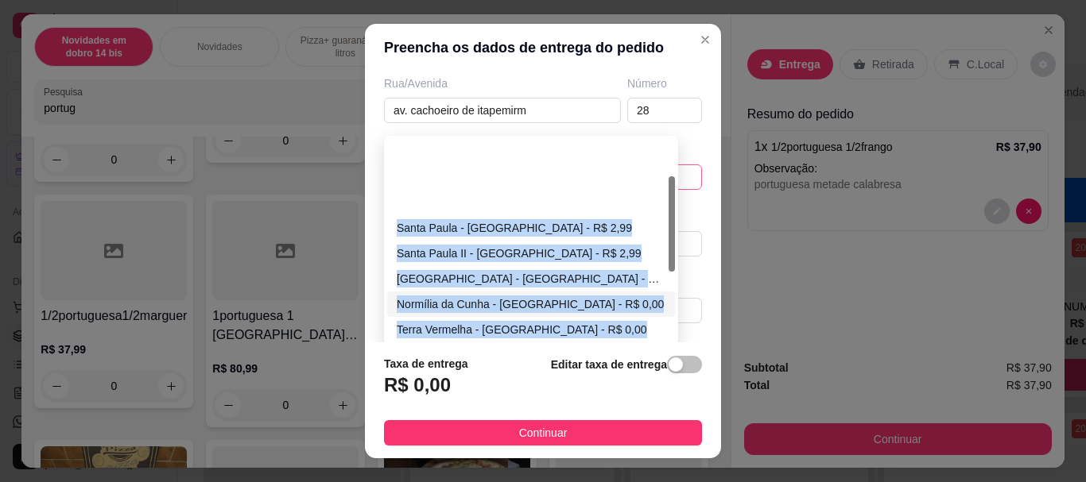
scroll to position [79, 0]
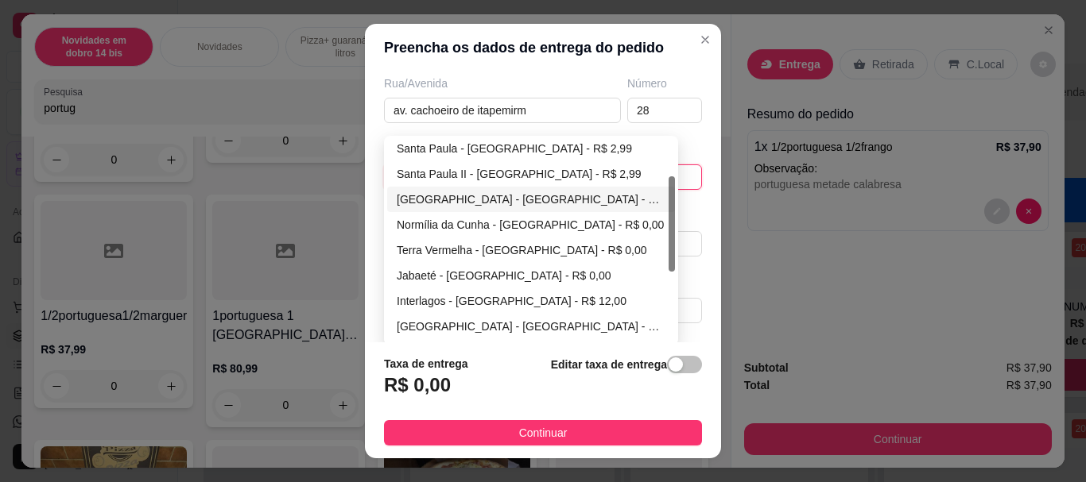
click at [410, 192] on div "[GEOGRAPHIC_DATA] - [GEOGRAPHIC_DATA] - R$ 0,00" at bounding box center [531, 199] width 269 height 17
type input "[GEOGRAPHIC_DATA]"
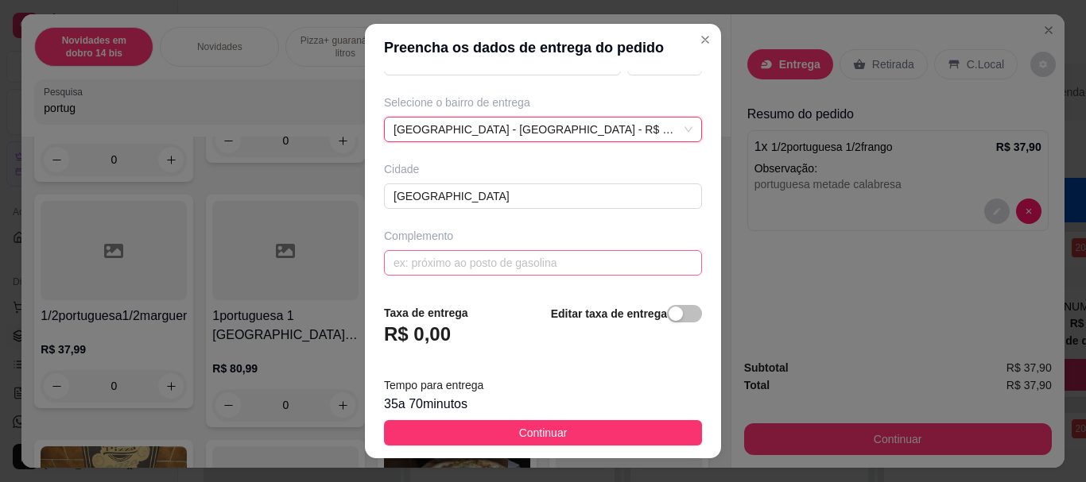
scroll to position [27, 0]
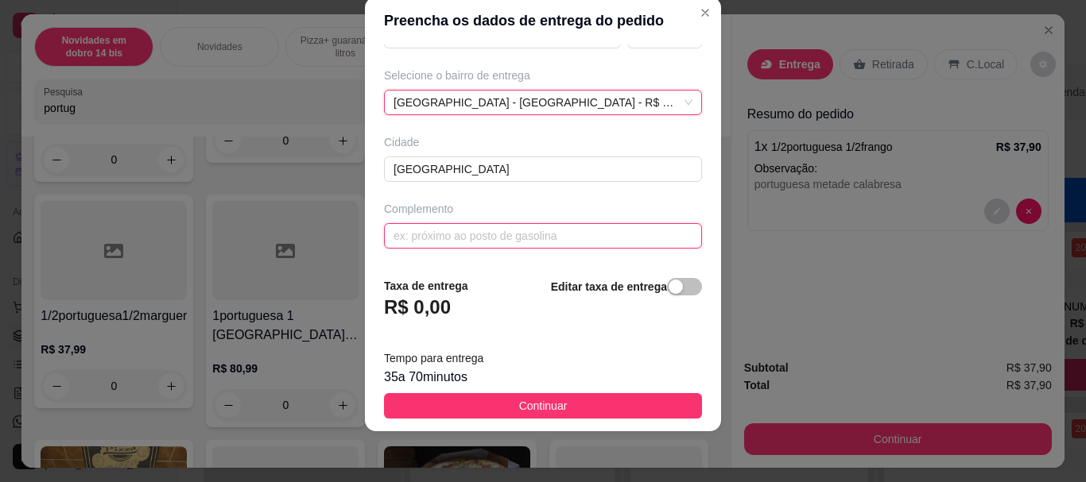
click at [489, 232] on input "text" at bounding box center [543, 235] width 318 height 25
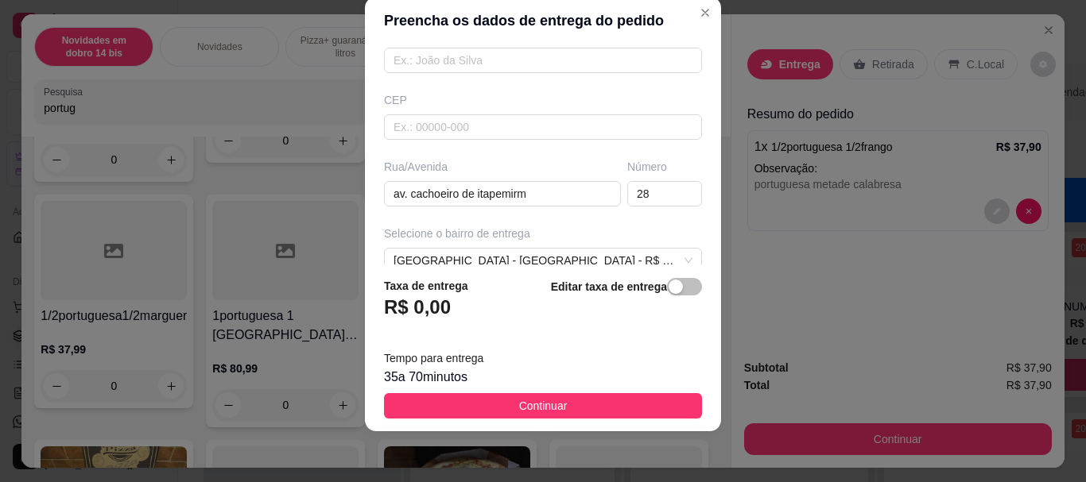
scroll to position [157, 0]
type input "ao lado da porteira do exercito"
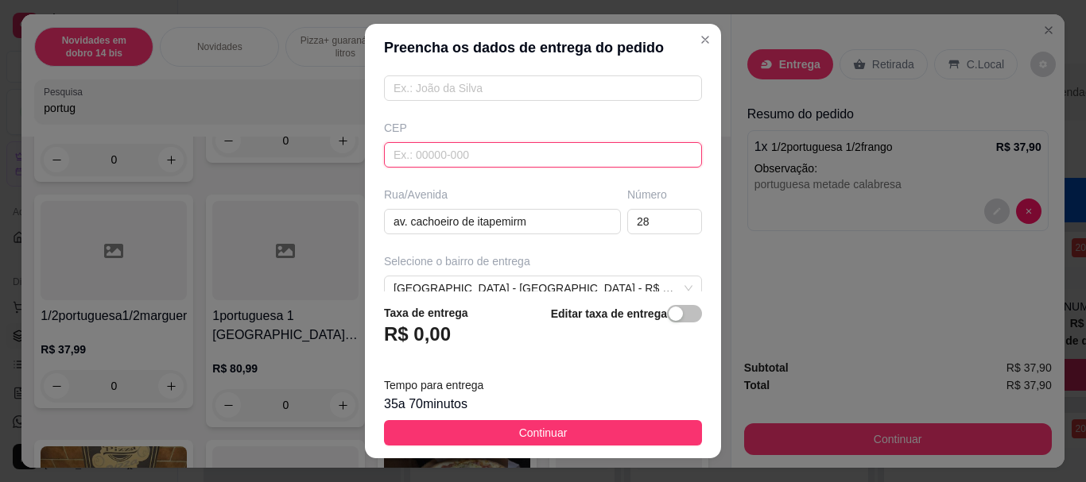
click at [484, 157] on input "text" at bounding box center [543, 154] width 318 height 25
paste input "2798367616"
type input "2798367616"
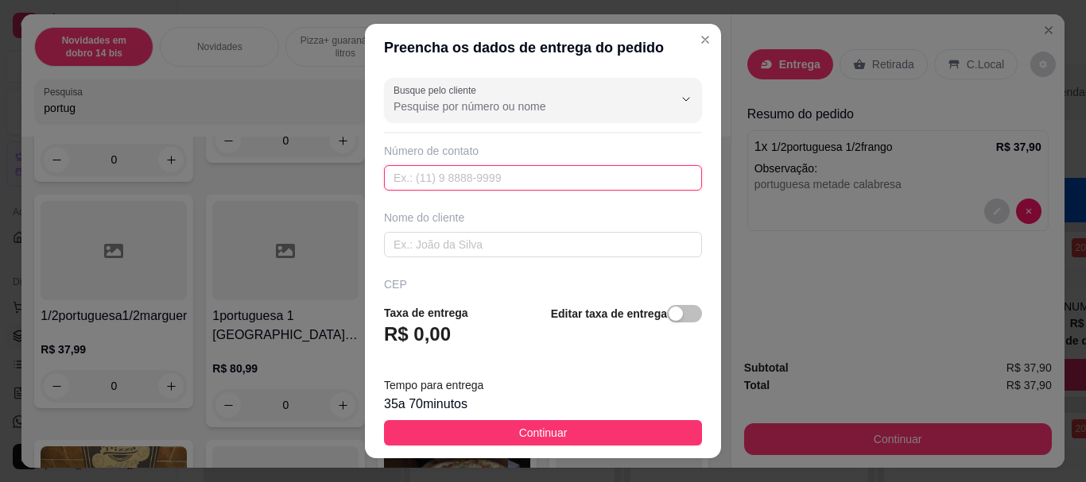
click at [441, 173] on input "text" at bounding box center [543, 177] width 318 height 25
paste input "[PHONE_NUMBER]"
type input "[PHONE_NUMBER]"
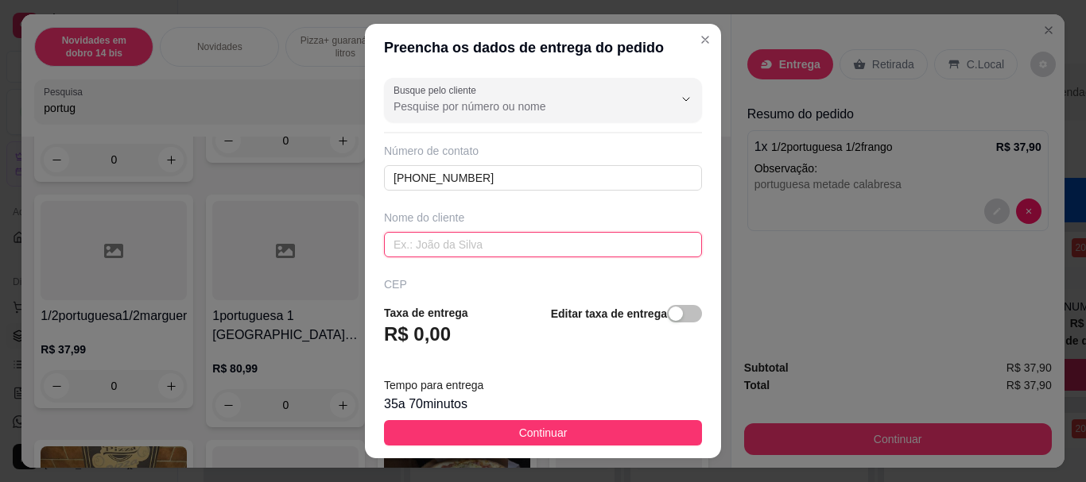
drag, startPoint x: 460, startPoint y: 238, endPoint x: 537, endPoint y: 257, distance: 79.4
click at [461, 238] on input "text" at bounding box center [543, 244] width 318 height 25
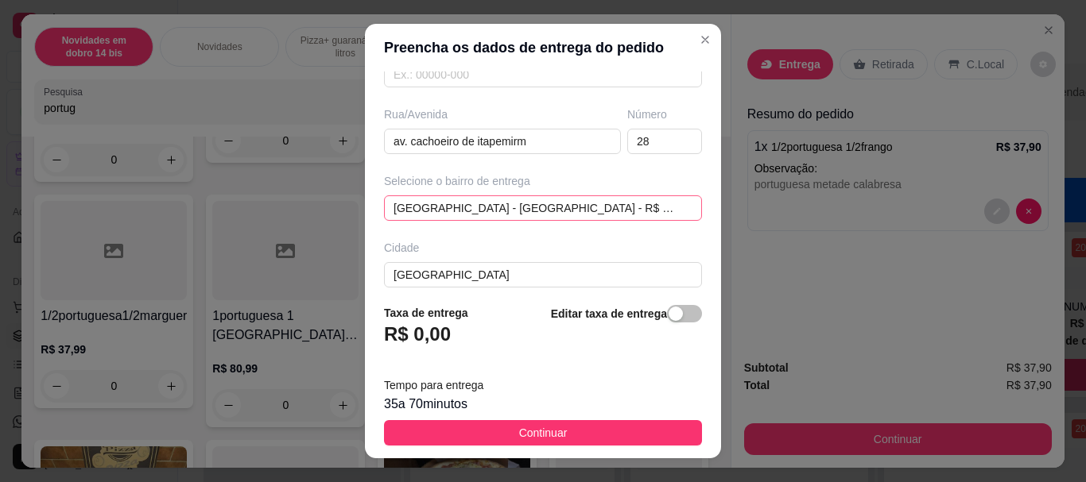
scroll to position [236, 0]
type input "[PERSON_NAME]"
drag, startPoint x: 534, startPoint y: 161, endPoint x: 520, endPoint y: 140, distance: 25.1
click at [514, 150] on div "Busque pelo cliente Número de contato [PHONE_NUMBER] Nome do cliente [GEOGRAPHI…" at bounding box center [543, 181] width 356 height 219
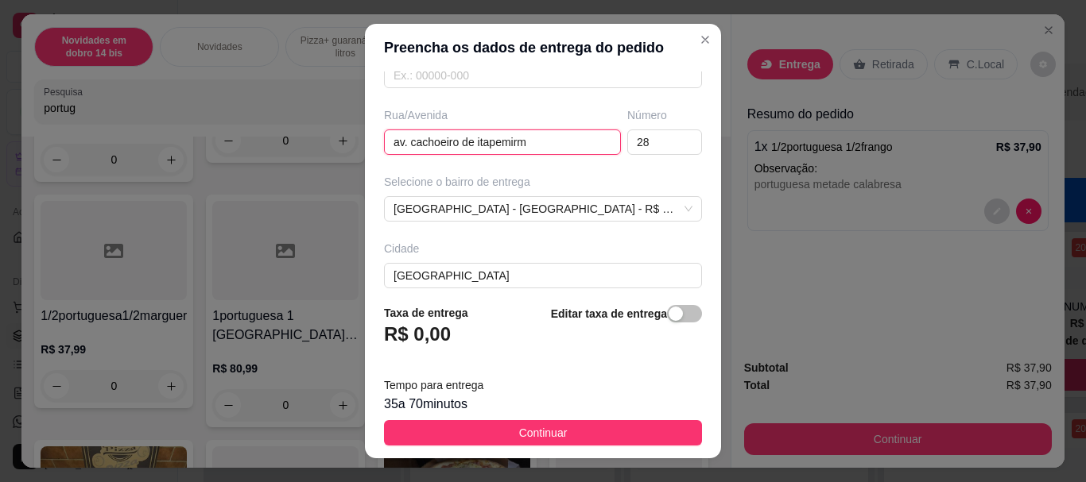
drag, startPoint x: 520, startPoint y: 140, endPoint x: 269, endPoint y: 91, distance: 255.9
click at [269, 91] on div "Preencha os dados de entrega do pedido Busque pelo cliente Número de contato [P…" at bounding box center [543, 241] width 1086 height 482
paste input "Estrada [PERSON_NAME]"
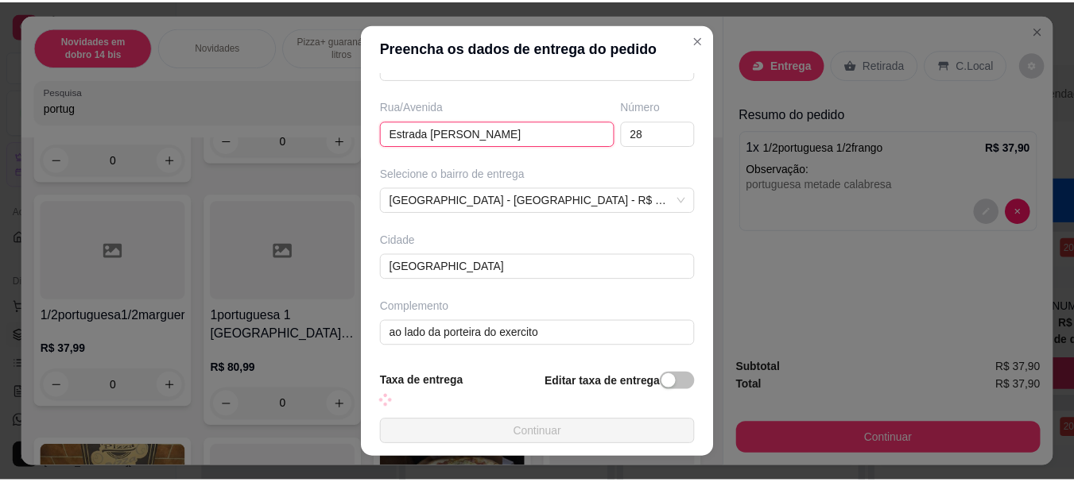
scroll to position [247, 0]
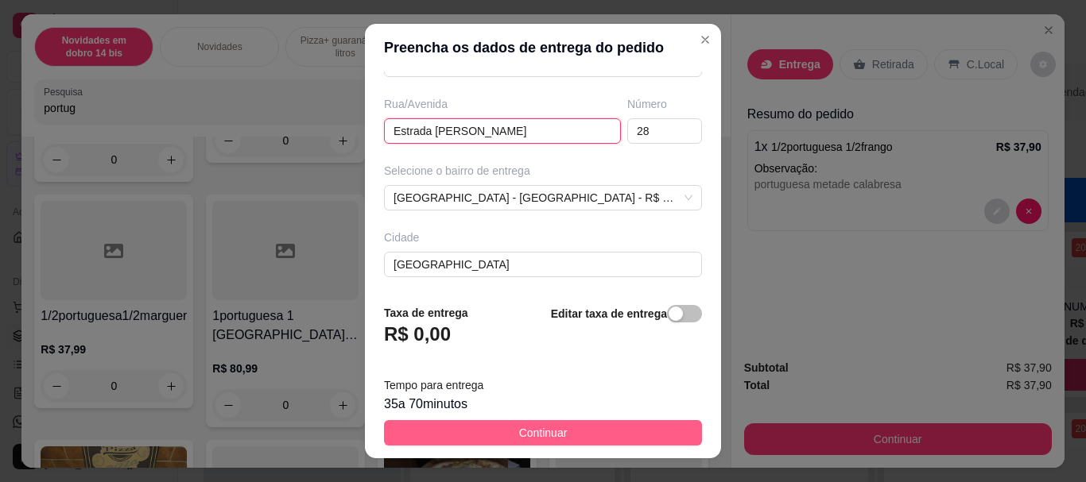
type input "Estrada [PERSON_NAME]"
click at [490, 428] on button "Continuar" at bounding box center [543, 432] width 318 height 25
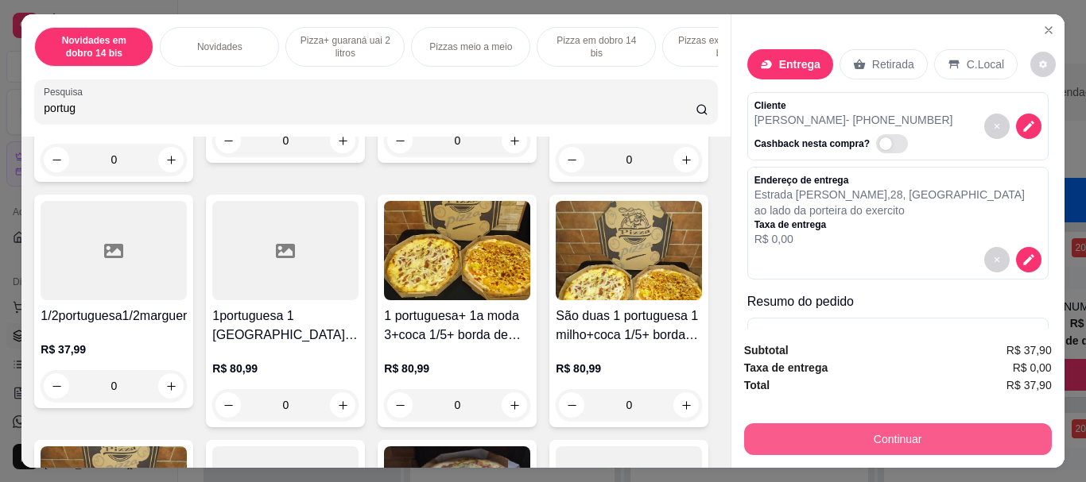
click at [881, 440] on button "Continuar" at bounding box center [898, 440] width 308 height 32
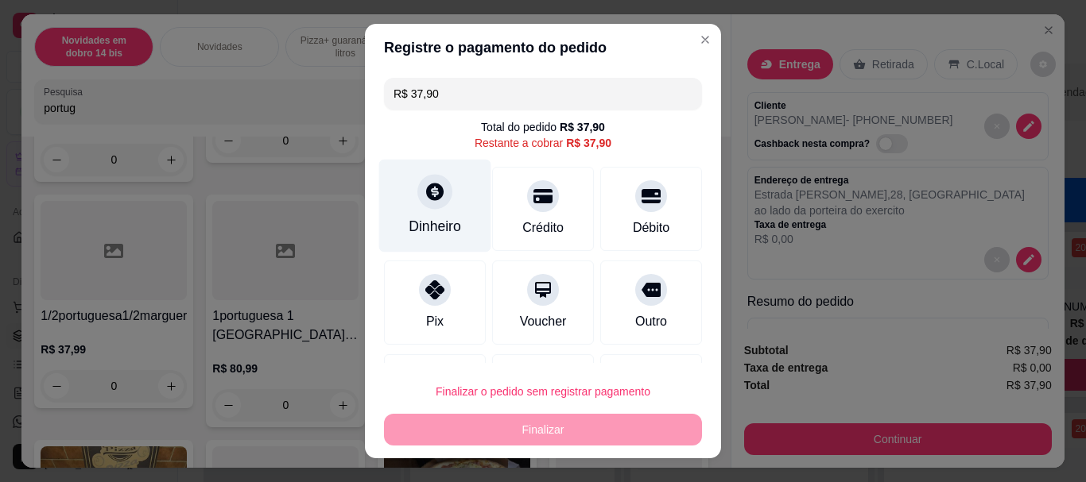
drag, startPoint x: 440, startPoint y: 210, endPoint x: 461, endPoint y: 236, distance: 33.4
click at [461, 236] on div "Dinheiro" at bounding box center [435, 206] width 112 height 93
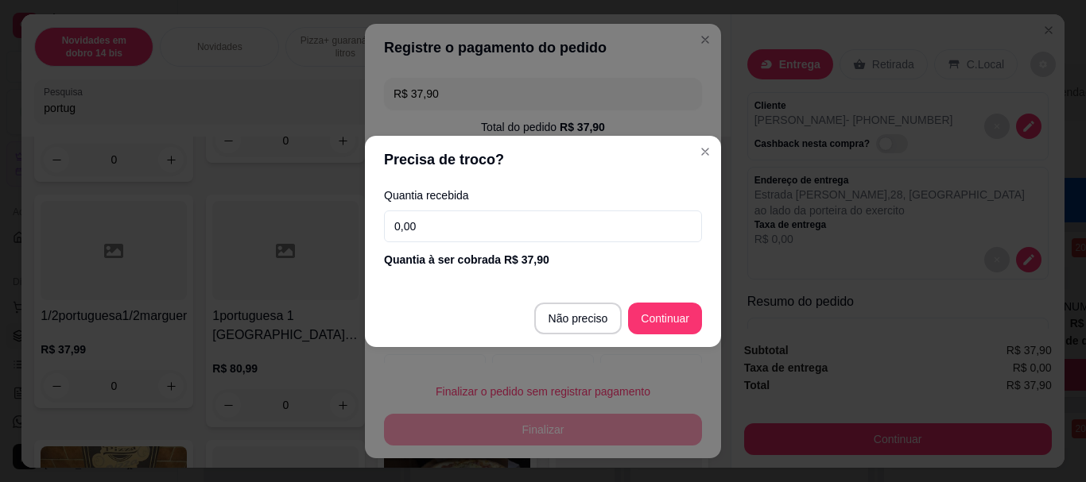
click at [716, 163] on header "Precisa de troco?" at bounding box center [543, 160] width 356 height 48
click at [714, 161] on header "Precisa de troco?" at bounding box center [543, 160] width 356 height 48
click at [713, 160] on section "Precisa de troco? Quantia recebida 0,00 Quantia à ser cobrada R$ 37,90 Não prec…" at bounding box center [543, 241] width 356 height 211
click at [517, 249] on div "Quantia recebida 0,00 Quantia à ser cobrada R$ 37,90" at bounding box center [543, 229] width 356 height 91
click at [517, 236] on input "0,00" at bounding box center [543, 227] width 318 height 32
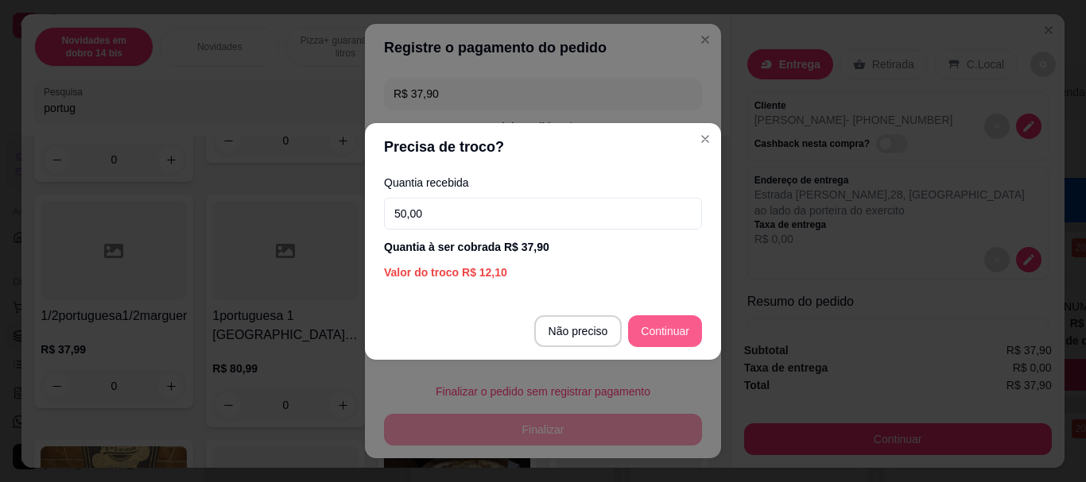
type input "50,00"
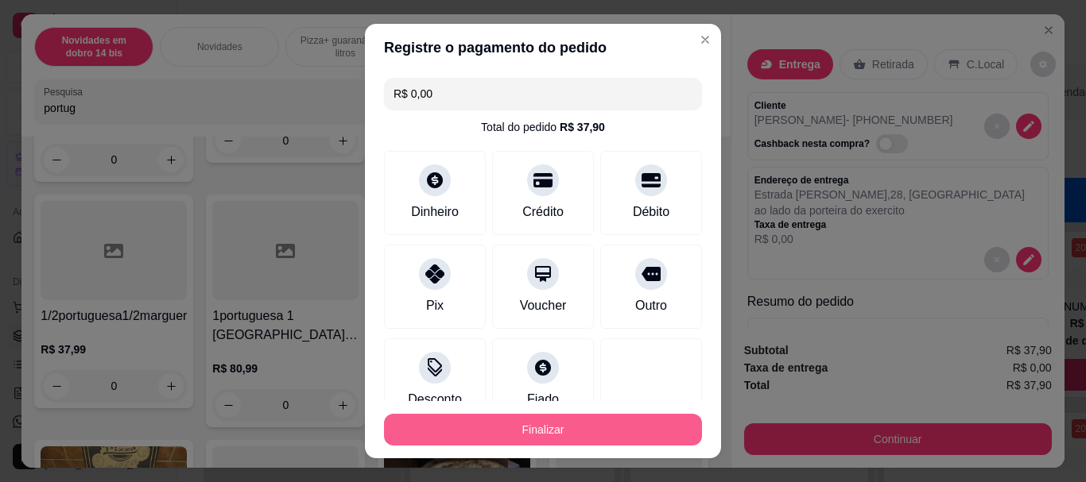
click at [555, 426] on button "Finalizar" at bounding box center [543, 430] width 318 height 32
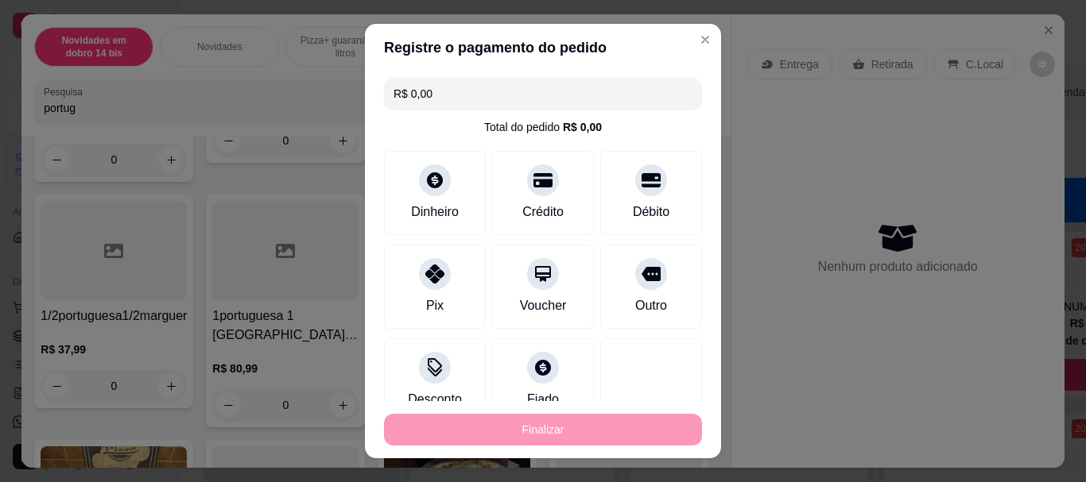
type input "-R$ 37,90"
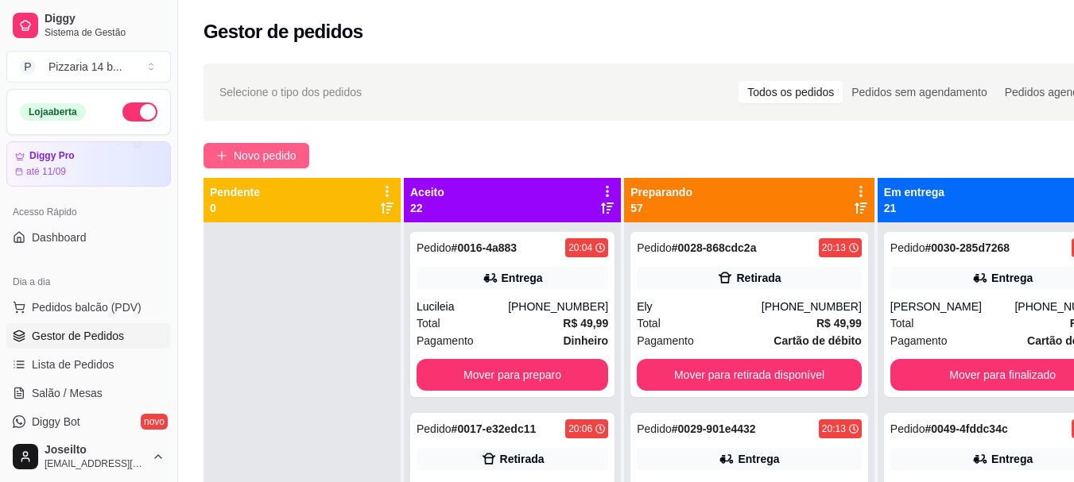
drag, startPoint x: 253, startPoint y: 136, endPoint x: 259, endPoint y: 148, distance: 13.5
click at [256, 142] on div "Selecione o tipo dos pedidos Todos os pedidos Pedidos sem agendamento Pedidos a…" at bounding box center [666, 366] width 976 height 625
click at [259, 148] on span "Novo pedido" at bounding box center [265, 155] width 63 height 17
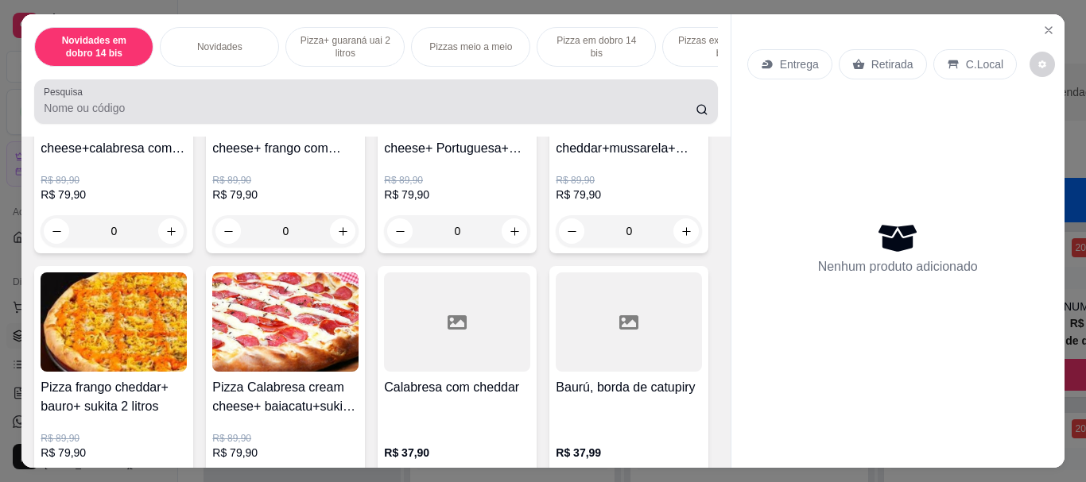
scroll to position [874, 0]
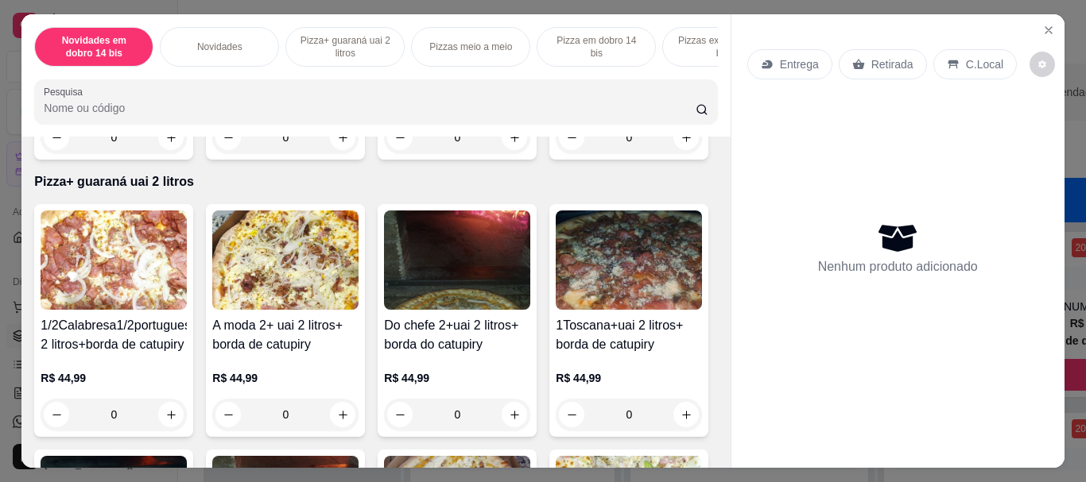
click at [471, 41] on p "Pizzas meio a meio" at bounding box center [470, 47] width 83 height 13
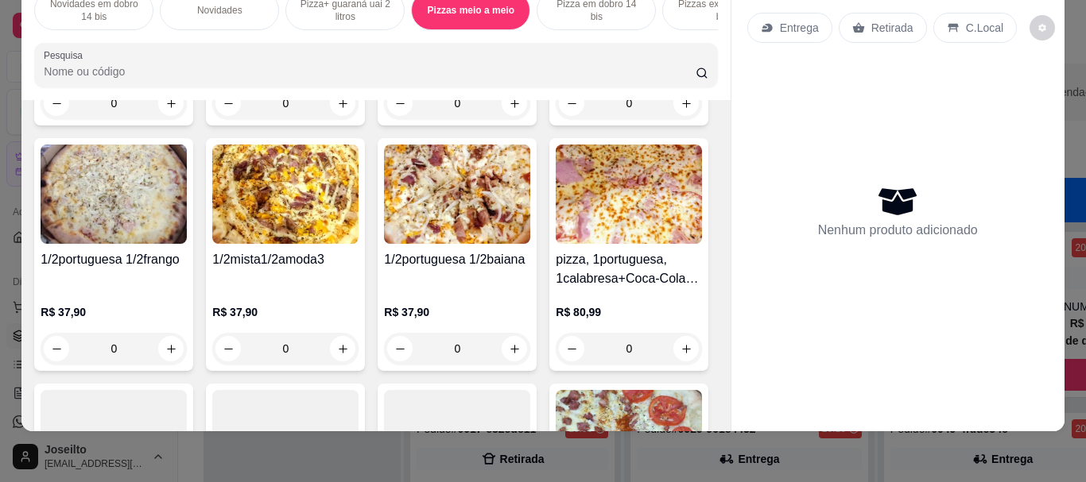
scroll to position [2734, 0]
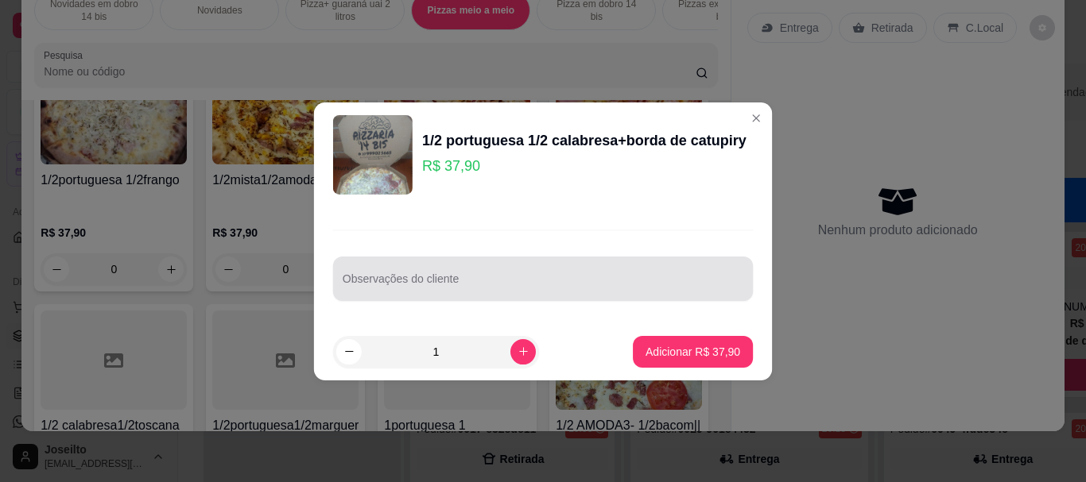
click at [335, 262] on div "Observações do cliente" at bounding box center [543, 279] width 420 height 45
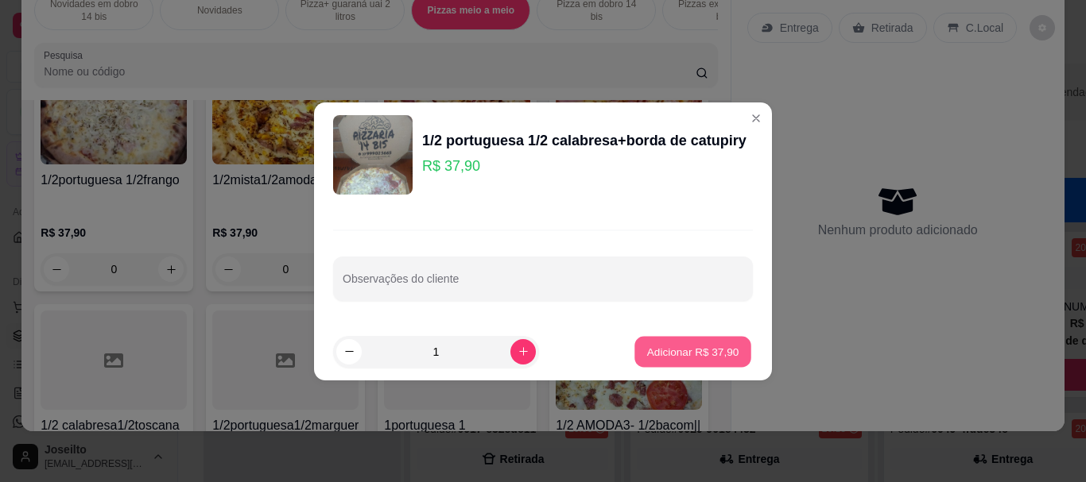
click at [684, 339] on button "Adicionar R$ 37,90" at bounding box center [692, 351] width 117 height 31
type input "1"
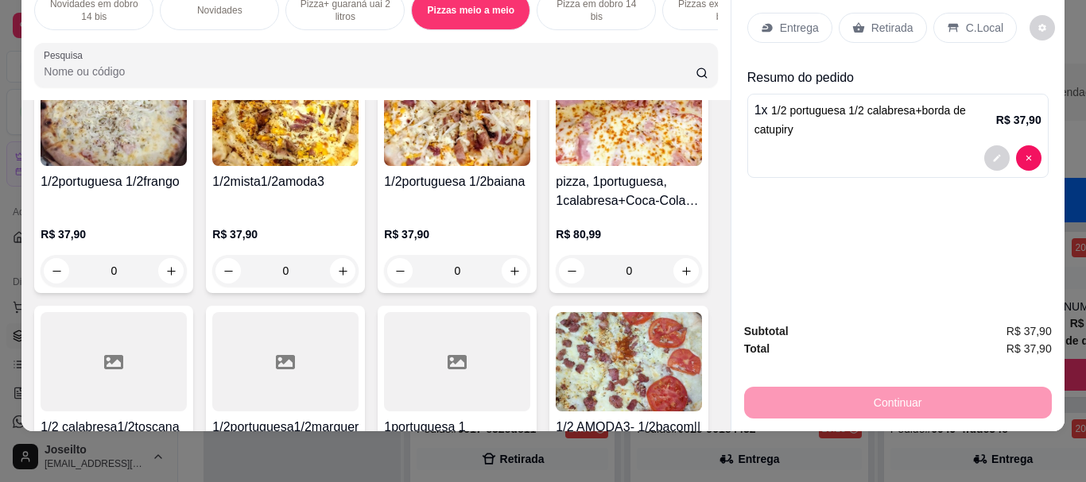
drag, startPoint x: 837, startPoint y: 13, endPoint x: 875, endPoint y: 94, distance: 89.6
click at [841, 13] on div "Retirada" at bounding box center [882, 28] width 88 height 30
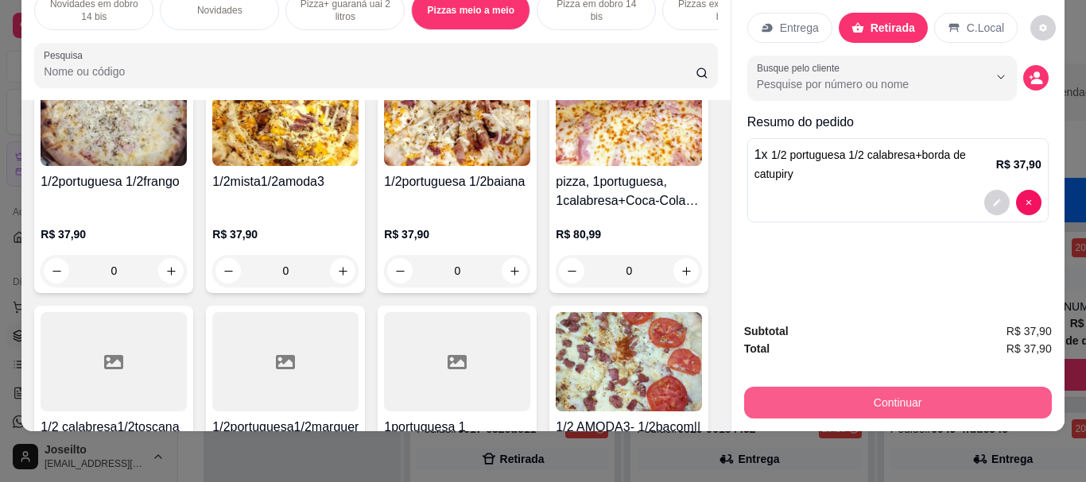
click at [854, 392] on button "Continuar" at bounding box center [898, 403] width 308 height 32
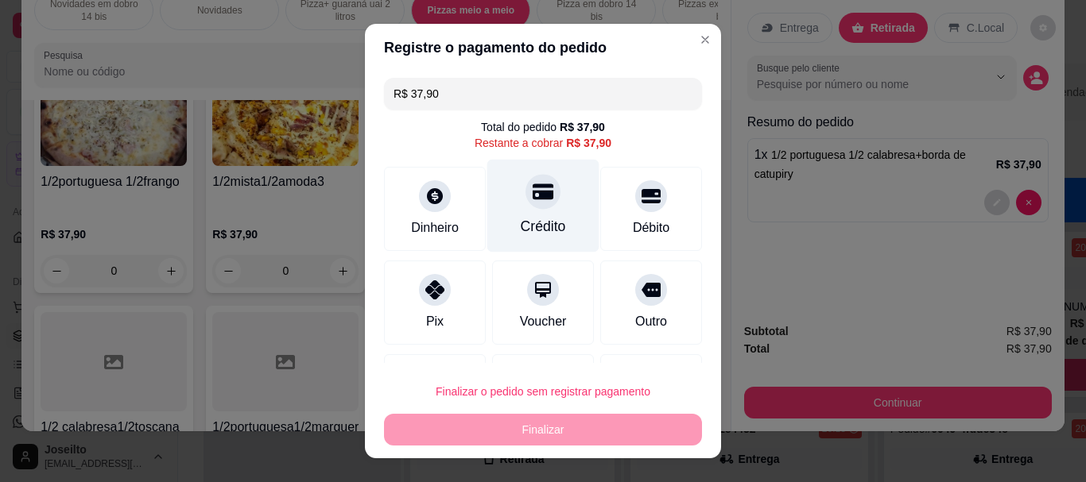
click at [518, 209] on div "Crédito" at bounding box center [543, 206] width 112 height 93
type input "R$ 0,00"
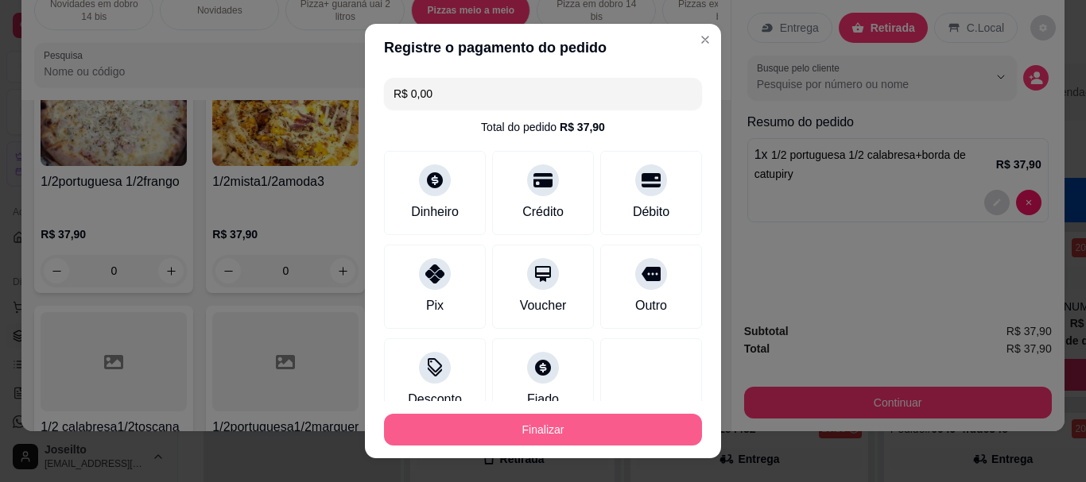
click at [567, 425] on button "Finalizar" at bounding box center [543, 430] width 318 height 32
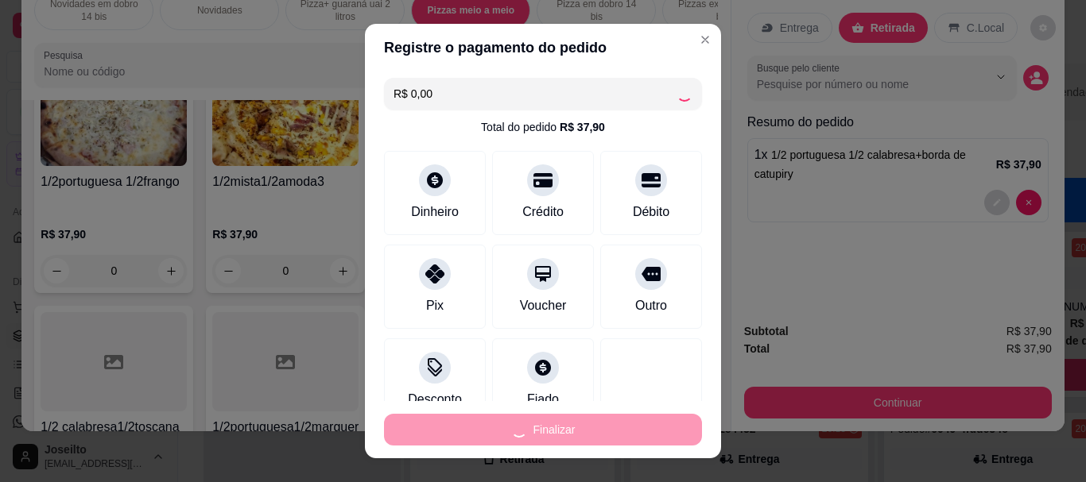
type input "0"
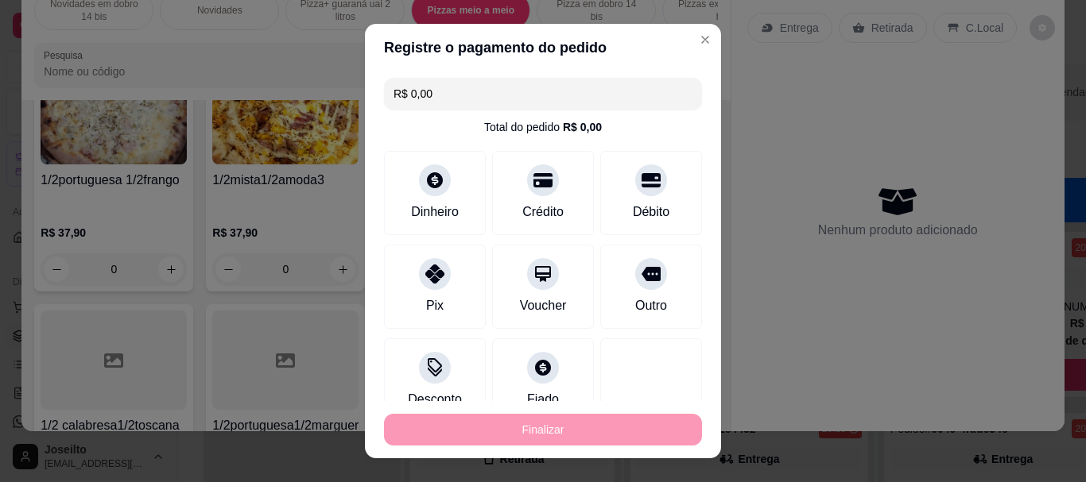
type input "-R$ 37,90"
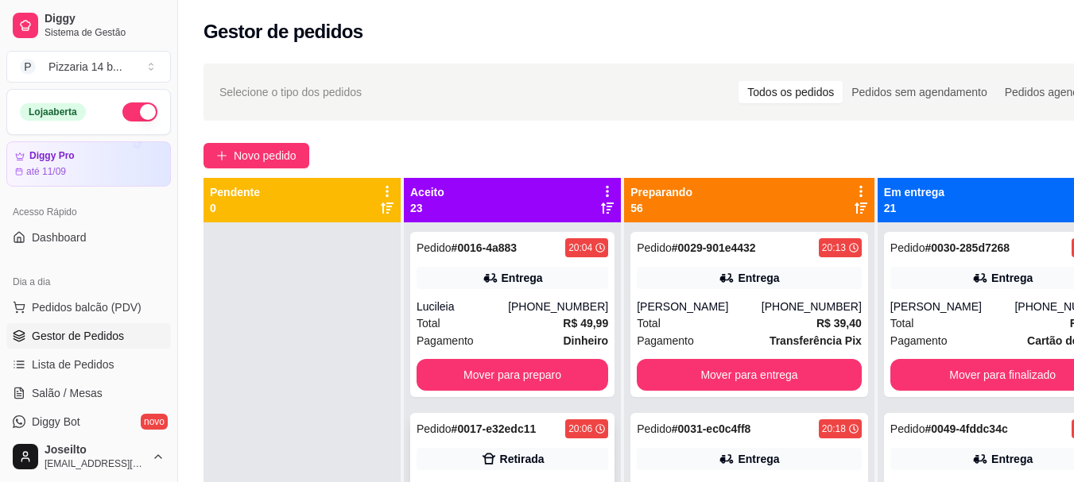
click at [568, 426] on div "20:06" at bounding box center [580, 429] width 24 height 13
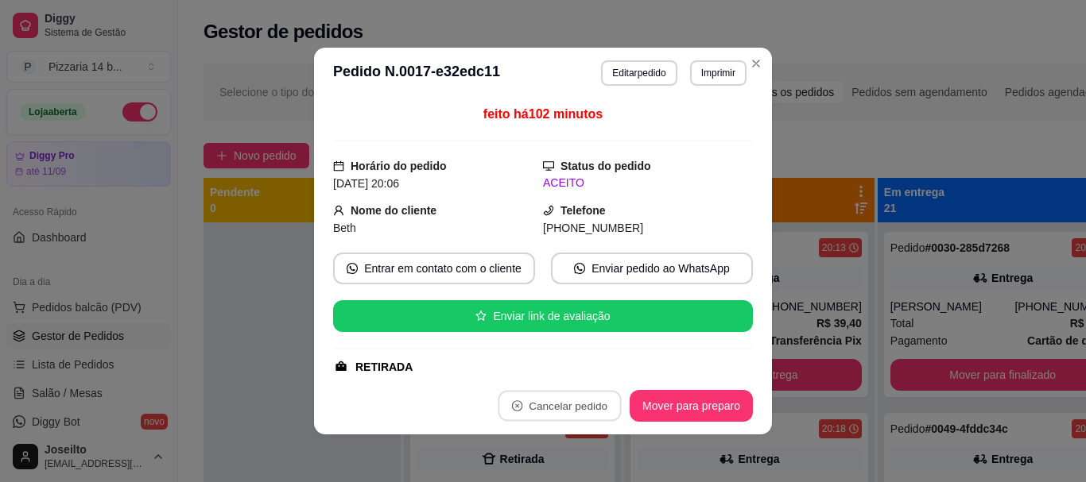
click at [537, 370] on button "não" at bounding box center [526, 370] width 61 height 30
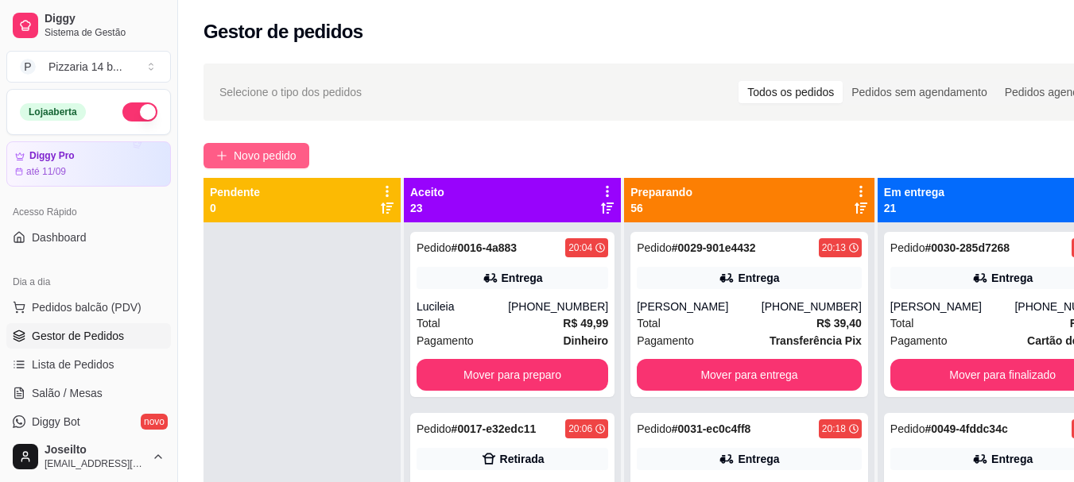
click at [238, 144] on button "Novo pedido" at bounding box center [256, 155] width 106 height 25
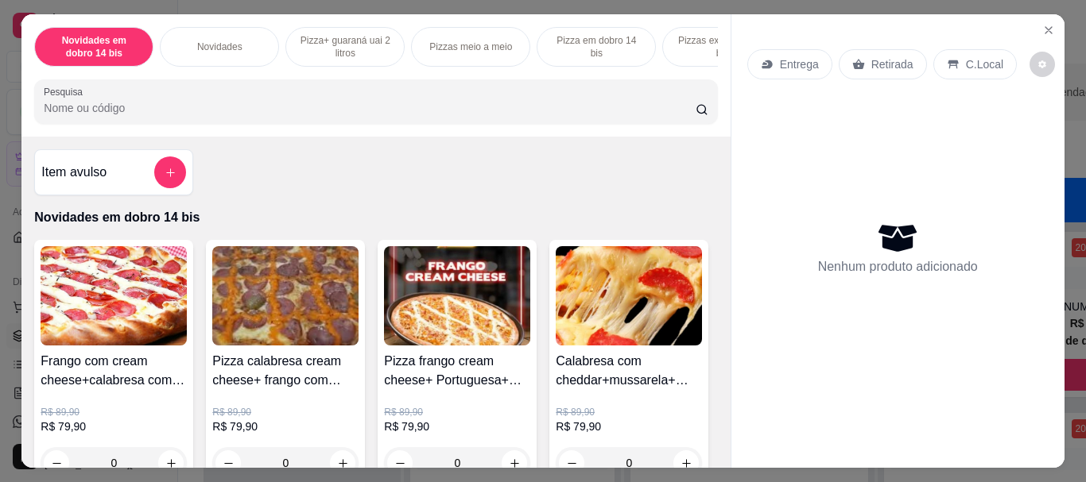
click at [234, 43] on p "Novidades" at bounding box center [219, 47] width 45 height 13
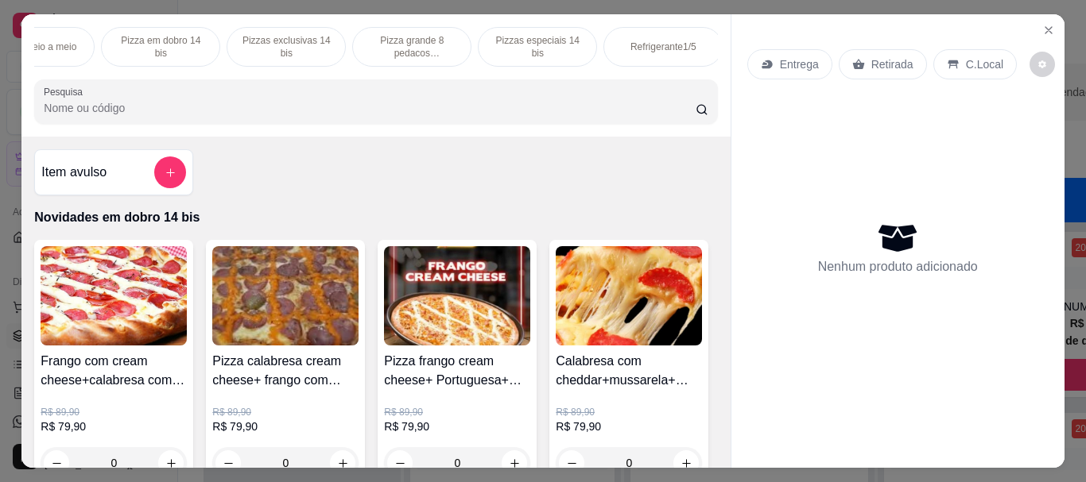
scroll to position [0, 445]
click at [407, 43] on p "Pizza grande 8 pedacos promocionais" at bounding box center [402, 46] width 92 height 25
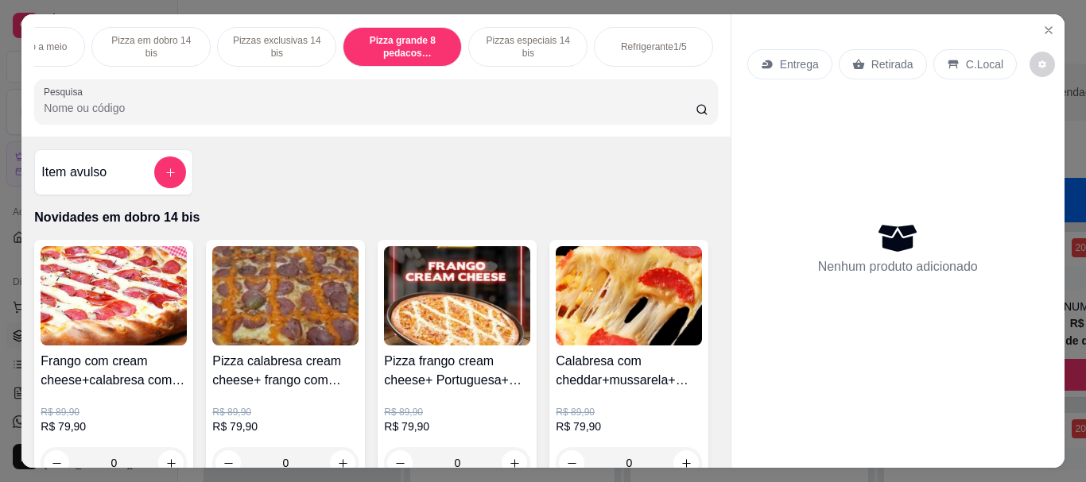
scroll to position [42, 0]
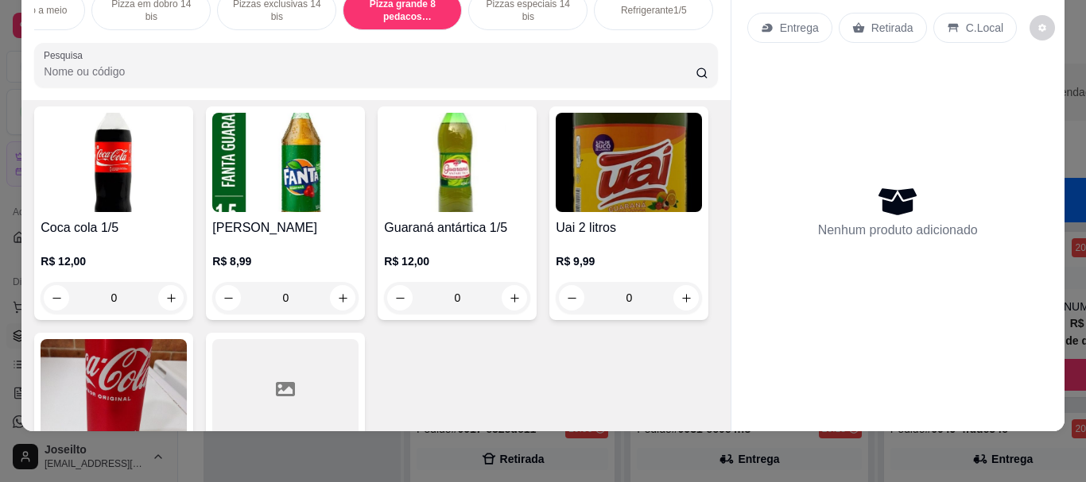
type input "1"
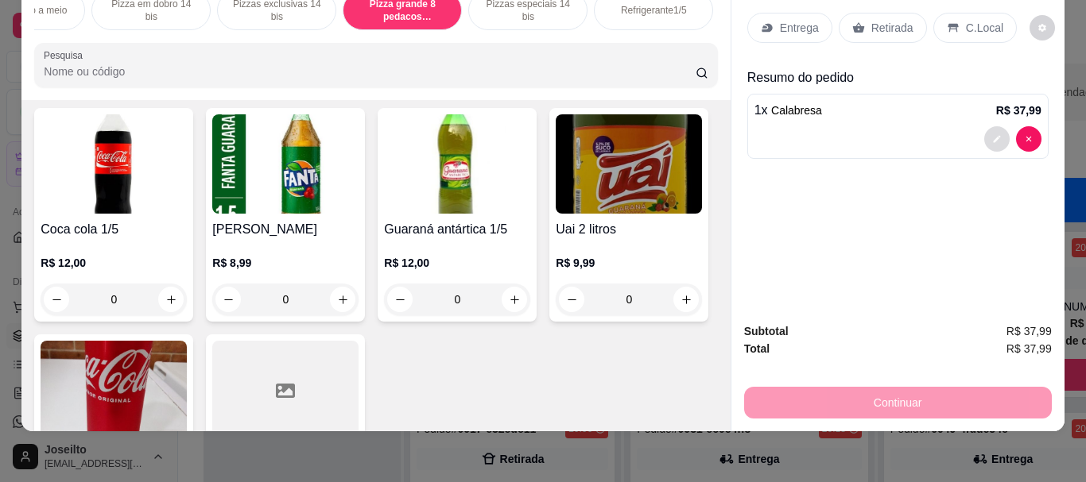
click at [984, 128] on button "decrease-product-quantity" at bounding box center [996, 138] width 25 height 25
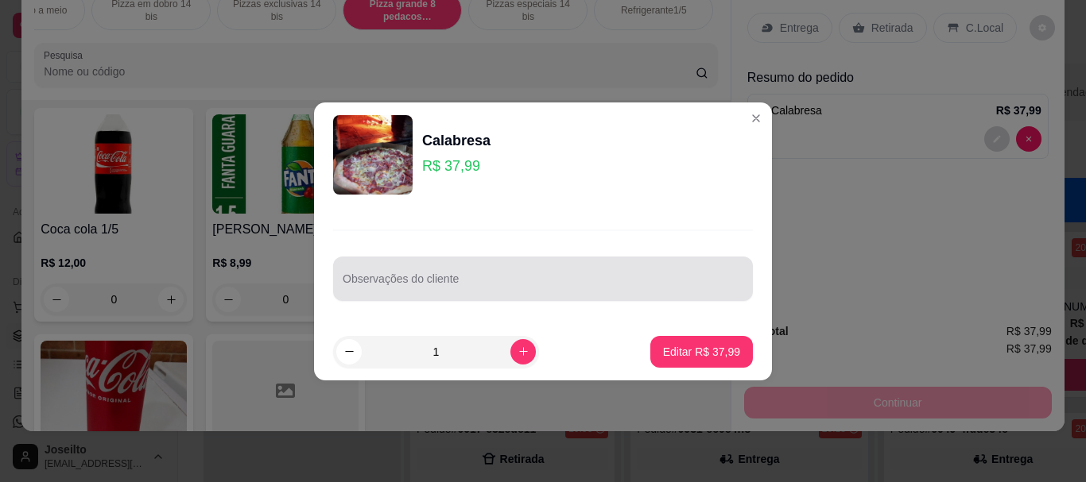
click at [517, 282] on input "Observações do cliente" at bounding box center [543, 285] width 401 height 16
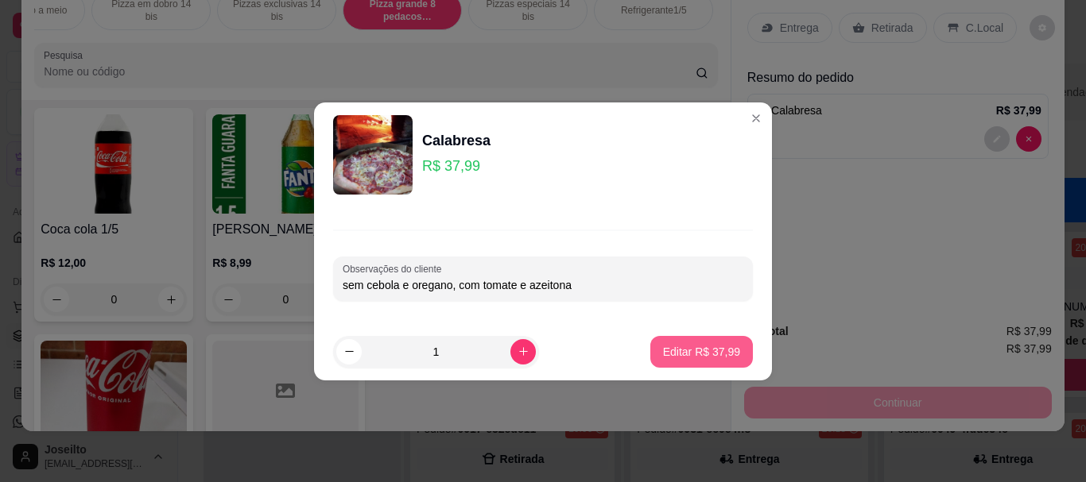
type input "sem cebola e oregano, com tomate e azeitona"
click at [729, 354] on button "Editar R$ 37,99" at bounding box center [701, 352] width 103 height 32
type input "0"
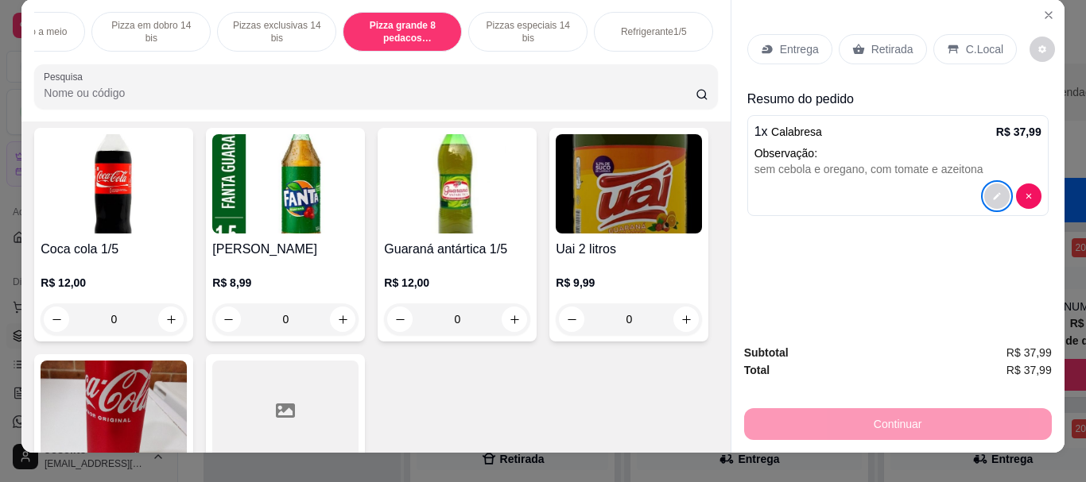
scroll to position [0, 0]
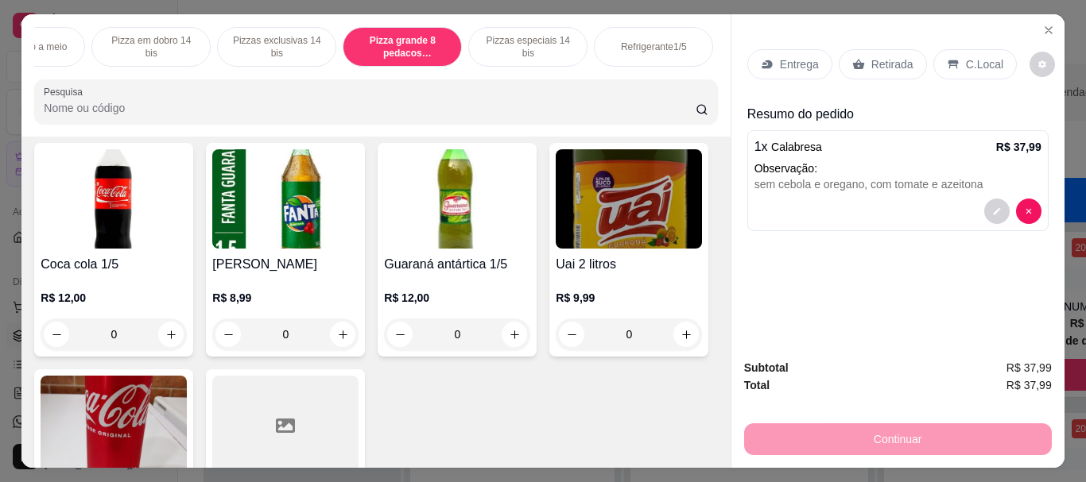
click at [871, 64] on p "Retirada" at bounding box center [892, 64] width 42 height 16
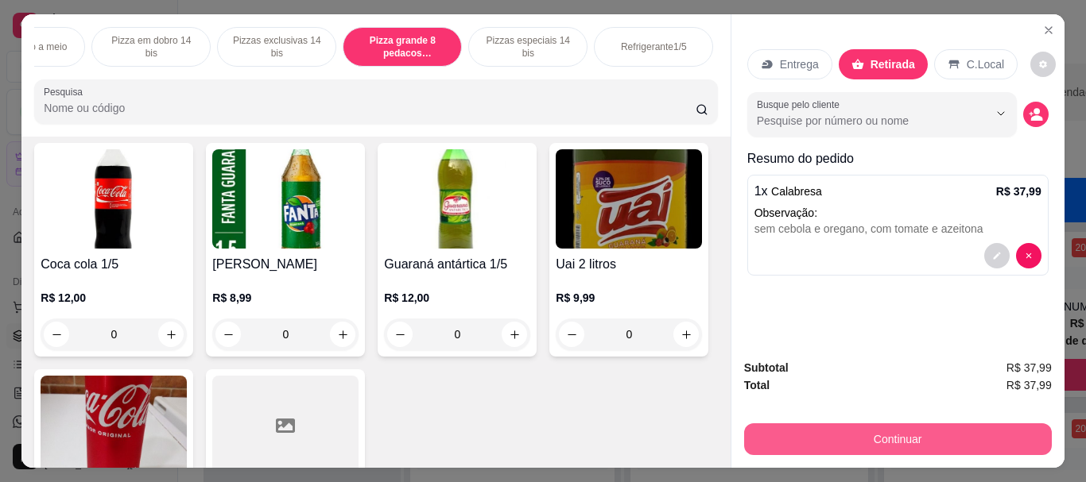
click at [900, 432] on button "Continuar" at bounding box center [898, 440] width 308 height 32
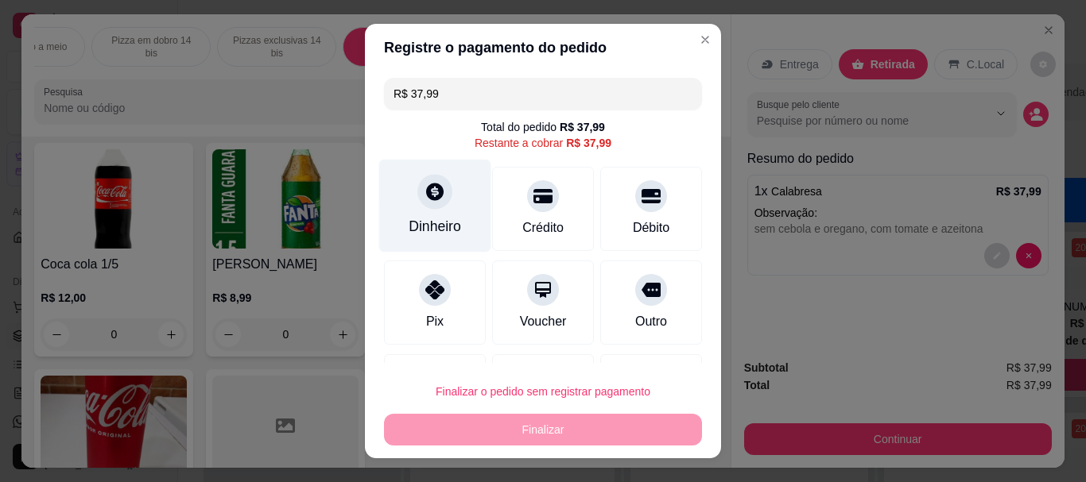
click at [422, 211] on div "Dinheiro" at bounding box center [435, 206] width 112 height 93
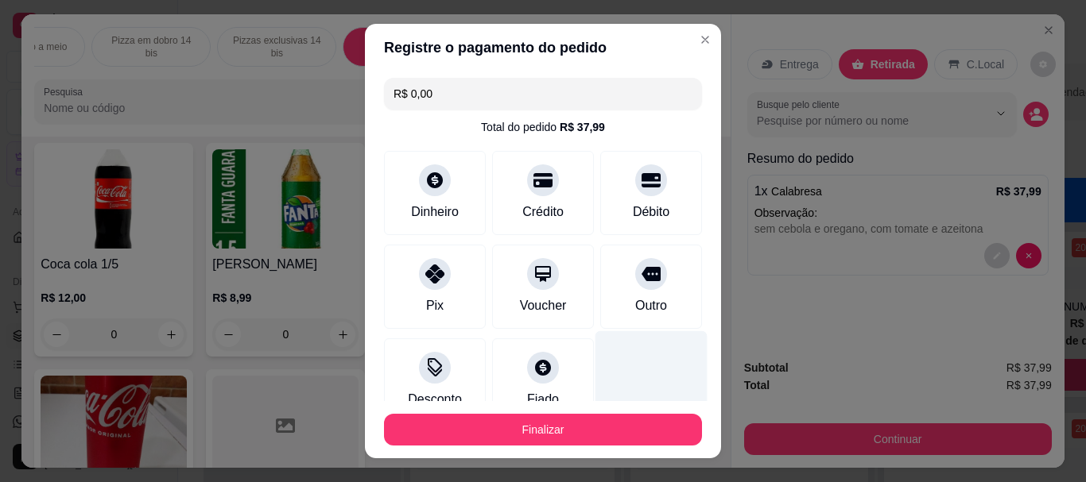
drag, startPoint x: 640, startPoint y: 323, endPoint x: 621, endPoint y: 347, distance: 30.7
click at [640, 323] on div "Outro" at bounding box center [651, 287] width 102 height 84
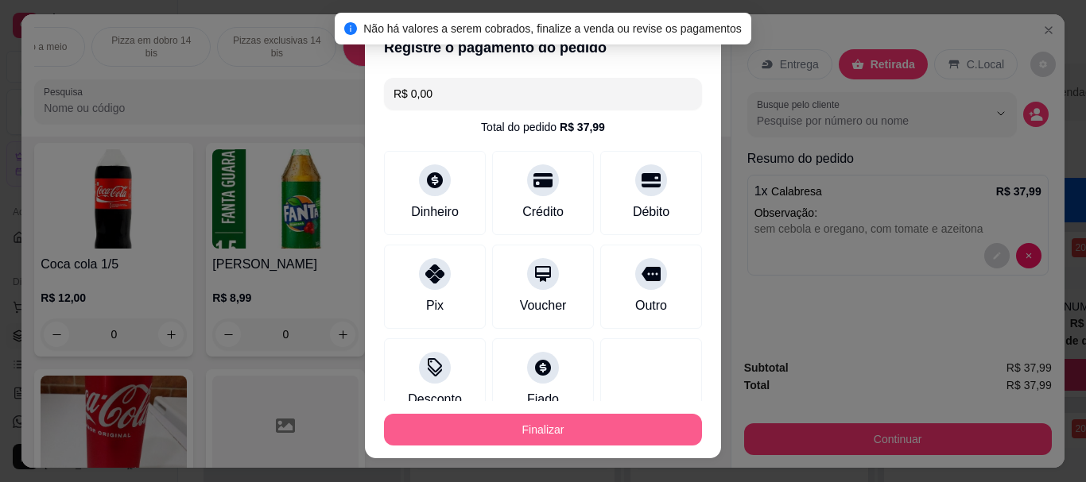
click at [576, 417] on button "Finalizar" at bounding box center [543, 430] width 318 height 32
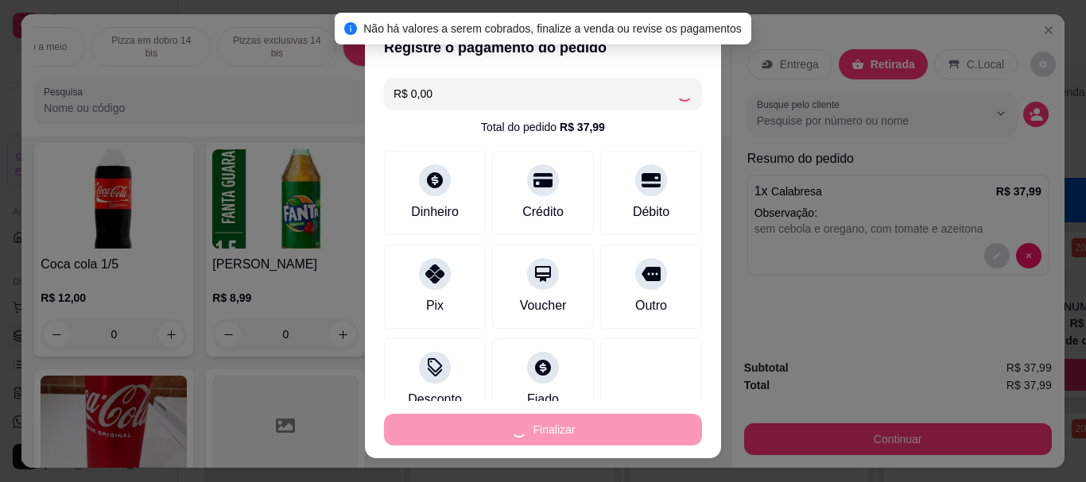
click at [576, 417] on div "Finalizar" at bounding box center [543, 430] width 318 height 32
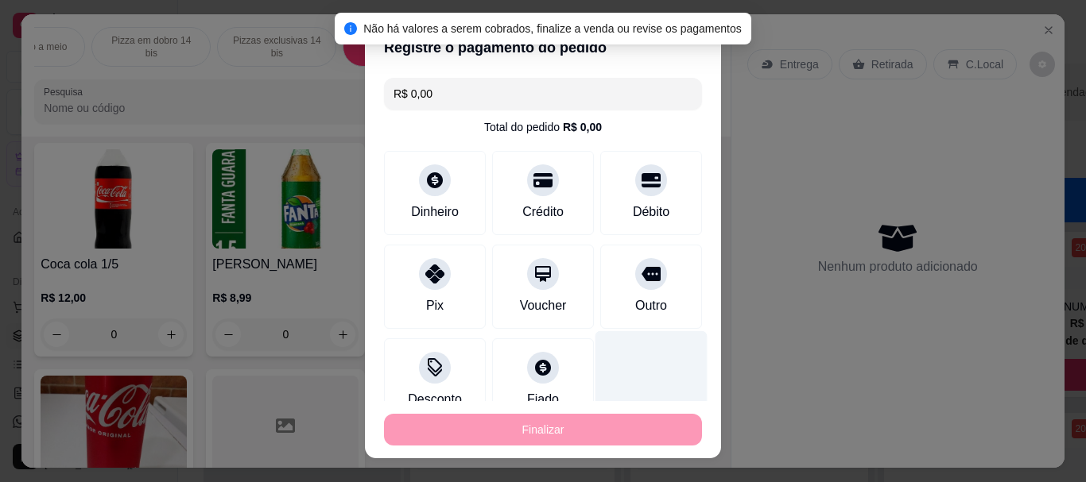
type input "-R$ 37,99"
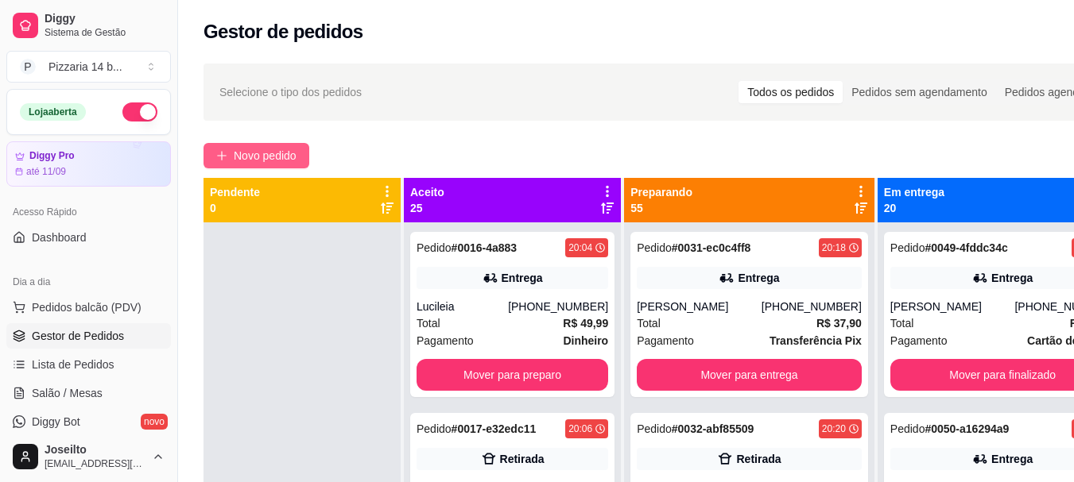
click at [221, 154] on icon "plus" at bounding box center [221, 155] width 11 height 11
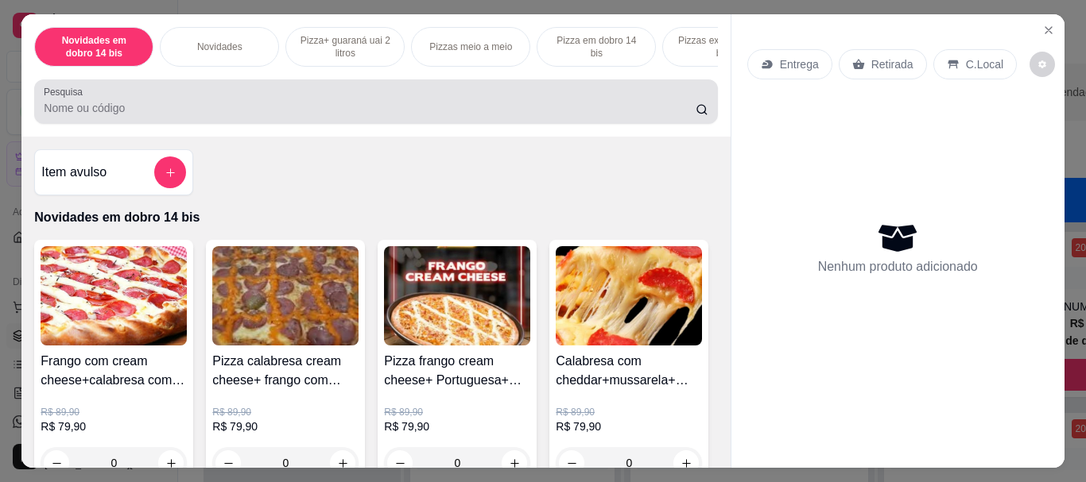
click at [245, 114] on input "Pesquisa" at bounding box center [370, 108] width 652 height 16
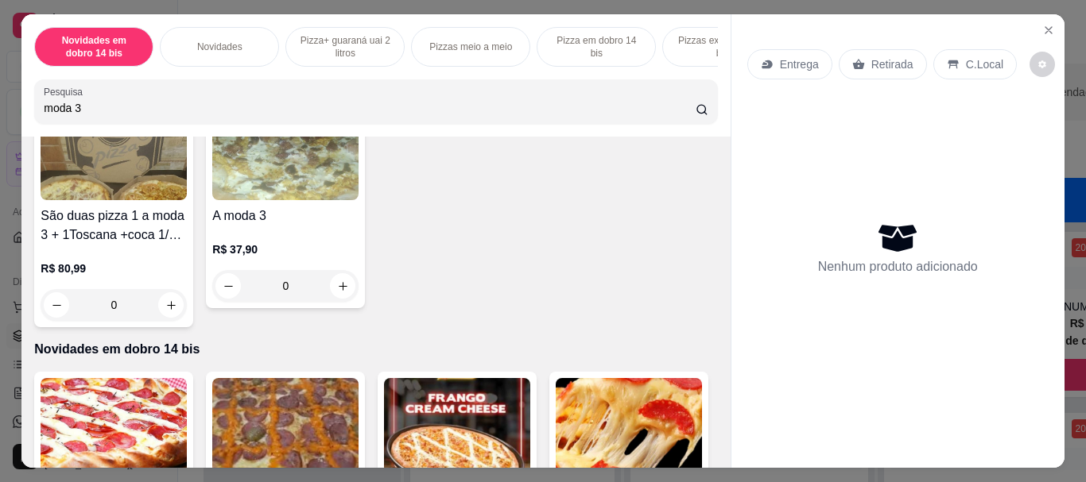
scroll to position [477, 0]
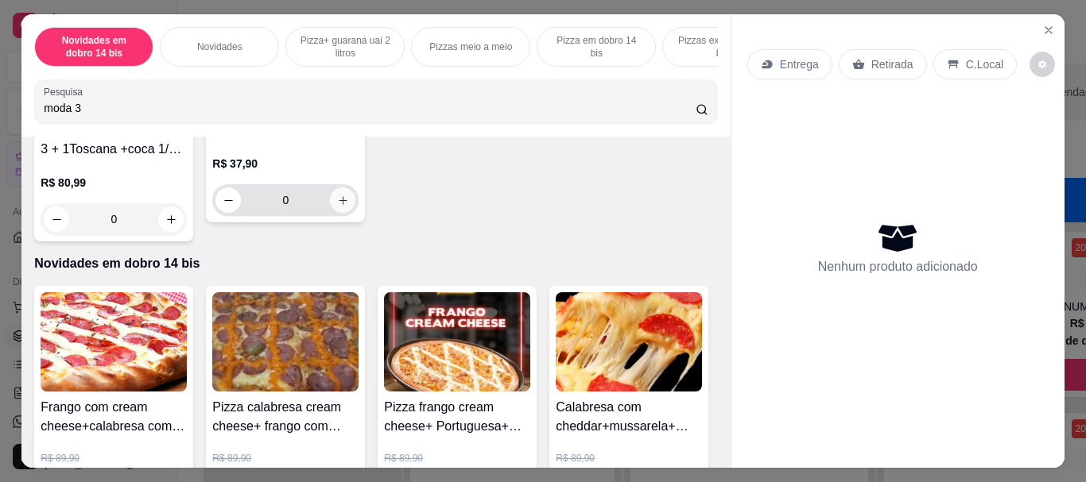
type input "moda 3"
click at [349, 207] on icon "increase-product-quantity" at bounding box center [343, 201] width 12 height 12
type input "1"
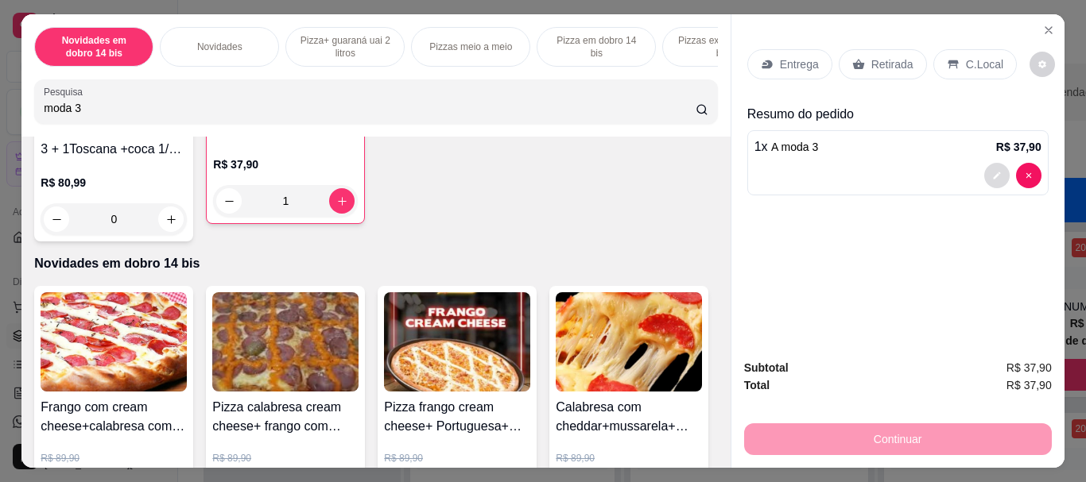
click at [997, 171] on button "decrease-product-quantity" at bounding box center [996, 175] width 25 height 25
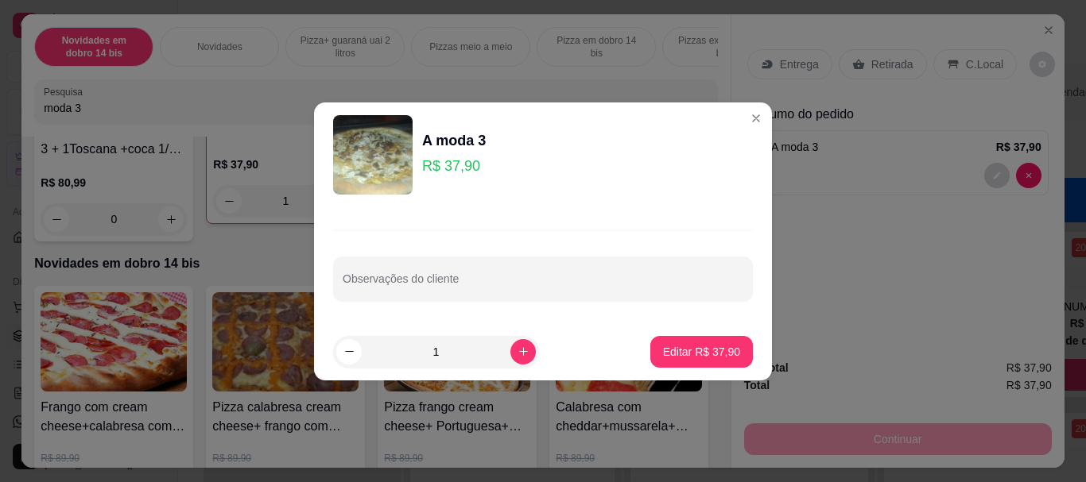
drag, startPoint x: 361, startPoint y: 307, endPoint x: 383, endPoint y: 273, distance: 40.1
click at [370, 292] on div "Observações do cliente" at bounding box center [543, 265] width 458 height 116
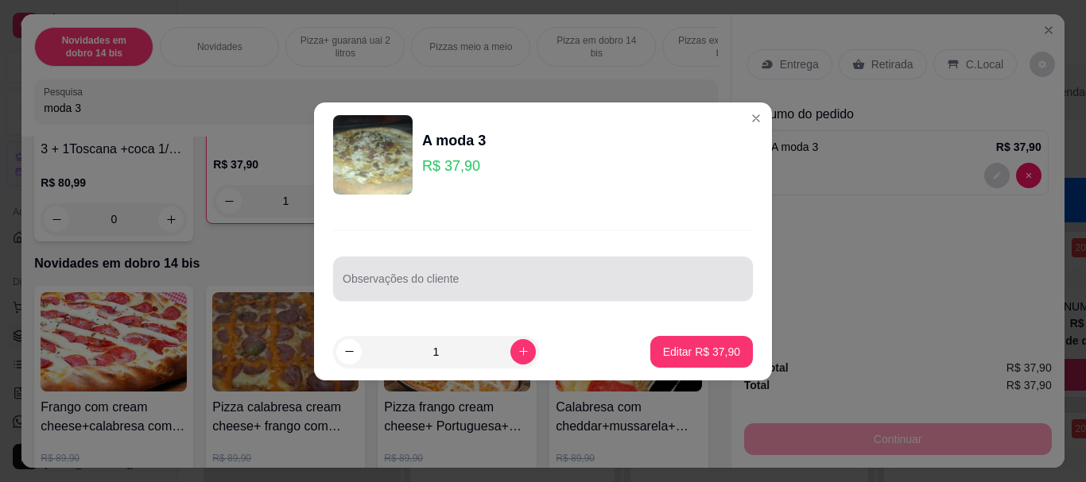
click at [383, 273] on div at bounding box center [543, 279] width 401 height 32
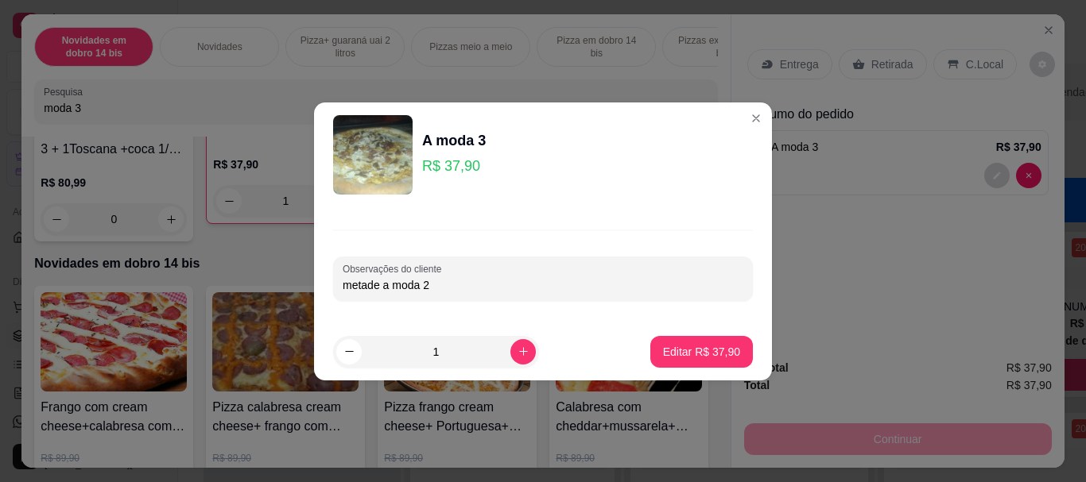
type input "metade a moda 2"
click at [722, 338] on button "Editar R$ 37,90" at bounding box center [701, 352] width 103 height 32
type input "0"
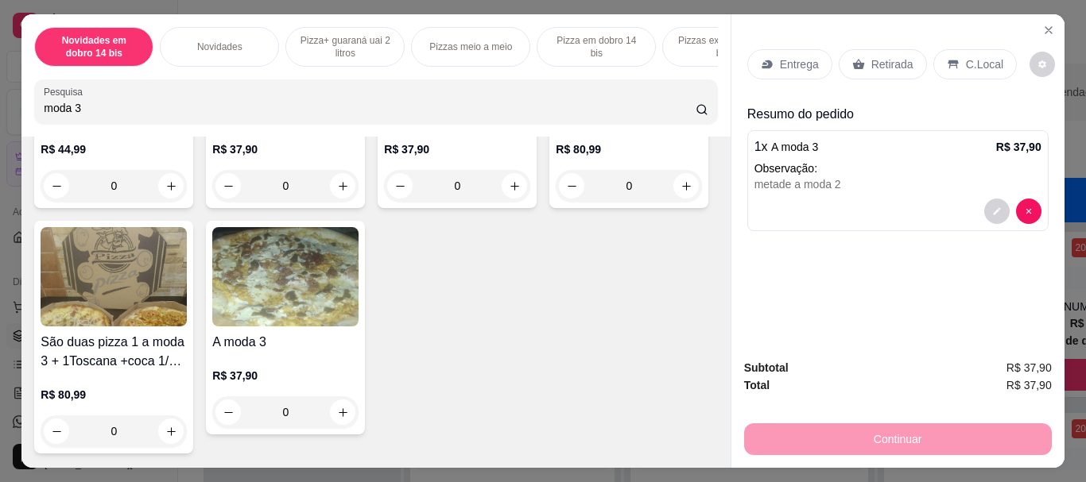
scroll to position [41, 0]
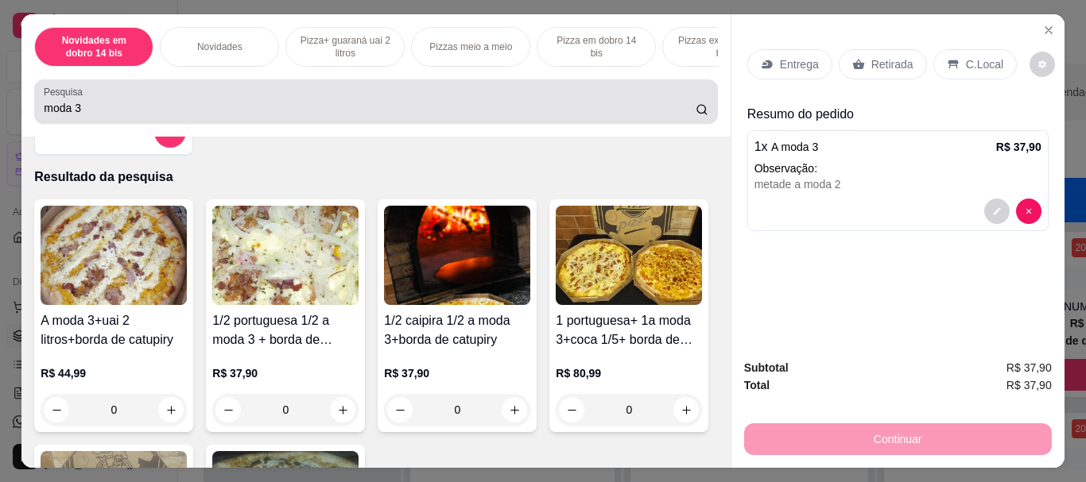
click at [491, 96] on div "moda 3" at bounding box center [376, 102] width 664 height 32
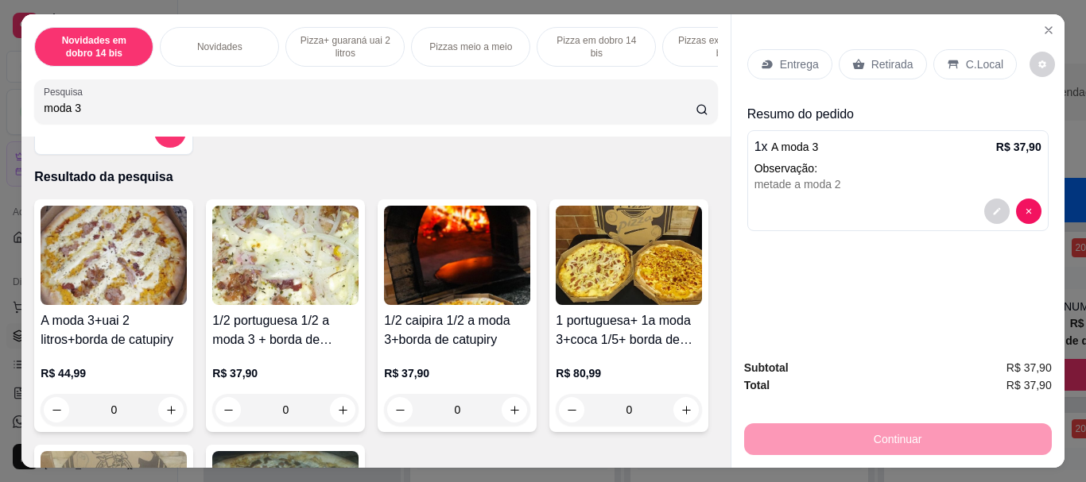
click at [491, 96] on div "moda 3" at bounding box center [376, 102] width 664 height 32
type input "m"
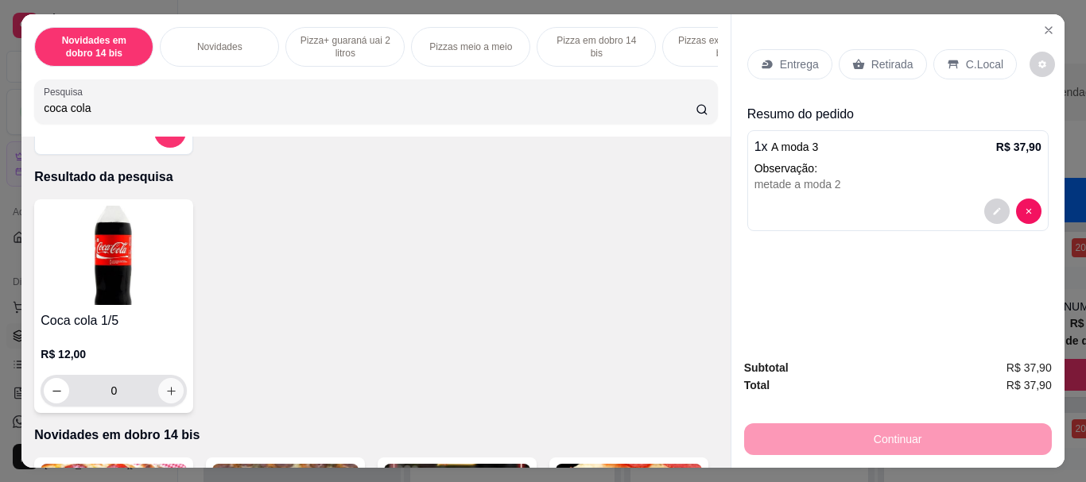
type input "coca cola"
click at [158, 404] on button "increase-product-quantity" at bounding box center [170, 390] width 25 height 25
type input "1"
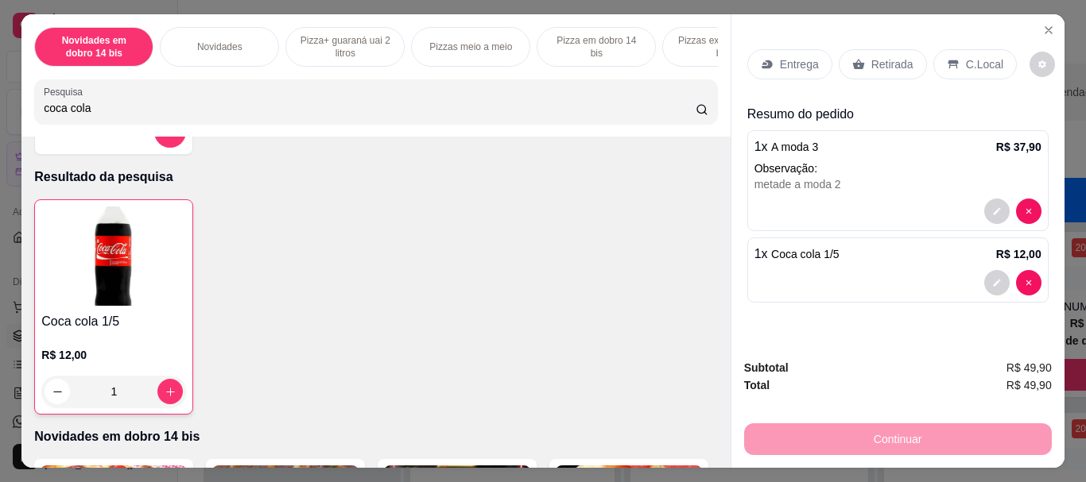
click at [869, 49] on div "Retirada" at bounding box center [882, 64] width 88 height 30
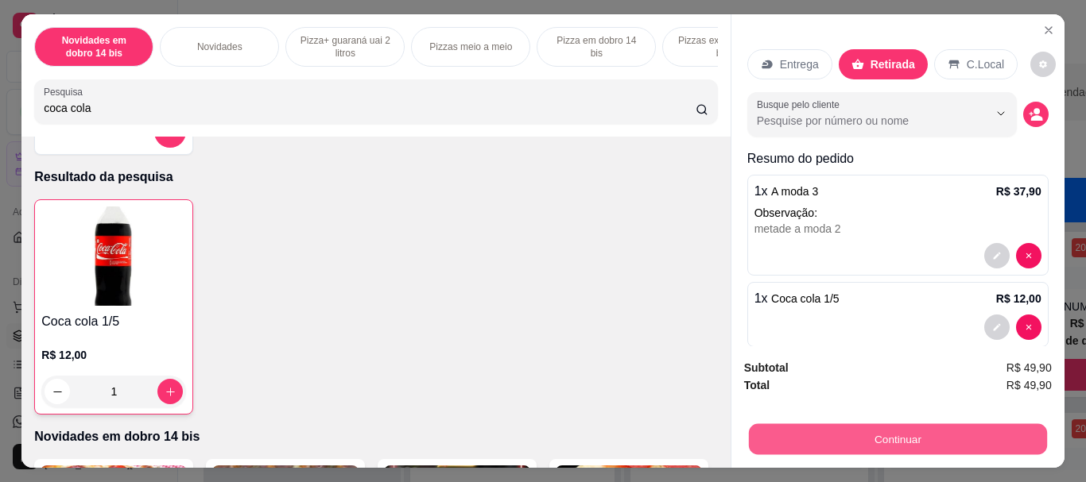
click at [842, 428] on button "Continuar" at bounding box center [897, 439] width 298 height 31
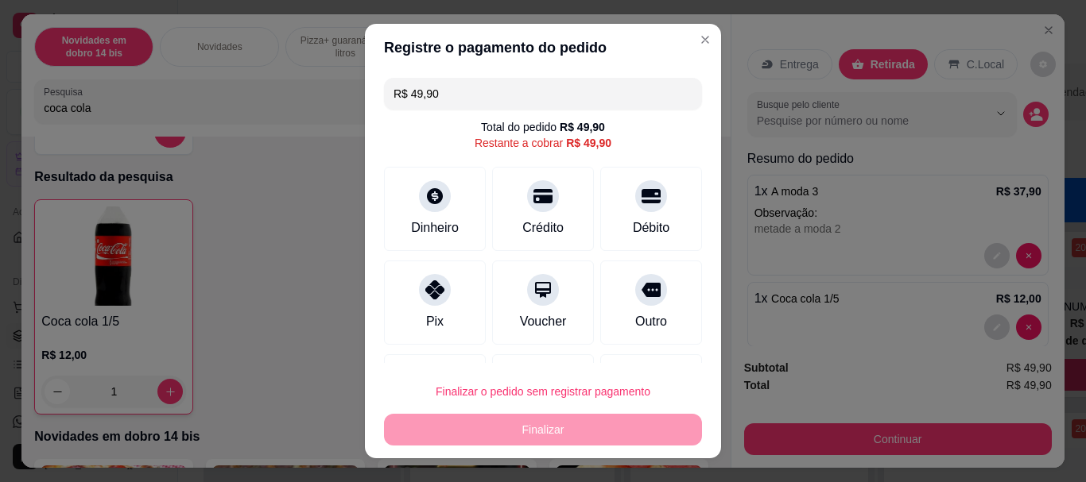
click at [598, 425] on div "Finalizar o pedido sem registrar pagamento Finalizar" at bounding box center [543, 411] width 318 height 70
drag, startPoint x: 598, startPoint y: 424, endPoint x: 502, endPoint y: 337, distance: 129.4
click at [598, 422] on div "Finalizar o pedido sem registrar pagamento Finalizar" at bounding box center [543, 411] width 318 height 70
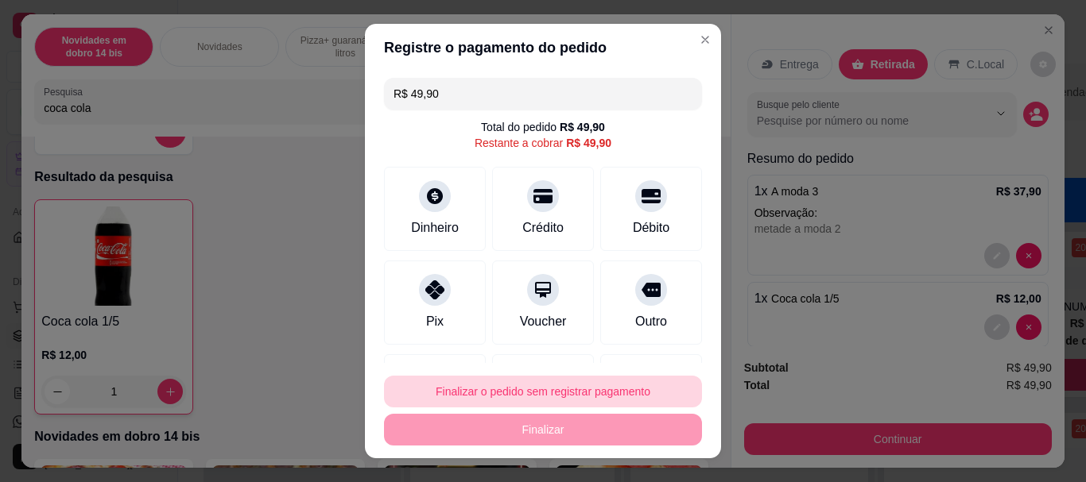
click at [536, 395] on button "Finalizar o pedido sem registrar pagamento" at bounding box center [543, 392] width 318 height 32
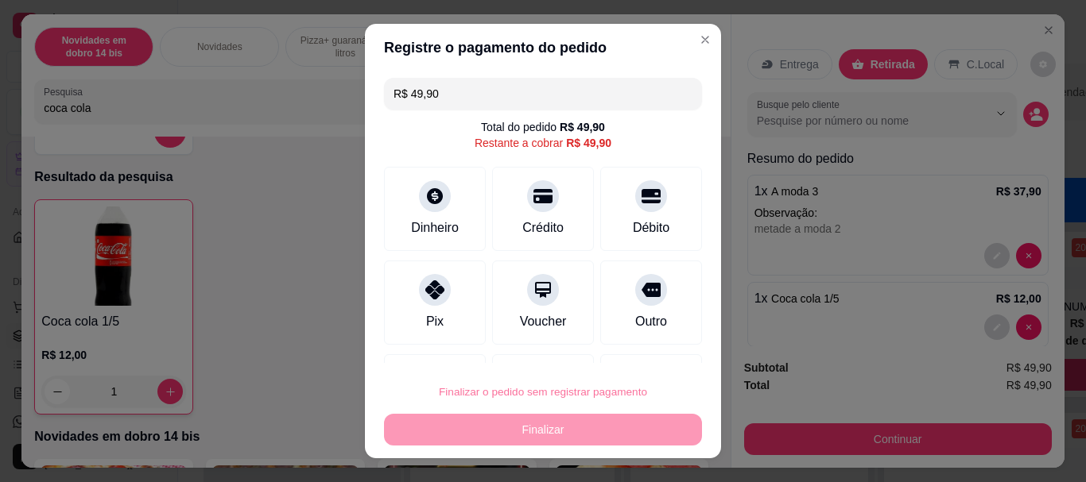
click at [629, 339] on button "Confirmar" at bounding box center [638, 344] width 61 height 25
type input "0"
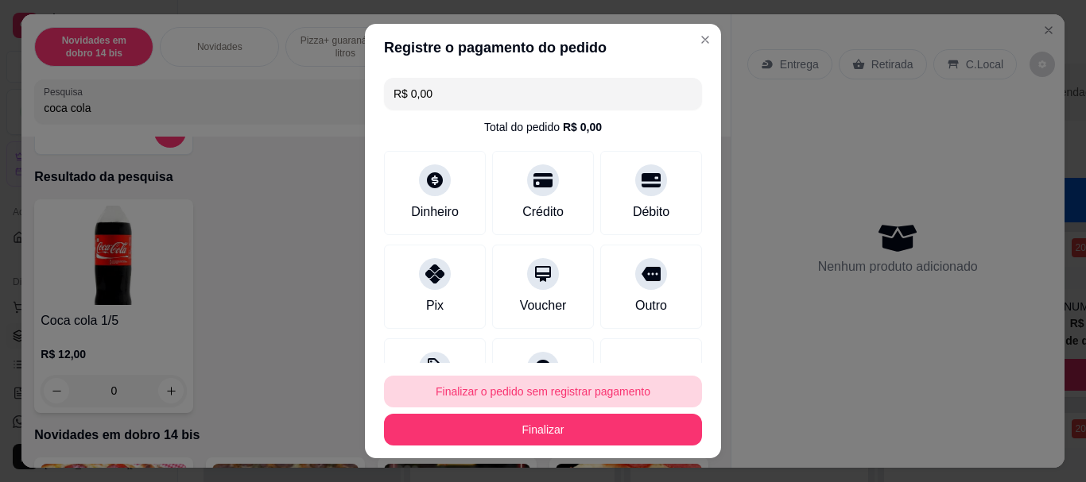
type input "R$ 0,00"
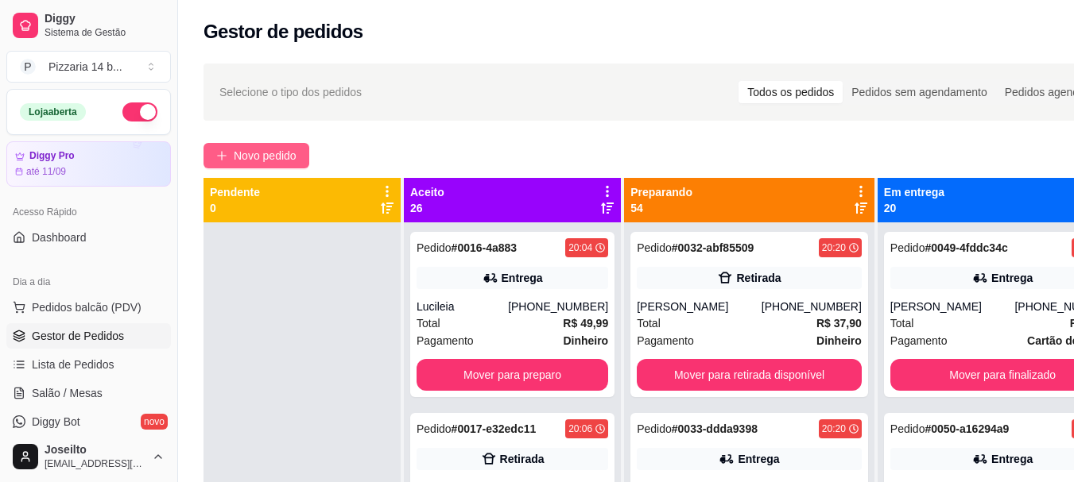
click at [222, 144] on button "Novo pedido" at bounding box center [256, 155] width 106 height 25
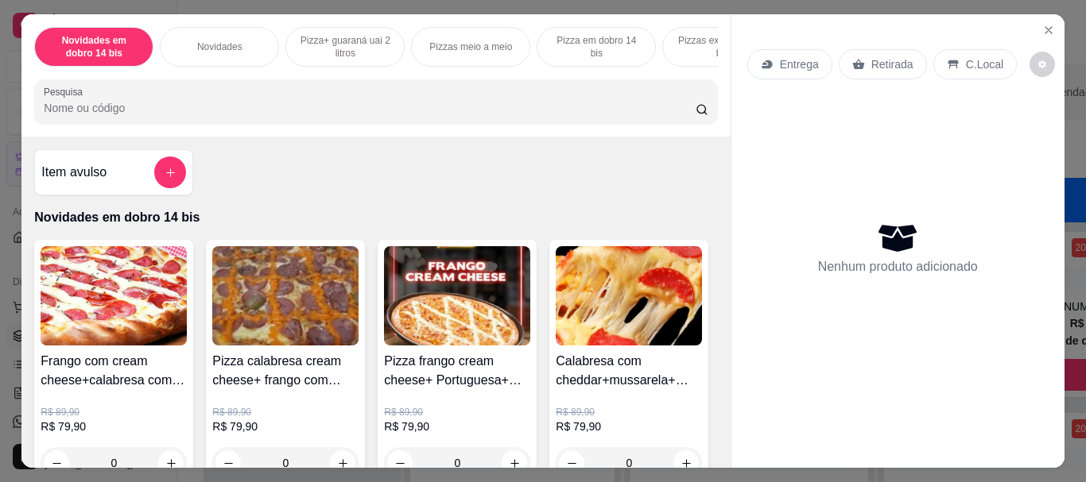
click at [453, 41] on p "Pizzas meio a meio" at bounding box center [470, 47] width 83 height 13
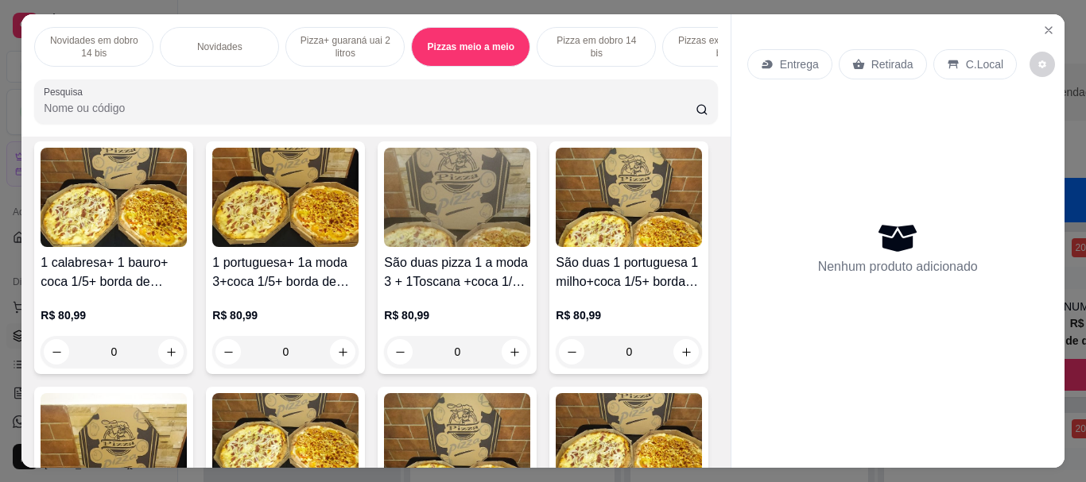
click at [567, 37] on p "Pizza em dobro 14 bis" at bounding box center [596, 46] width 92 height 25
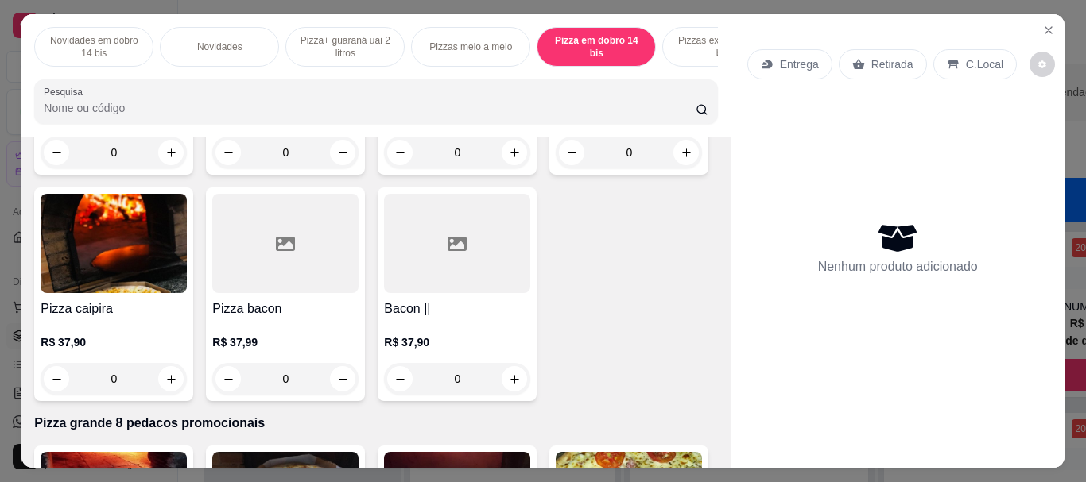
drag, startPoint x: 301, startPoint y: 18, endPoint x: 619, endPoint y: 77, distance: 323.3
click at [314, 25] on div "Novidades em dobro 14 bis Novidades Pizza+ guaraná uai 2 litros Pizzas meio a m…" at bounding box center [375, 75] width 708 height 122
click at [665, 43] on div "Pizzas exclusivas 14 bis" at bounding box center [721, 47] width 119 height 40
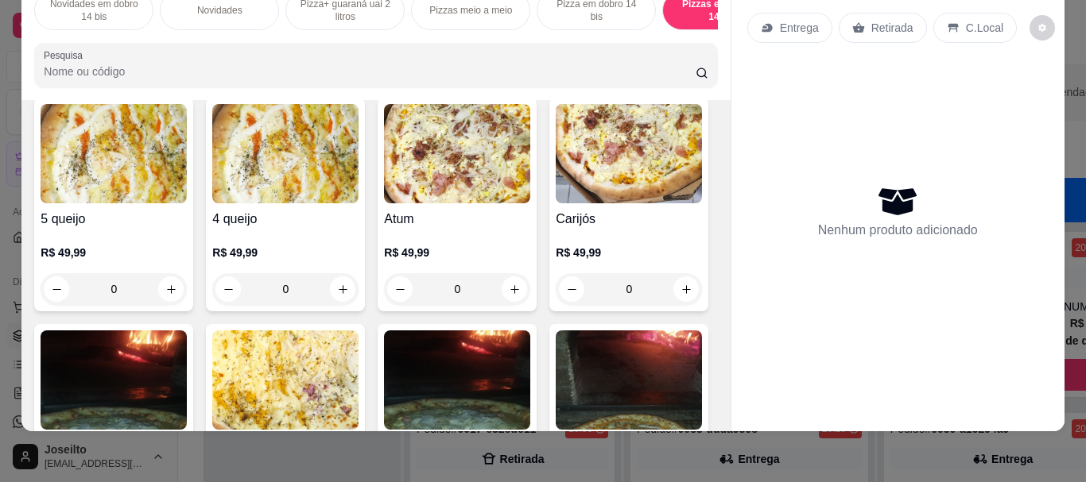
scroll to position [5638, 0]
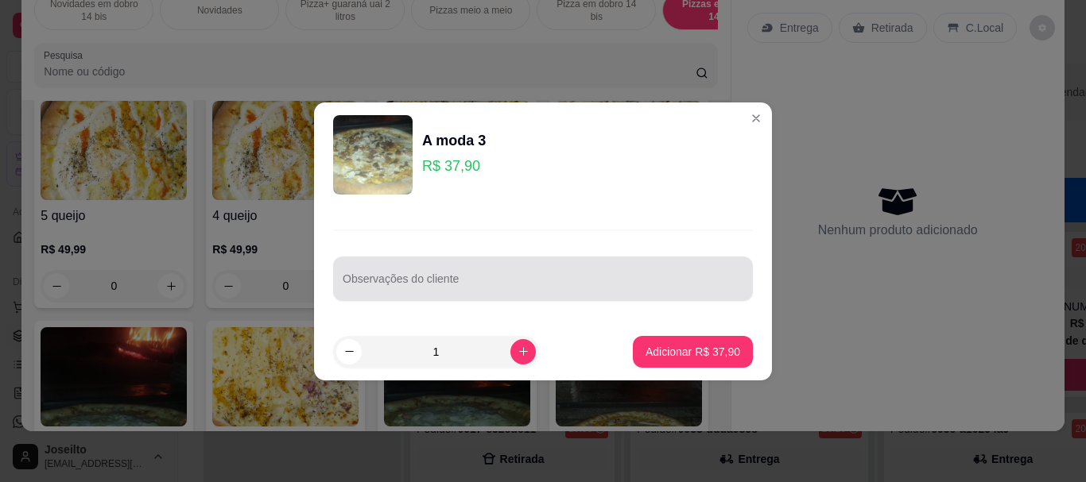
click at [456, 272] on div at bounding box center [543, 279] width 401 height 32
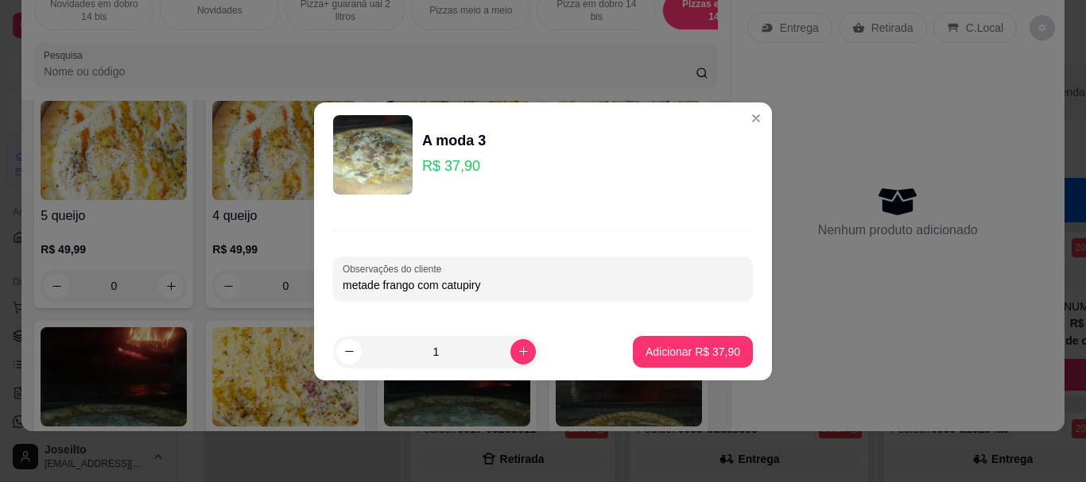
type input "metade frango com catupiry"
click at [702, 349] on p "Adicionar R$ 37,90" at bounding box center [693, 351] width 92 height 15
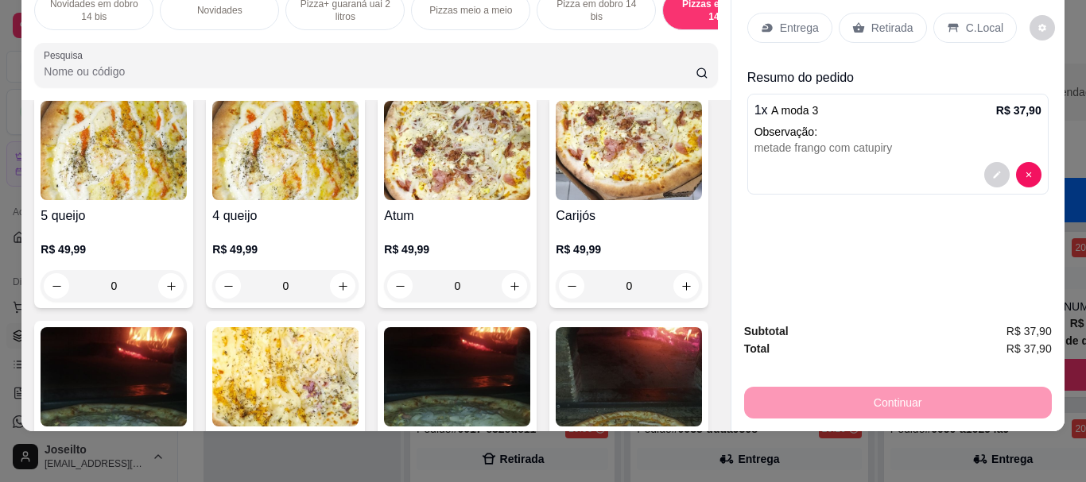
click at [780, 20] on p "Entrega" at bounding box center [799, 28] width 39 height 16
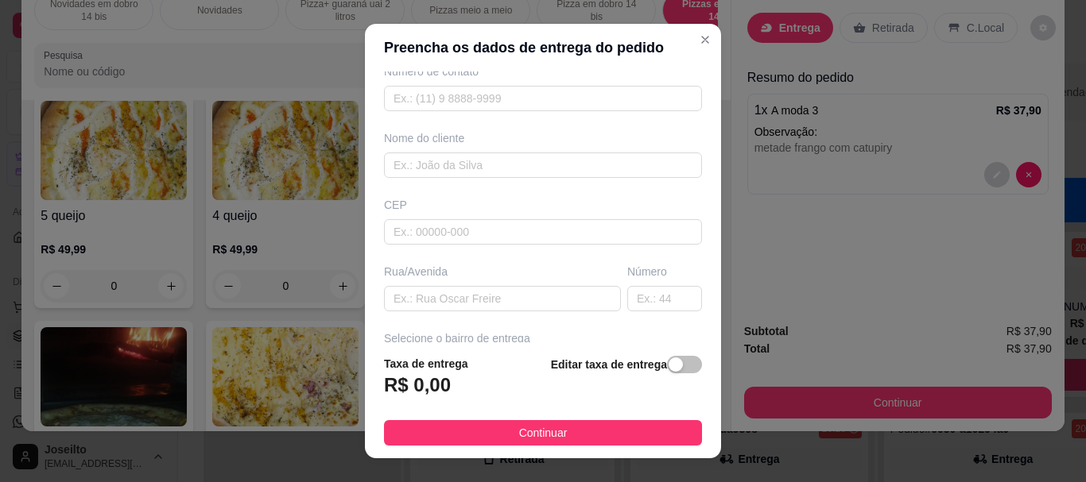
scroll to position [238, 0]
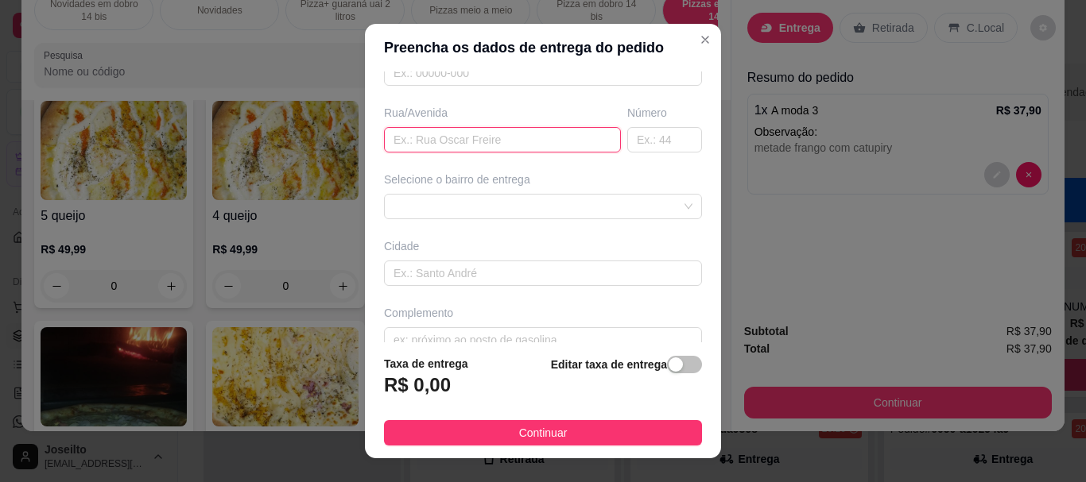
click at [480, 139] on input "text" at bounding box center [502, 139] width 237 height 25
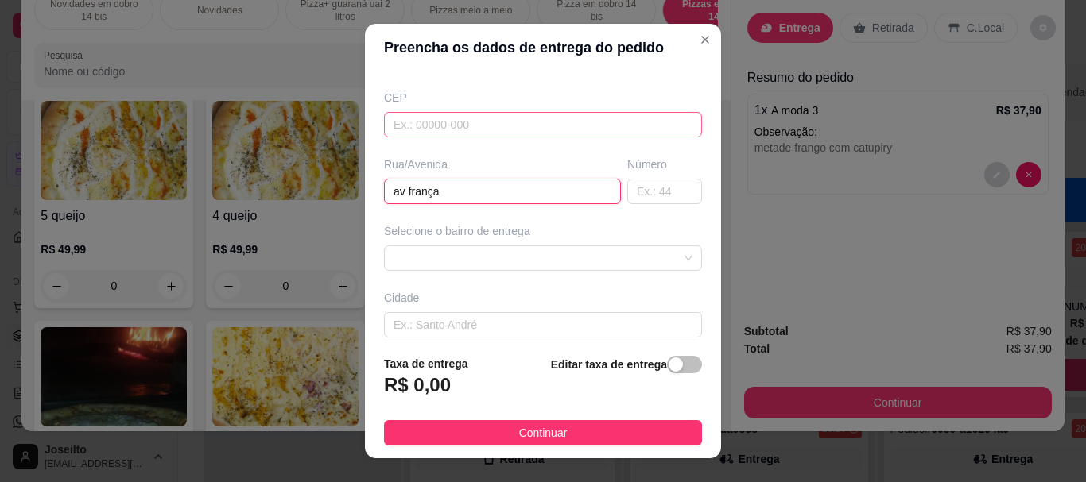
scroll to position [159, 0]
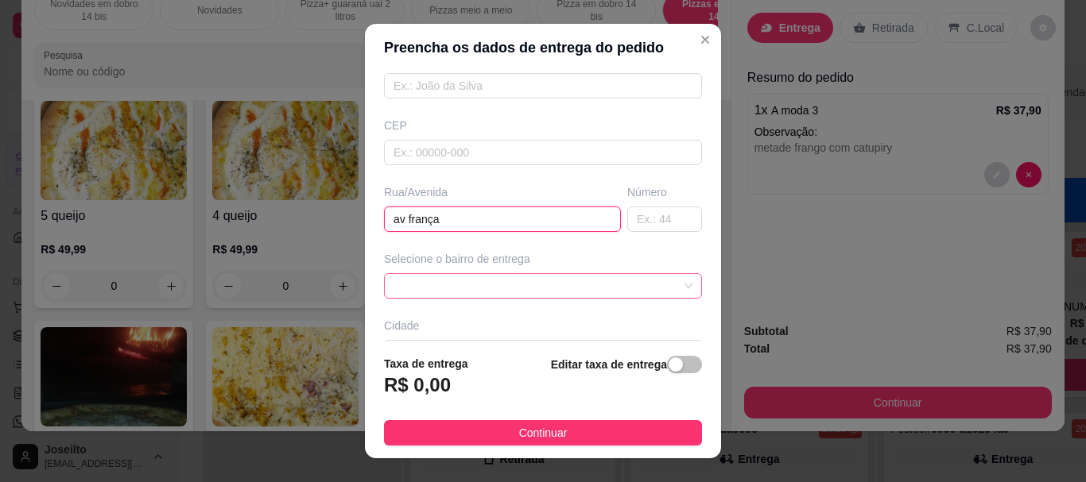
click at [462, 284] on span at bounding box center [542, 286] width 299 height 24
type input "av frança"
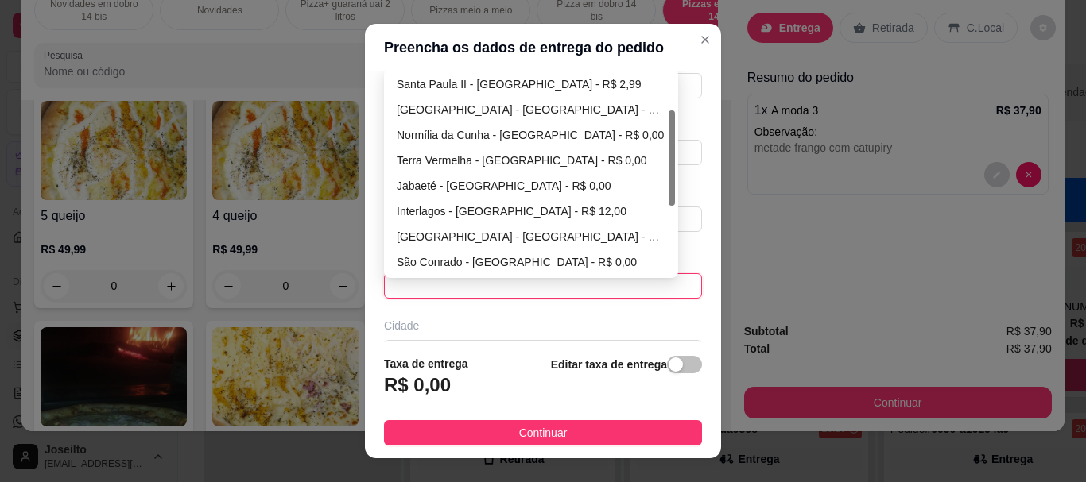
drag, startPoint x: 663, startPoint y: 123, endPoint x: 655, endPoint y: 172, distance: 49.1
click at [655, 172] on div "[GEOGRAPHIC_DATA] - [GEOGRAPHIC_DATA] - R$ 2,99 [GEOGRAPHIC_DATA] II - [GEOGRAP…" at bounding box center [531, 173] width 288 height 203
click at [451, 185] on div "Jabaeté - [GEOGRAPHIC_DATA] - R$ 0,00" at bounding box center [531, 184] width 269 height 17
type input "[GEOGRAPHIC_DATA]"
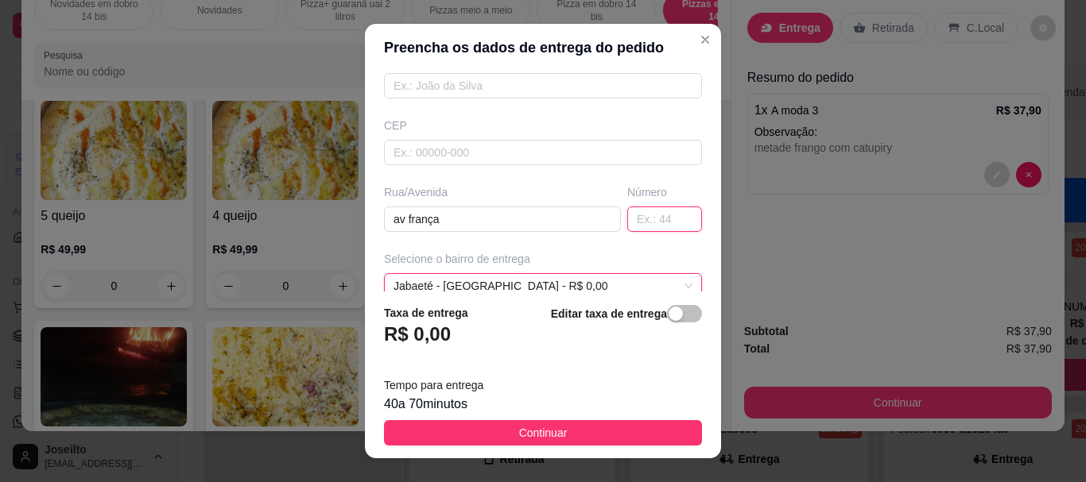
click at [627, 223] on input "text" at bounding box center [664, 219] width 75 height 25
type input "3"
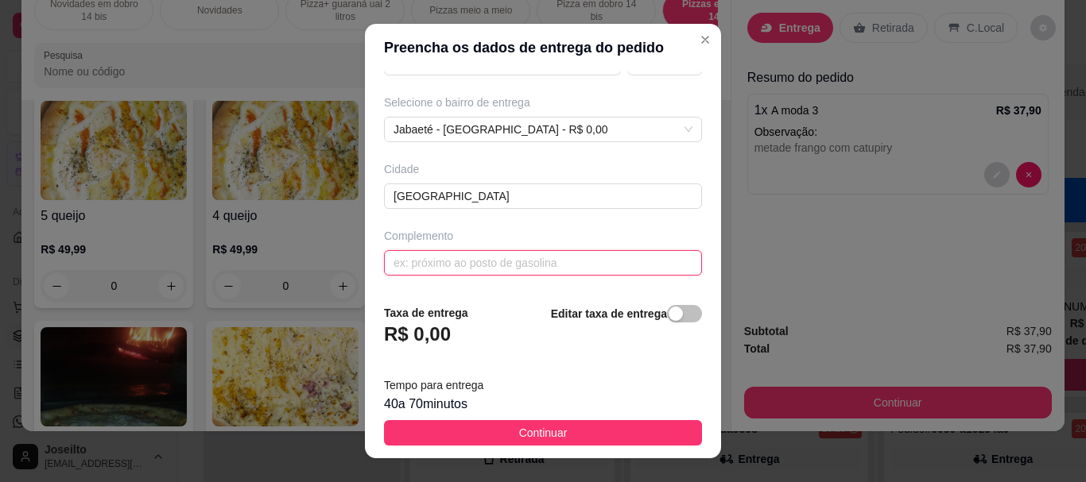
click at [459, 273] on input "text" at bounding box center [543, 262] width 318 height 25
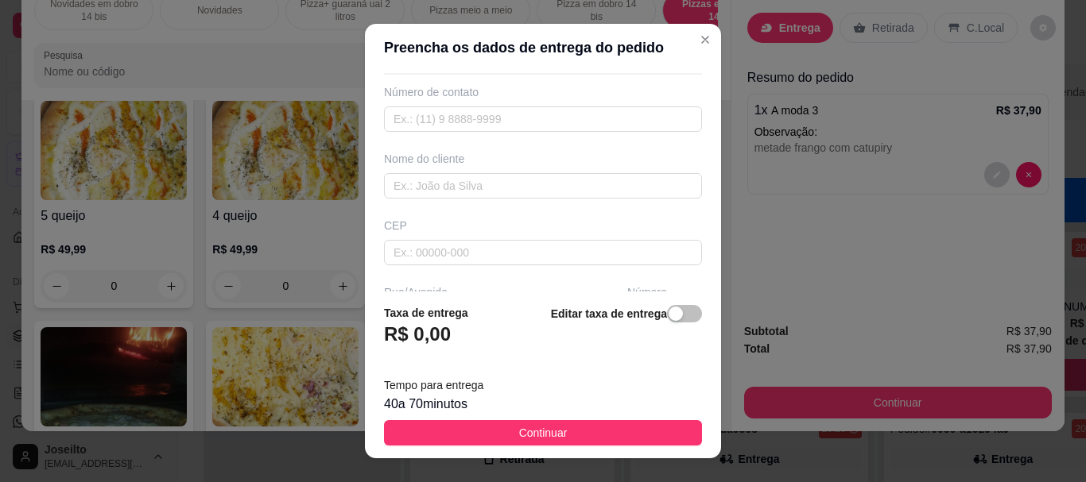
scroll to position [0, 0]
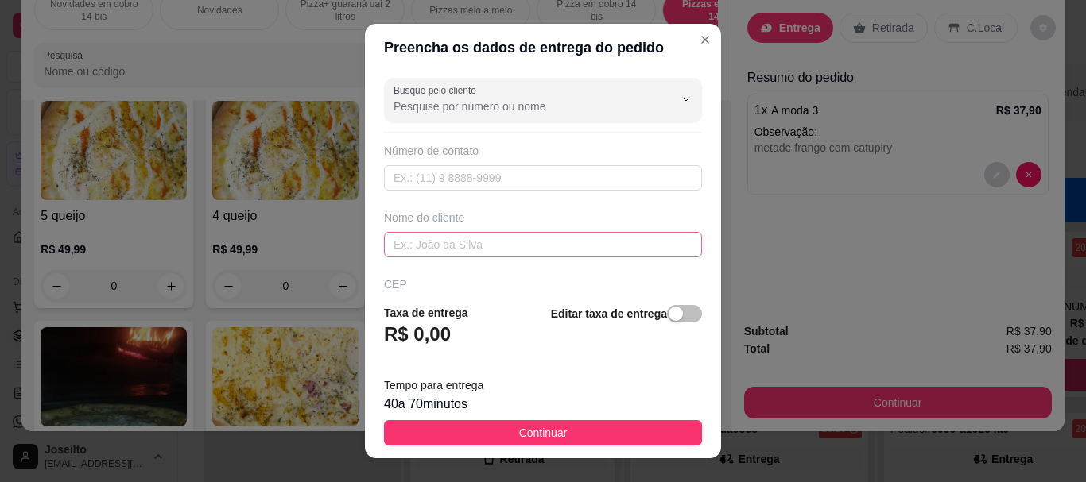
type input "segunda etapa bloco 31"
click at [451, 242] on input "text" at bounding box center [543, 244] width 318 height 25
type input "[PERSON_NAME]"
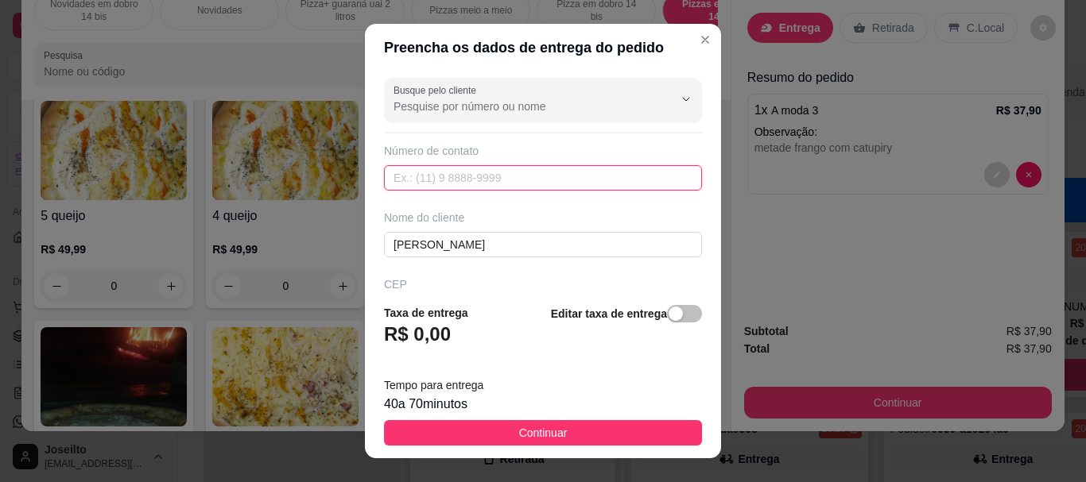
click at [476, 167] on input "text" at bounding box center [543, 177] width 318 height 25
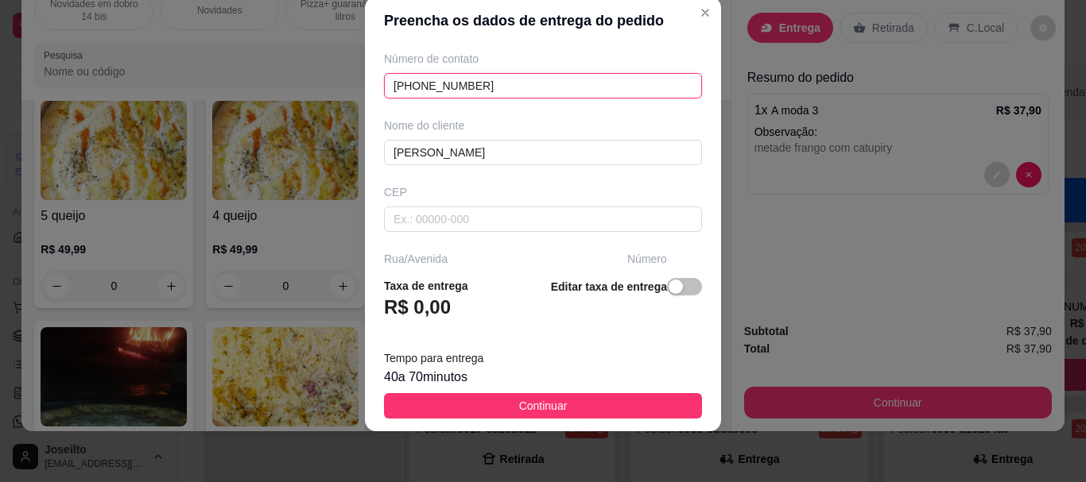
scroll to position [315, 0]
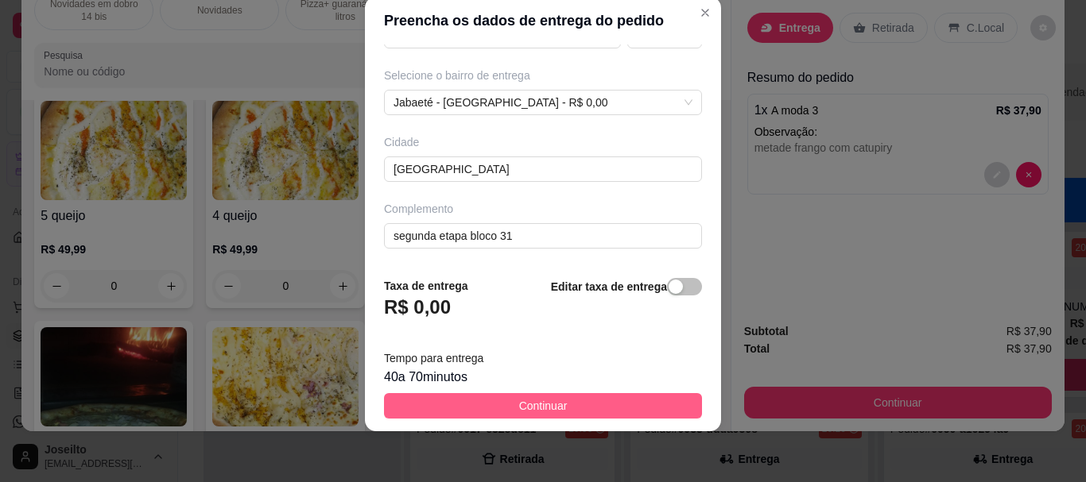
type input "[PHONE_NUMBER]"
click at [519, 405] on span "Continuar" at bounding box center [543, 405] width 48 height 17
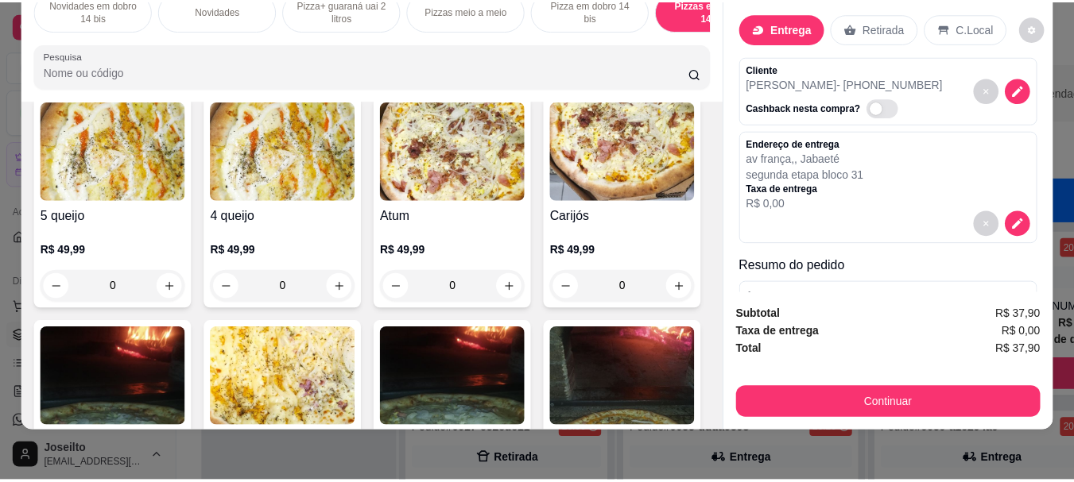
scroll to position [0, 0]
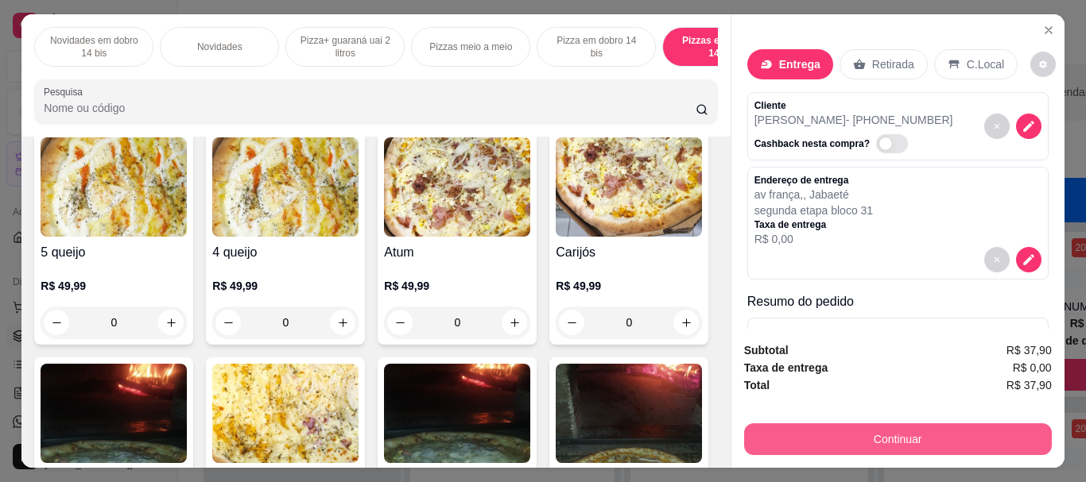
click at [850, 433] on button "Continuar" at bounding box center [898, 440] width 308 height 32
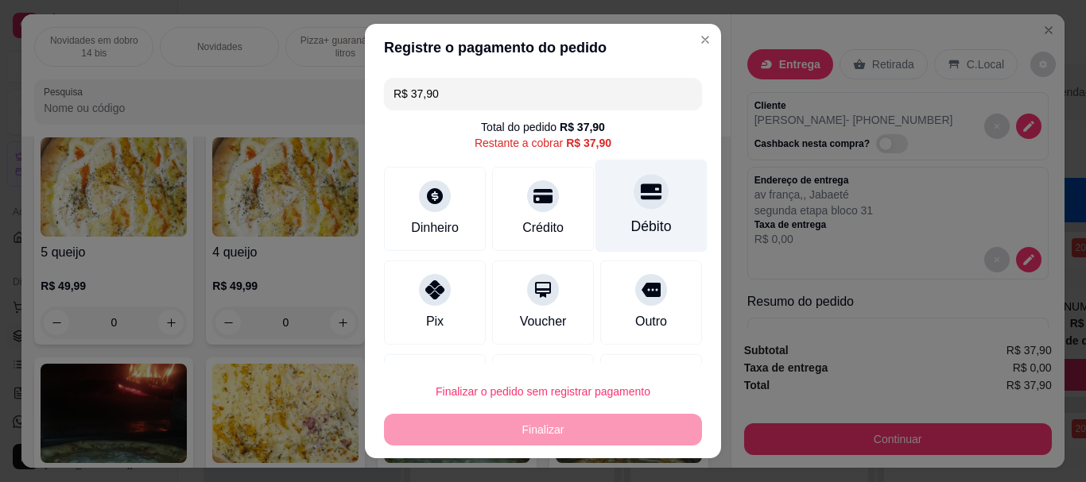
click at [610, 217] on div "Débito" at bounding box center [651, 206] width 112 height 93
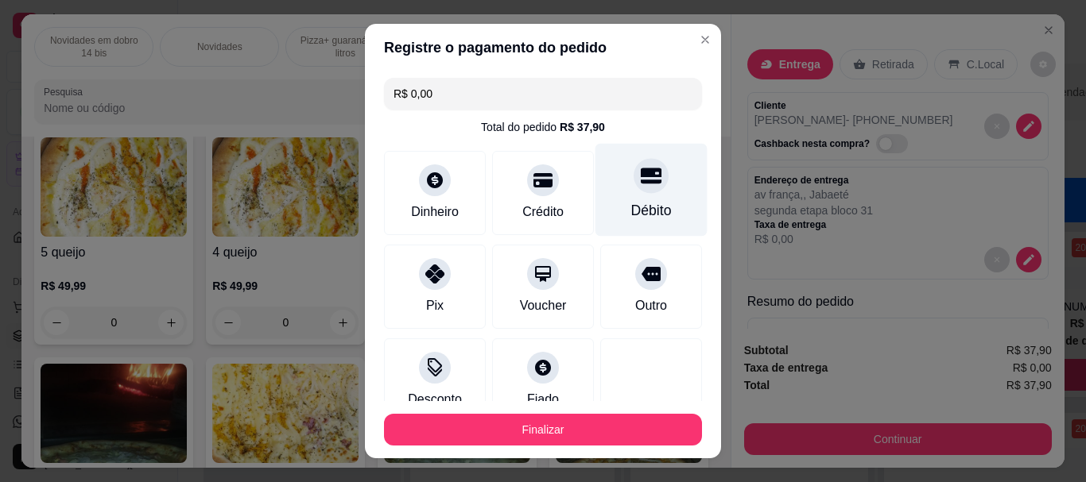
click at [609, 185] on div "Débito" at bounding box center [651, 190] width 112 height 93
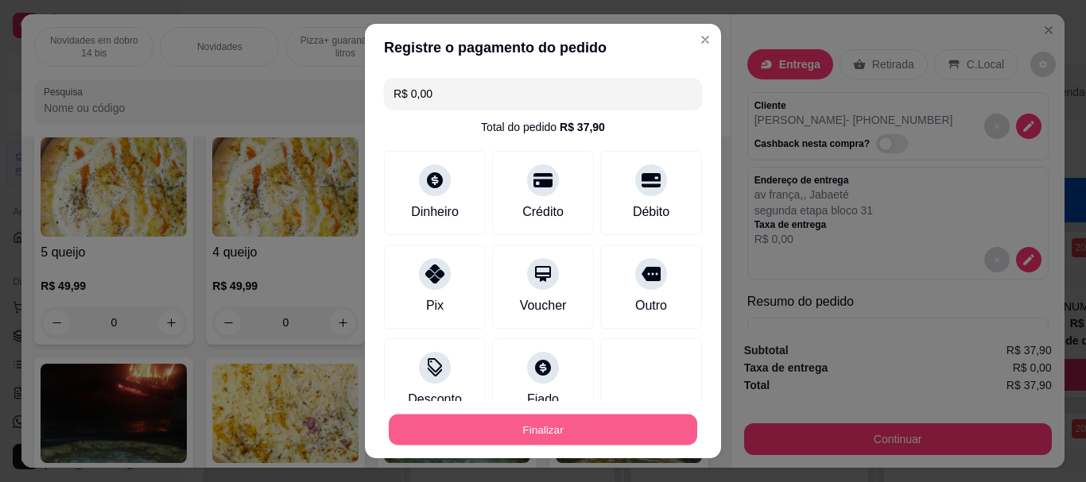
click at [536, 427] on button "Finalizar" at bounding box center [543, 429] width 308 height 31
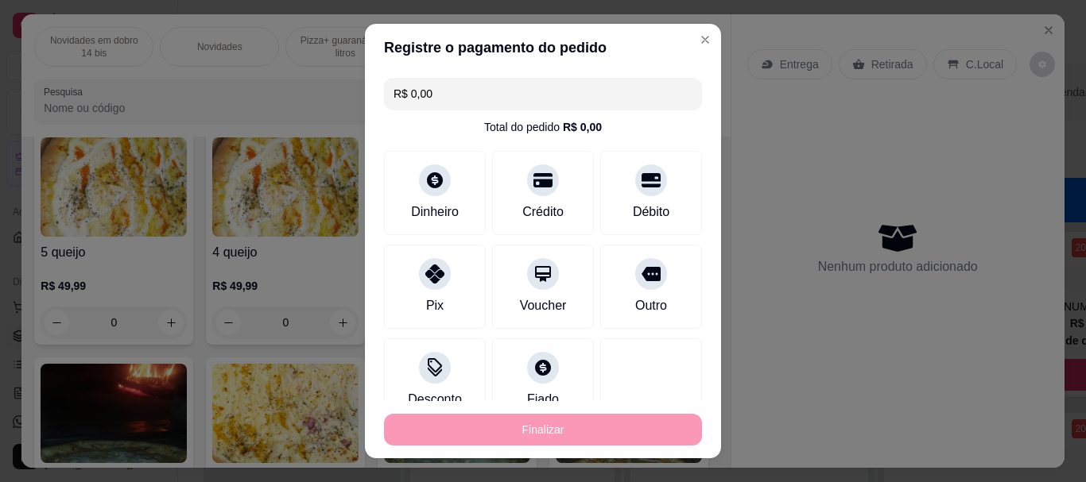
type input "-R$ 37,90"
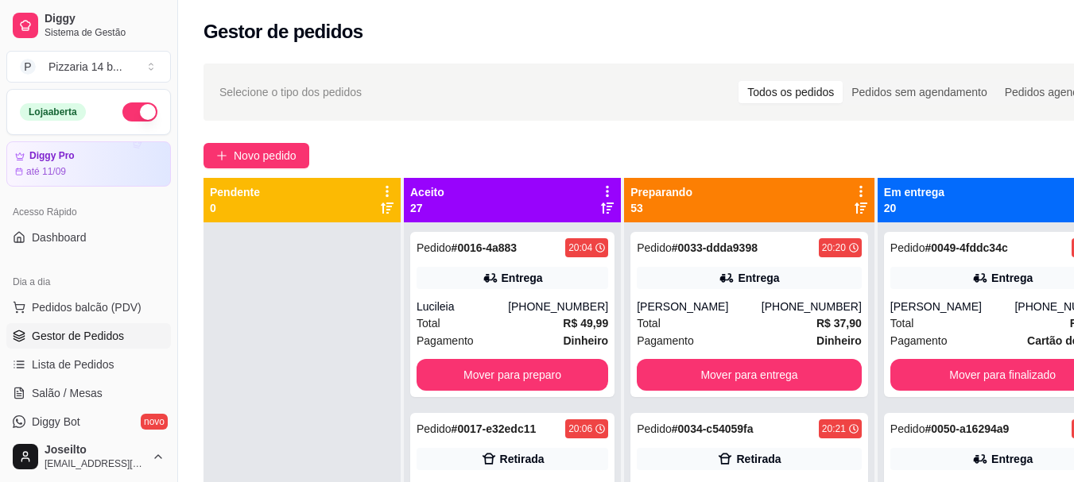
scroll to position [79, 0]
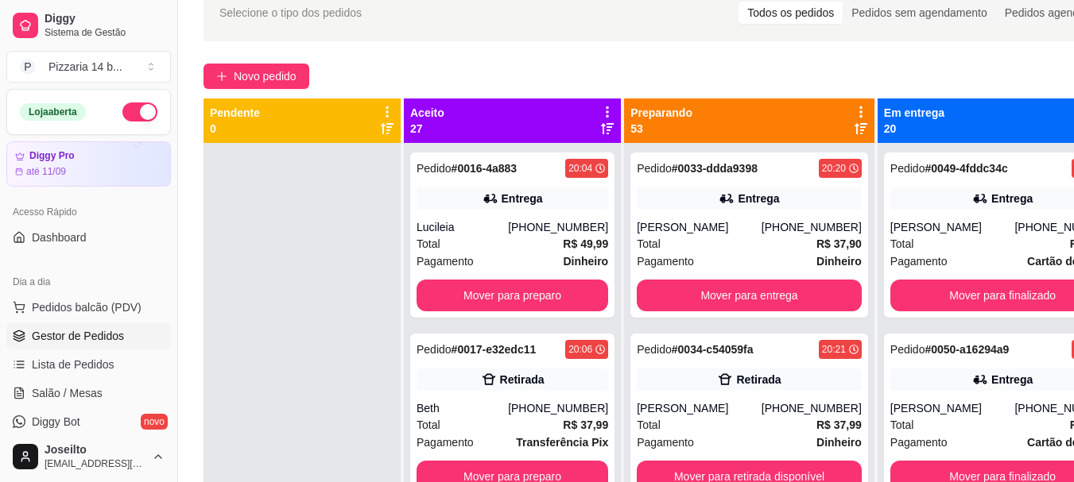
click at [600, 118] on icon at bounding box center [607, 112] width 14 height 14
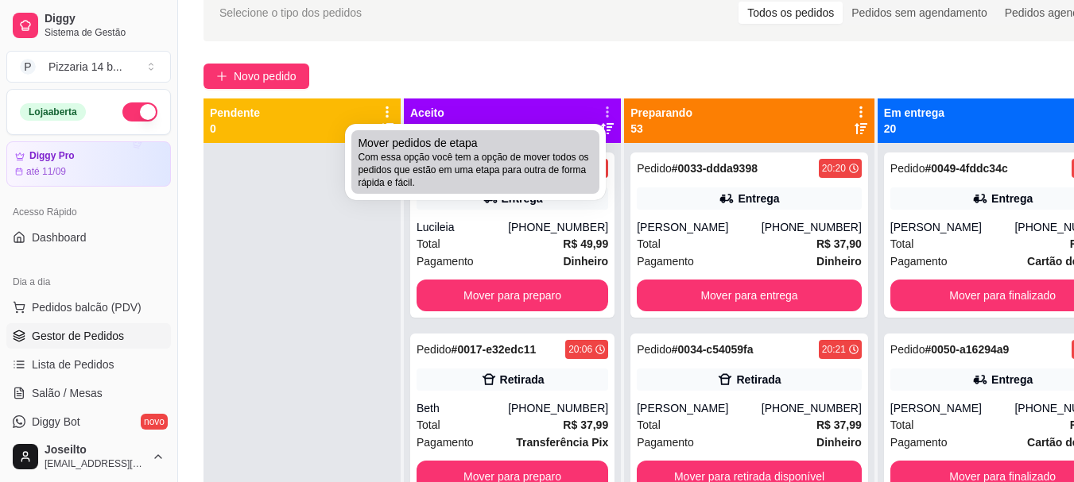
click at [439, 157] on span "Com essa opção você tem a opção de mover todos os pedidos que estão em uma etap…" at bounding box center [475, 170] width 235 height 38
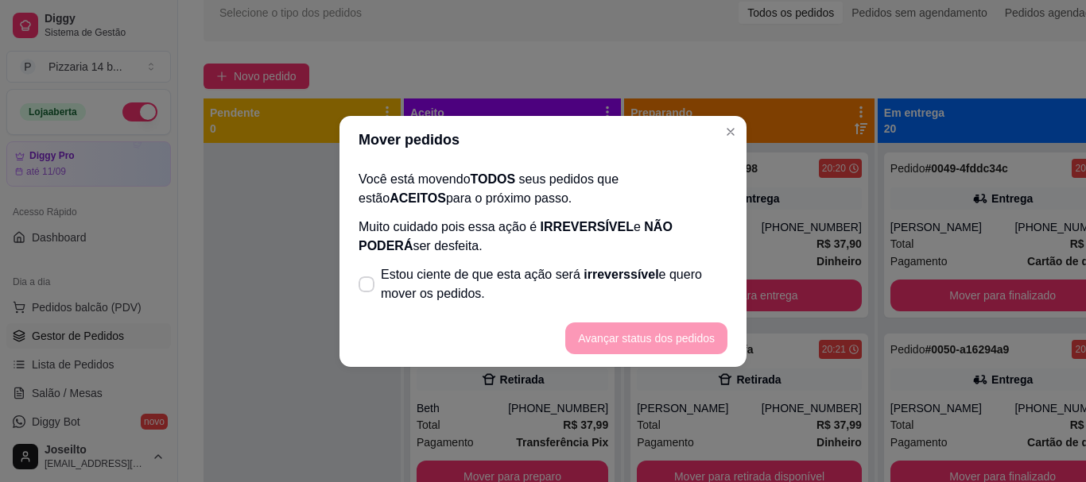
click at [393, 276] on span "Estou ciente de que esta ação será irreverssível e quero mover os pedidos." at bounding box center [554, 284] width 346 height 38
click at [368, 287] on input "Estou ciente de que esta ação será irreverssível e quero mover os pedidos." at bounding box center [363, 292] width 10 height 10
checkbox input "true"
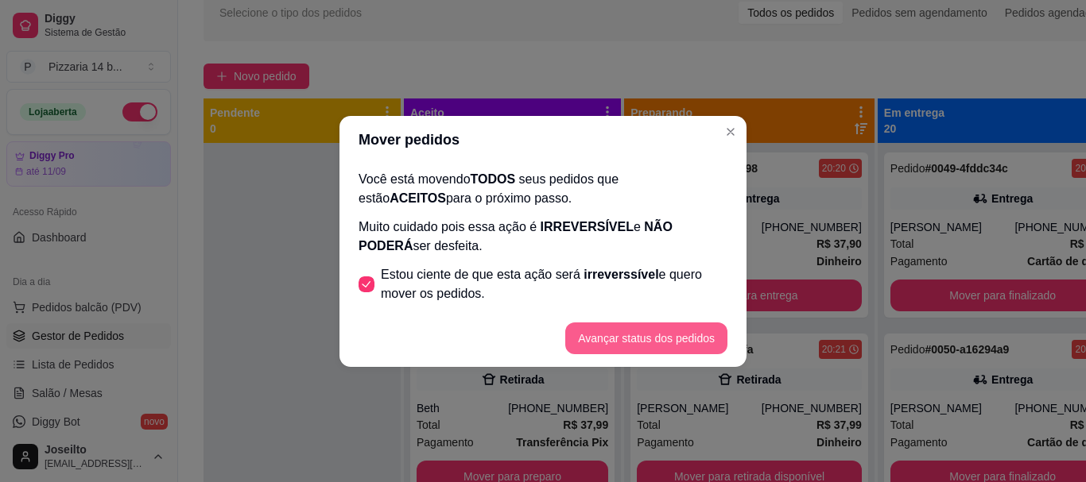
click at [687, 338] on button "Avançar status dos pedidos" at bounding box center [646, 339] width 162 height 32
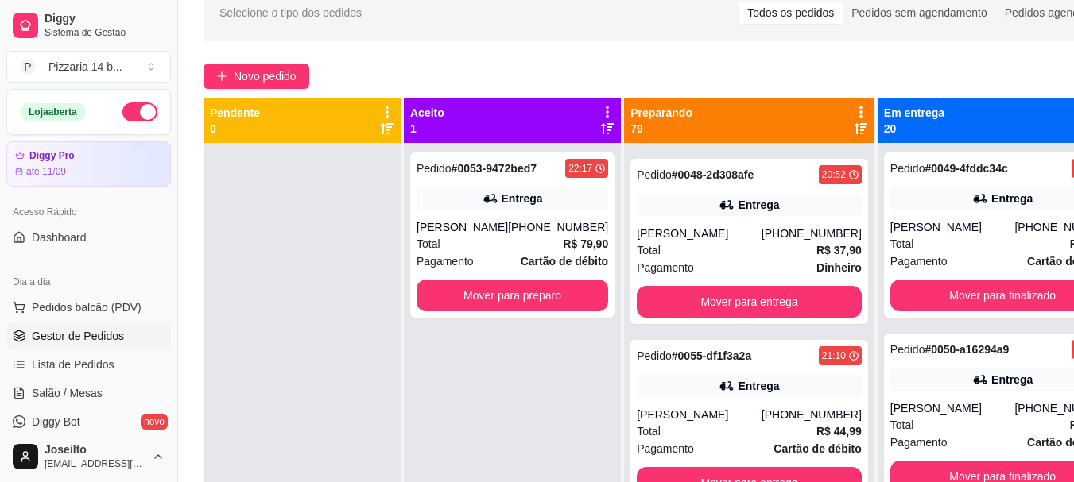
scroll to position [1806, 0]
click at [99, 365] on span "Lista de Pedidos" at bounding box center [73, 365] width 83 height 16
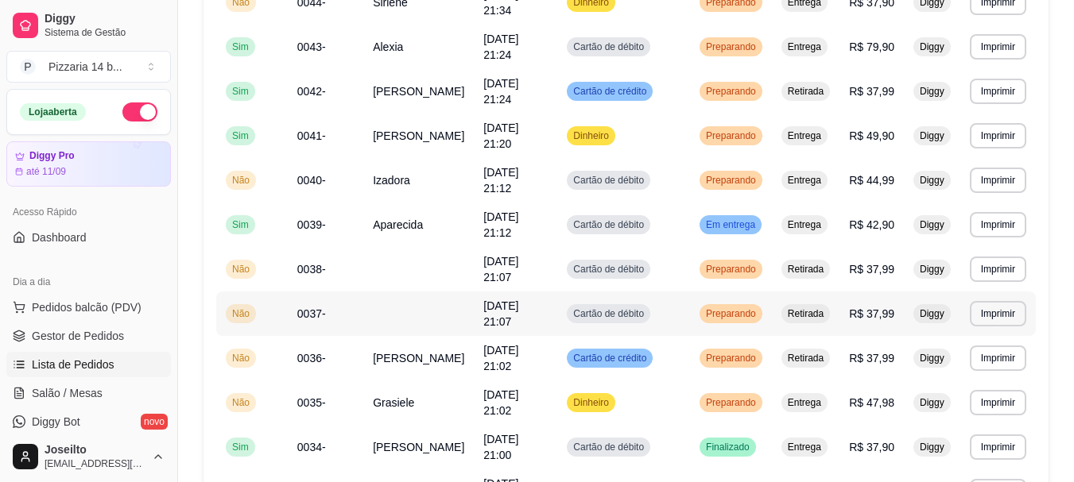
scroll to position [636, 0]
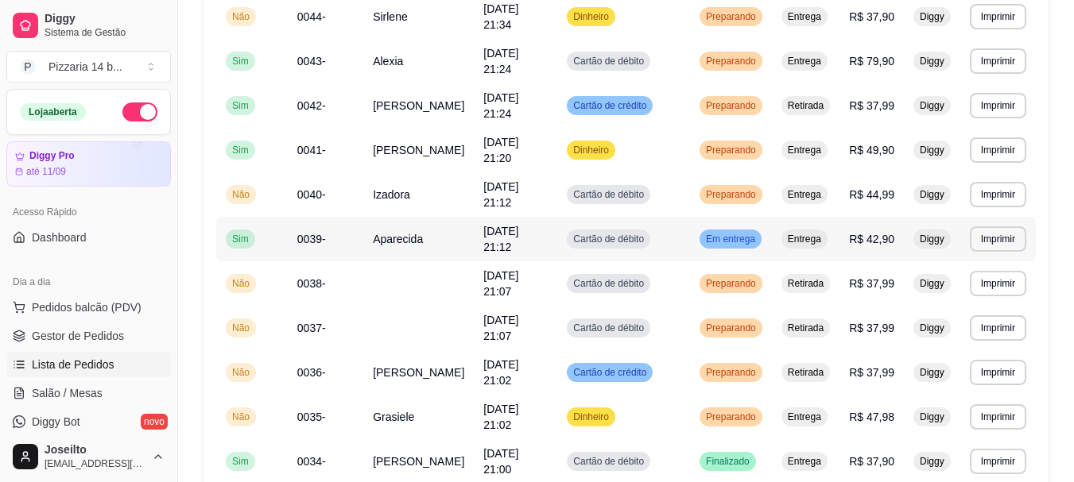
click at [298, 238] on span "0039-" at bounding box center [311, 239] width 29 height 13
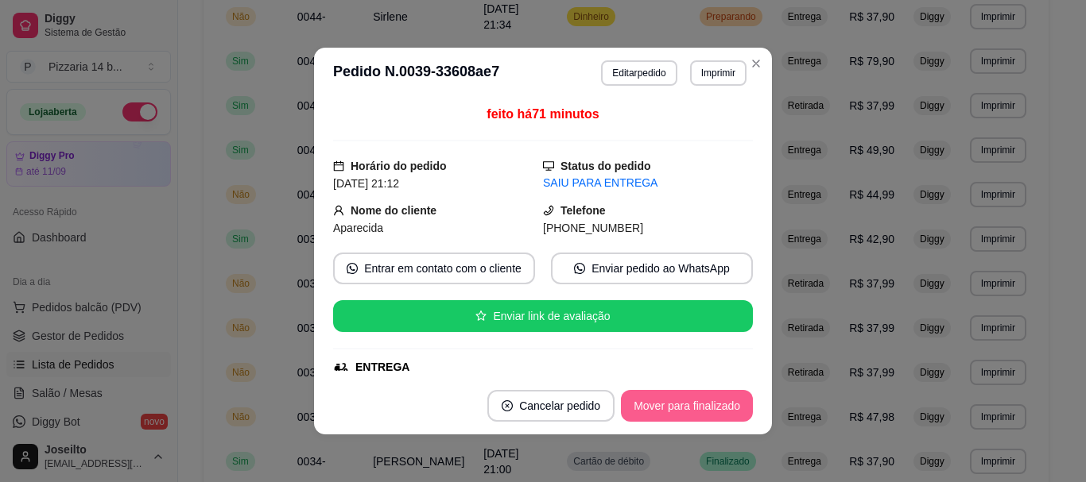
click at [687, 418] on button "Mover para finalizado" at bounding box center [687, 406] width 132 height 32
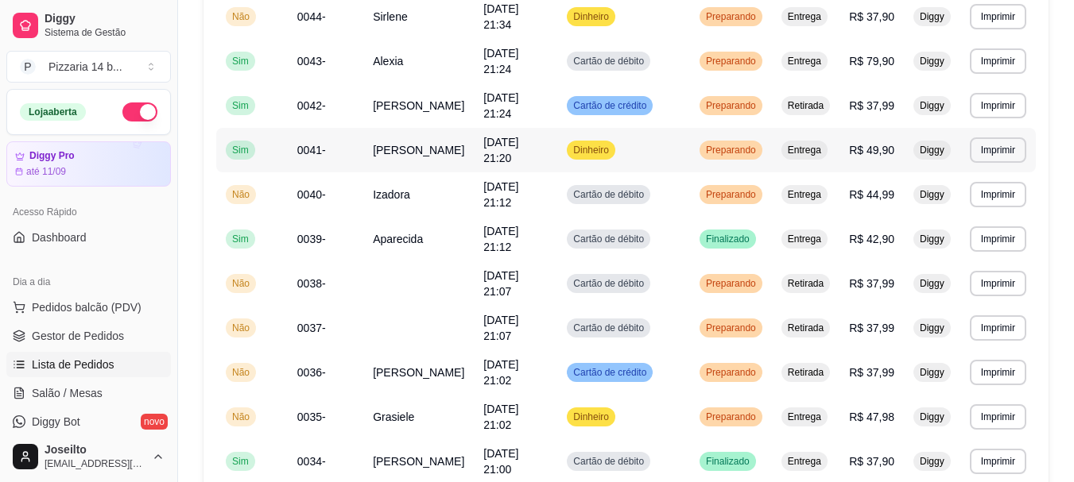
click at [332, 153] on td "0041-" at bounding box center [325, 150] width 75 height 45
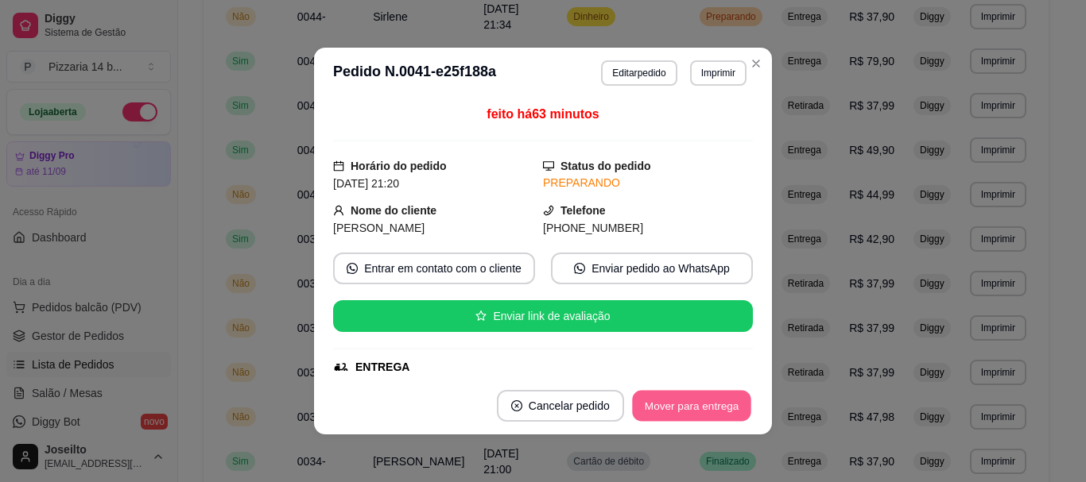
click at [709, 410] on button "Mover para entrega" at bounding box center [691, 406] width 119 height 31
click at [708, 405] on button "Mover para finalizado" at bounding box center [687, 406] width 128 height 31
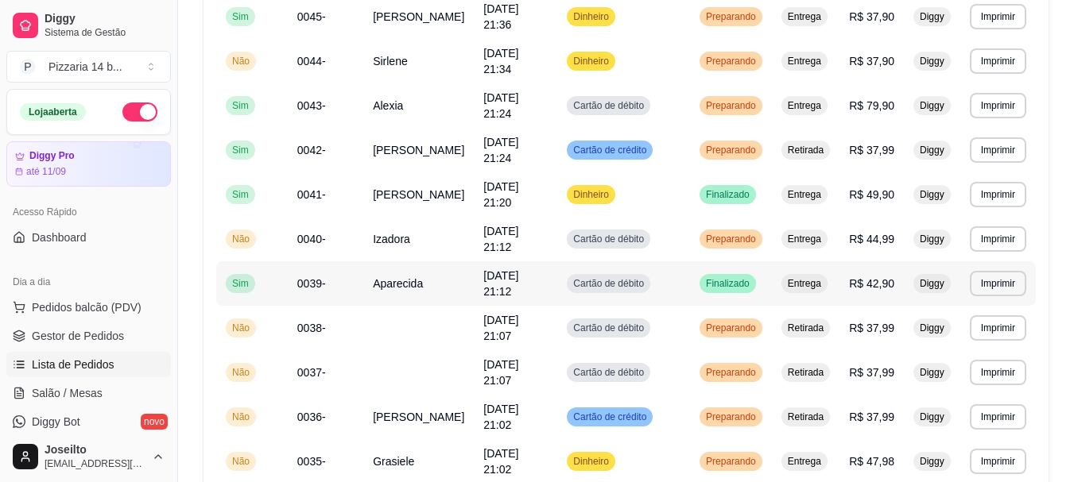
click at [410, 291] on td "Aparecida" at bounding box center [418, 283] width 110 height 45
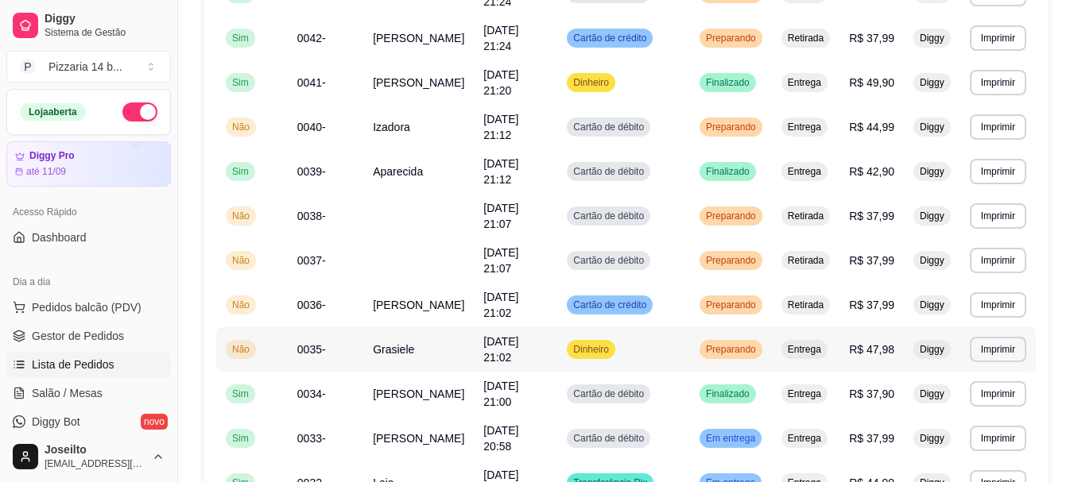
scroll to position [641, 0]
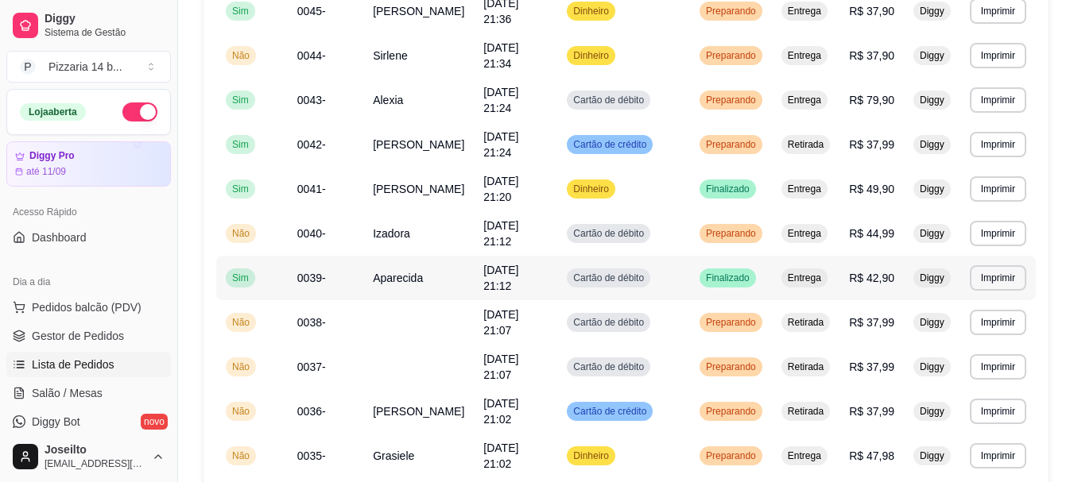
click at [394, 278] on span "Aparecida" at bounding box center [398, 278] width 50 height 13
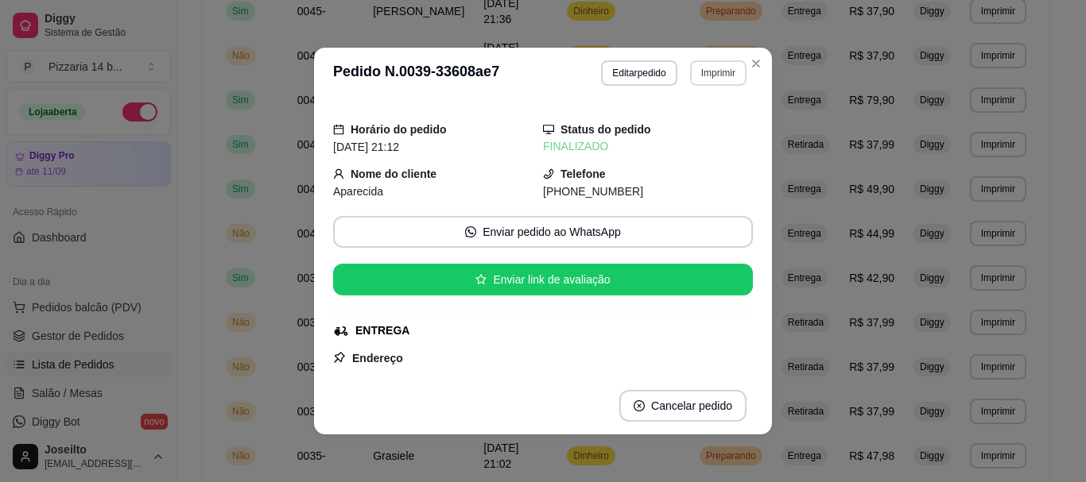
click at [704, 73] on button "Imprimir" at bounding box center [718, 72] width 56 height 25
click at [682, 132] on button "Impressora" at bounding box center [683, 128] width 115 height 25
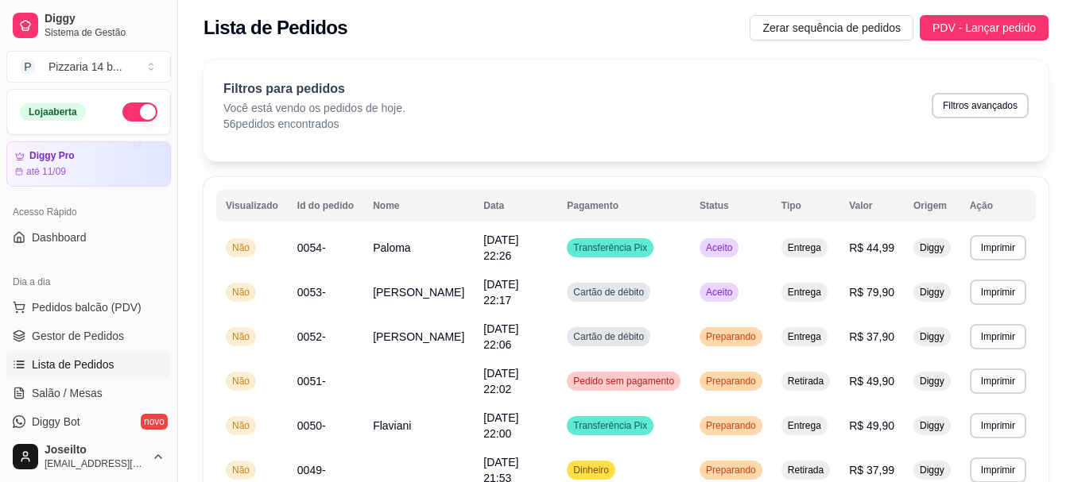
scroll to position [0, 0]
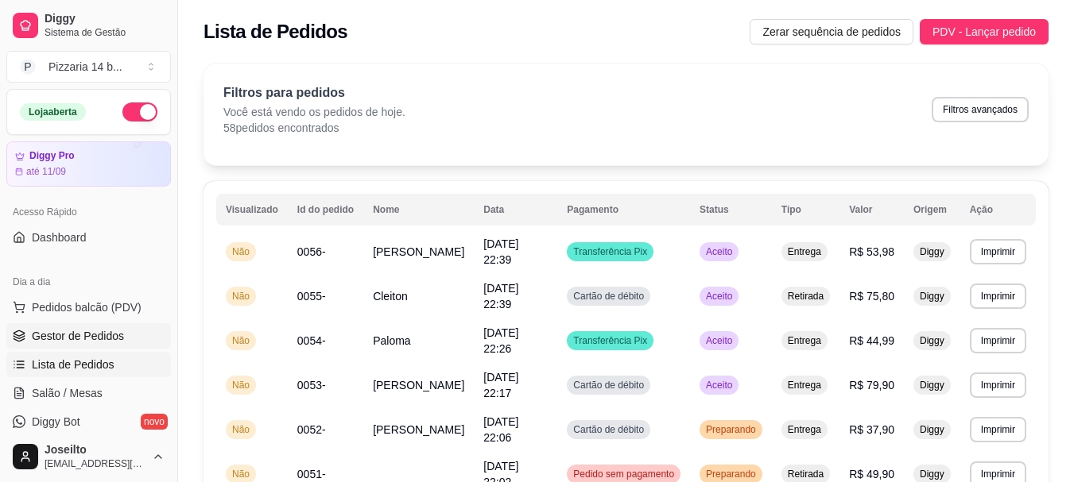
click at [81, 330] on span "Gestor de Pedidos" at bounding box center [78, 336] width 92 height 16
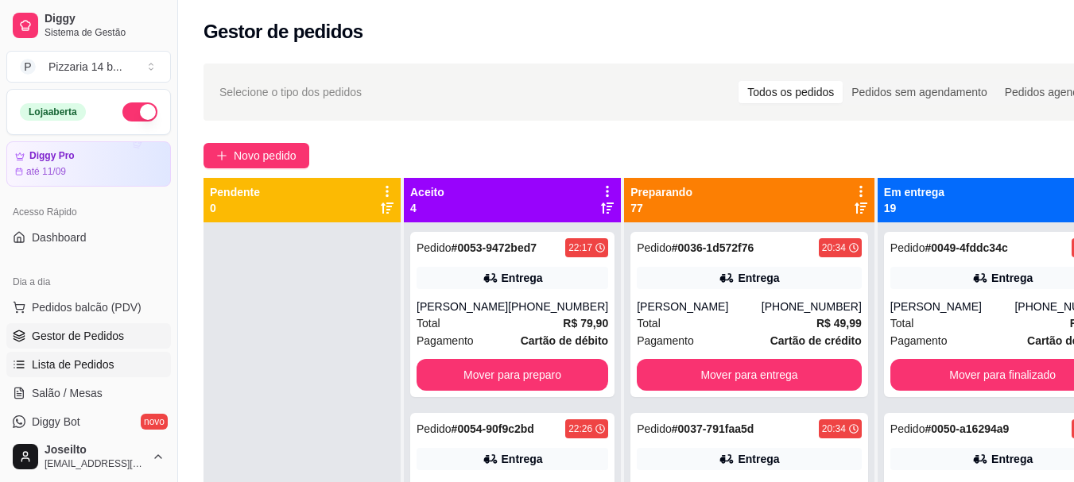
click at [87, 359] on span "Lista de Pedidos" at bounding box center [73, 365] width 83 height 16
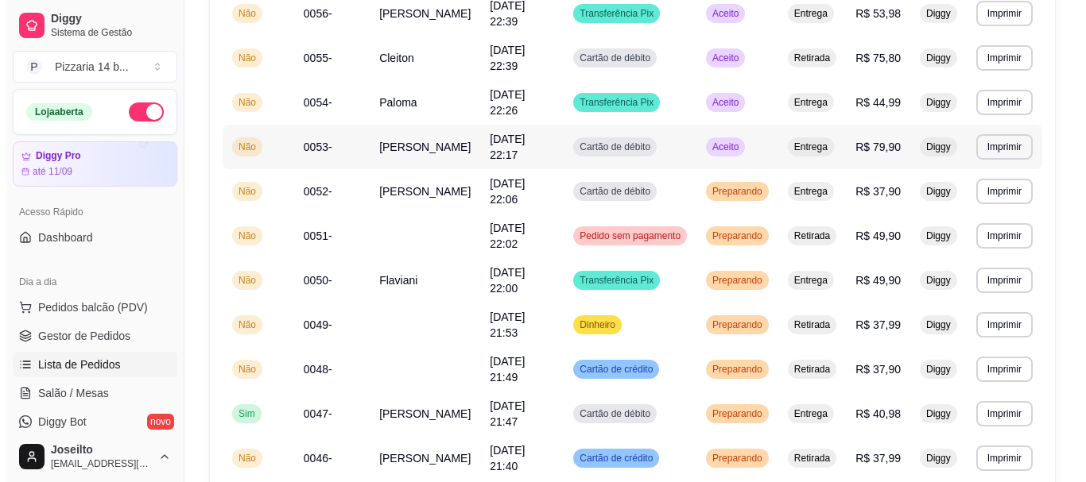
scroll to position [159, 0]
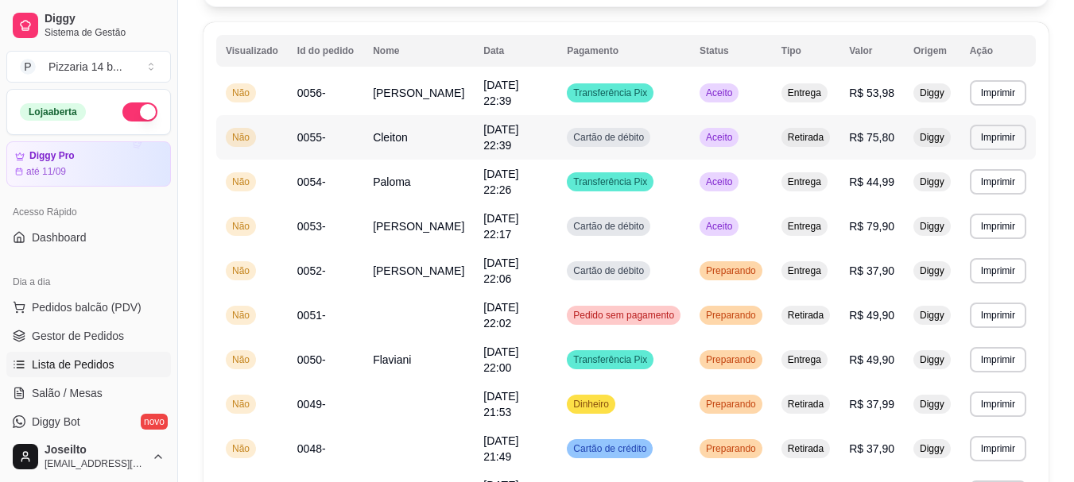
click at [331, 128] on td "0055-" at bounding box center [325, 137] width 75 height 45
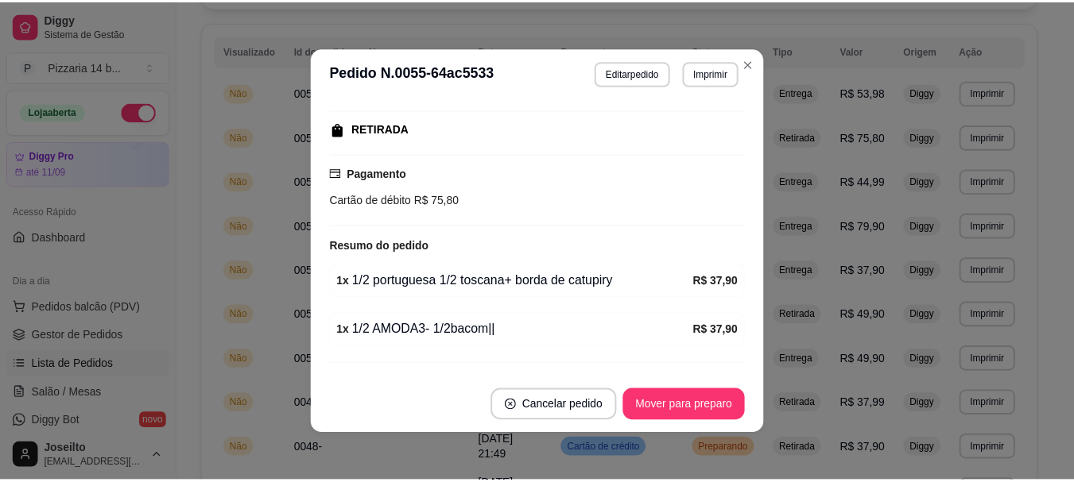
scroll to position [277, 0]
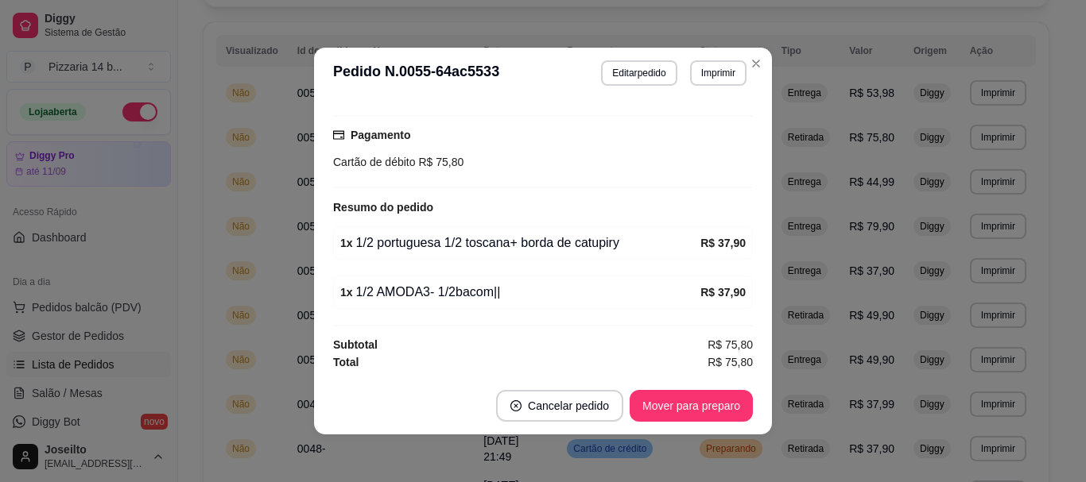
drag, startPoint x: 491, startPoint y: 292, endPoint x: 505, endPoint y: 292, distance: 14.3
click at [490, 293] on div "1 x 1/2 AMODA3- 1/2bacom||" at bounding box center [520, 292] width 360 height 19
click at [514, 290] on div "1 x 1/2 AMODA3- 1/2bacom||" at bounding box center [520, 292] width 360 height 19
drag, startPoint x: 491, startPoint y: 291, endPoint x: 516, endPoint y: 292, distance: 24.7
click at [491, 292] on div "1 x 1/2 AMODA3- 1/2bacom||" at bounding box center [520, 292] width 360 height 19
